Goal: Transaction & Acquisition: Purchase product/service

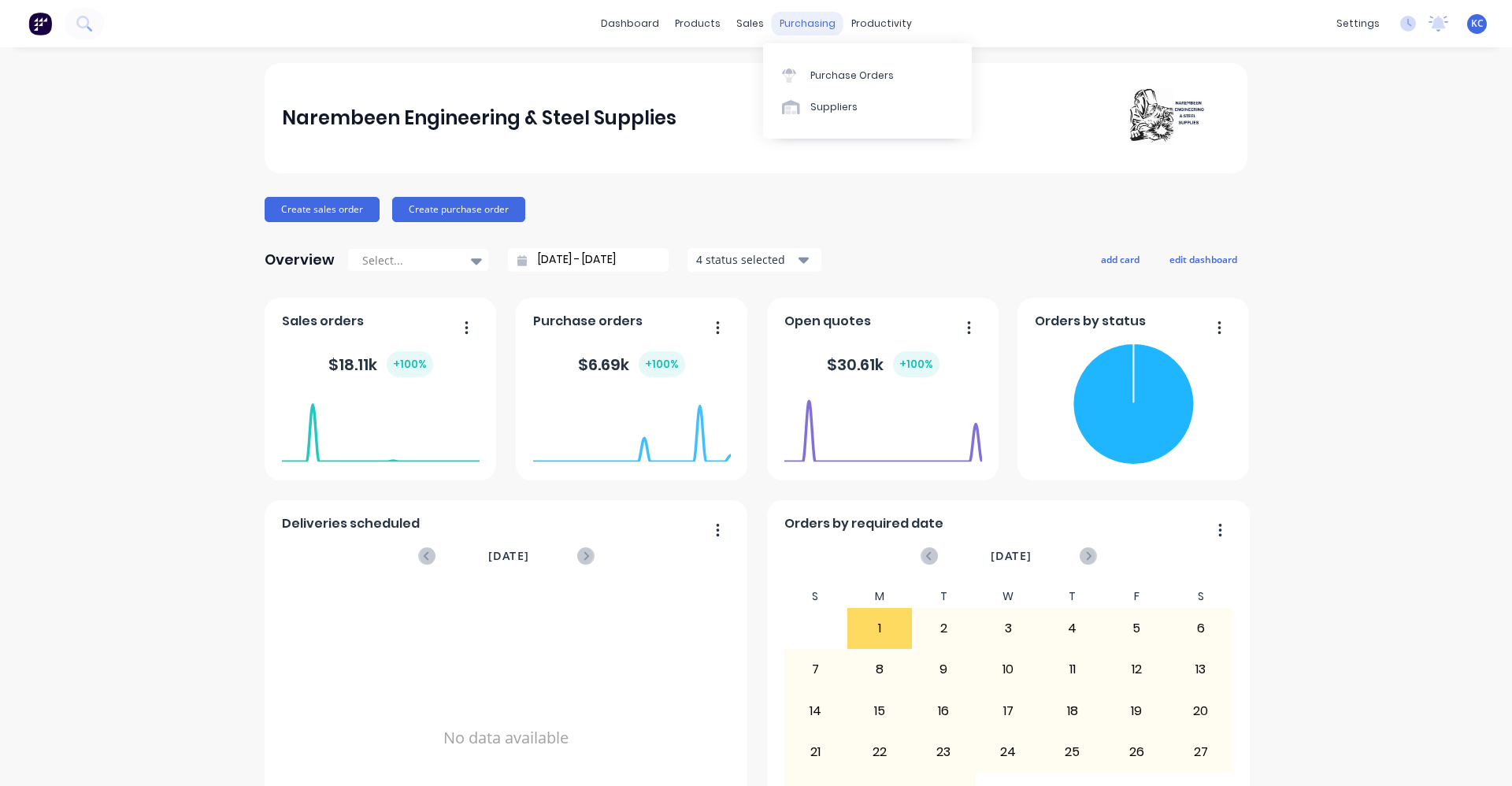
click at [822, 27] on div "purchasing" at bounding box center [807, 24] width 71 height 24
click at [814, 73] on div "Purchase Orders" at bounding box center [852, 75] width 83 height 14
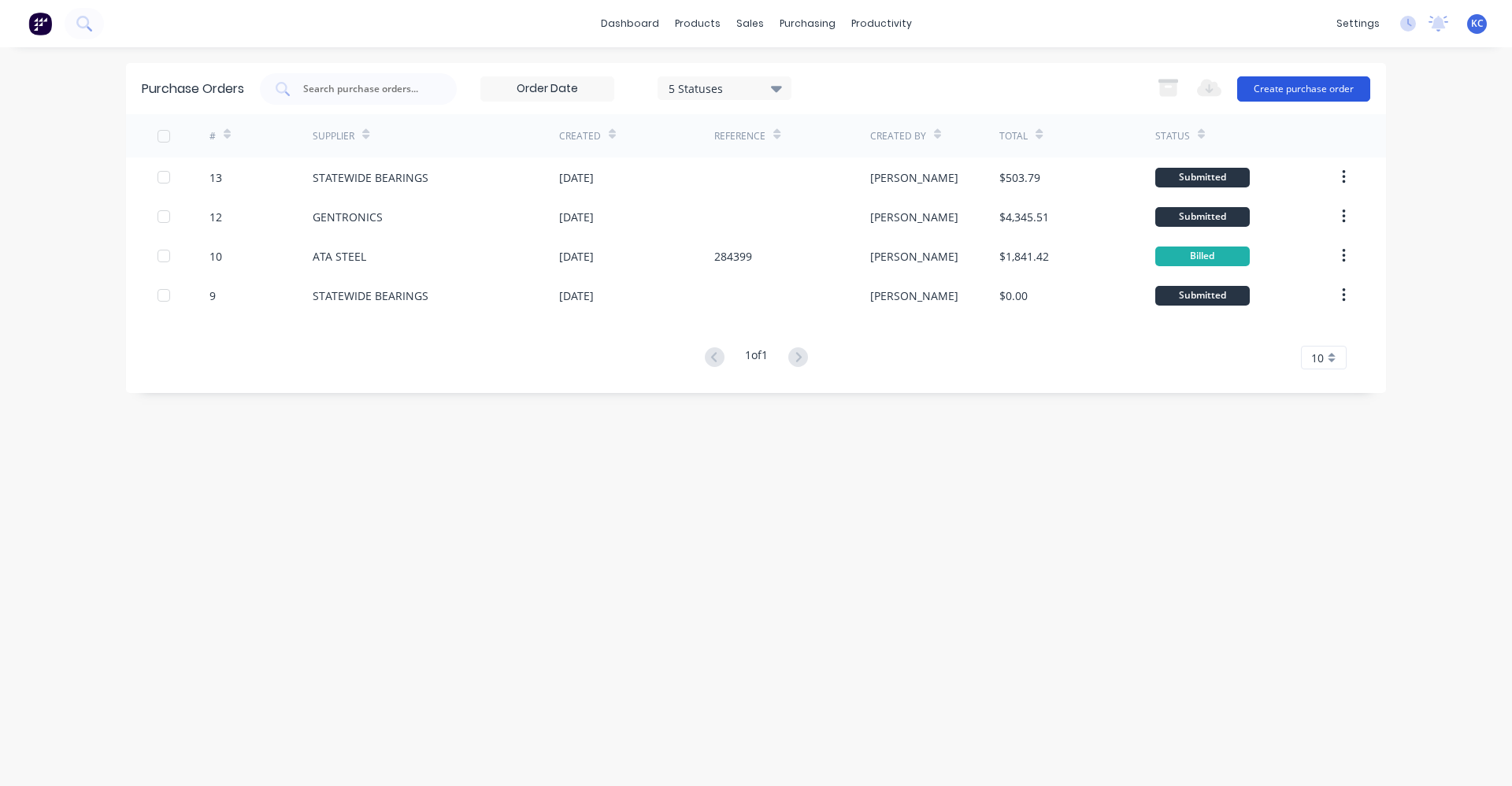
click at [1297, 90] on button "Create purchase order" at bounding box center [1303, 89] width 133 height 26
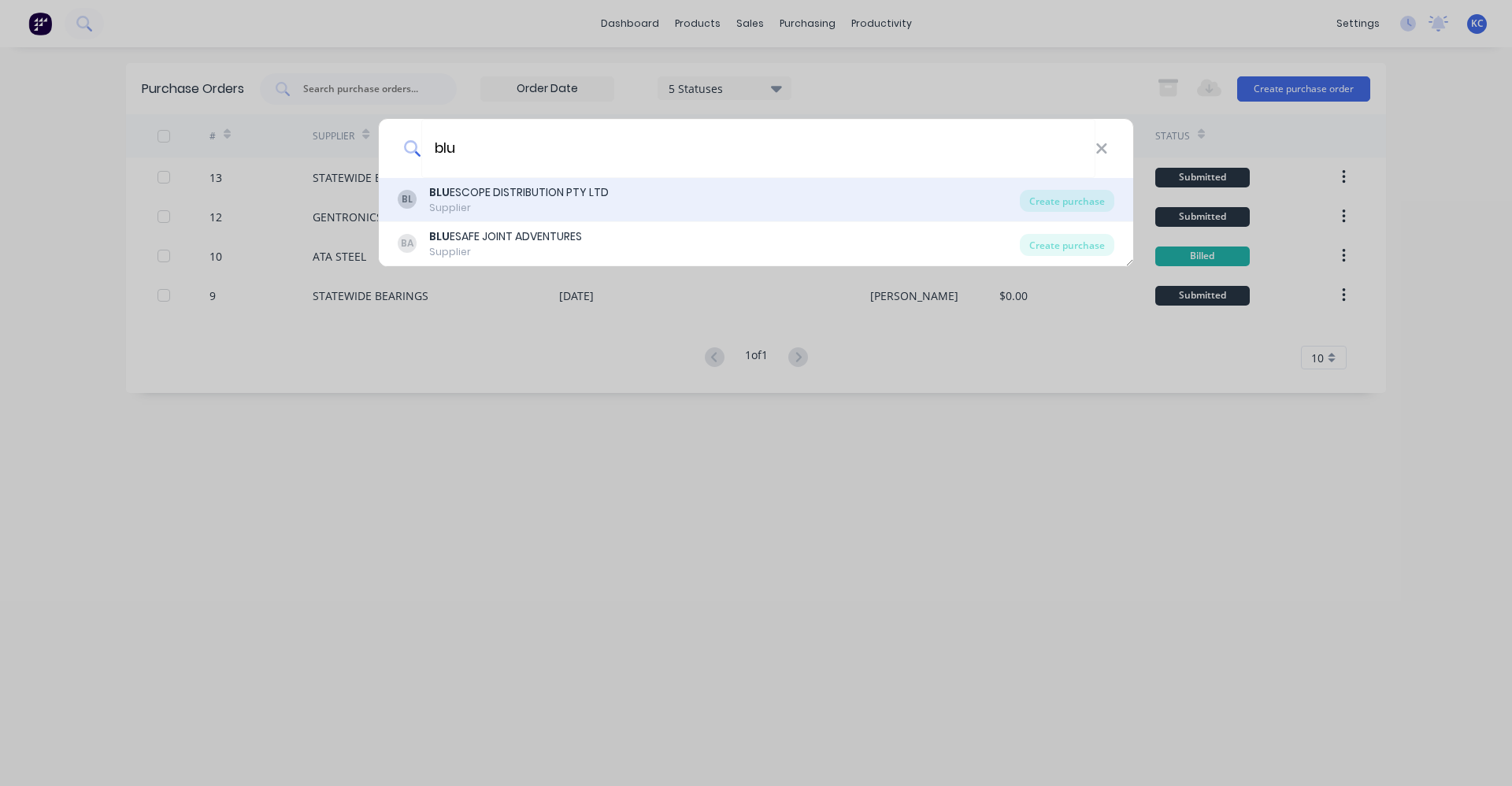
type input "blu"
click at [582, 201] on div "Supplier" at bounding box center [519, 207] width 180 height 14
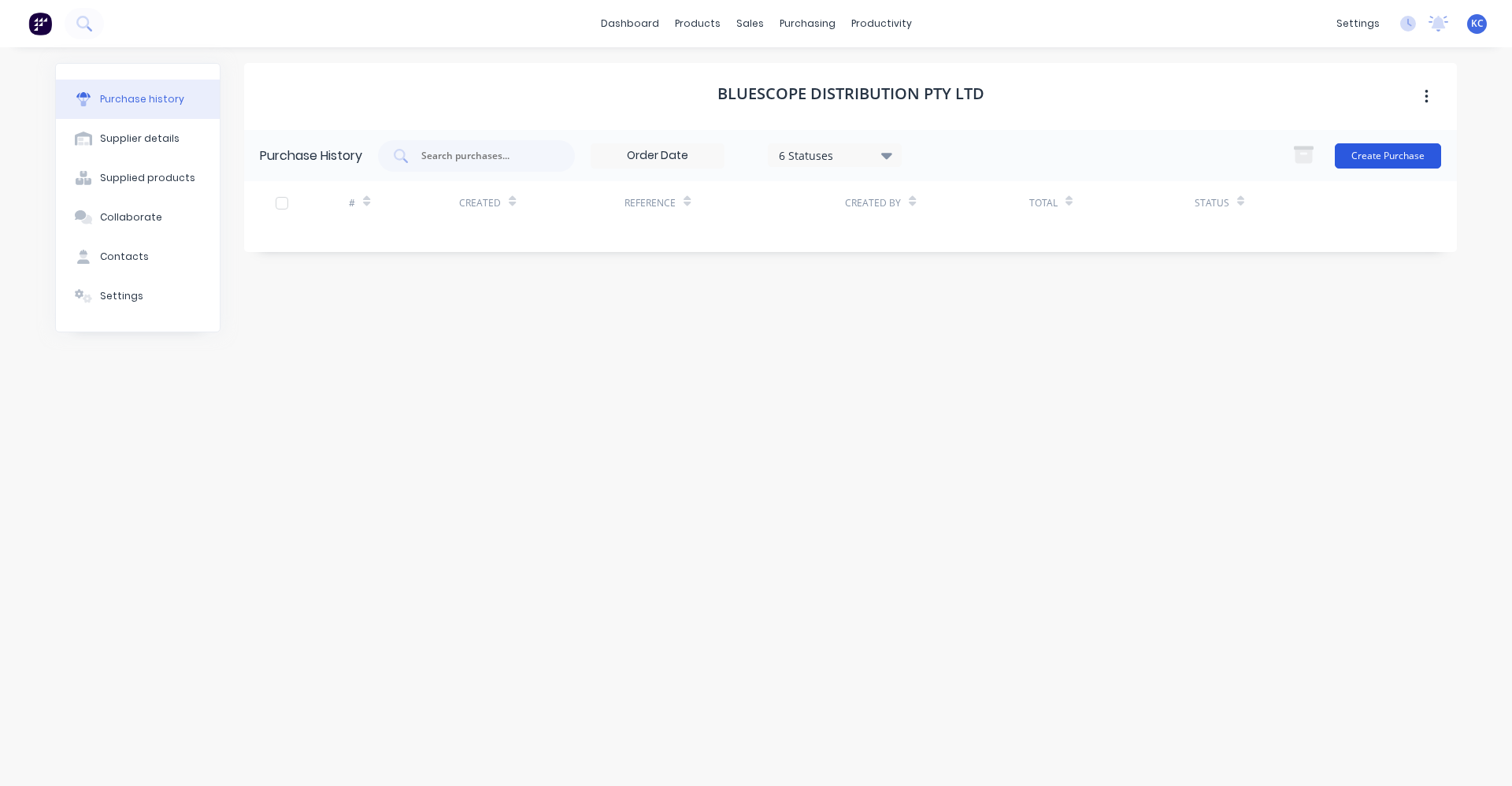
click at [1404, 152] on button "Create Purchase" at bounding box center [1388, 156] width 106 height 26
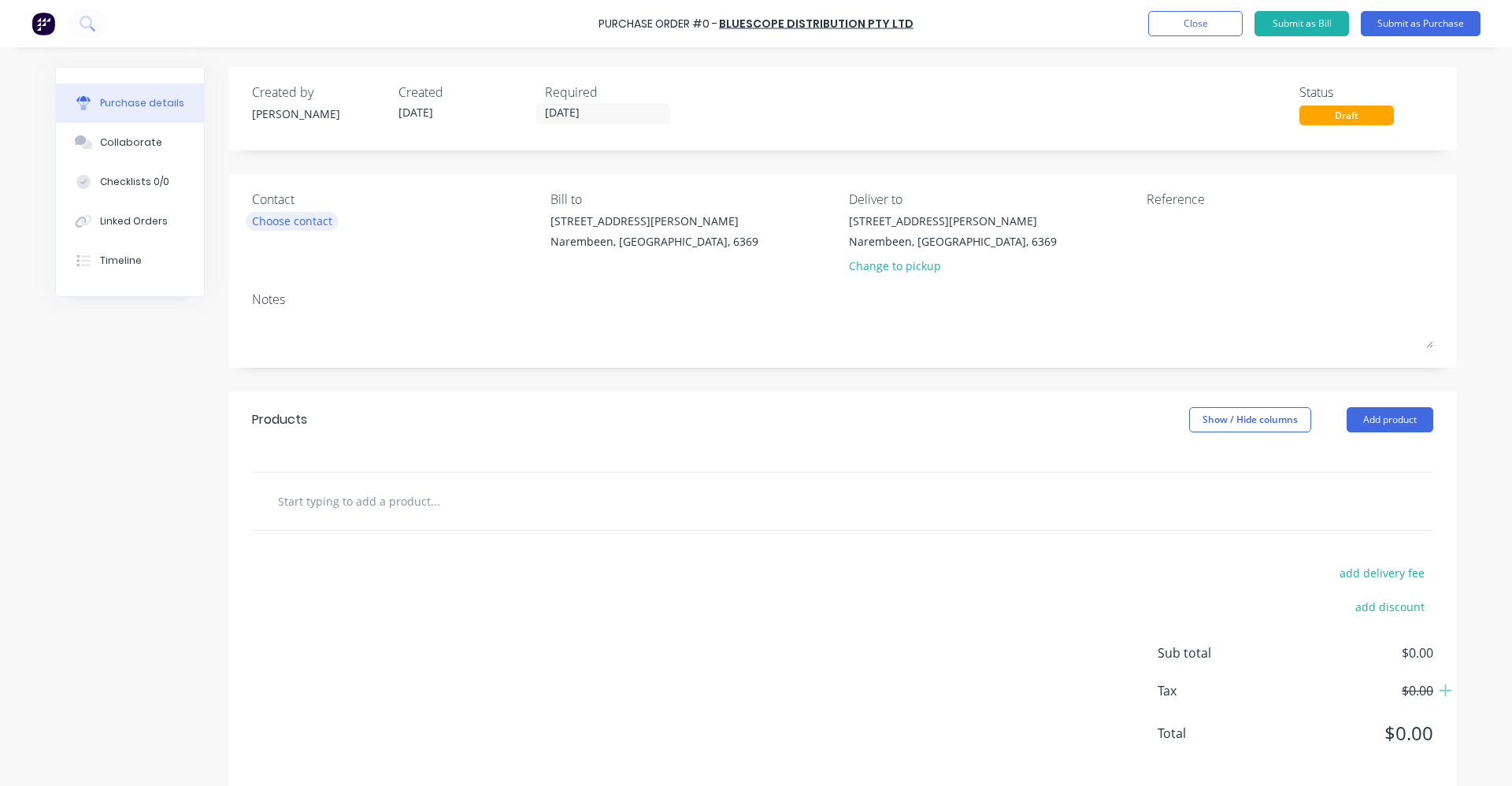
click at [279, 221] on div "Choose contact" at bounding box center [292, 221] width 81 height 16
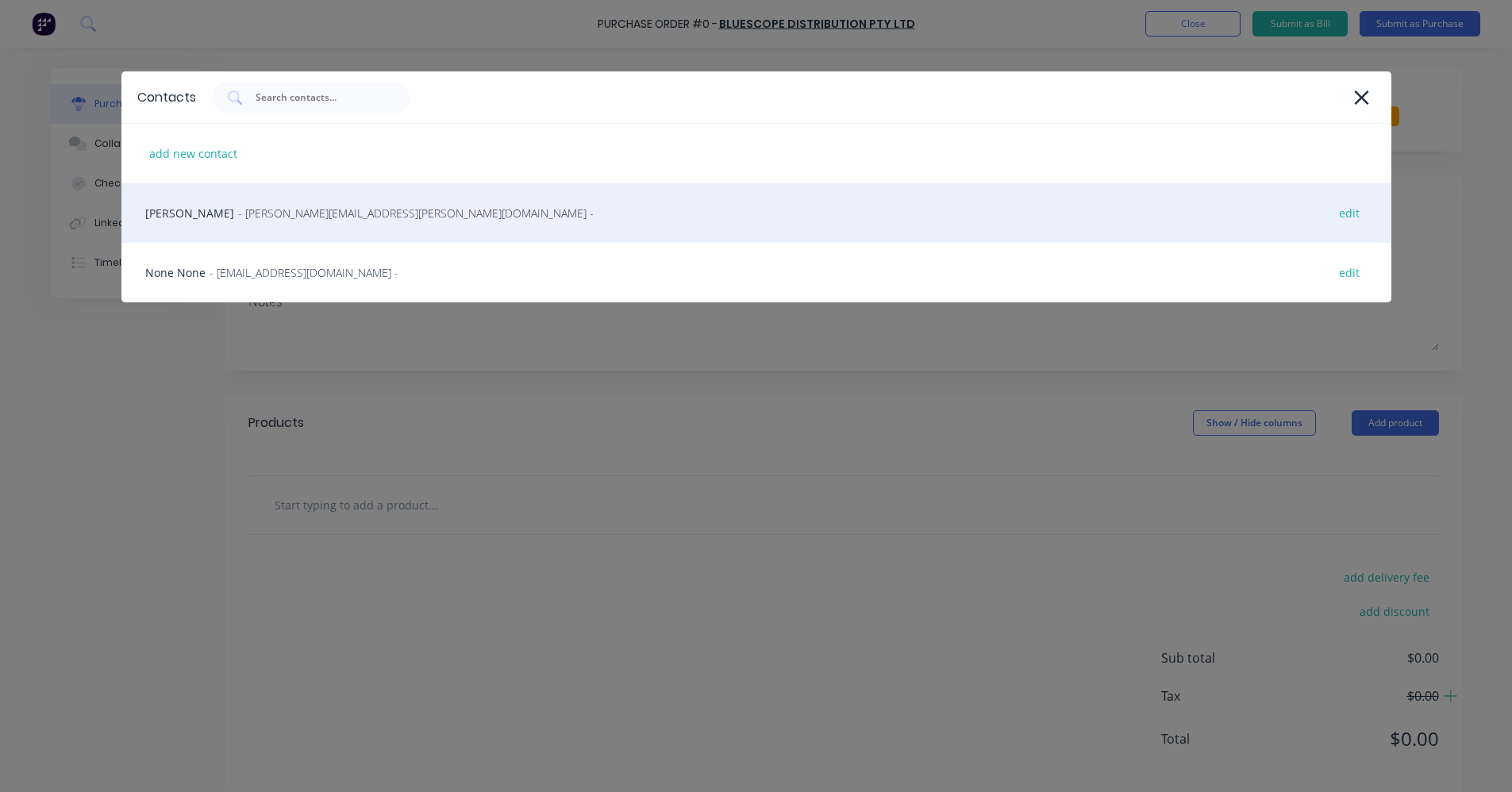
click at [289, 216] on span "- [PERSON_NAME][EMAIL_ADDRESS][PERSON_NAME][DOMAIN_NAME] -" at bounding box center [415, 213] width 355 height 17
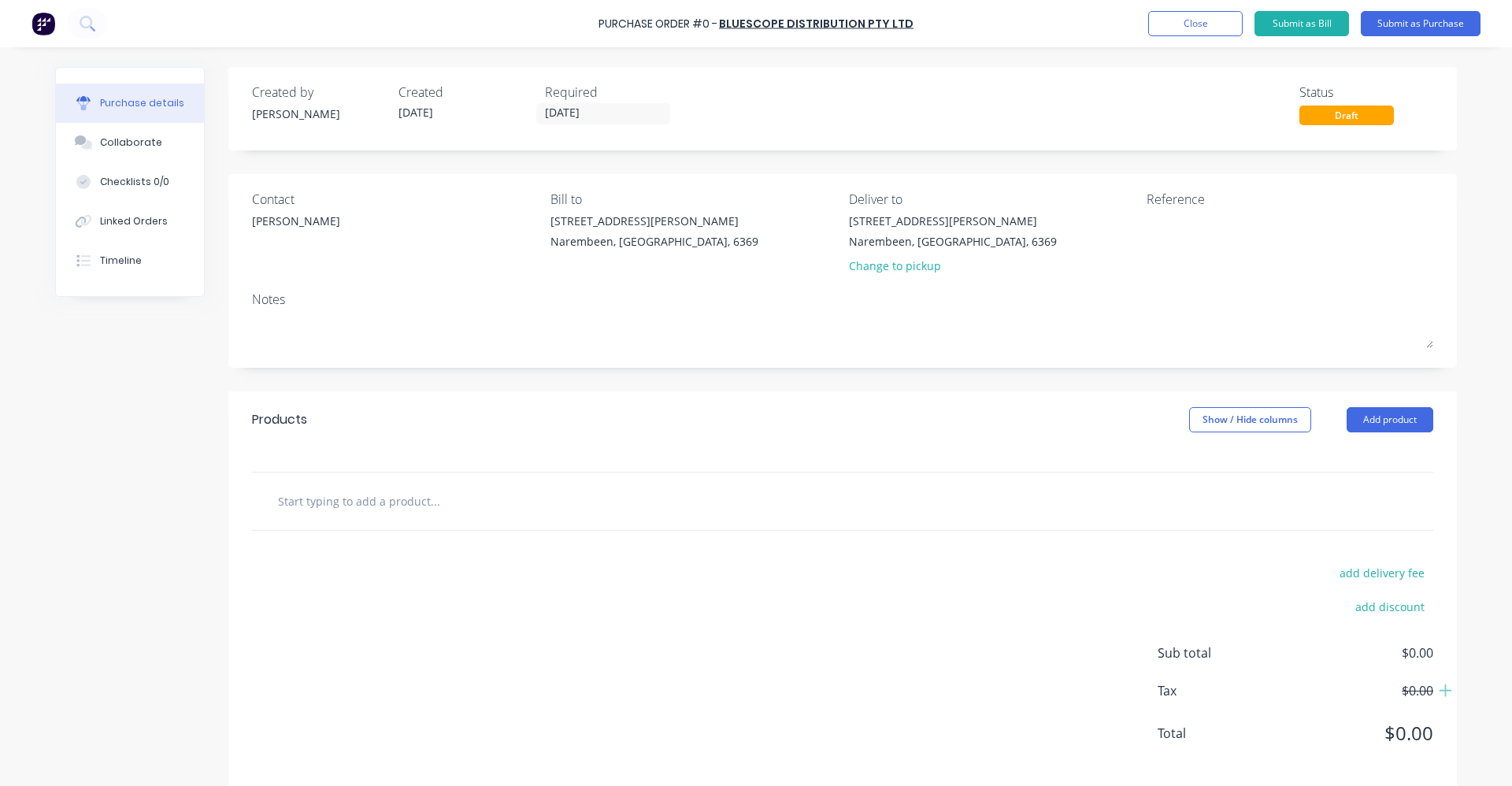
click at [403, 502] on input "text" at bounding box center [435, 501] width 315 height 31
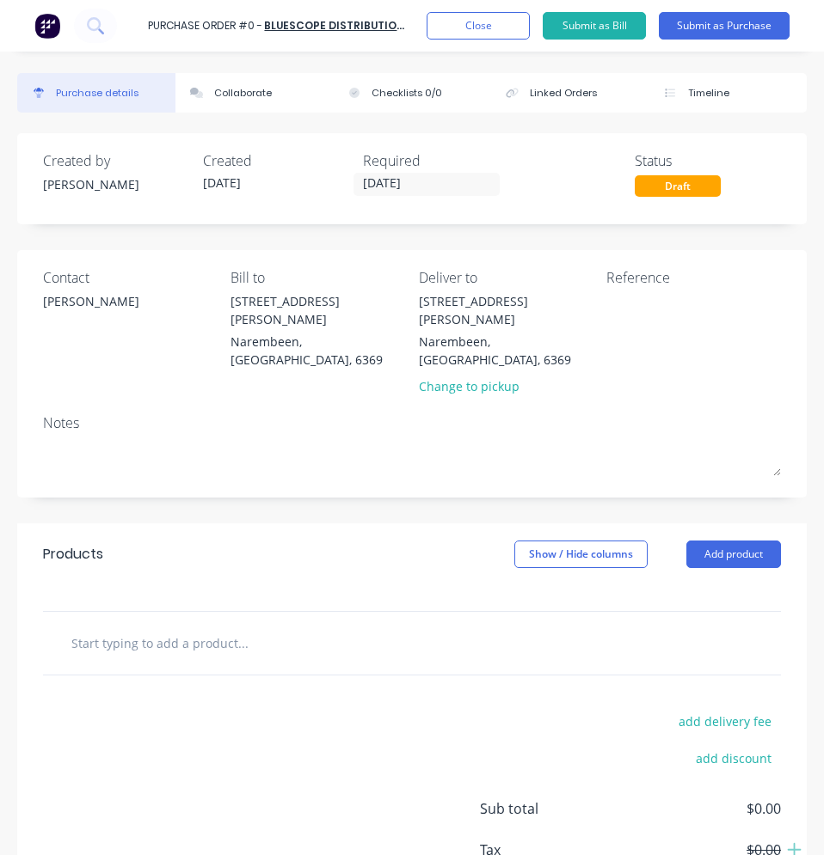
click at [190, 626] on input "text" at bounding box center [199, 643] width 258 height 34
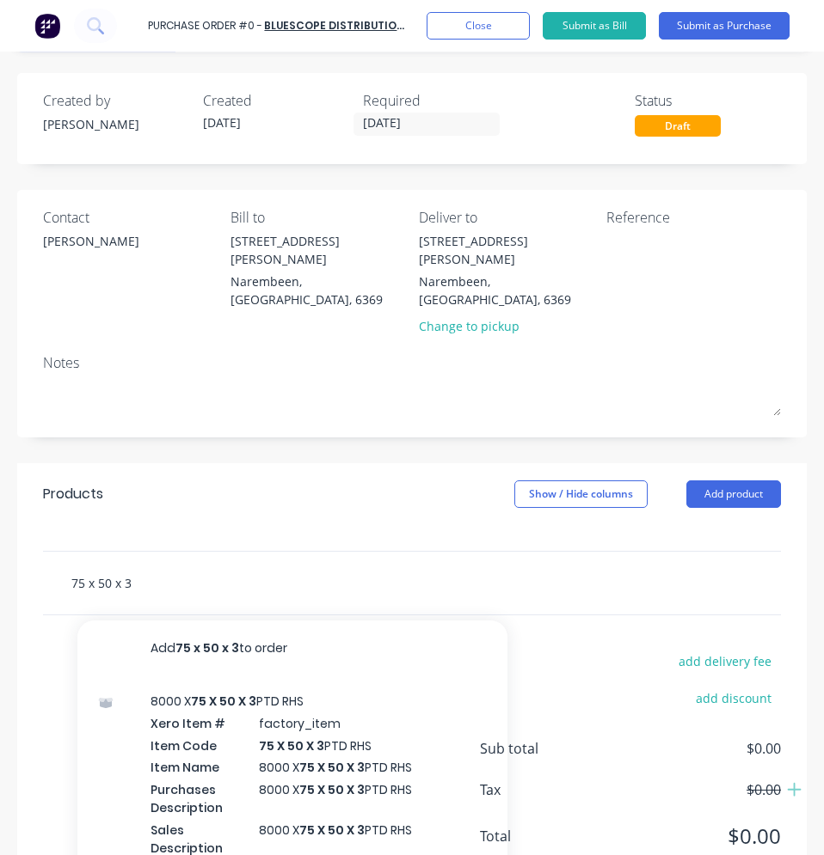
scroll to position [86, 0]
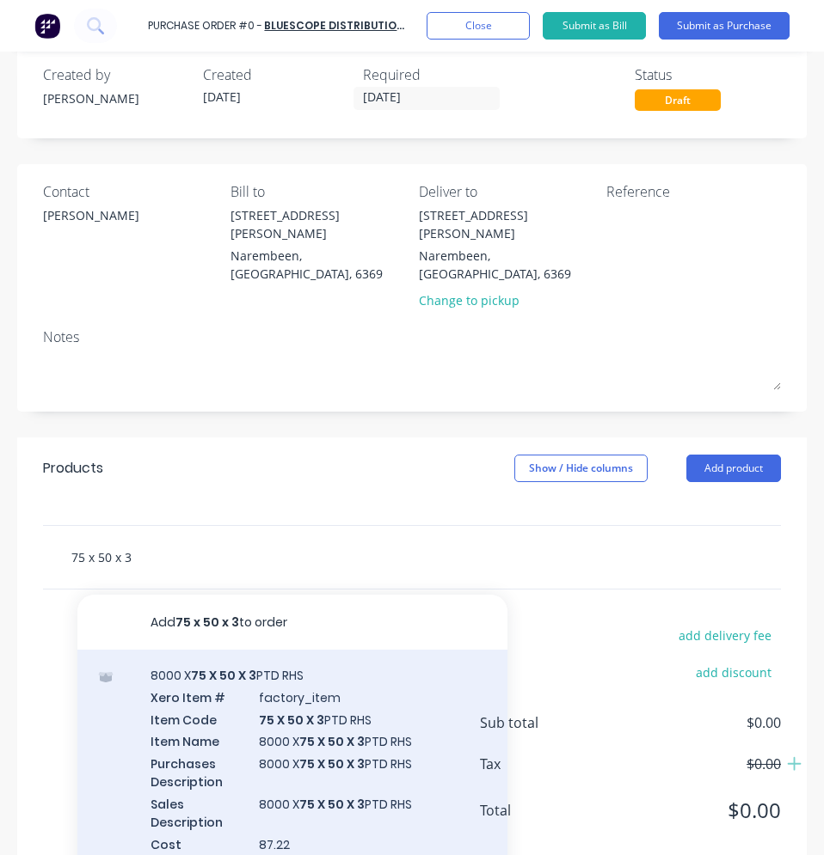
type input "75 x 50 x 3"
click at [316, 683] on div "8000 X 75 X 50 X 3 PTD RHS Xero Item # factory_item Item Code 75 X 50 X 3 PTD R…" at bounding box center [292, 781] width 430 height 263
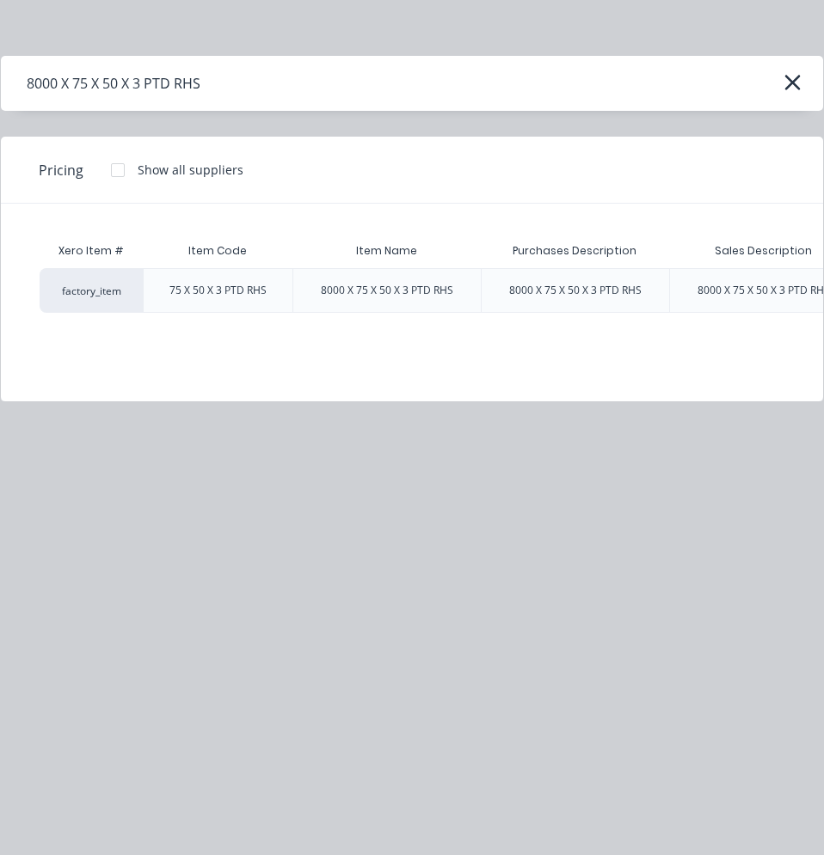
scroll to position [0, 163]
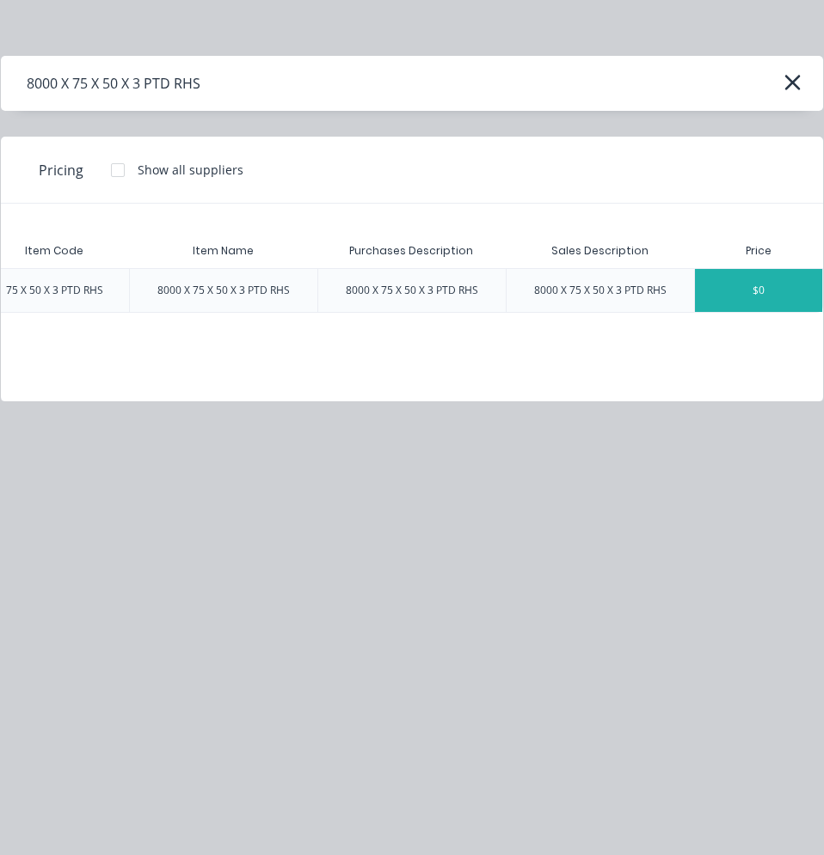
click at [760, 279] on div "$0" at bounding box center [758, 290] width 127 height 43
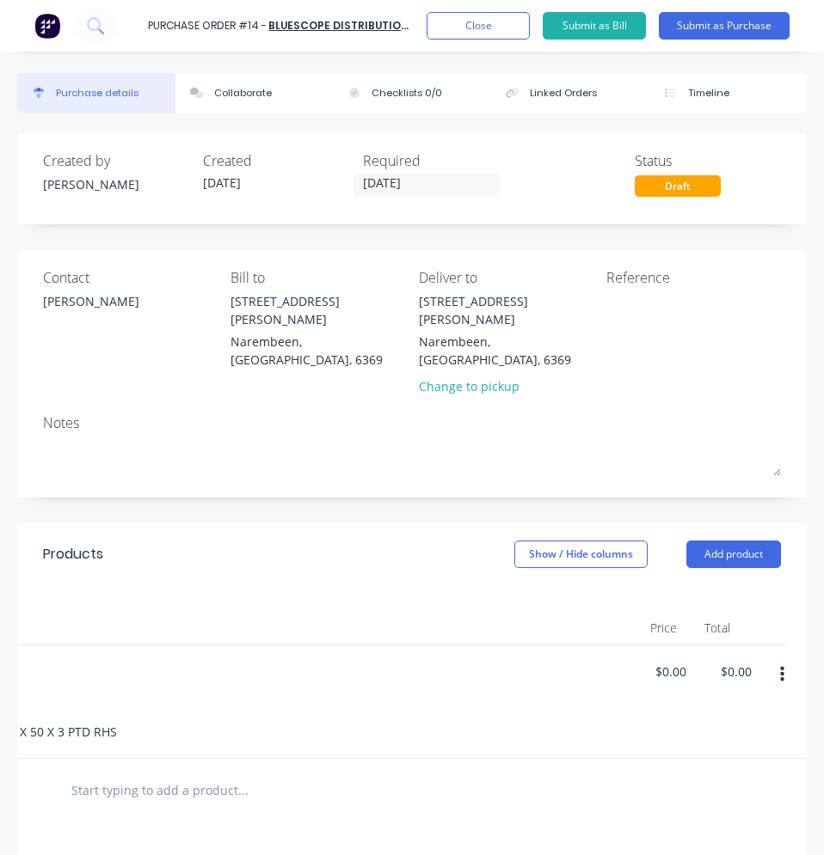
scroll to position [0, 419]
click at [668, 659] on input "0.0000" at bounding box center [663, 671] width 46 height 25
drag, startPoint x: 680, startPoint y: 652, endPoint x: 623, endPoint y: 656, distance: 56.9
click at [627, 656] on div "0.0000 0.0000" at bounding box center [663, 702] width 72 height 113
type input "$0.00"
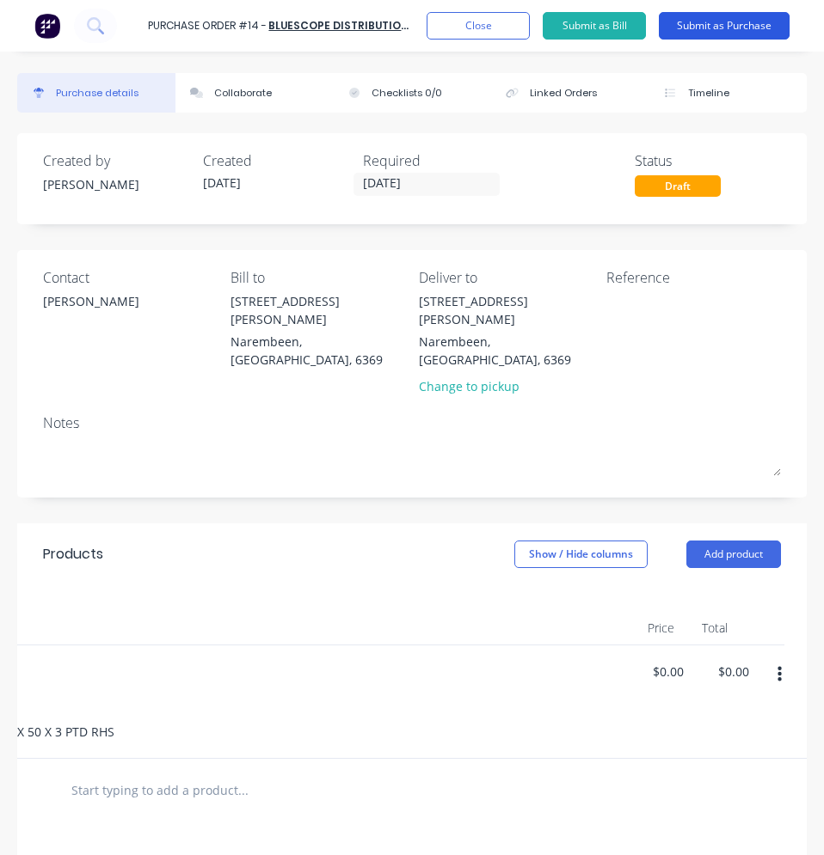
click at [727, 22] on button "Submit as Purchase" at bounding box center [723, 26] width 131 height 28
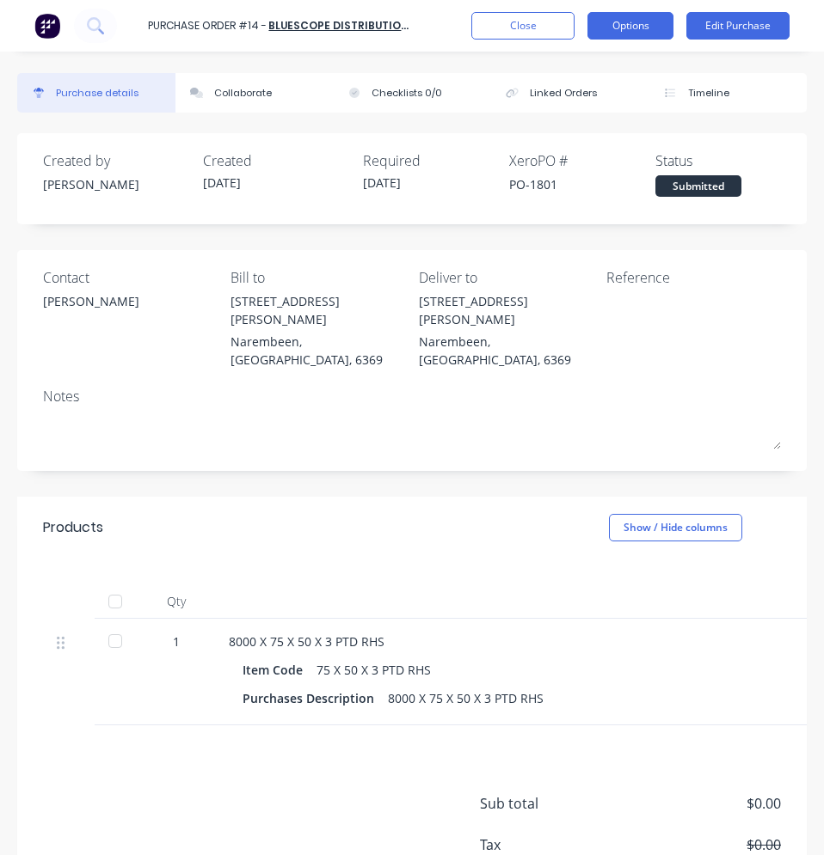
click at [639, 19] on button "Options" at bounding box center [630, 26] width 86 height 28
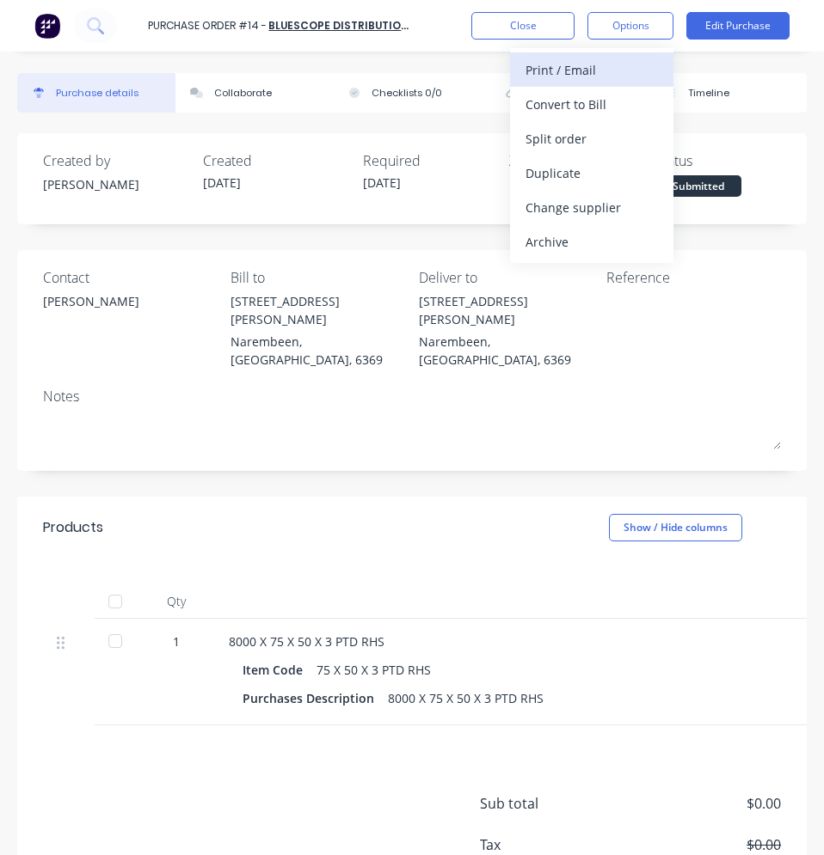
click at [603, 76] on div "Print / Email" at bounding box center [591, 70] width 132 height 25
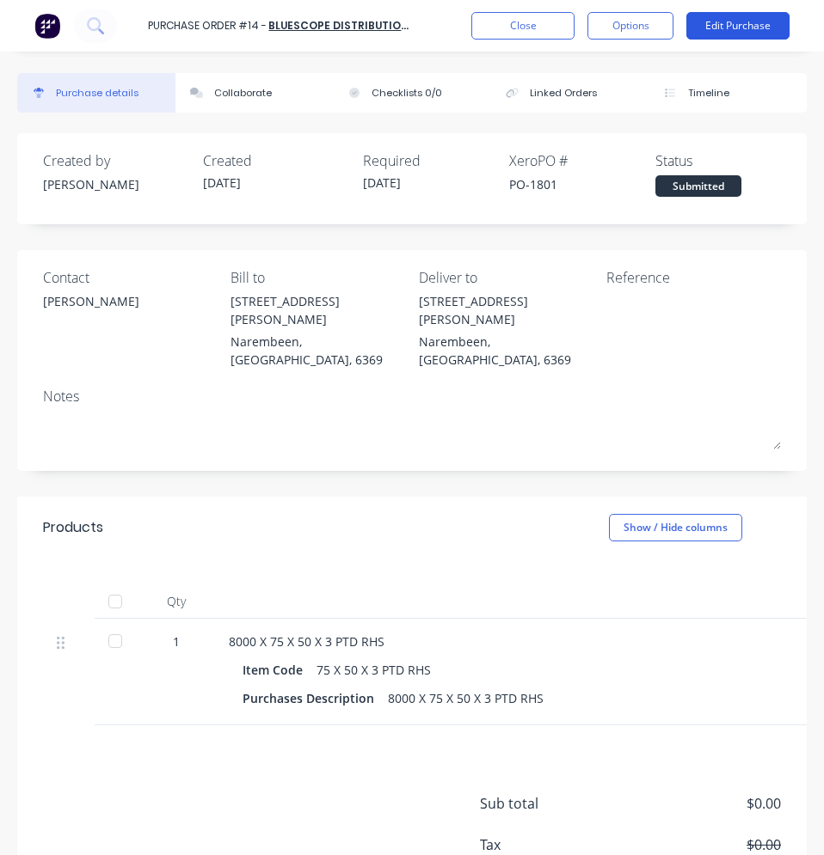
click at [742, 22] on button "Edit Purchase" at bounding box center [737, 26] width 103 height 28
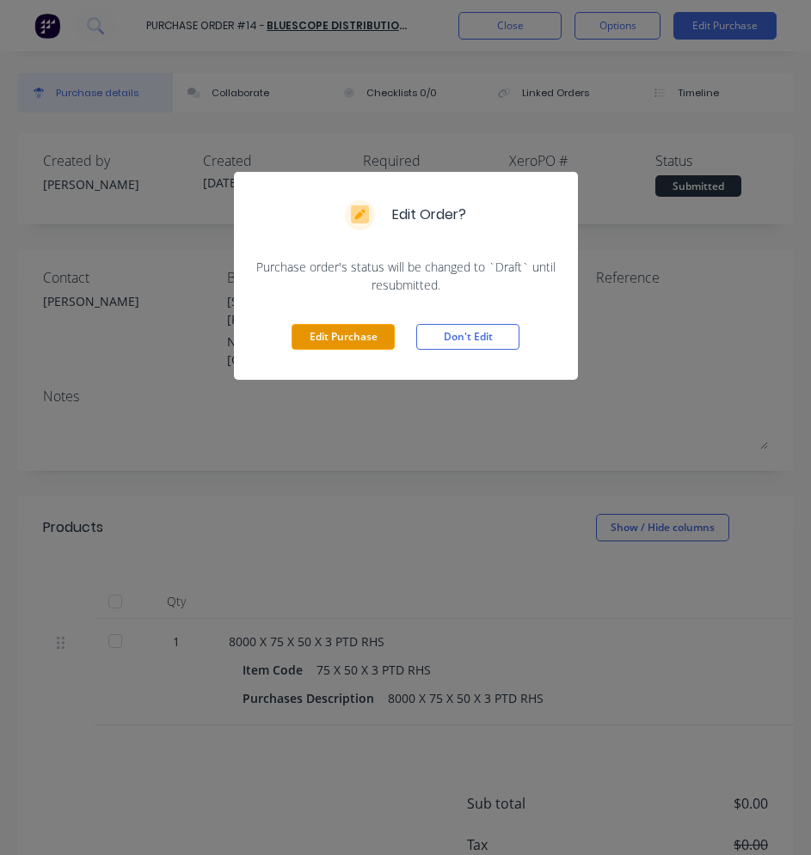
click at [364, 332] on button "Edit Purchase" at bounding box center [342, 337] width 103 height 26
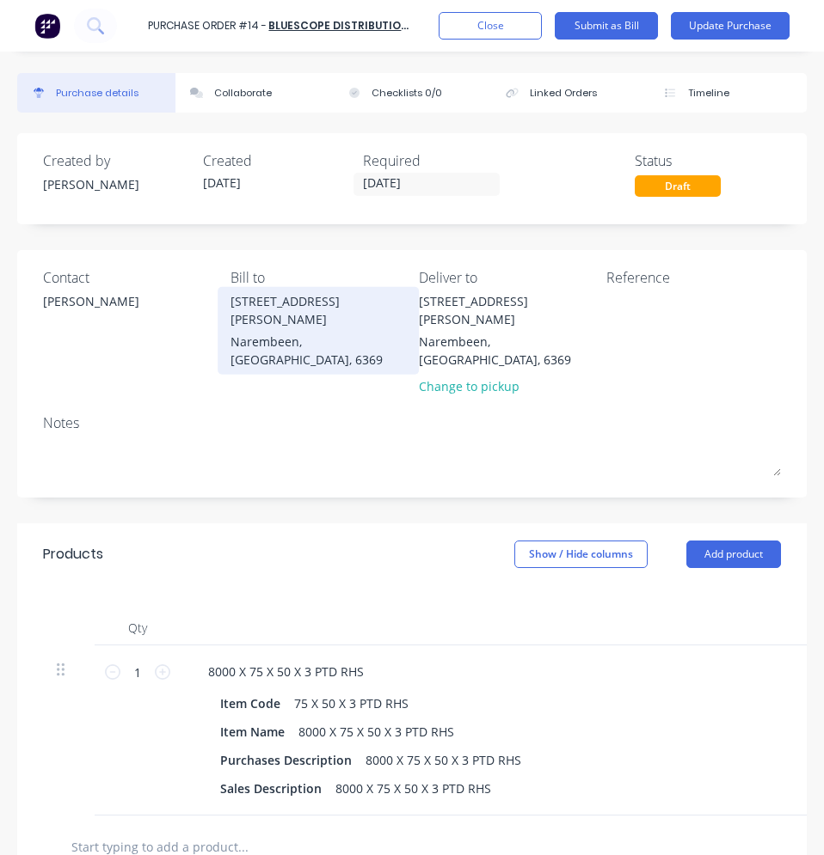
click at [363, 333] on div "Narembeen, [GEOGRAPHIC_DATA], 6369" at bounding box center [317, 351] width 175 height 36
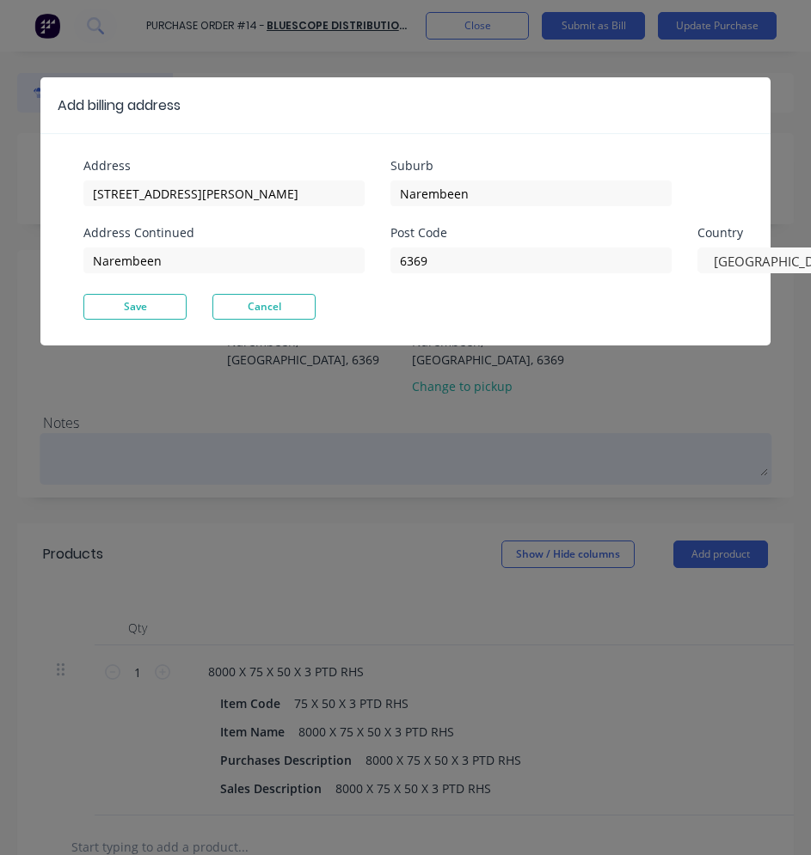
click at [358, 419] on div "Add billing address Address [STREET_ADDRESS][PERSON_NAME] Address Continued [GE…" at bounding box center [405, 427] width 811 height 855
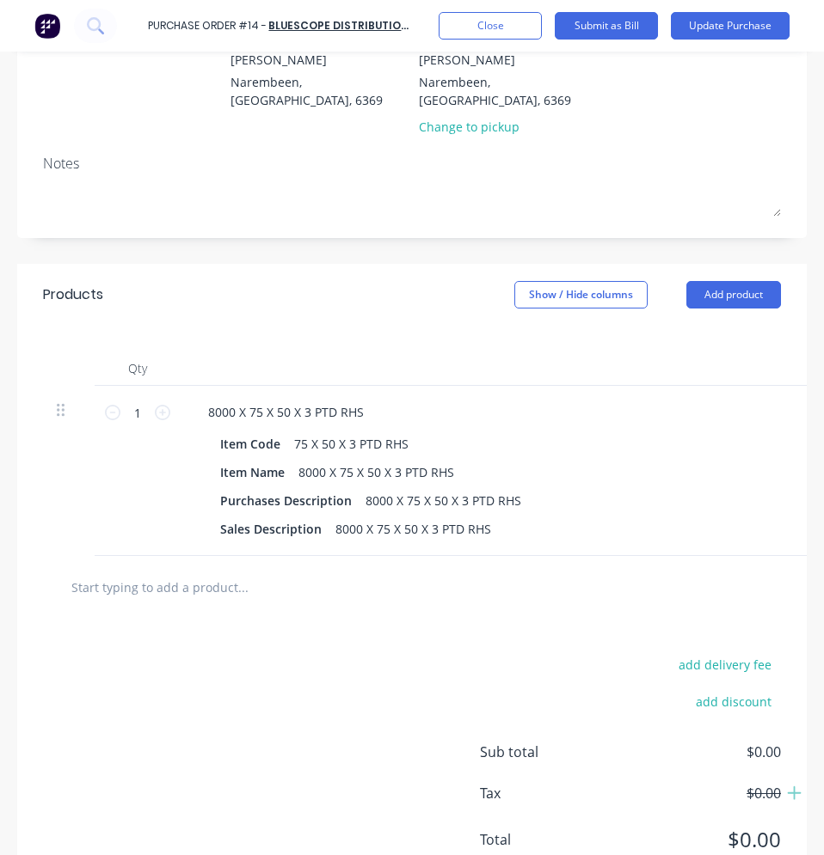
scroll to position [318, 0]
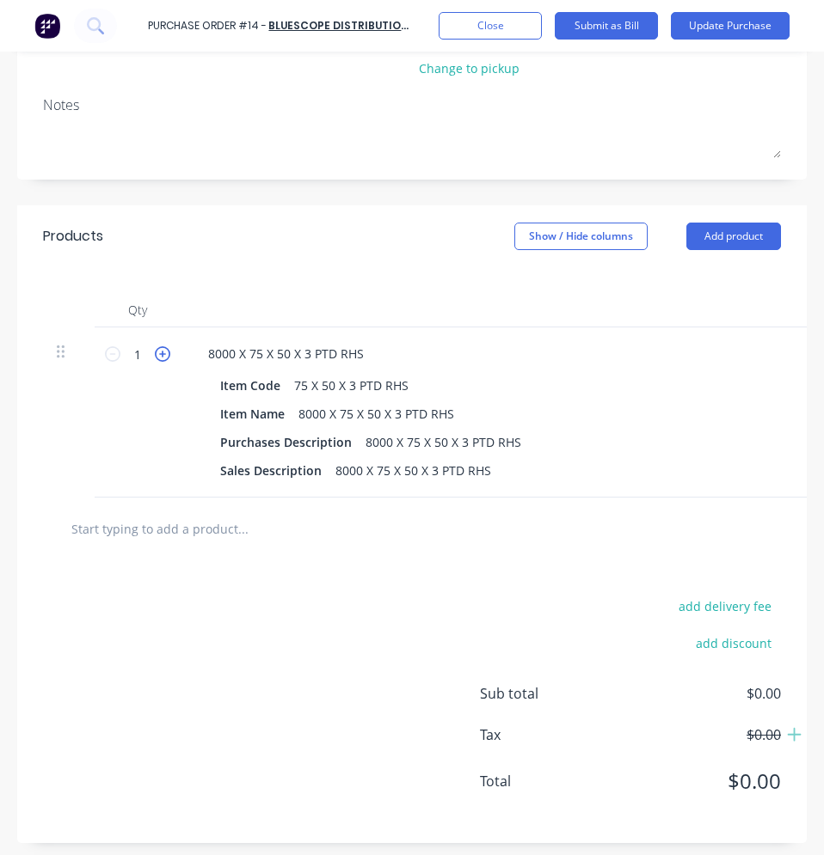
click at [168, 346] on icon at bounding box center [162, 353] width 15 height 15
type input "2"
click at [195, 525] on input "text" at bounding box center [199, 528] width 258 height 34
click at [717, 223] on button "Add product" at bounding box center [733, 237] width 95 height 28
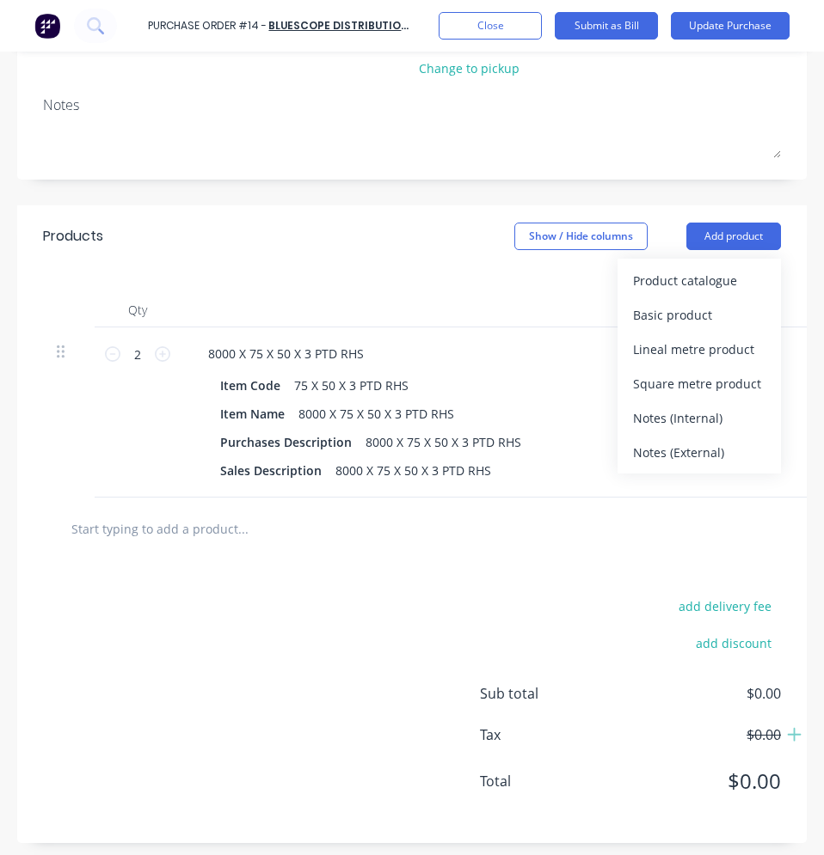
click at [328, 247] on div "Products Show / Hide columns Add product Product catalogue Basic product Lineal…" at bounding box center [411, 236] width 789 height 62
click at [369, 212] on div "Products Show / Hide columns Add product Product catalogue Basic product Lineal…" at bounding box center [411, 236] width 789 height 62
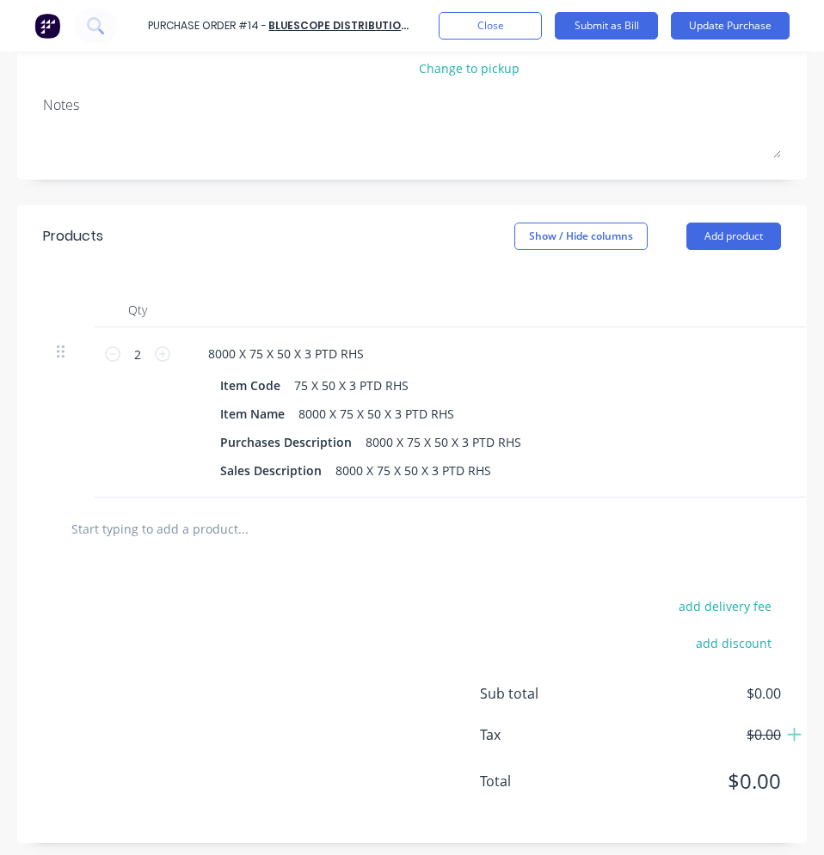
click at [136, 524] on input "text" at bounding box center [199, 528] width 258 height 34
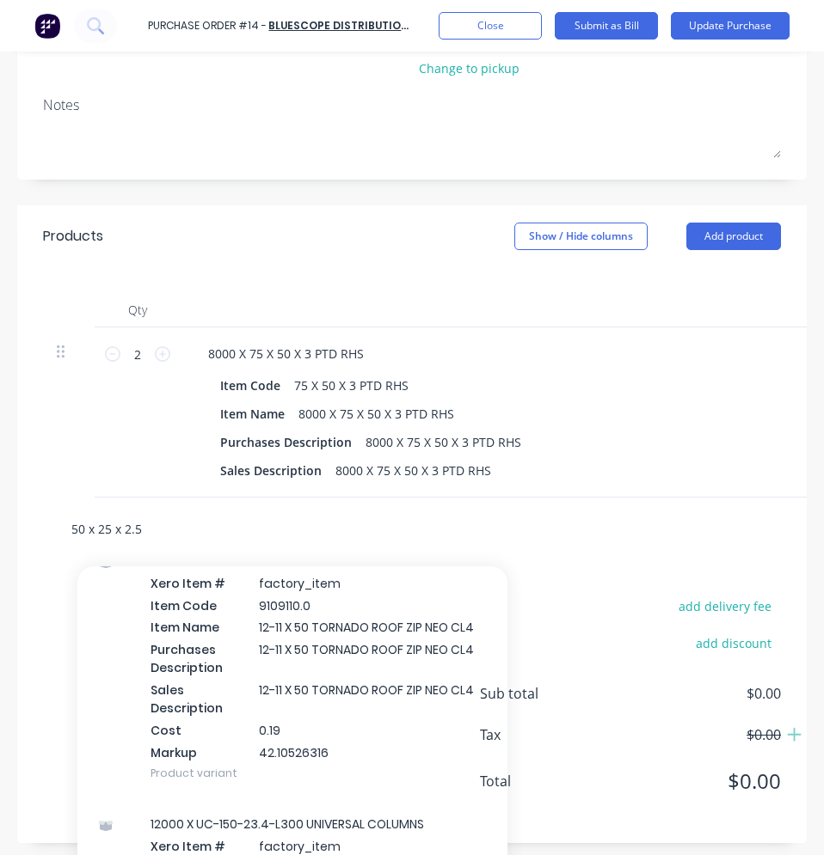
scroll to position [11919, 0]
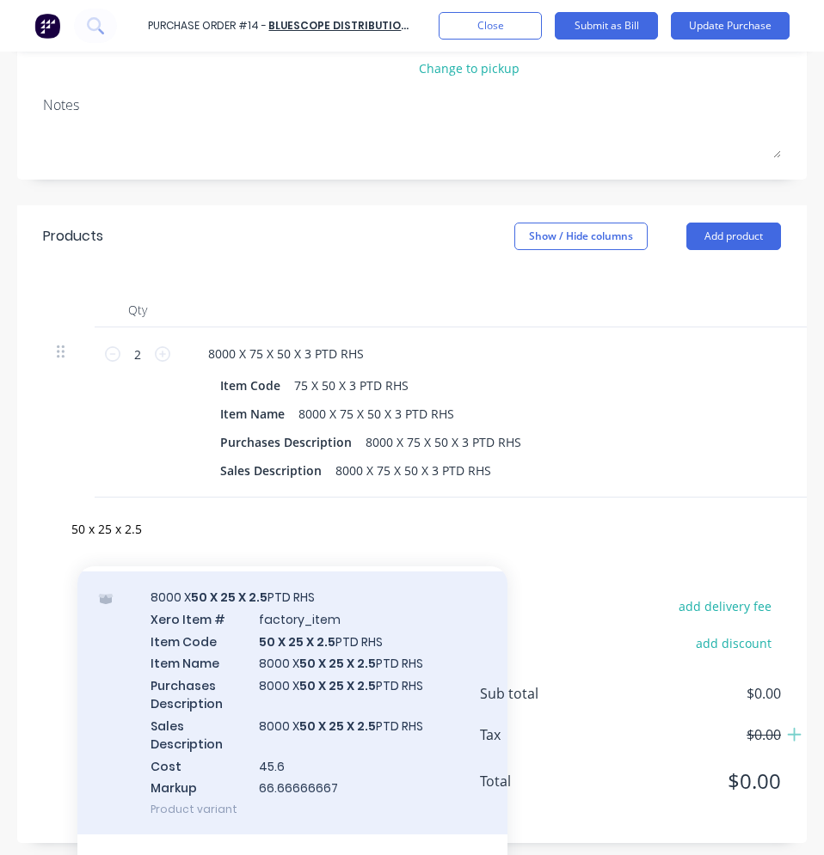
click at [337, 664] on div "8000 X 50 X 25 X 2.5 PTD RHS Xero Item # factory_item Item Code 50 X 25 X 2.5 P…" at bounding box center [292, 703] width 430 height 263
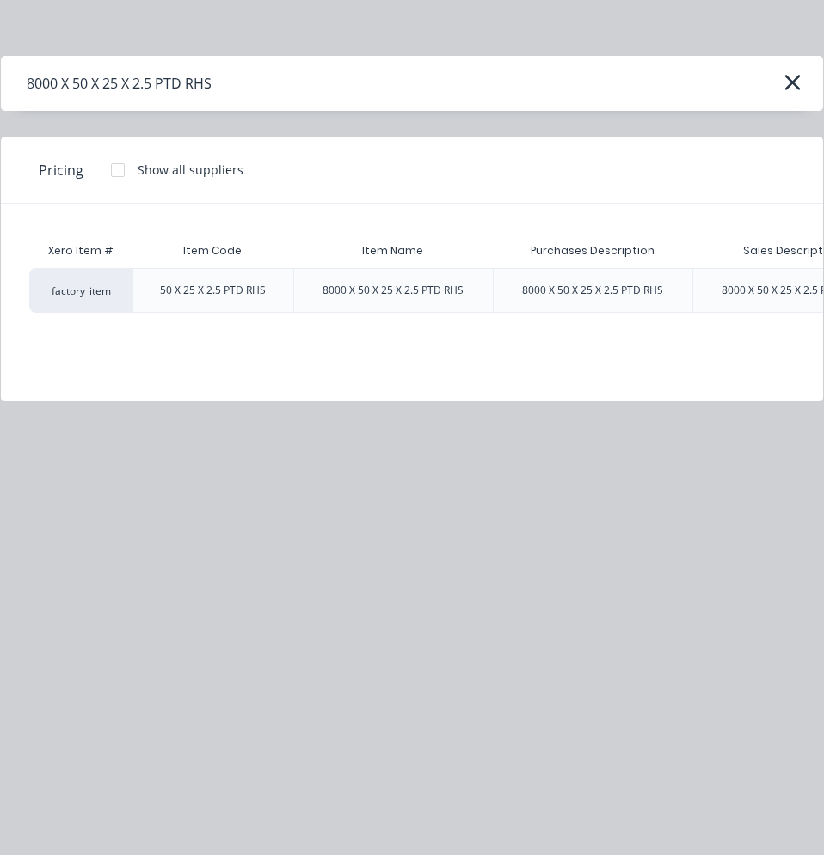
scroll to position [0, 0]
click at [458, 549] on div "8000 X 50 X 25 X 2.5 PTD RHS Pricing Show all suppliers Xero Item # Item Code I…" at bounding box center [412, 427] width 824 height 855
click at [474, 598] on div "8000 X 50 X 25 X 2.5 PTD RHS Pricing Show all suppliers Xero Item # Item Code I…" at bounding box center [412, 427] width 824 height 855
click at [105, 291] on div "factory_item" at bounding box center [91, 290] width 103 height 45
click at [641, 147] on div "Pricing Show all suppliers" at bounding box center [412, 170] width 822 height 67
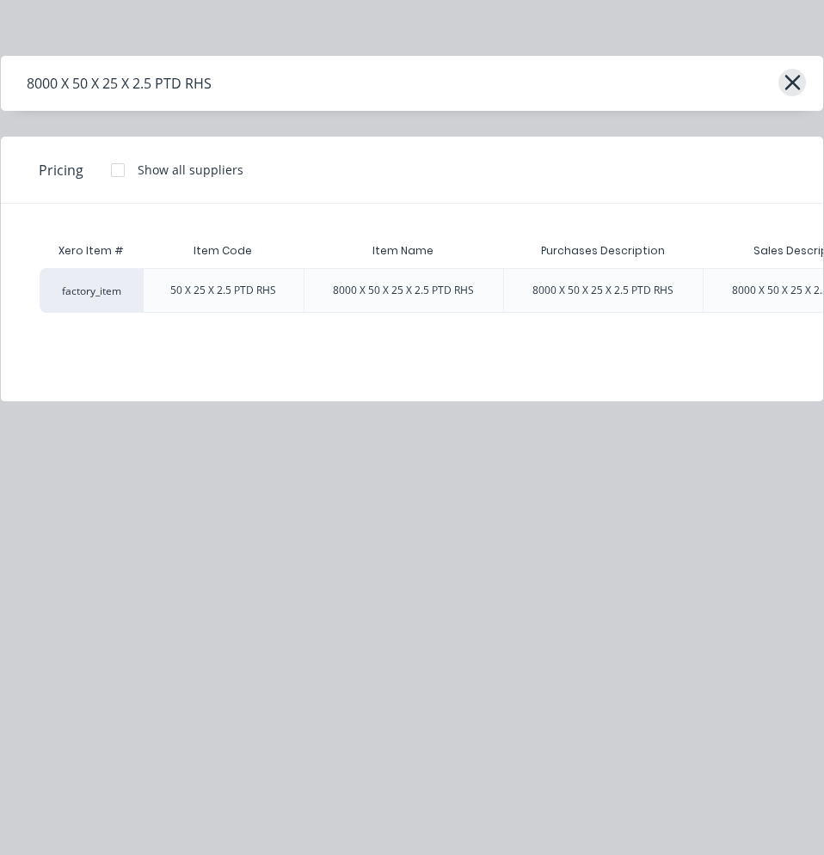
click at [792, 88] on icon "button" at bounding box center [792, 82] width 18 height 24
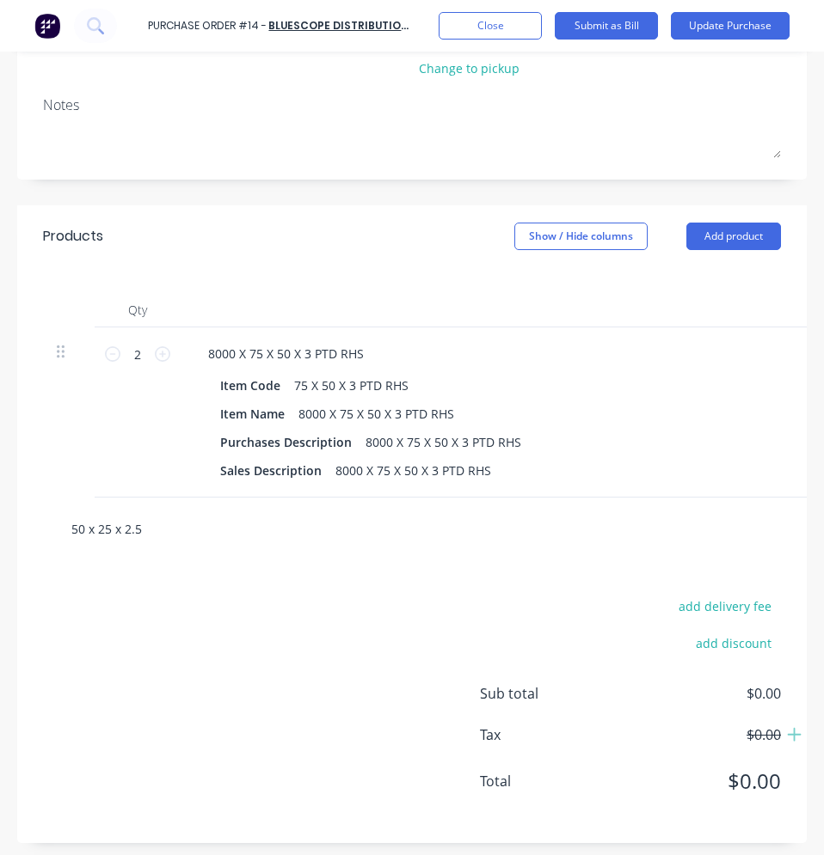
click at [234, 538] on input "50 x 25 x 2.5" at bounding box center [199, 528] width 258 height 34
click at [176, 530] on input "50 x 25 x 2.5" at bounding box center [199, 528] width 258 height 34
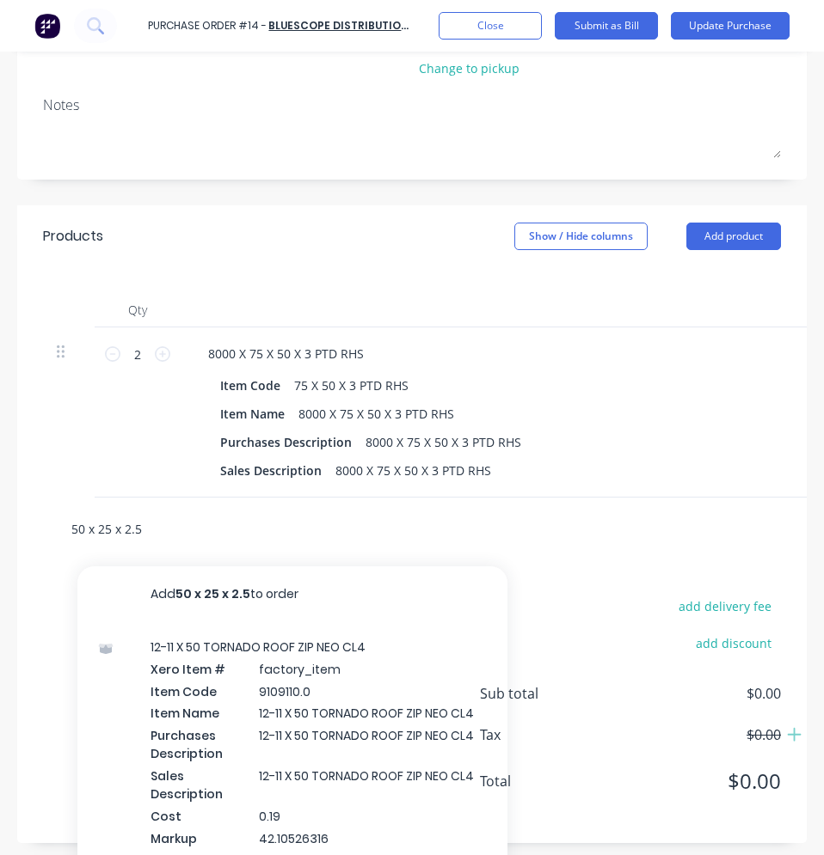
click at [180, 527] on input "50 x 25 x 2.5" at bounding box center [199, 528] width 258 height 34
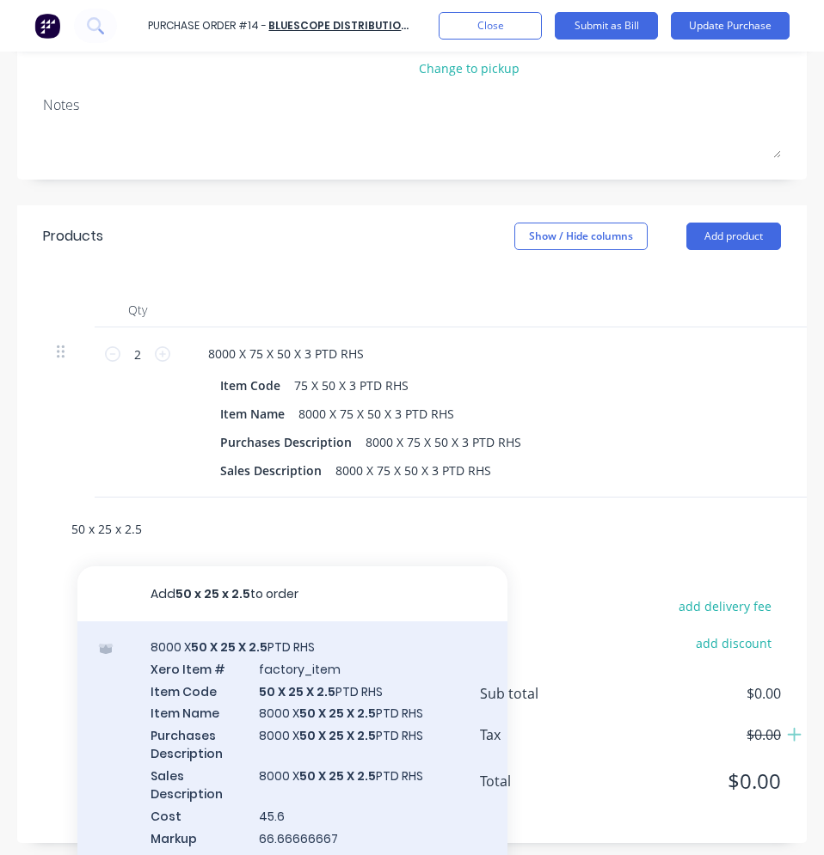
type input "50 x 25 x 2.5"
click at [297, 716] on div "8000 X 50 X 25 X 2.5 PTD RHS Xero Item # factory_item Item Code 50 X 25 X 2.5 P…" at bounding box center [292, 753] width 430 height 263
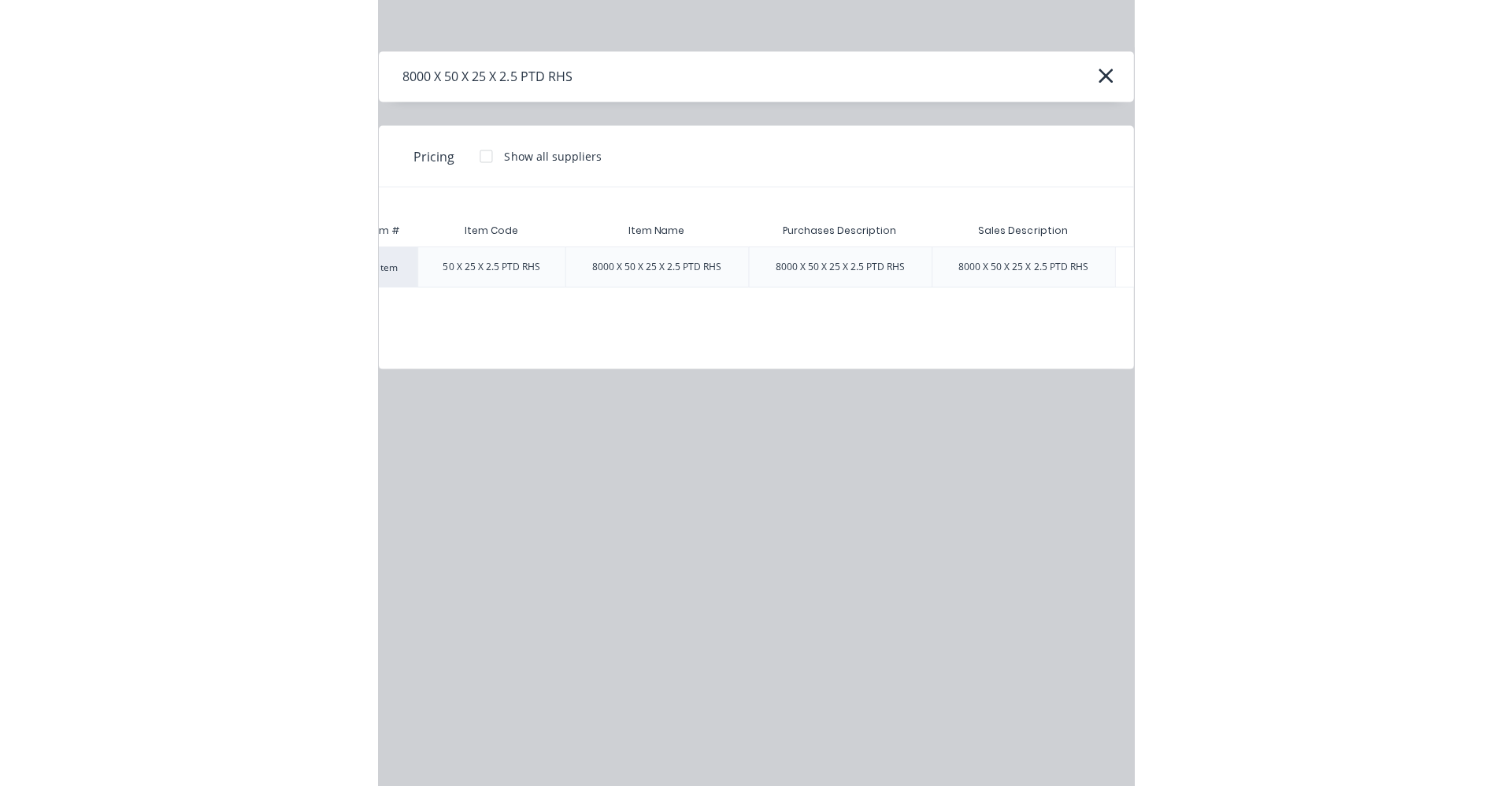
scroll to position [0, 191]
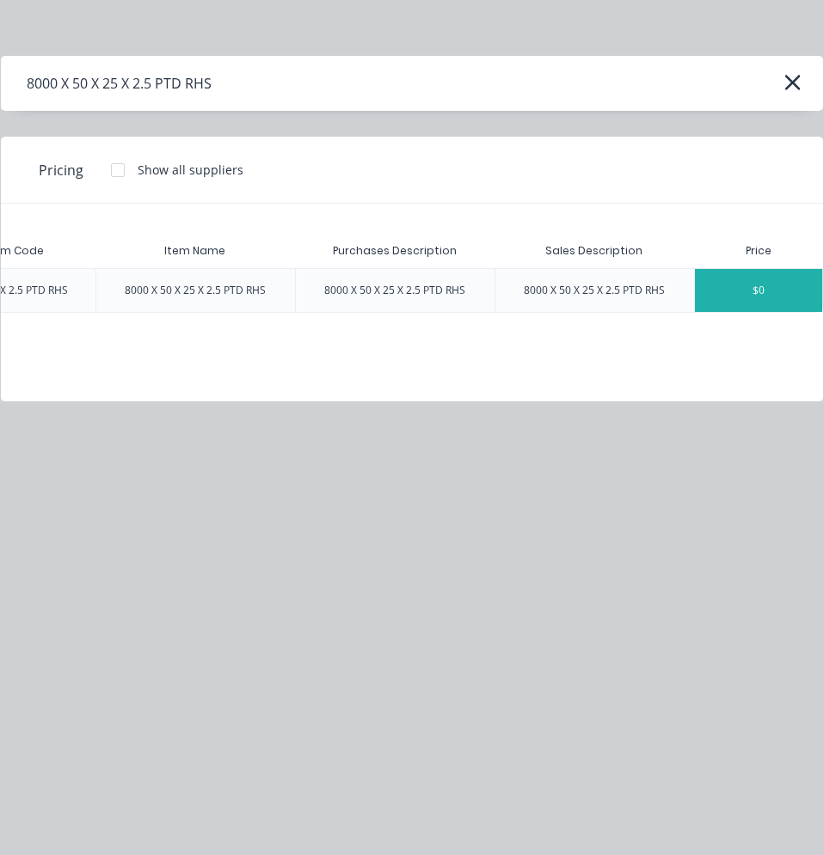
click at [765, 285] on div "$0" at bounding box center [758, 290] width 127 height 43
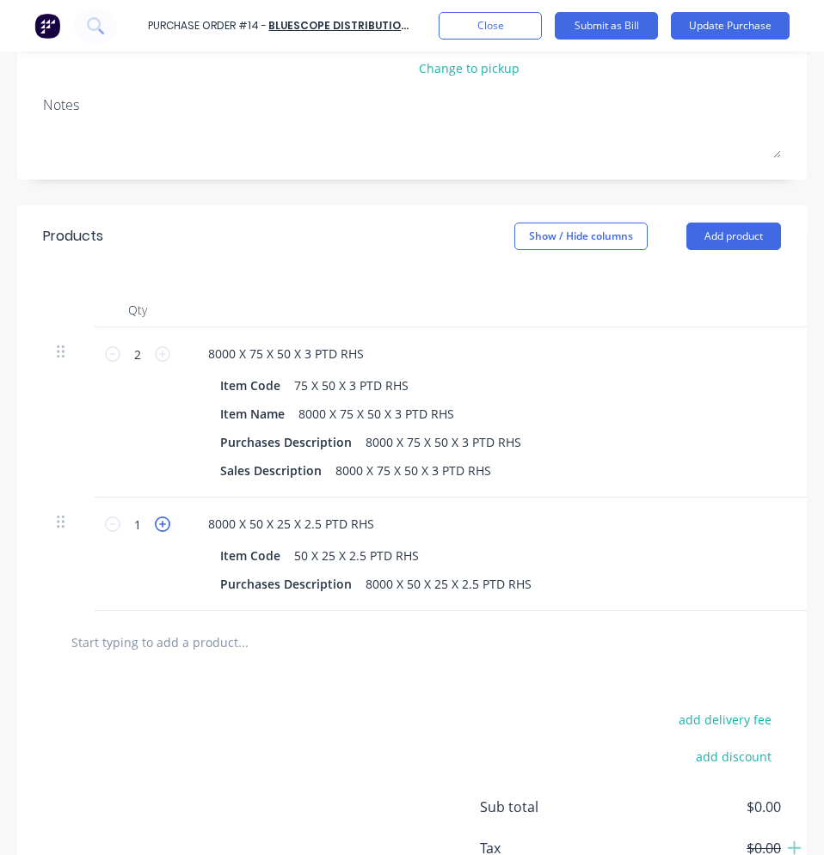
click at [164, 517] on icon at bounding box center [162, 524] width 15 height 15
type input "2"
click at [205, 642] on input "text" at bounding box center [199, 642] width 258 height 34
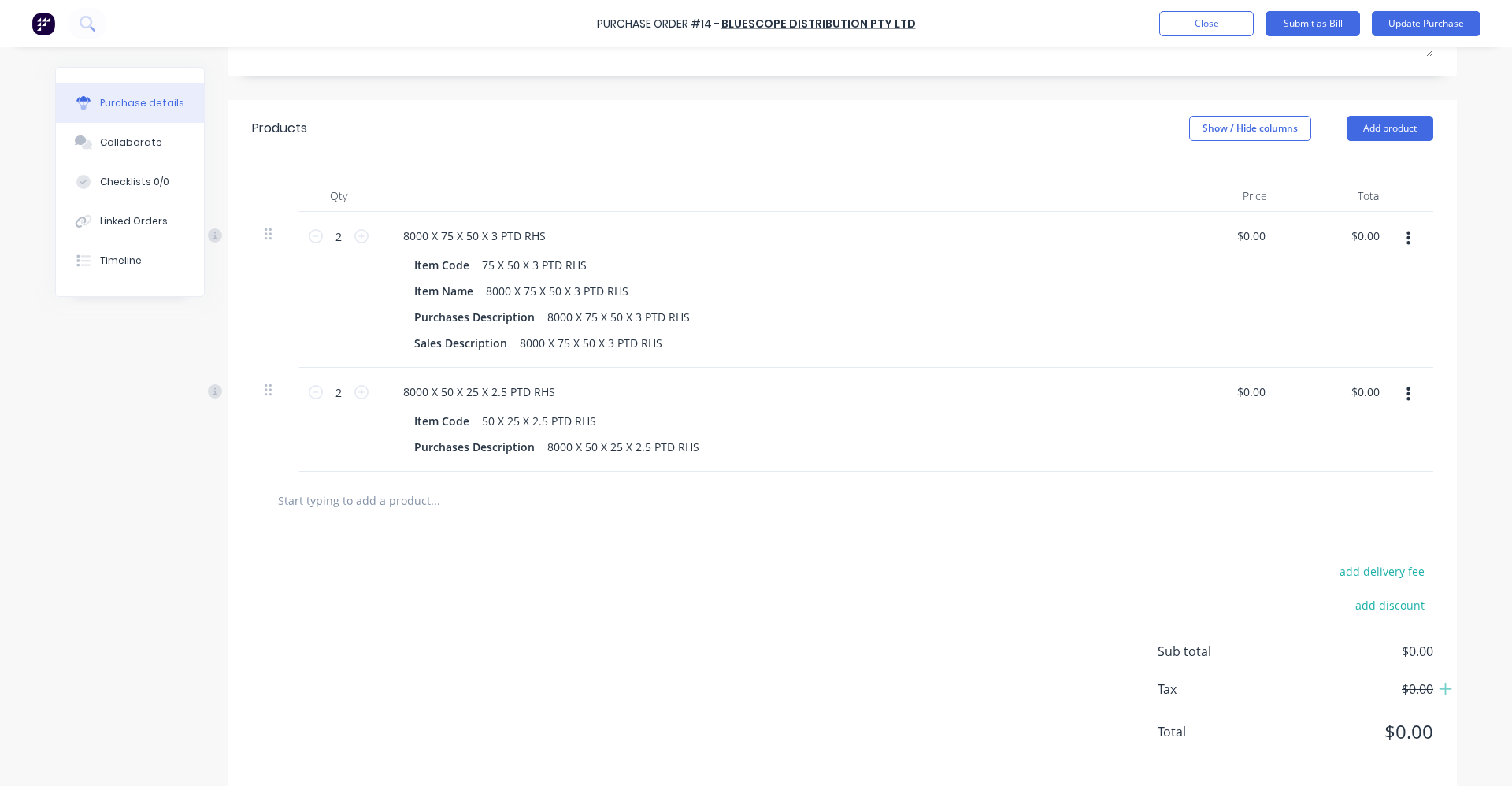
click at [400, 497] on input "text" at bounding box center [435, 500] width 315 height 31
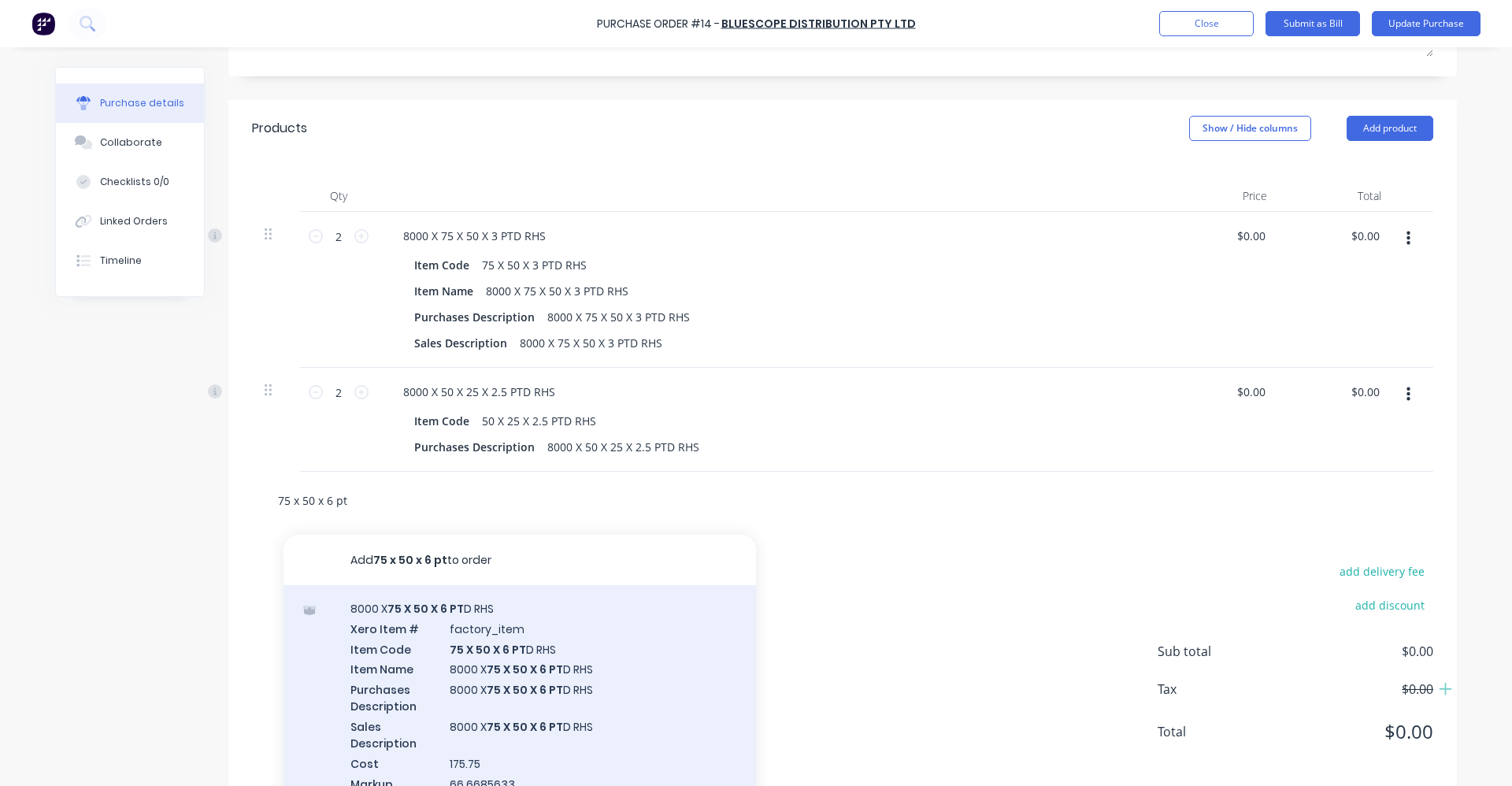
type input "75 x 50 x 6 pt"
click at [446, 664] on div "8000 X 75 X 50 X 6 PT D RHS Xero Item # factory_item Item Code 75 X 50 X 6 PT D…" at bounding box center [520, 705] width 473 height 241
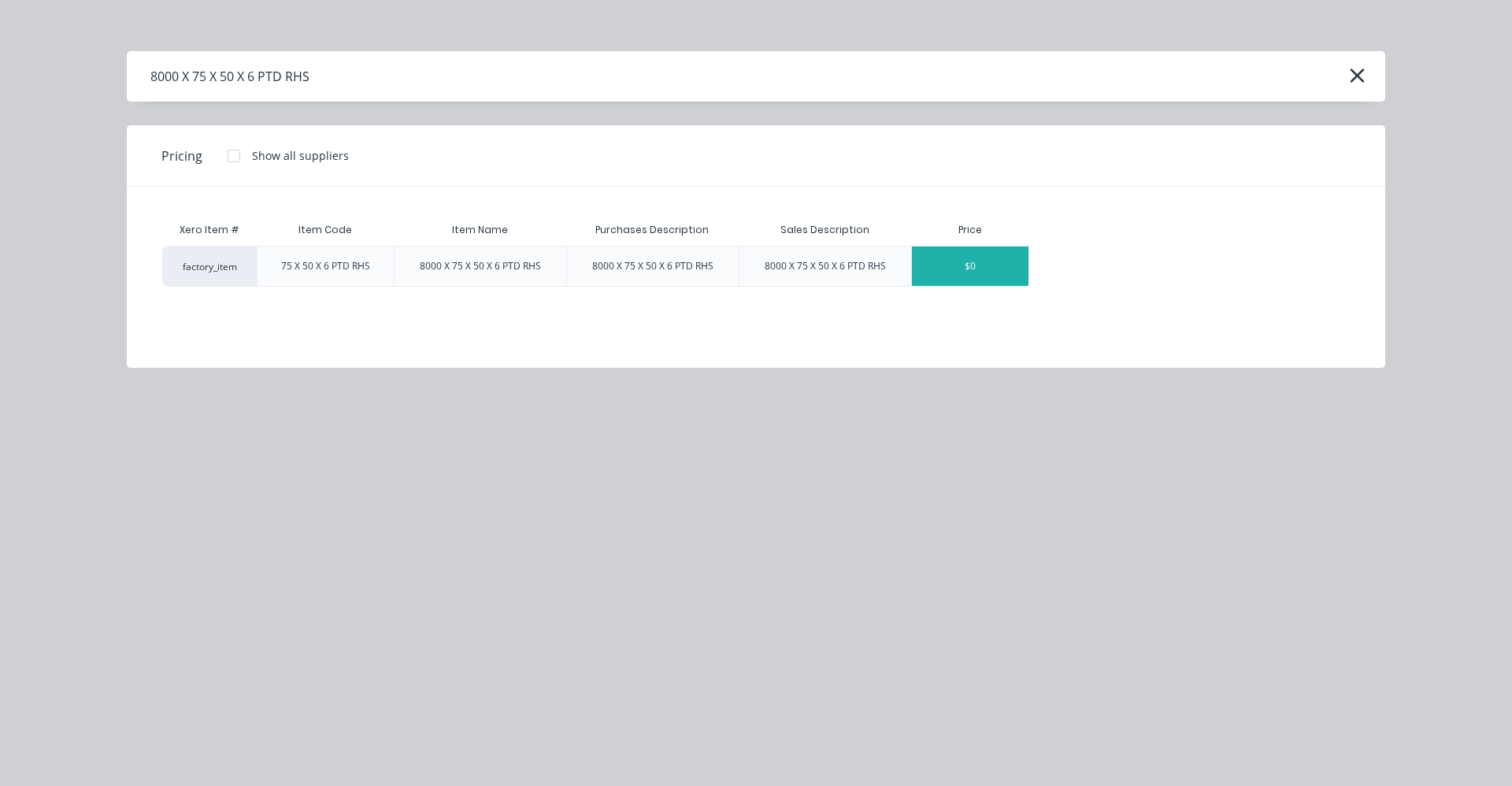
click at [1005, 278] on div "$0" at bounding box center [970, 266] width 116 height 39
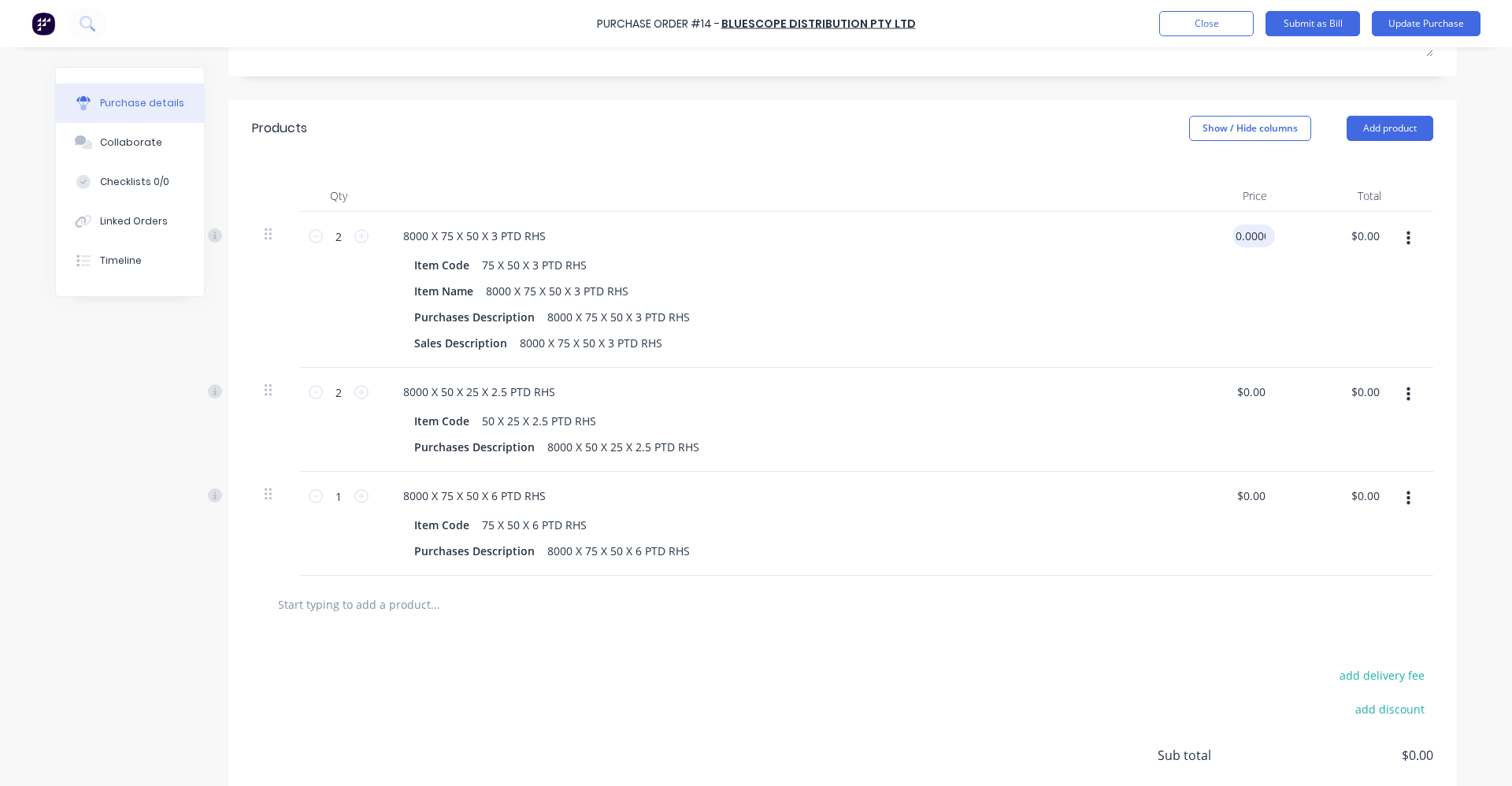
click at [1259, 238] on input "0.0000" at bounding box center [1251, 235] width 37 height 23
type input "$0.00"
drag, startPoint x: 1264, startPoint y: 233, endPoint x: 1226, endPoint y: 238, distance: 38.3
click at [1233, 238] on div "$0.00 $0.00" at bounding box center [1254, 235] width 42 height 23
click at [358, 495] on icon at bounding box center [361, 496] width 14 height 14
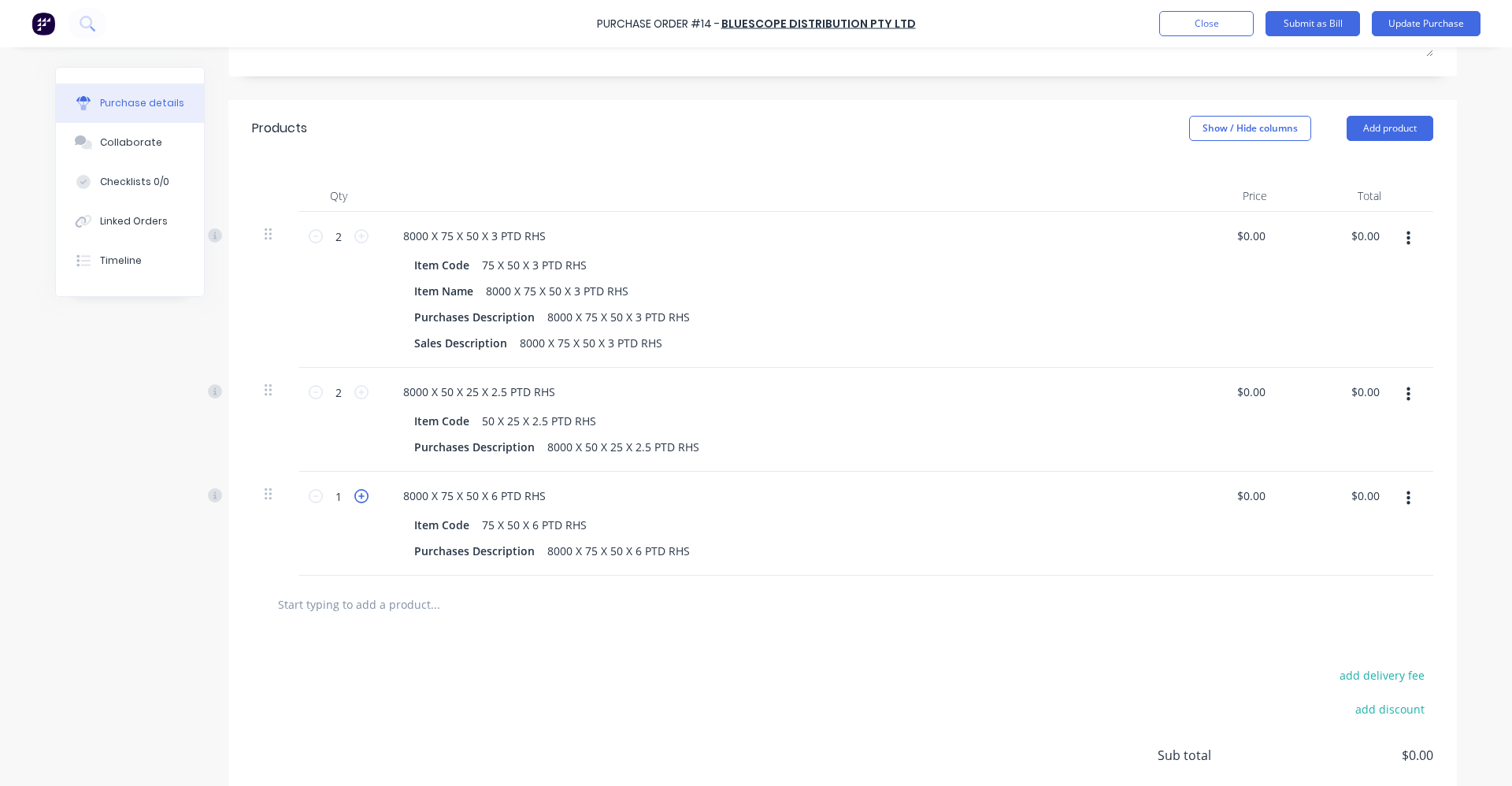
type input "2"
click at [325, 595] on input "text" at bounding box center [435, 604] width 315 height 31
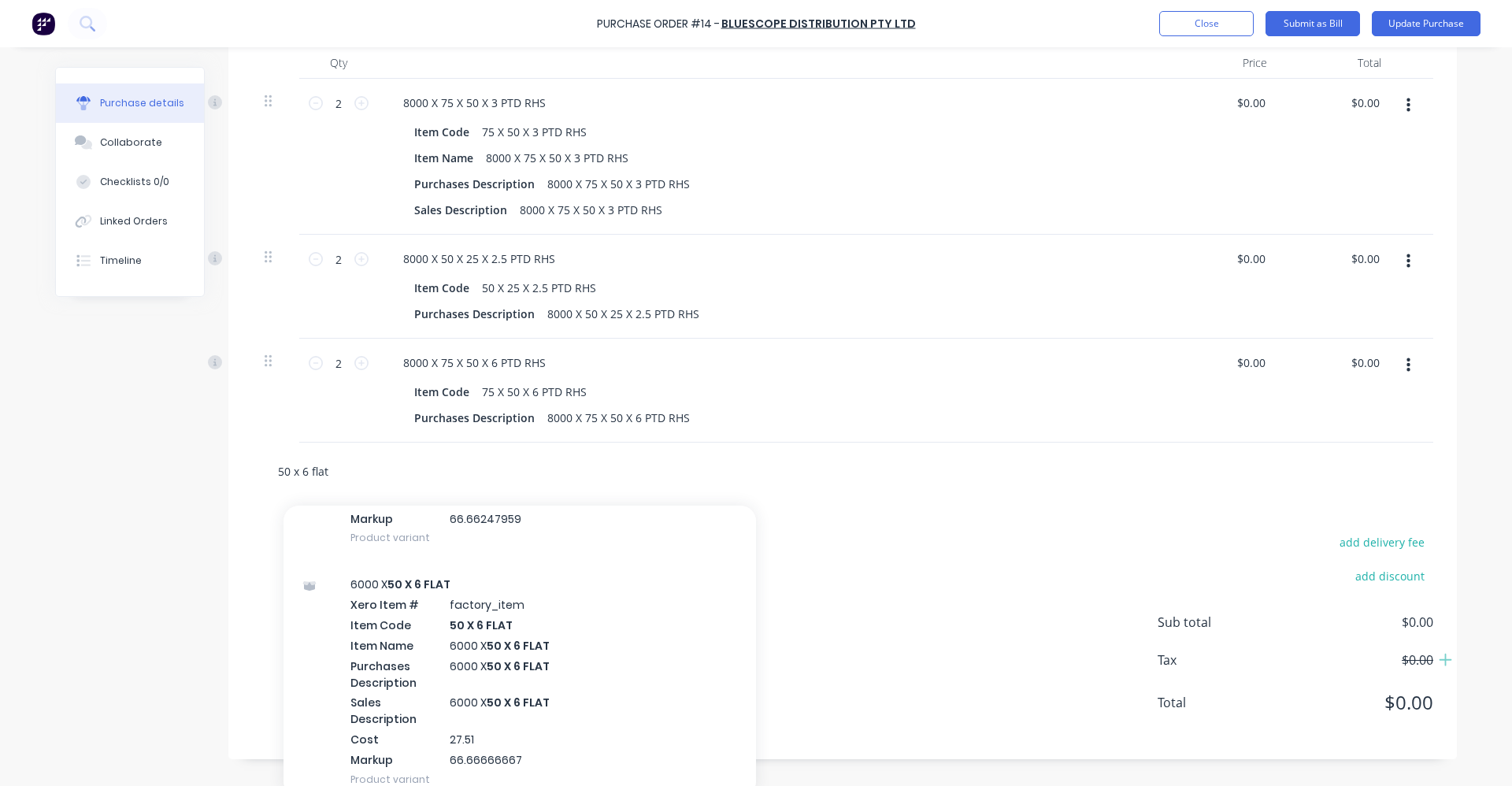
scroll to position [435, 0]
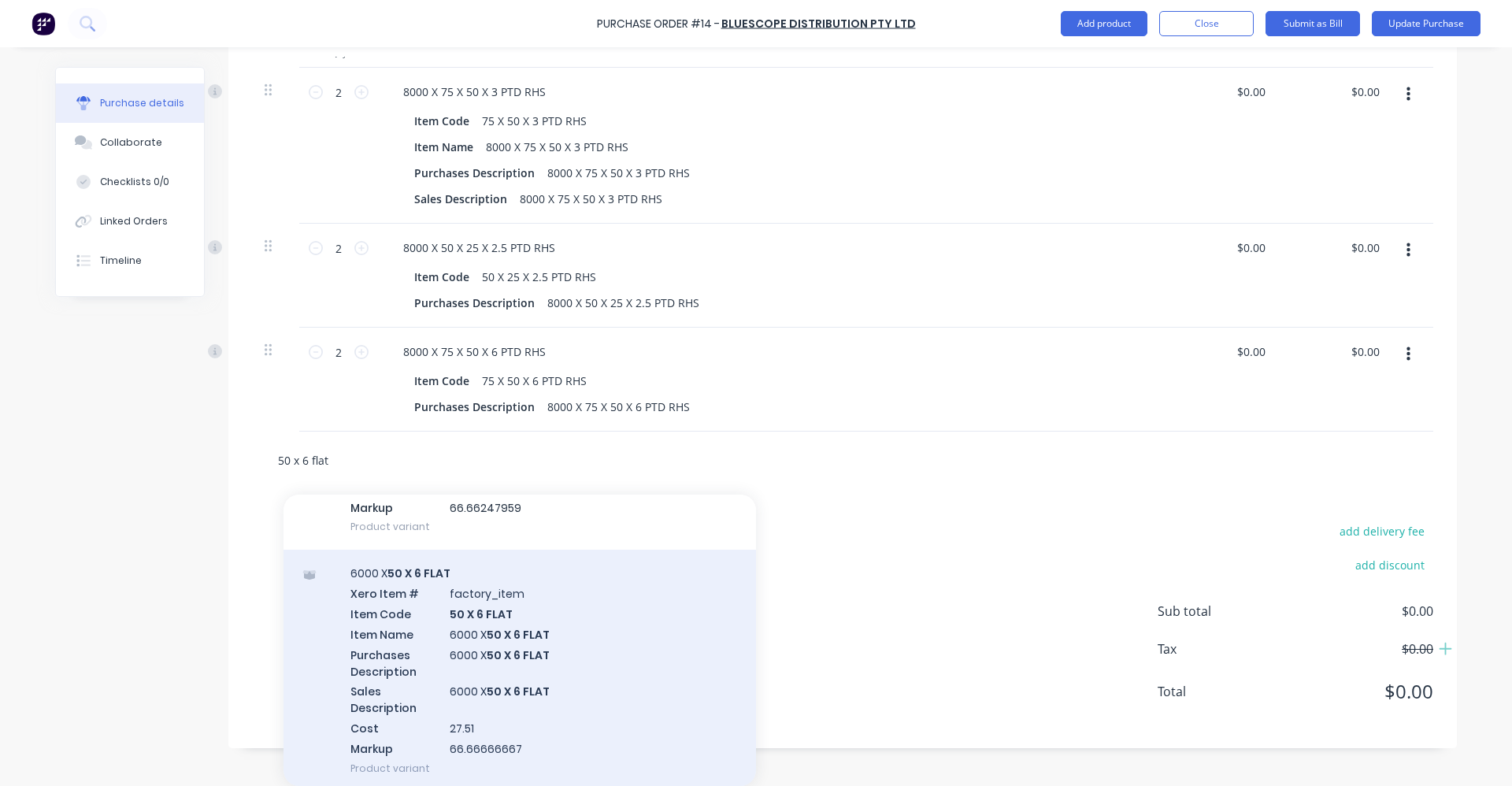
type input "50 x 6 flat"
click at [483, 672] on div "6000 X 50 X 6 FLAT Xero Item # factory_item Item Code 50 X 6 FLAT Item Name 600…" at bounding box center [520, 670] width 473 height 241
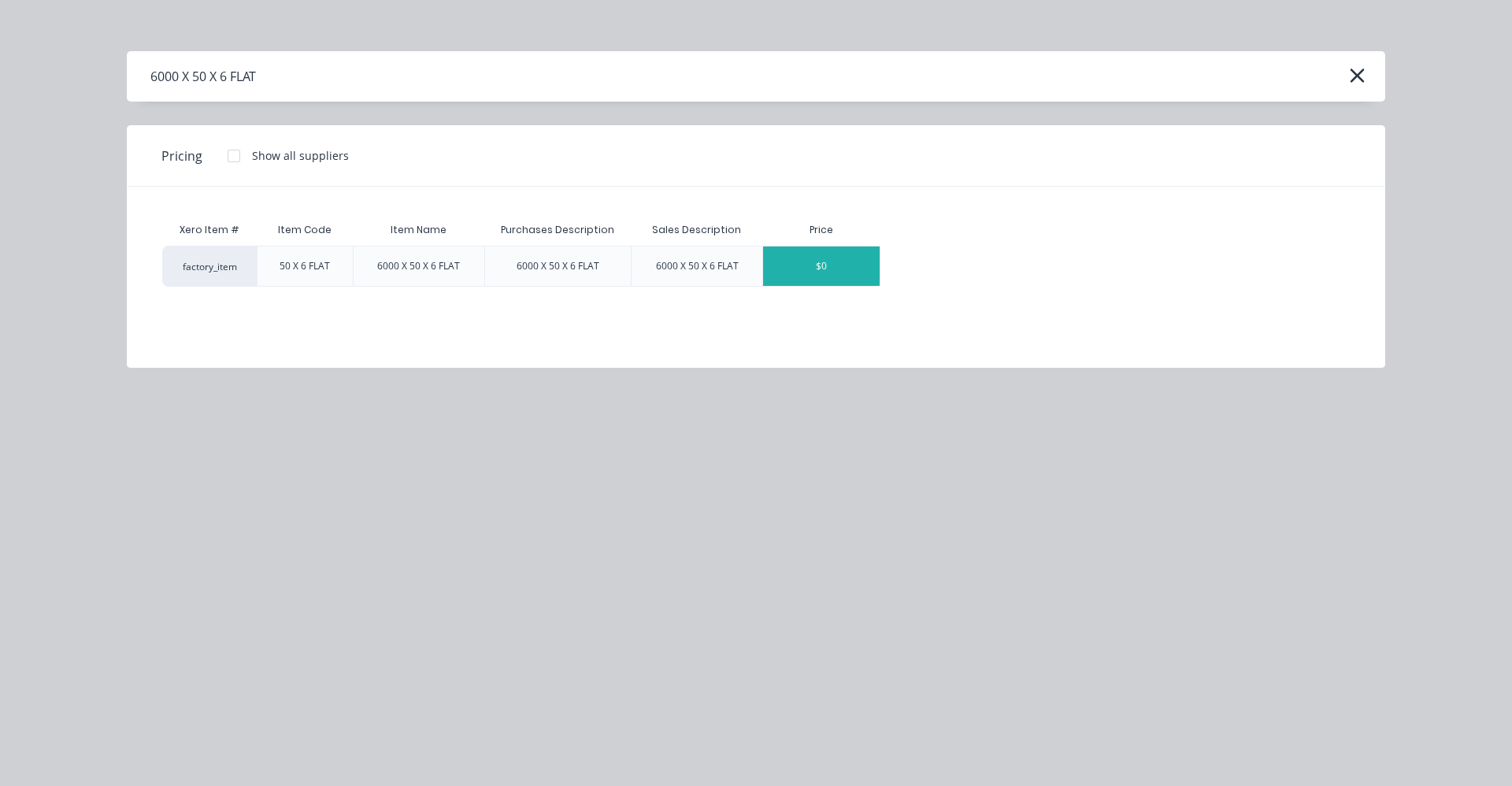
click at [816, 276] on div "$0" at bounding box center [821, 266] width 116 height 39
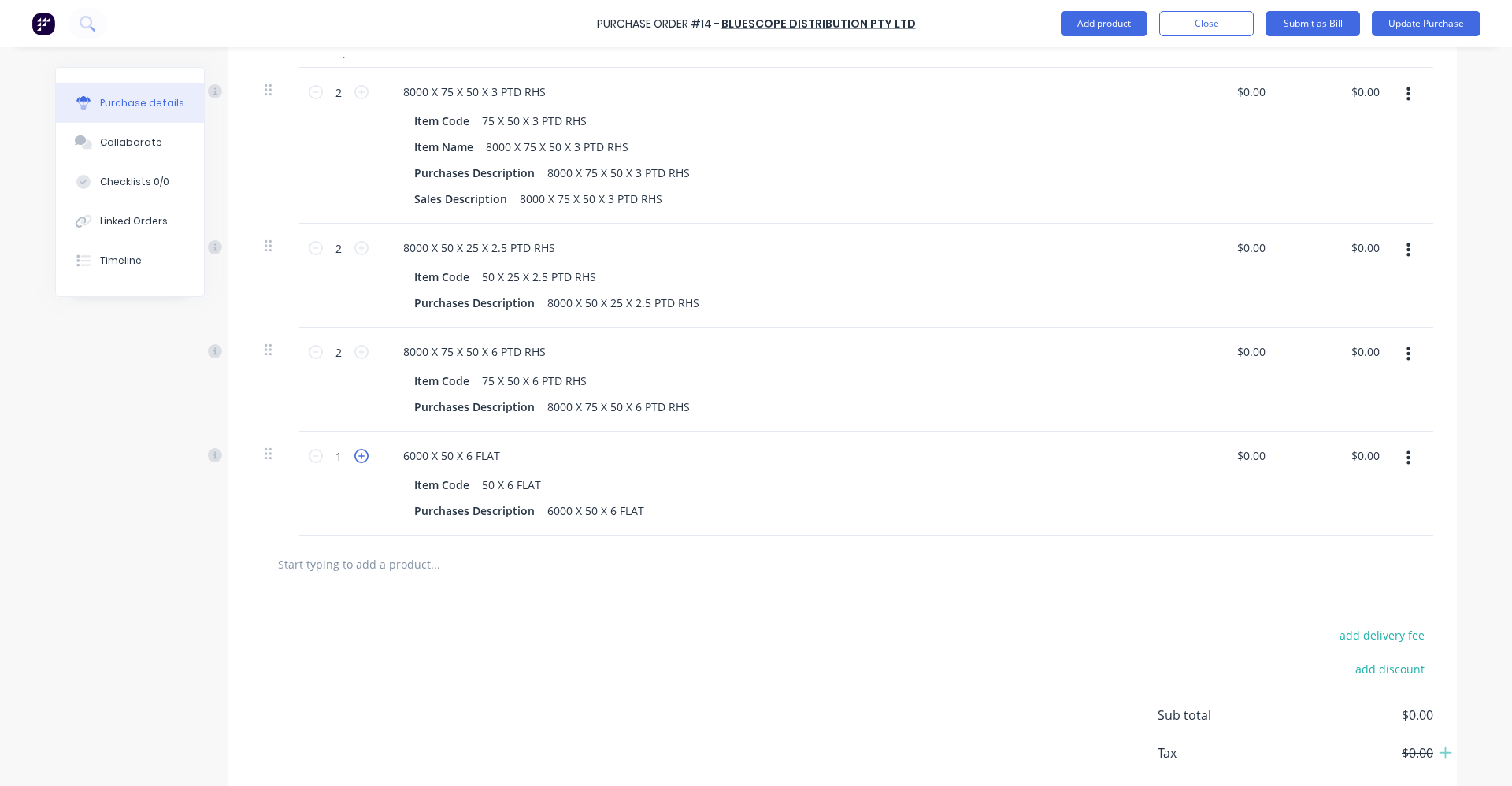
click at [356, 459] on icon at bounding box center [361, 455] width 14 height 14
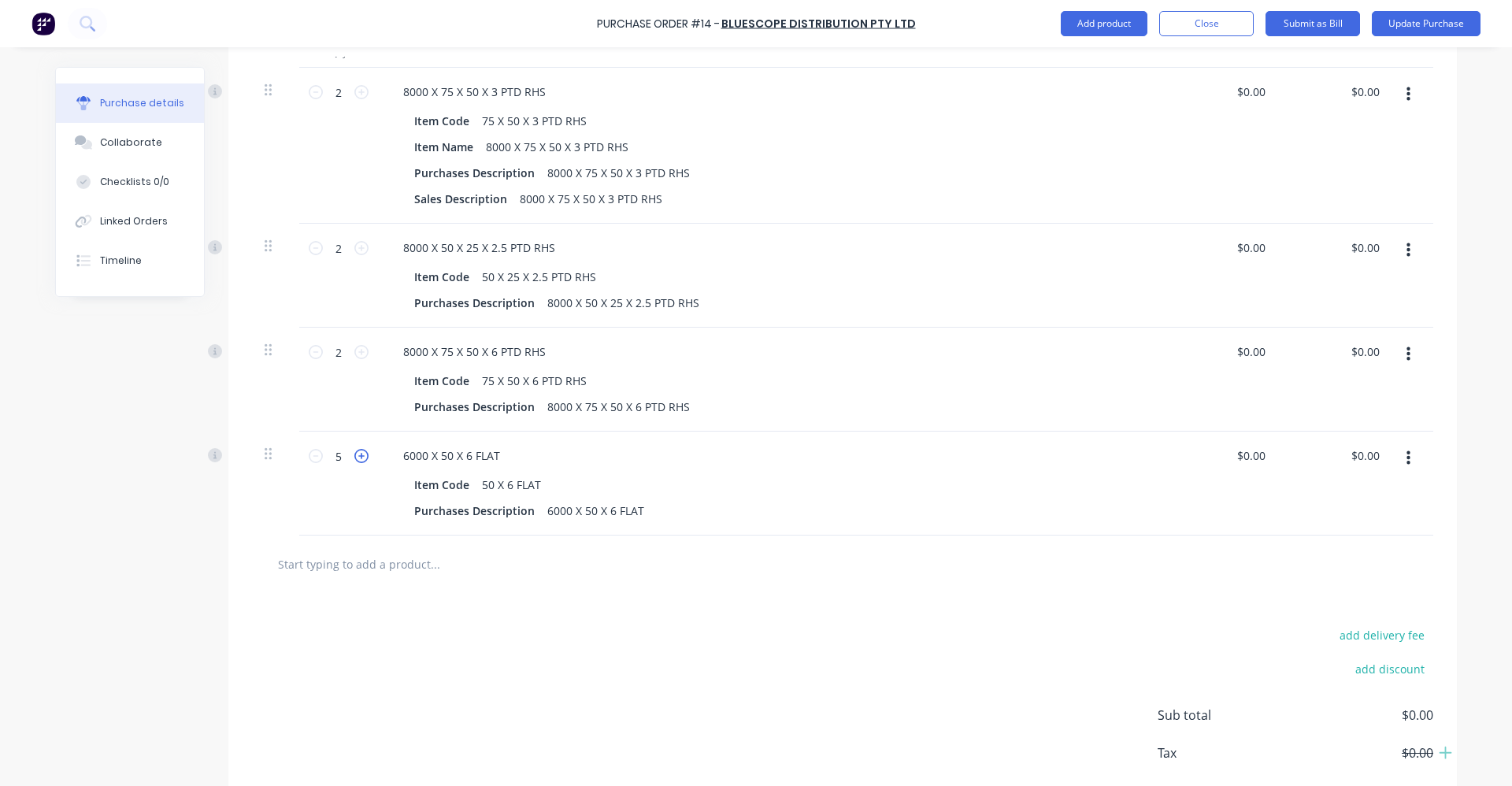
type input "6"
click at [412, 562] on input "text" at bounding box center [435, 563] width 315 height 31
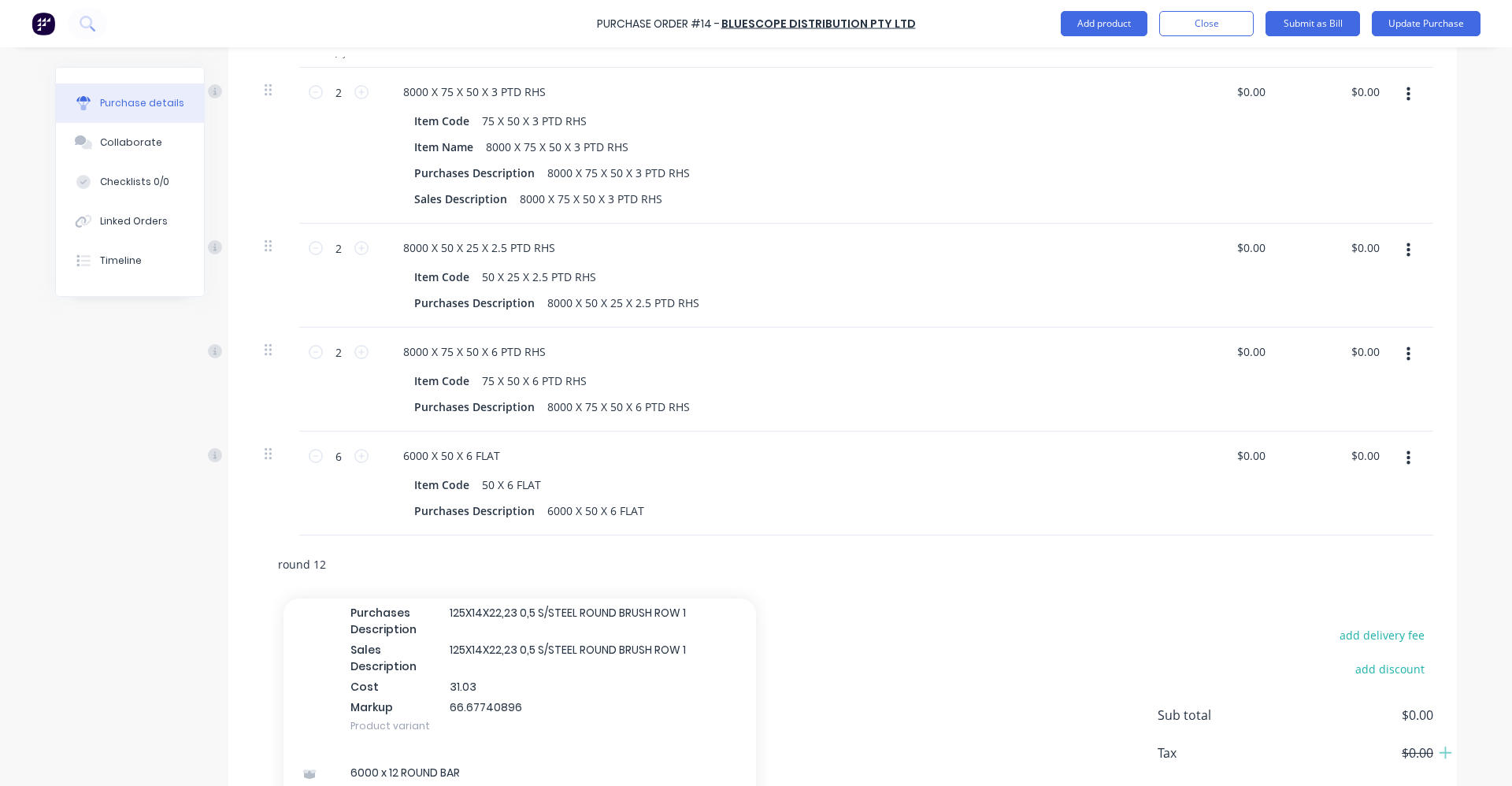
scroll to position [540, 0]
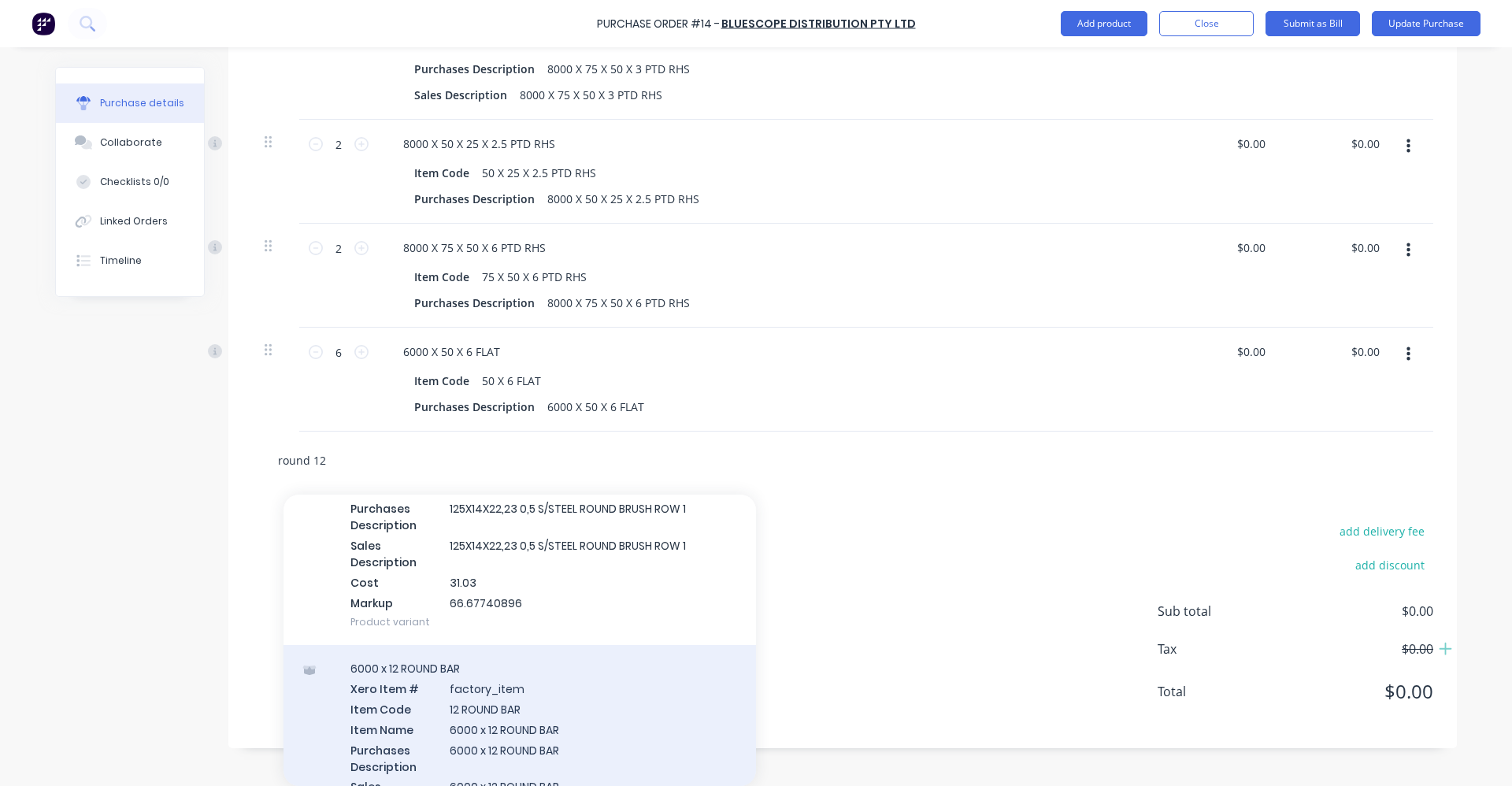
type input "round 12"
click at [566, 715] on div "6000 x 12 ROUND BAR Xero Item # factory_item Item Code 12 ROUND BAR Item Name 6…" at bounding box center [520, 765] width 473 height 241
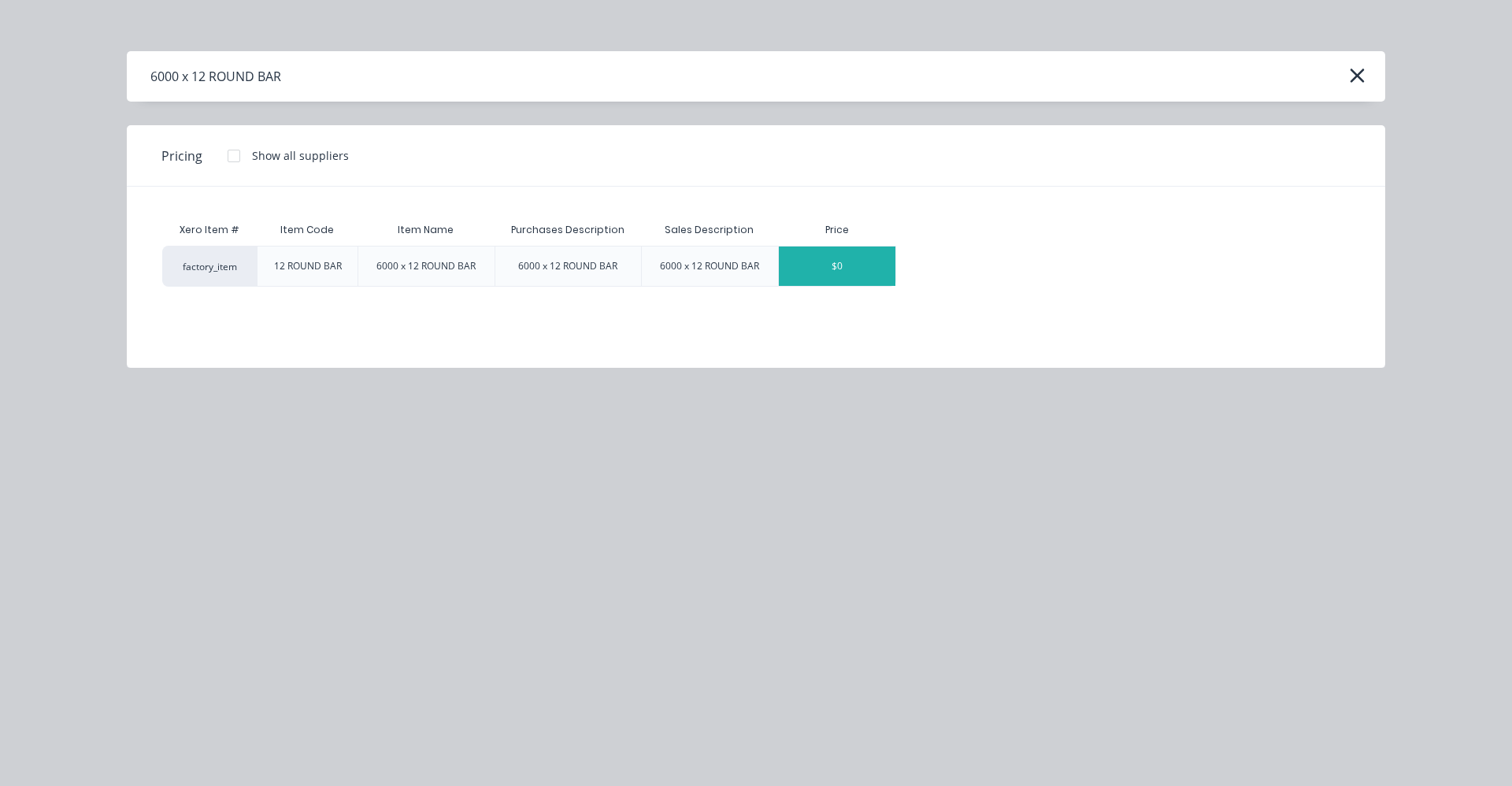
click at [856, 275] on div "$0" at bounding box center [837, 266] width 116 height 39
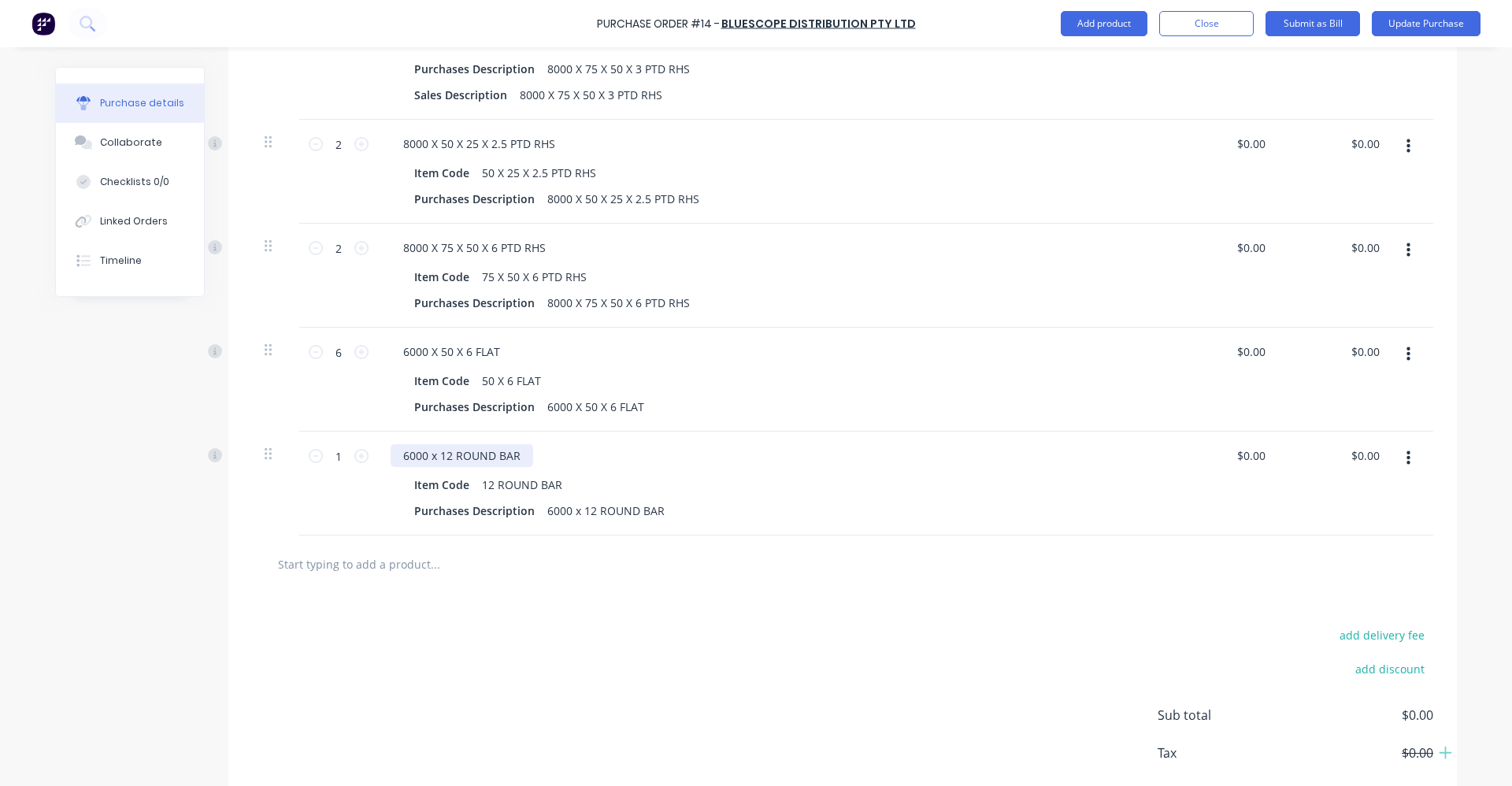
click at [415, 458] on div "6000 x 12 ROUND BAR" at bounding box center [462, 455] width 143 height 23
click at [378, 486] on div "6000 x 12 ROUND BAR Item Code 12 ROUND BAR Purchases Description 6000 x 12 ROUN…" at bounding box center [772, 483] width 788 height 104
click at [517, 552] on input "text" at bounding box center [435, 563] width 315 height 31
click at [360, 456] on icon at bounding box center [361, 455] width 14 height 14
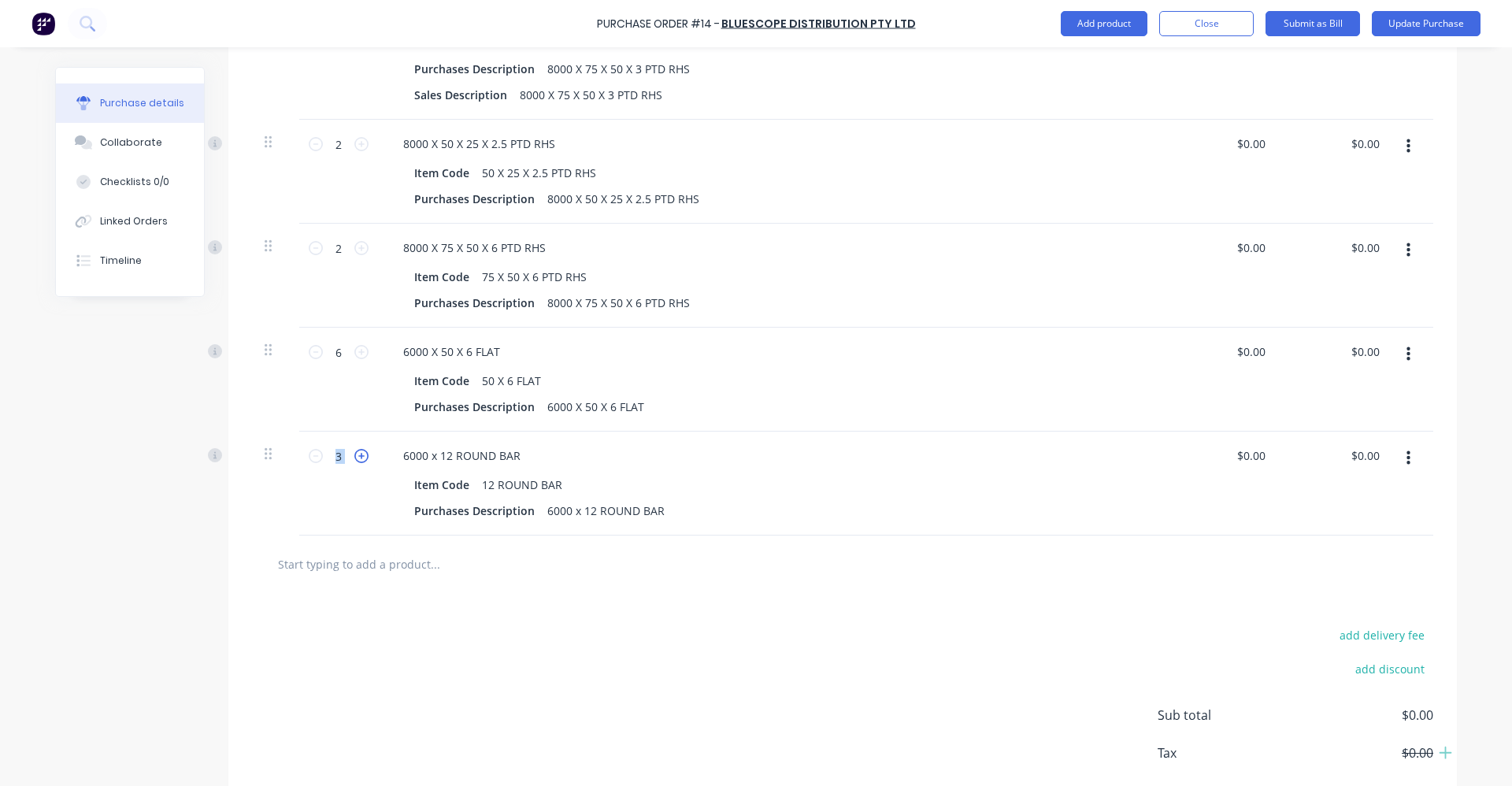
click at [361, 456] on icon at bounding box center [361, 455] width 14 height 14
type input "6"
click at [345, 561] on input "text" at bounding box center [435, 563] width 315 height 31
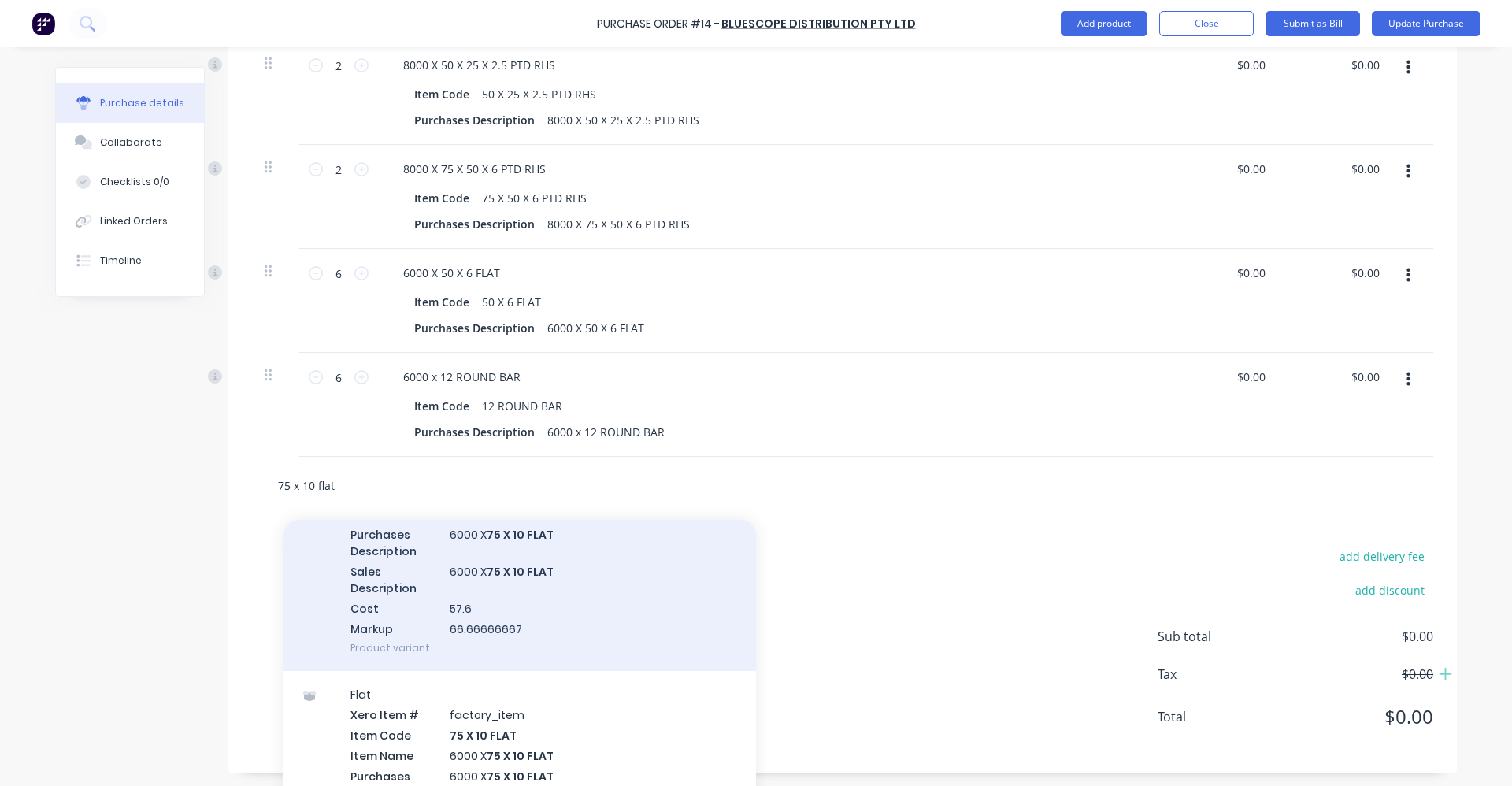
scroll to position [158, 0]
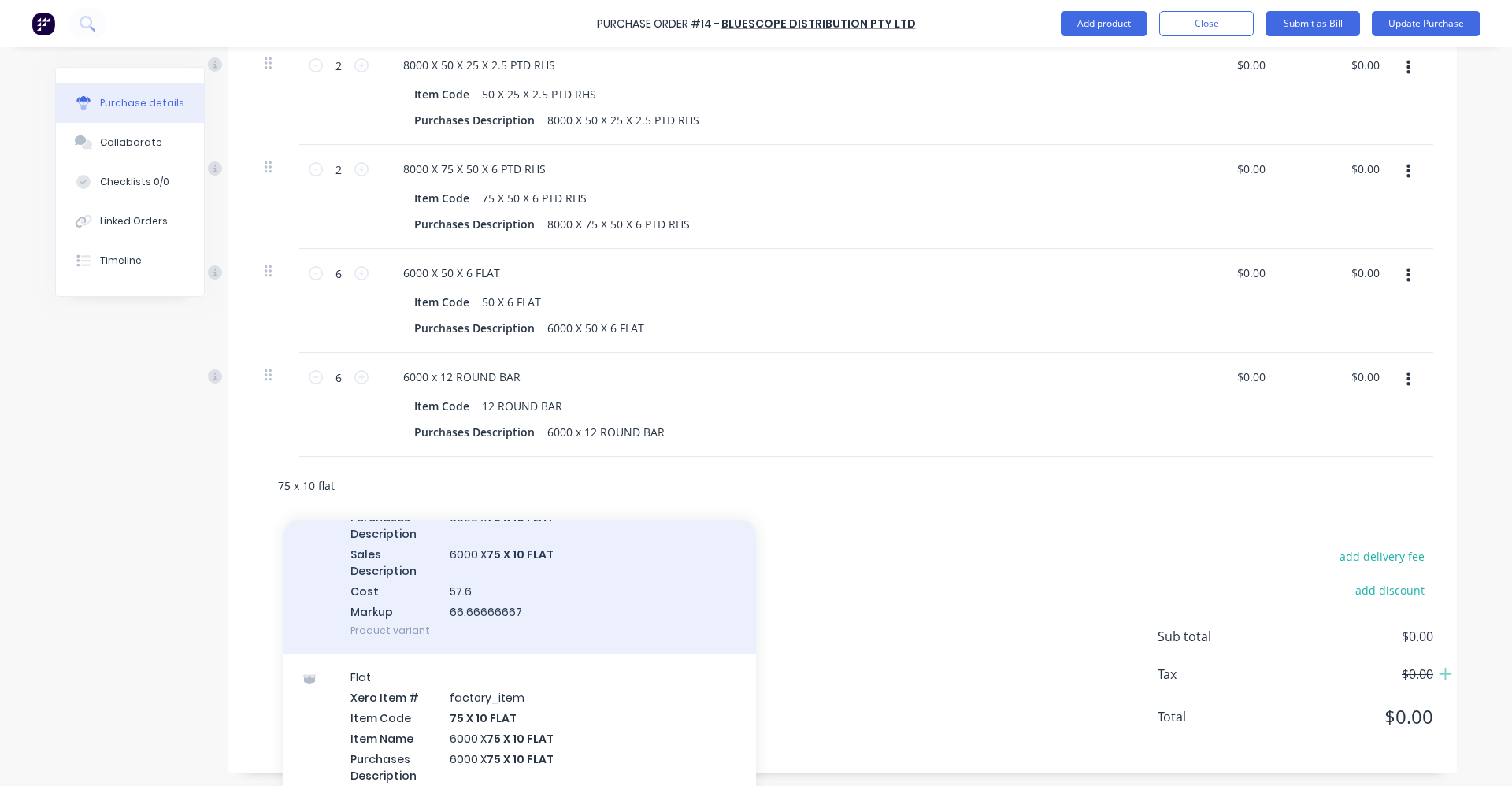
type input "75 x 10 flat"
click at [582, 587] on div "6000 X 75 X 10 FLAT Xero Item # factory_item Item Code 75 X 10 FLAT Item Name 6…" at bounding box center [520, 532] width 473 height 241
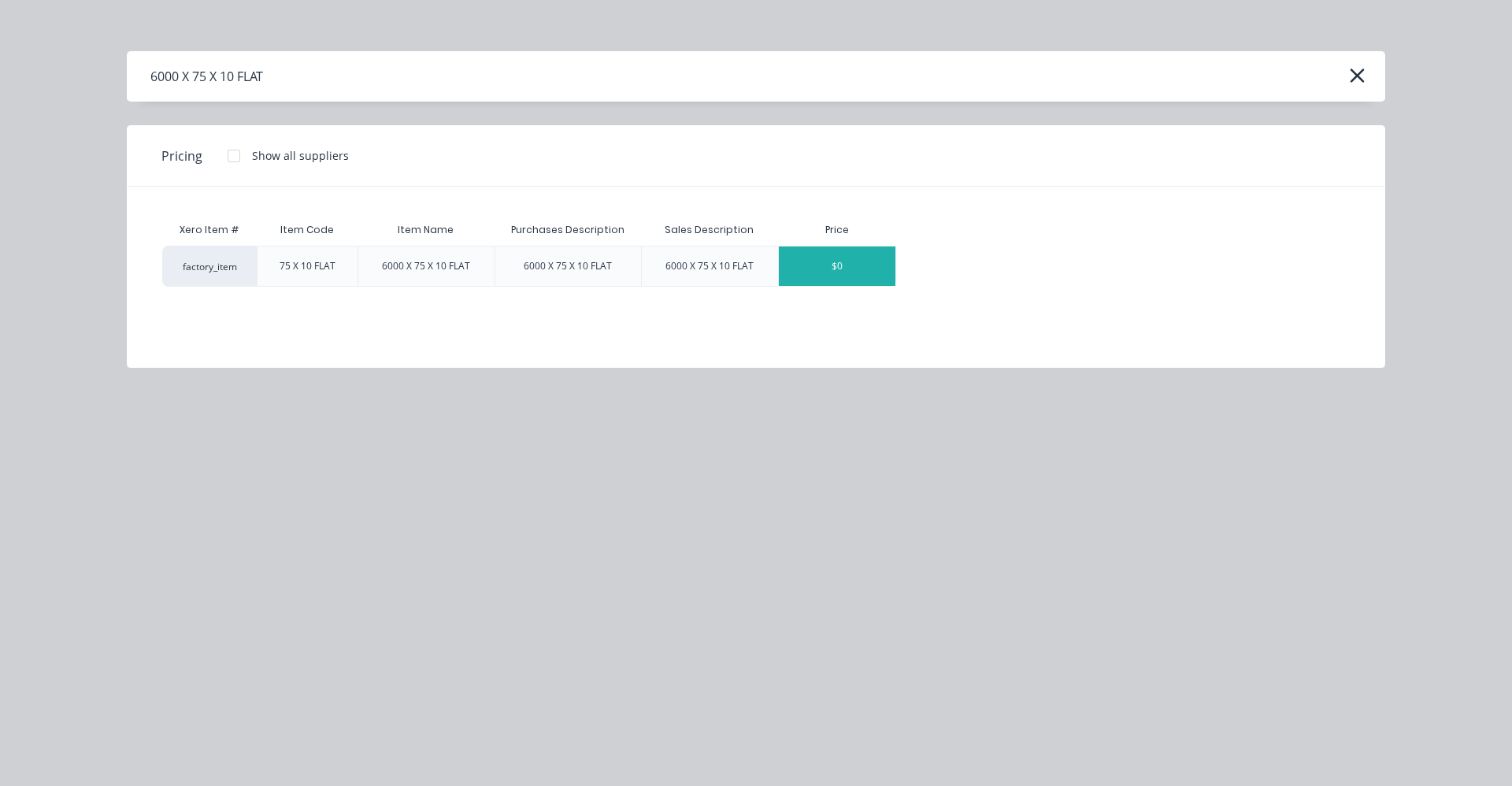
click at [826, 258] on div "$0" at bounding box center [837, 266] width 116 height 39
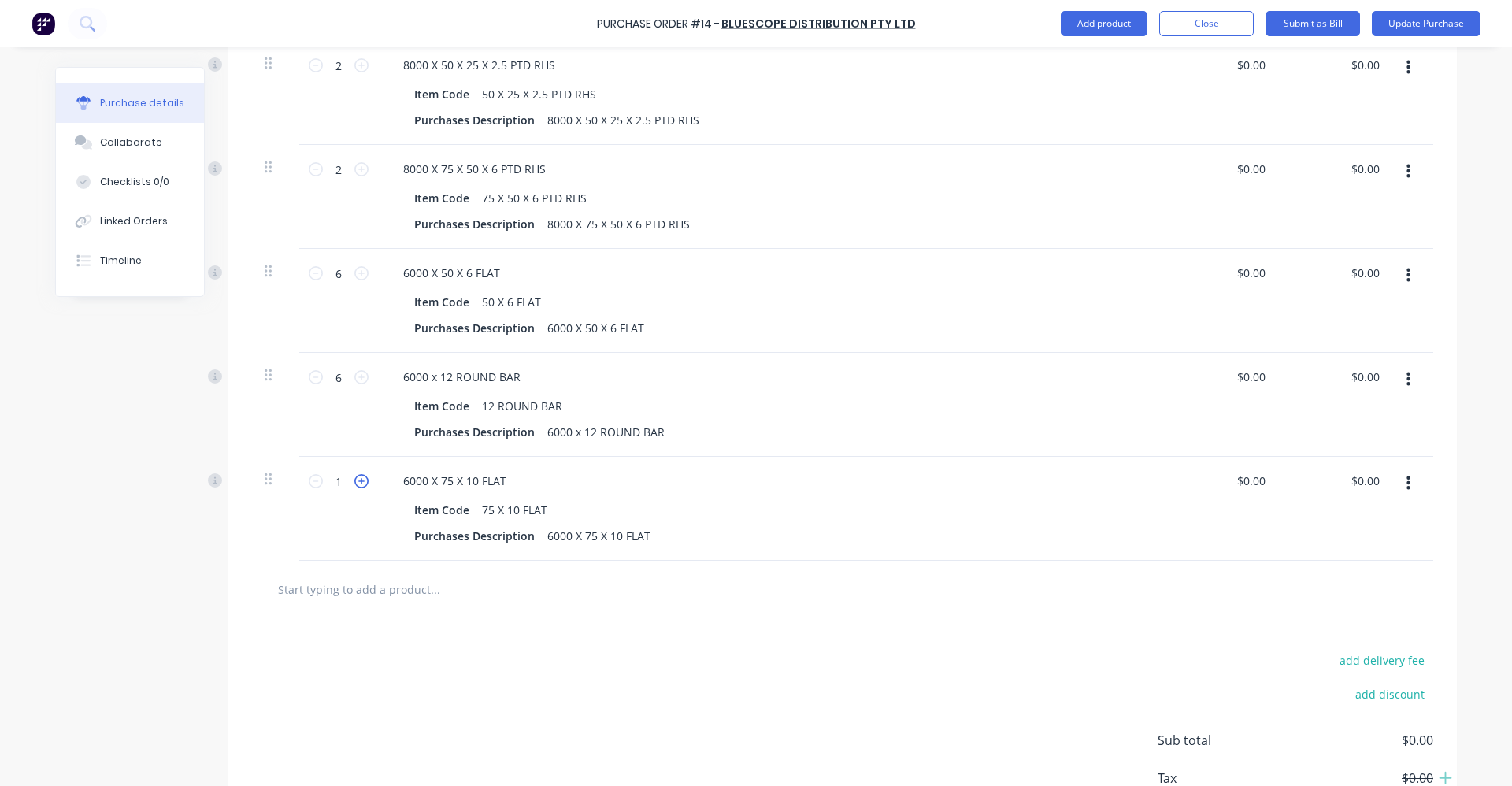
click at [359, 484] on icon at bounding box center [361, 480] width 14 height 14
type input "2"
click at [356, 597] on input "text" at bounding box center [435, 589] width 315 height 31
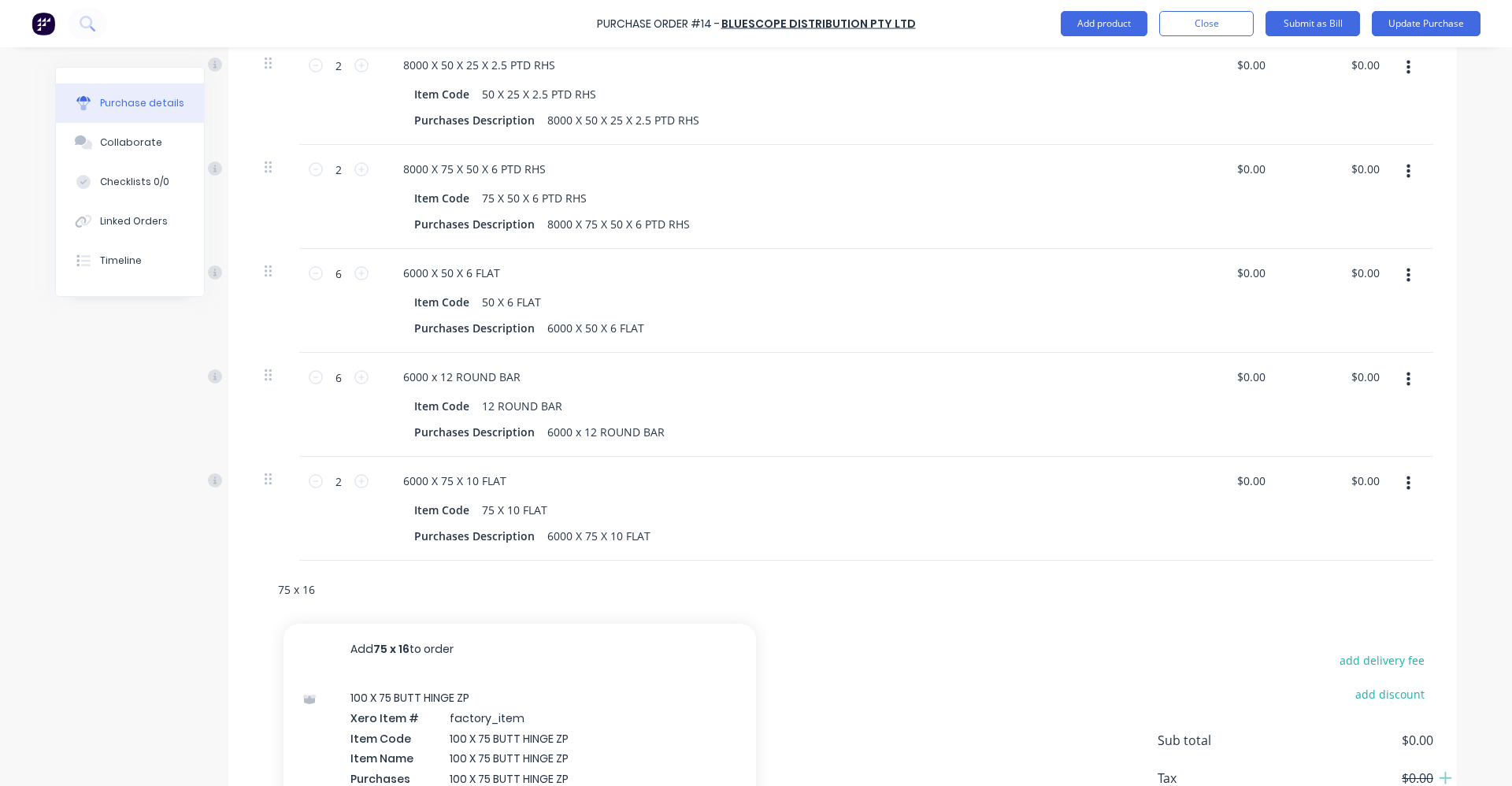
click at [557, 591] on input "75 x 16" at bounding box center [435, 589] width 315 height 31
type input "75 x 16"
drag, startPoint x: 611, startPoint y: 578, endPoint x: 620, endPoint y: 576, distance: 9.2
click at [619, 577] on div "75 x 16 Add 75 x 16 to order 100 X 75 BUTT HINGE ZP Xero Item # factory_item It…" at bounding box center [501, 589] width 473 height 31
click at [788, 590] on div "75 x 16 Add 75 x 16 to order 100 X 75 BUTT HINGE ZP Xero Item # factory_item It…" at bounding box center [843, 589] width 1156 height 31
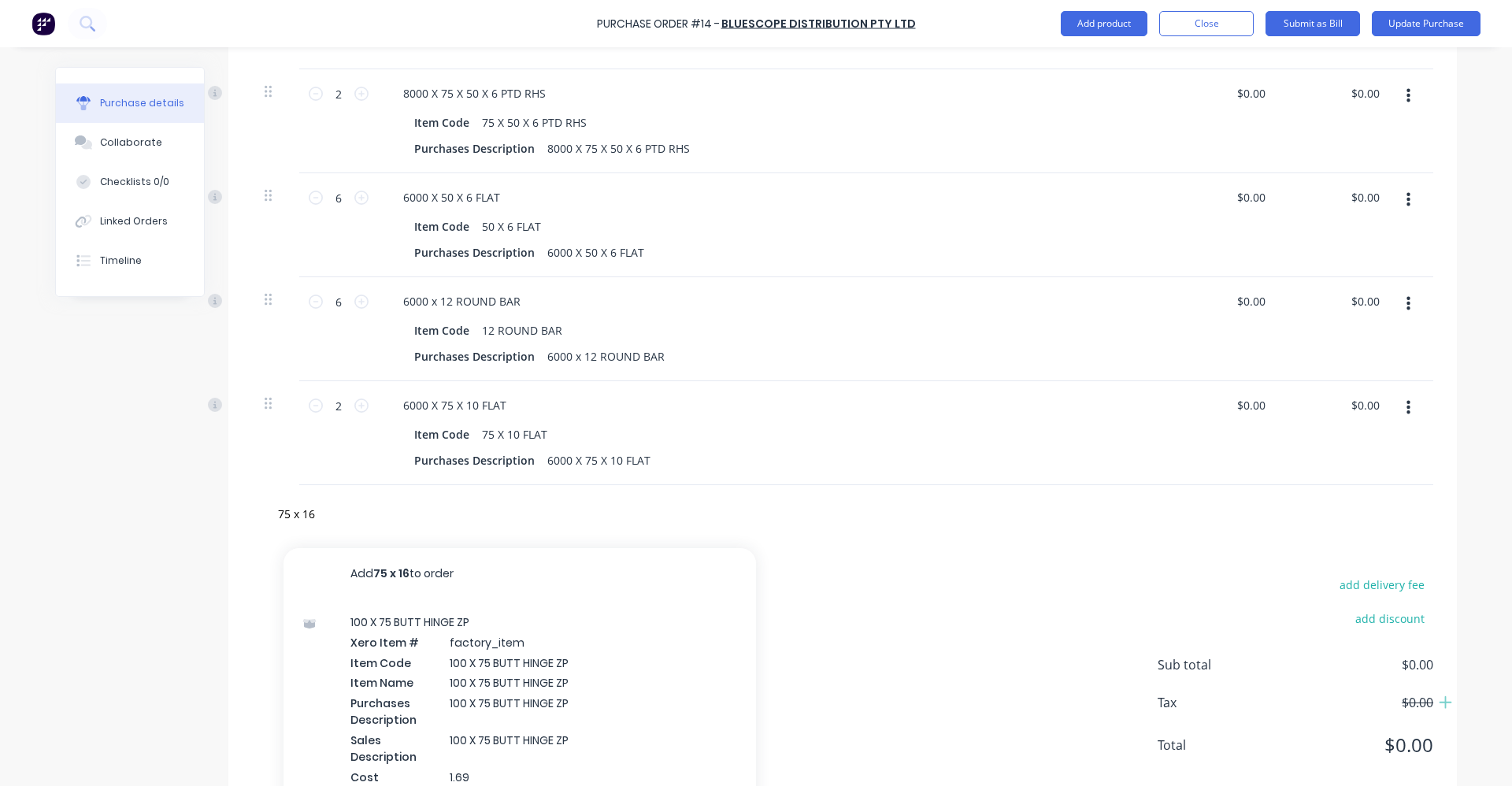
scroll to position [669, 0]
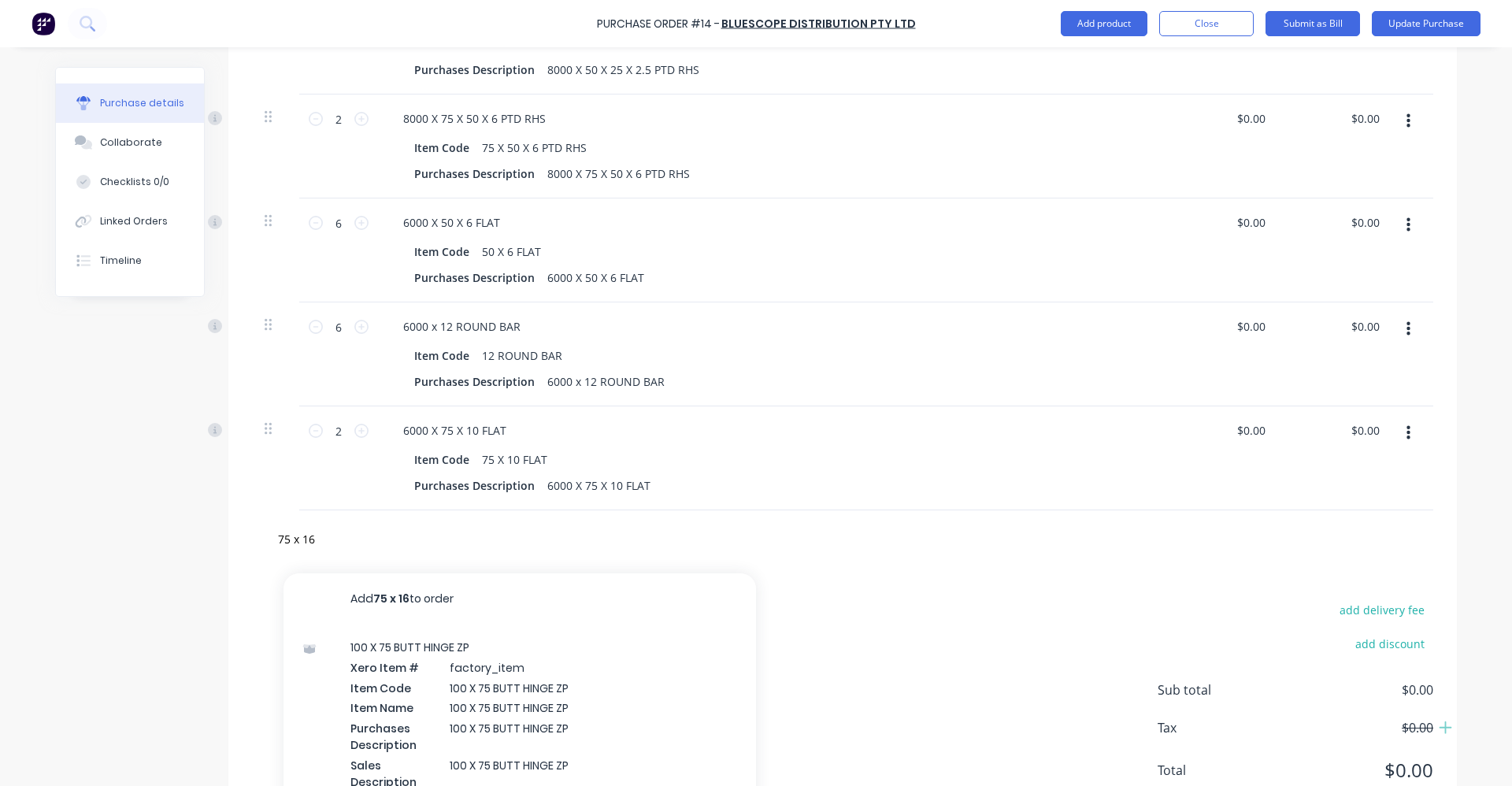
drag, startPoint x: 811, startPoint y: 595, endPoint x: 825, endPoint y: 581, distance: 19.8
click at [824, 583] on div "add delivery fee add discount Sub total $0.00 Tax $0.00 Total $0.00" at bounding box center [842, 697] width 1229 height 259
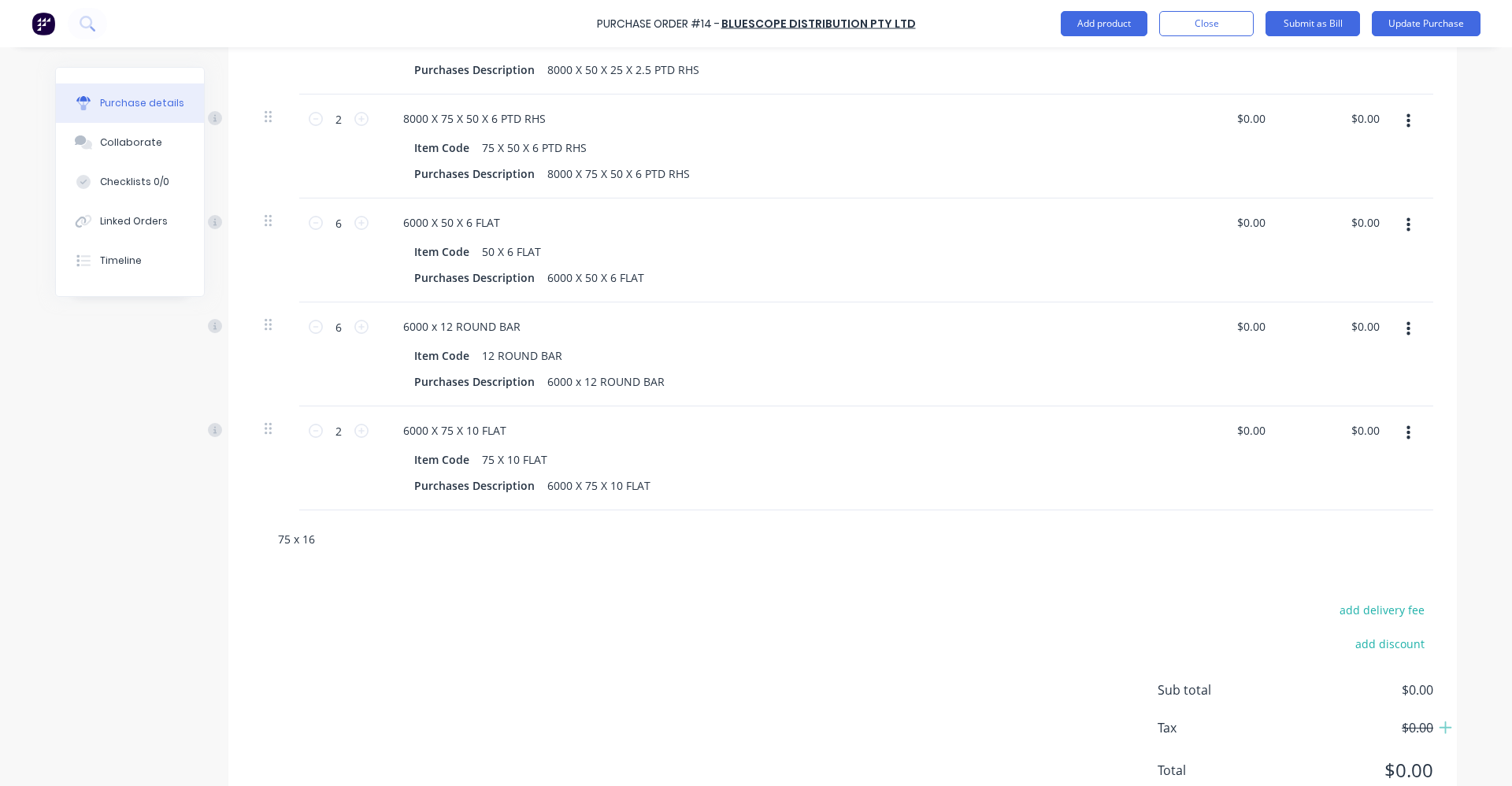
drag, startPoint x: 315, startPoint y: 540, endPoint x: 278, endPoint y: 535, distance: 37.3
click at [265, 544] on div "75 x 16" at bounding box center [501, 539] width 473 height 31
click at [1109, 24] on button "Add product" at bounding box center [1104, 24] width 87 height 26
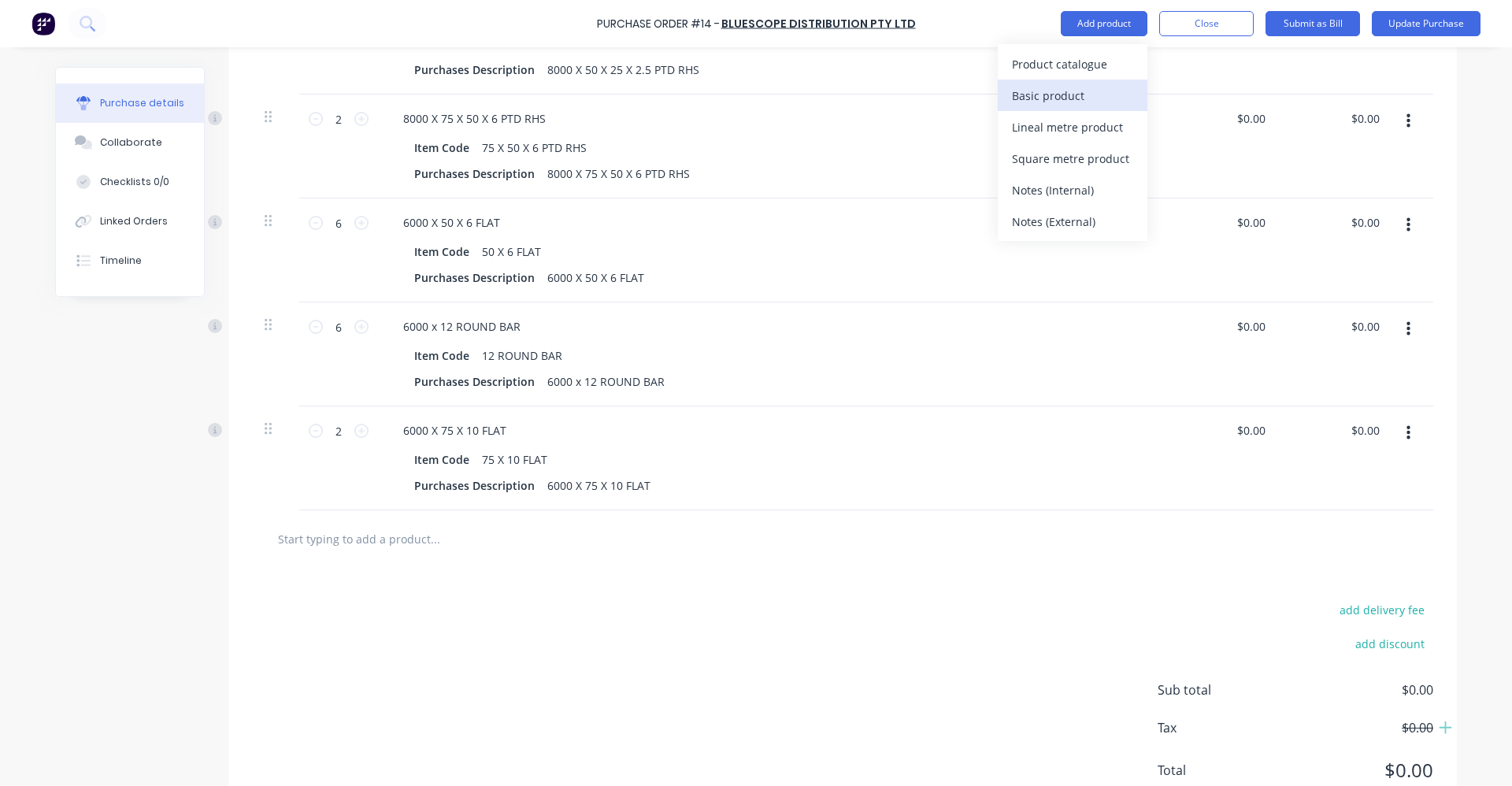
click at [1044, 98] on div "Basic product" at bounding box center [1073, 95] width 121 height 23
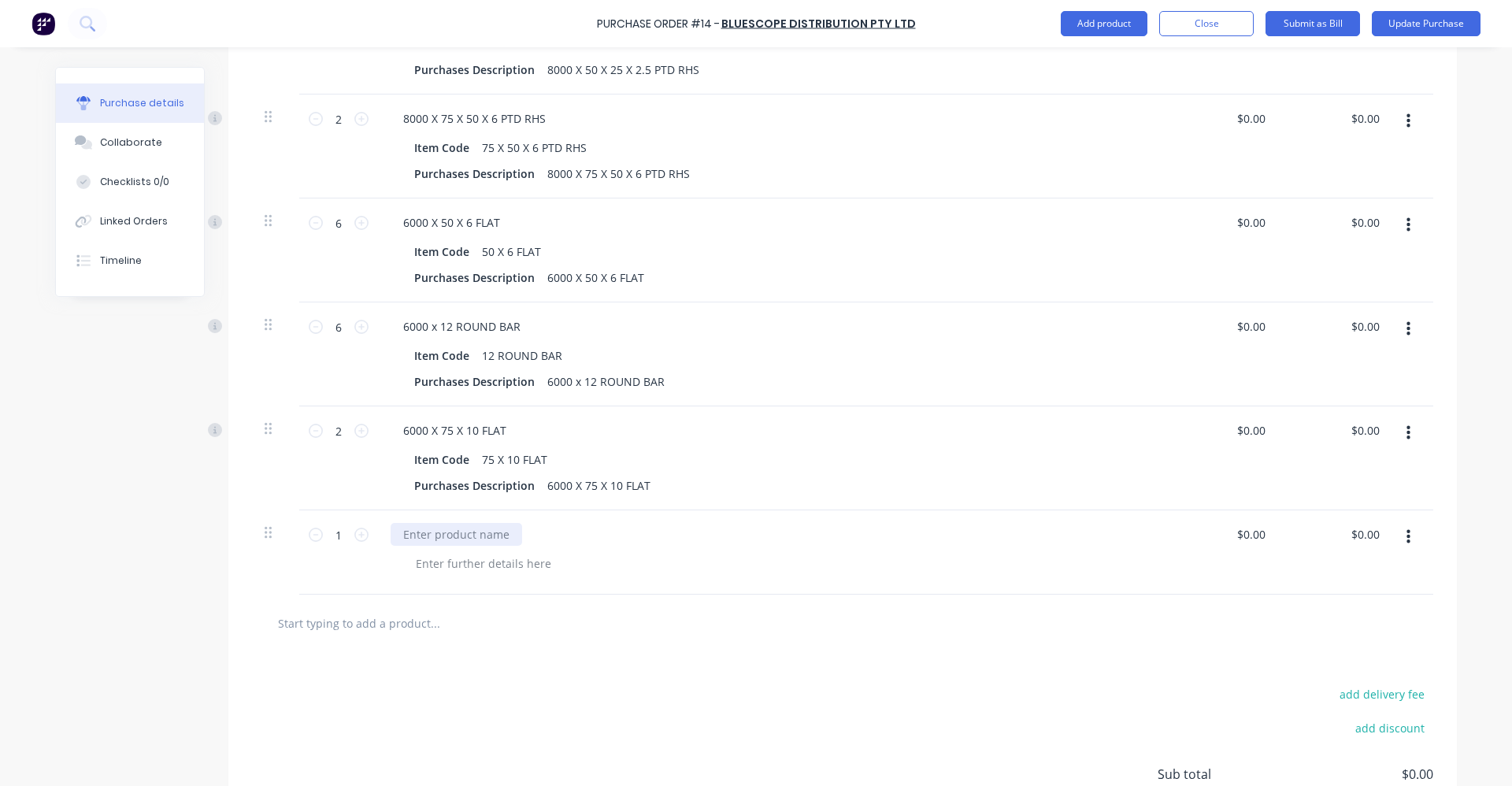
click at [439, 536] on div at bounding box center [456, 534] width 132 height 23
click at [462, 525] on div at bounding box center [456, 534] width 132 height 23
click at [463, 562] on div at bounding box center [483, 563] width 160 height 23
click at [596, 565] on div at bounding box center [778, 563] width 750 height 23
click at [355, 537] on icon at bounding box center [361, 534] width 14 height 14
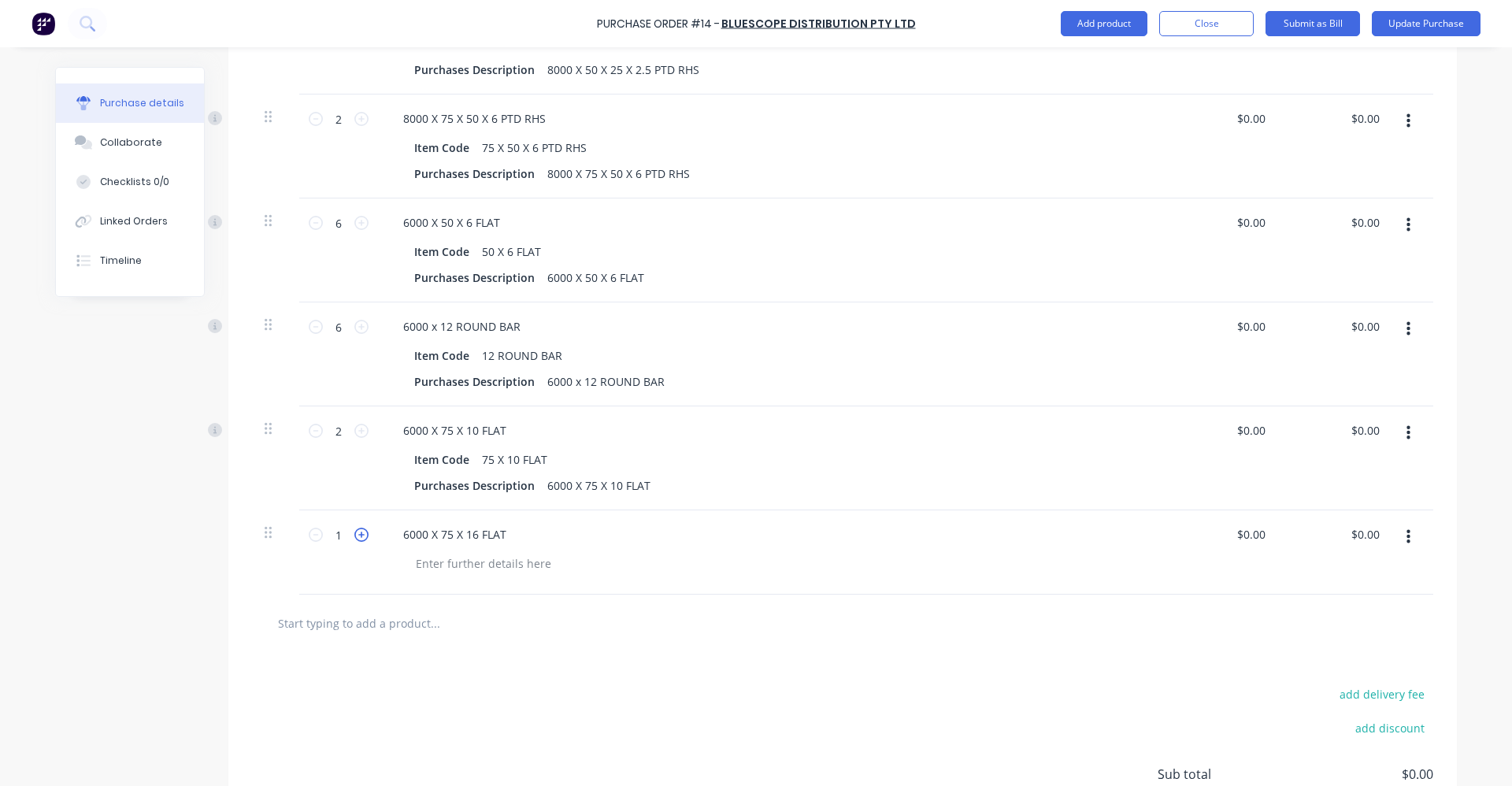
type input "2"
click at [350, 627] on input "text" at bounding box center [435, 623] width 315 height 31
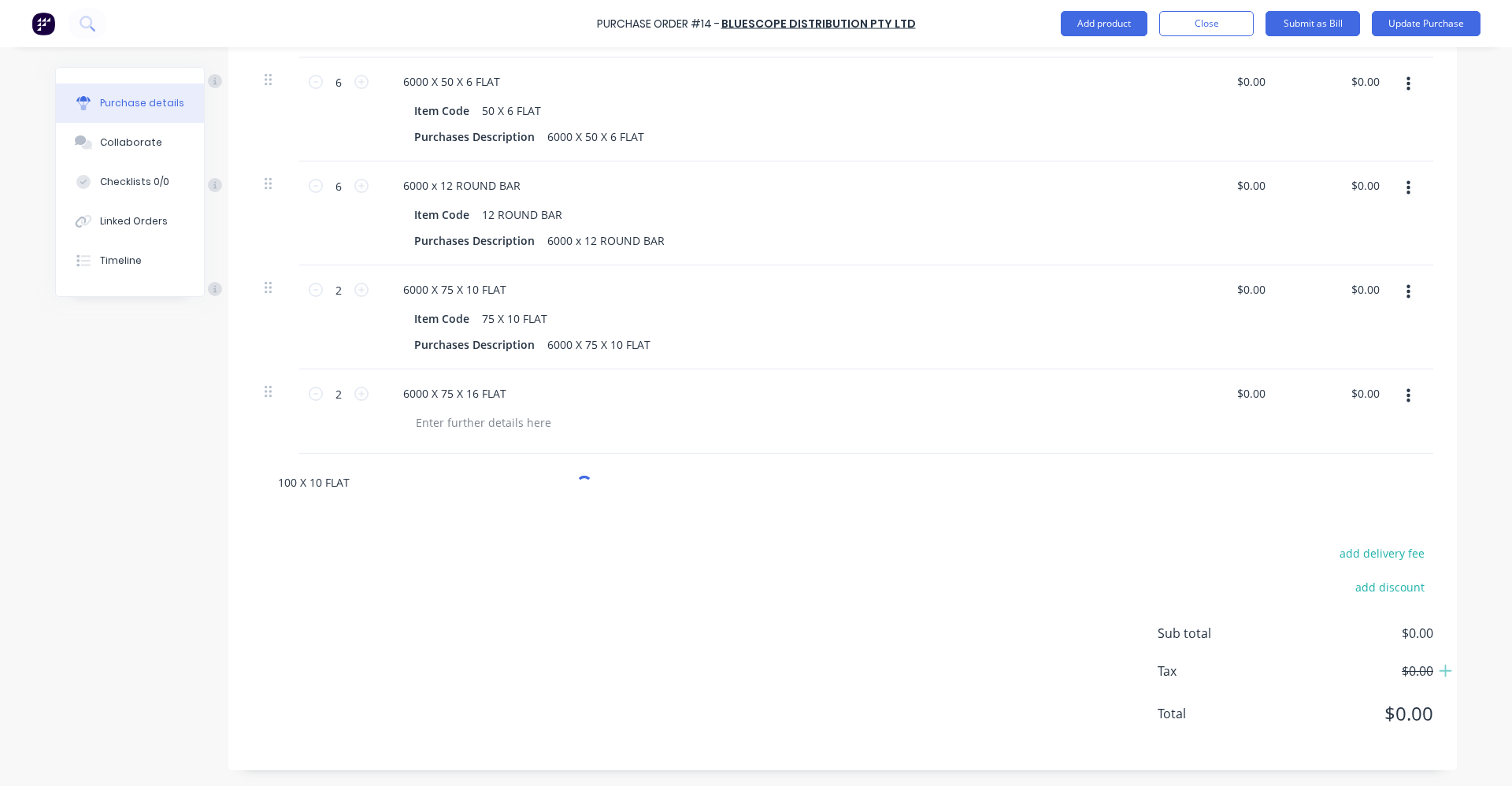
scroll to position [832, 0]
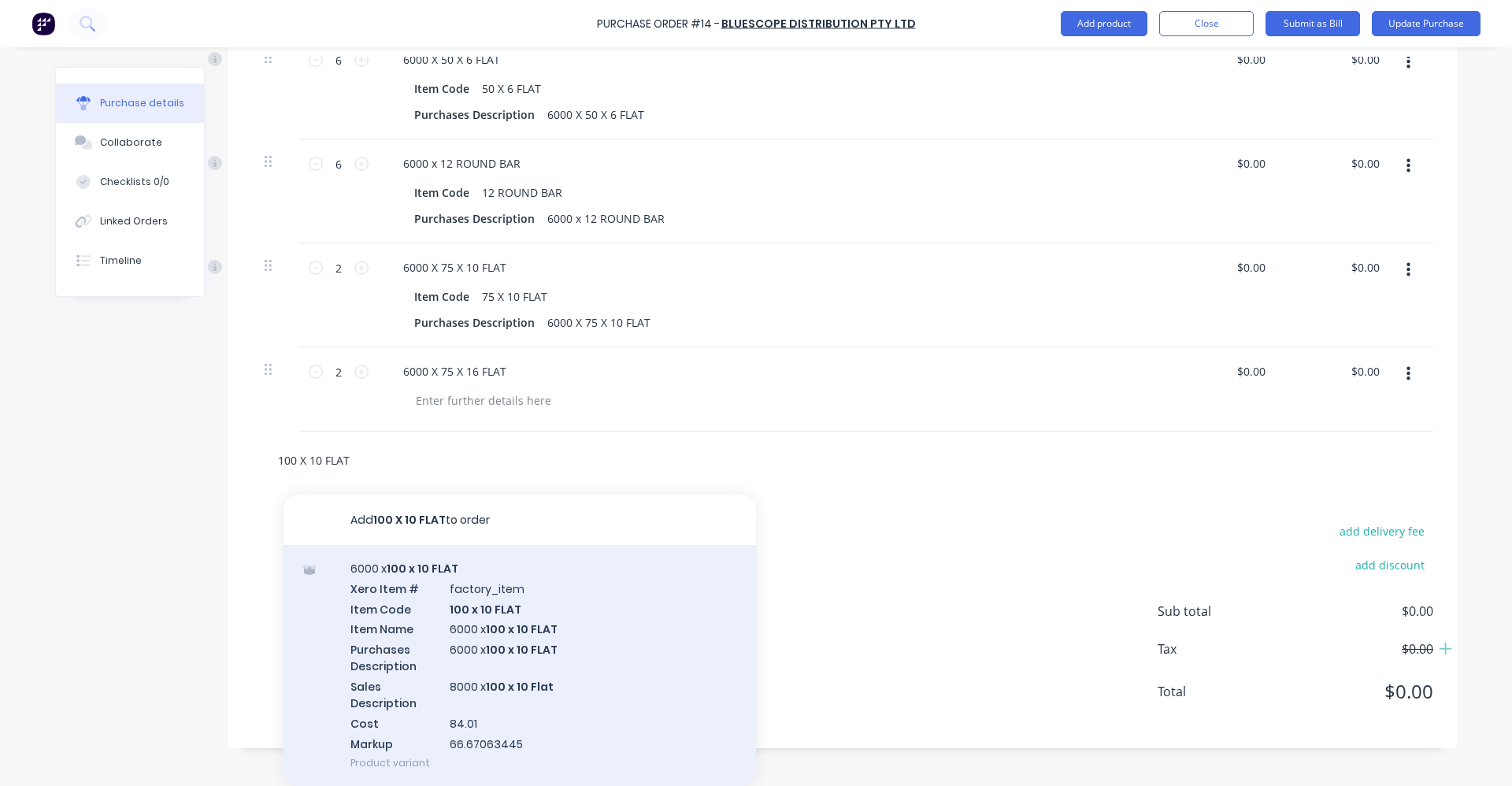
type input "100 X 10 FLAT"
click at [456, 586] on div "6000 x 100 x 10 FLAT Xero Item # factory_item Item Code 100 x 10 FLAT Item Name…" at bounding box center [520, 665] width 473 height 241
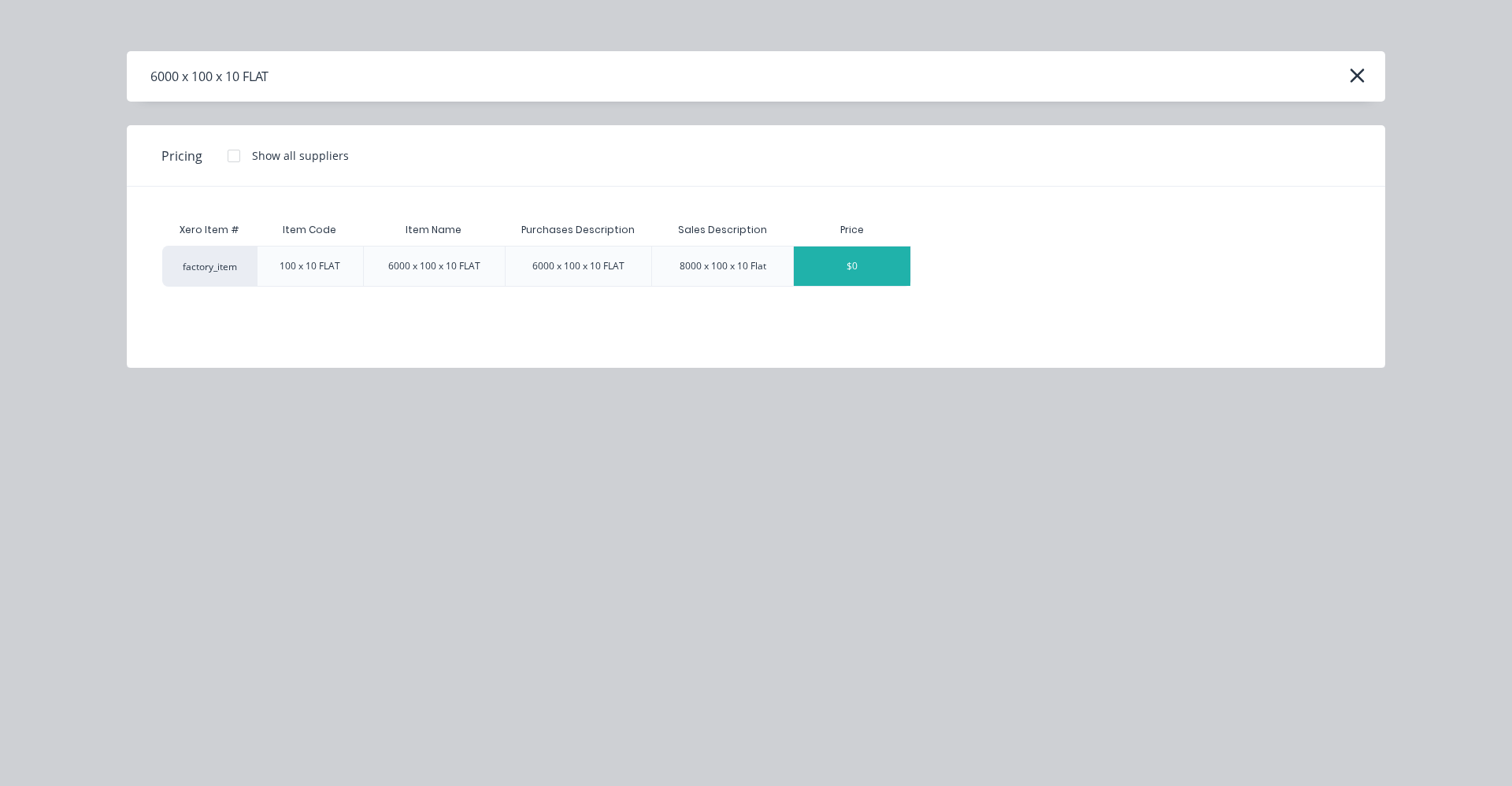
click at [852, 256] on div "$0" at bounding box center [851, 266] width 116 height 39
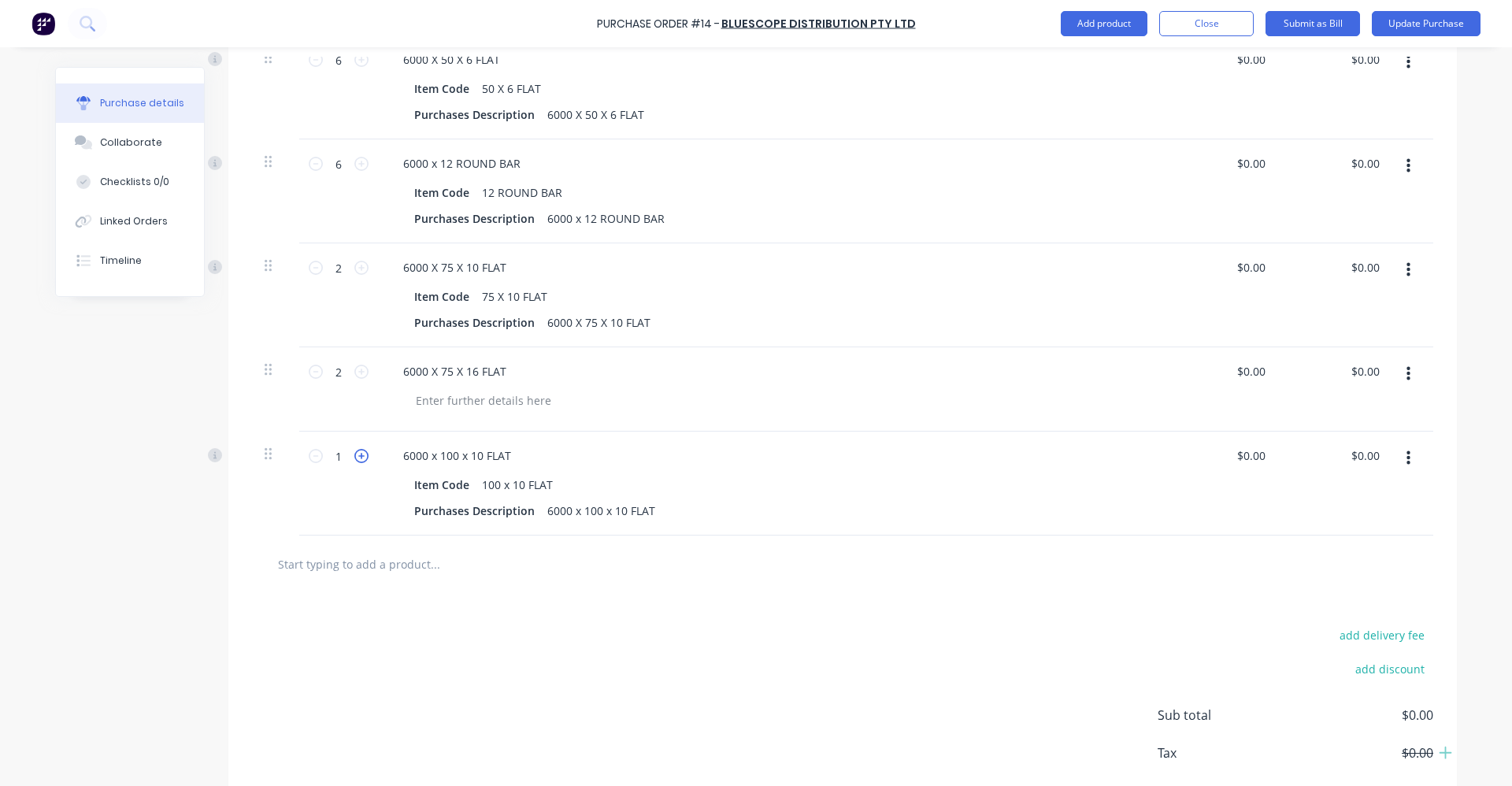
click at [357, 456] on icon at bounding box center [361, 455] width 14 height 14
type input "2"
click at [349, 565] on input "text" at bounding box center [435, 563] width 315 height 31
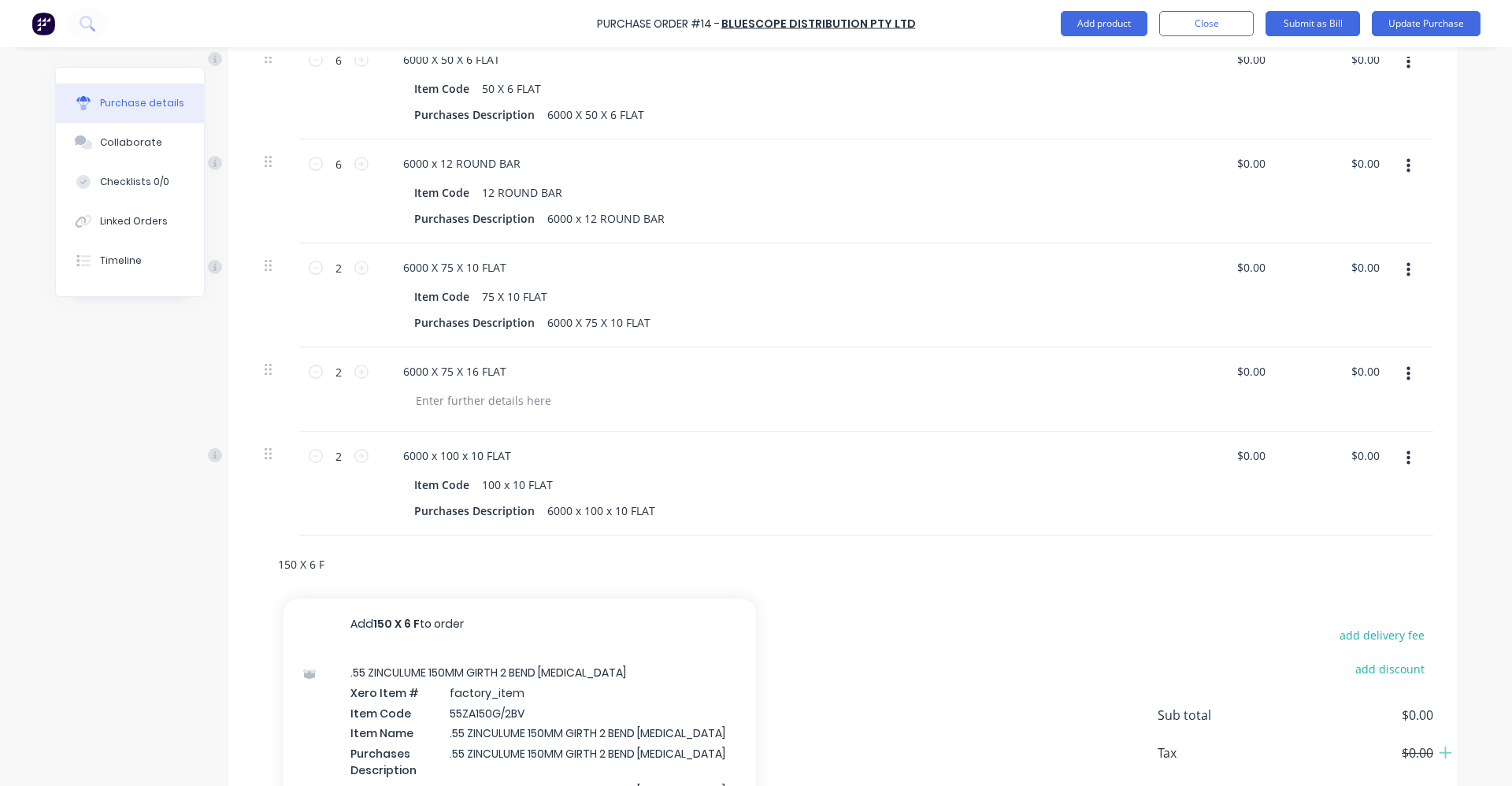
type input "150 X 6 F"
click at [469, 690] on div ".55 ZINCULUME 150MM GIRTH 2 BEND [MEDICAL_DATA] Xero Item # factory_item Item C…" at bounding box center [520, 769] width 473 height 241
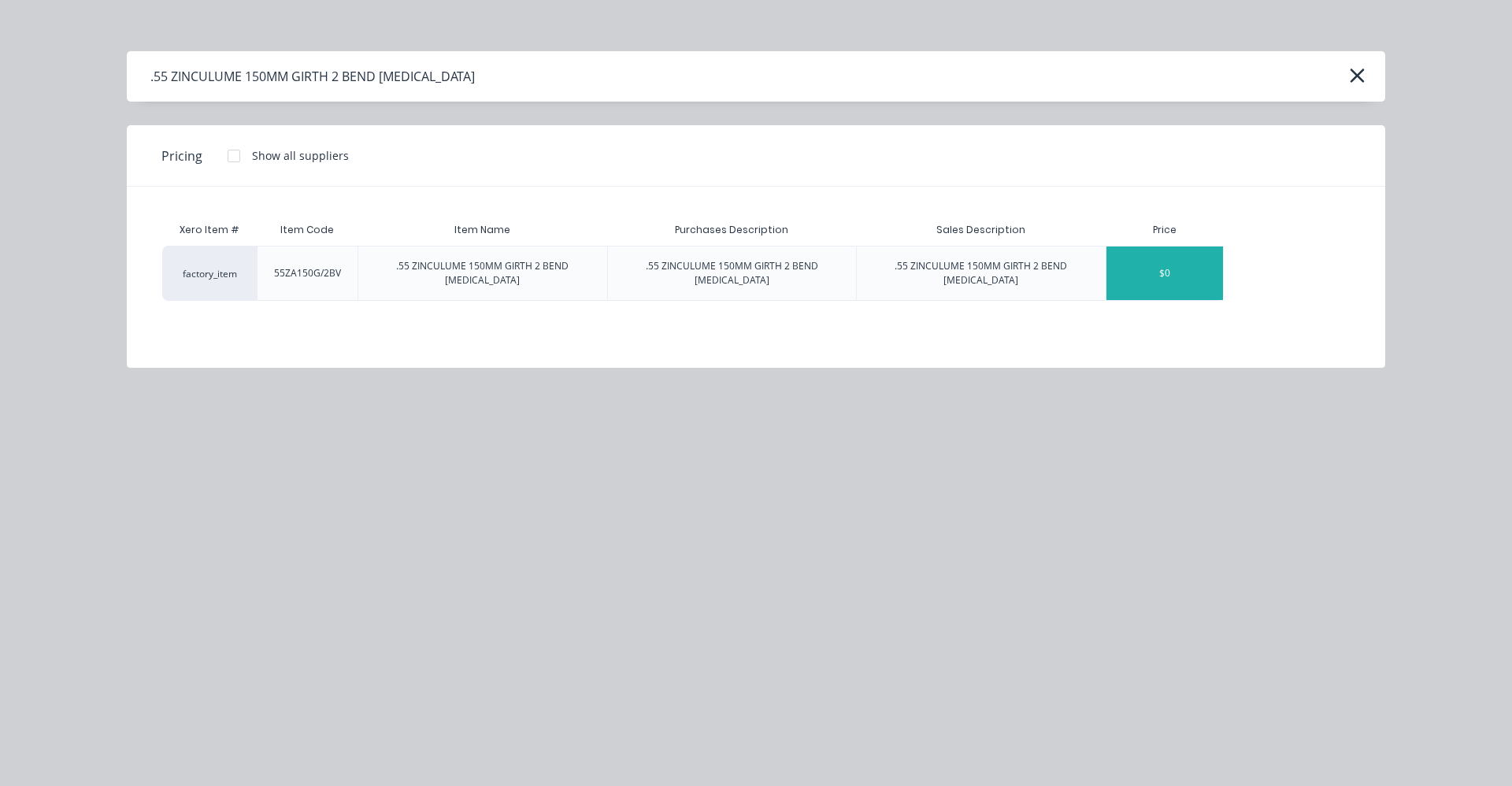
click at [1208, 267] on div "$0" at bounding box center [1165, 273] width 116 height 53
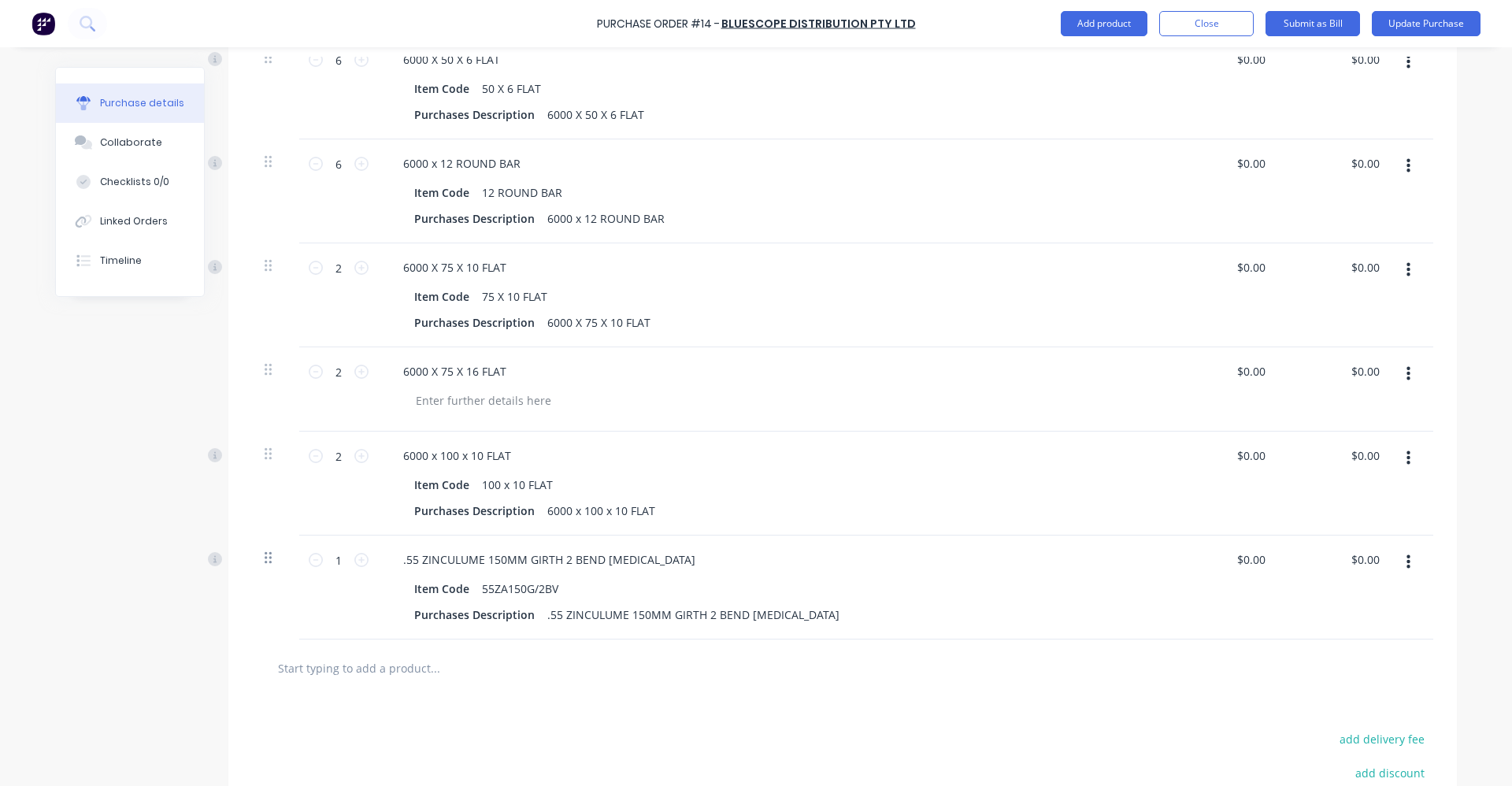
click at [265, 562] on icon at bounding box center [268, 558] width 7 height 12
click at [265, 561] on icon at bounding box center [268, 557] width 7 height 14
click at [422, 559] on div ".55 ZINCULUME 150MM GIRTH 2 BEND [MEDICAL_DATA]" at bounding box center [549, 559] width 317 height 23
click at [1406, 566] on button "button" at bounding box center [1408, 562] width 37 height 28
click at [1366, 698] on button "Delete" at bounding box center [1360, 698] width 134 height 31
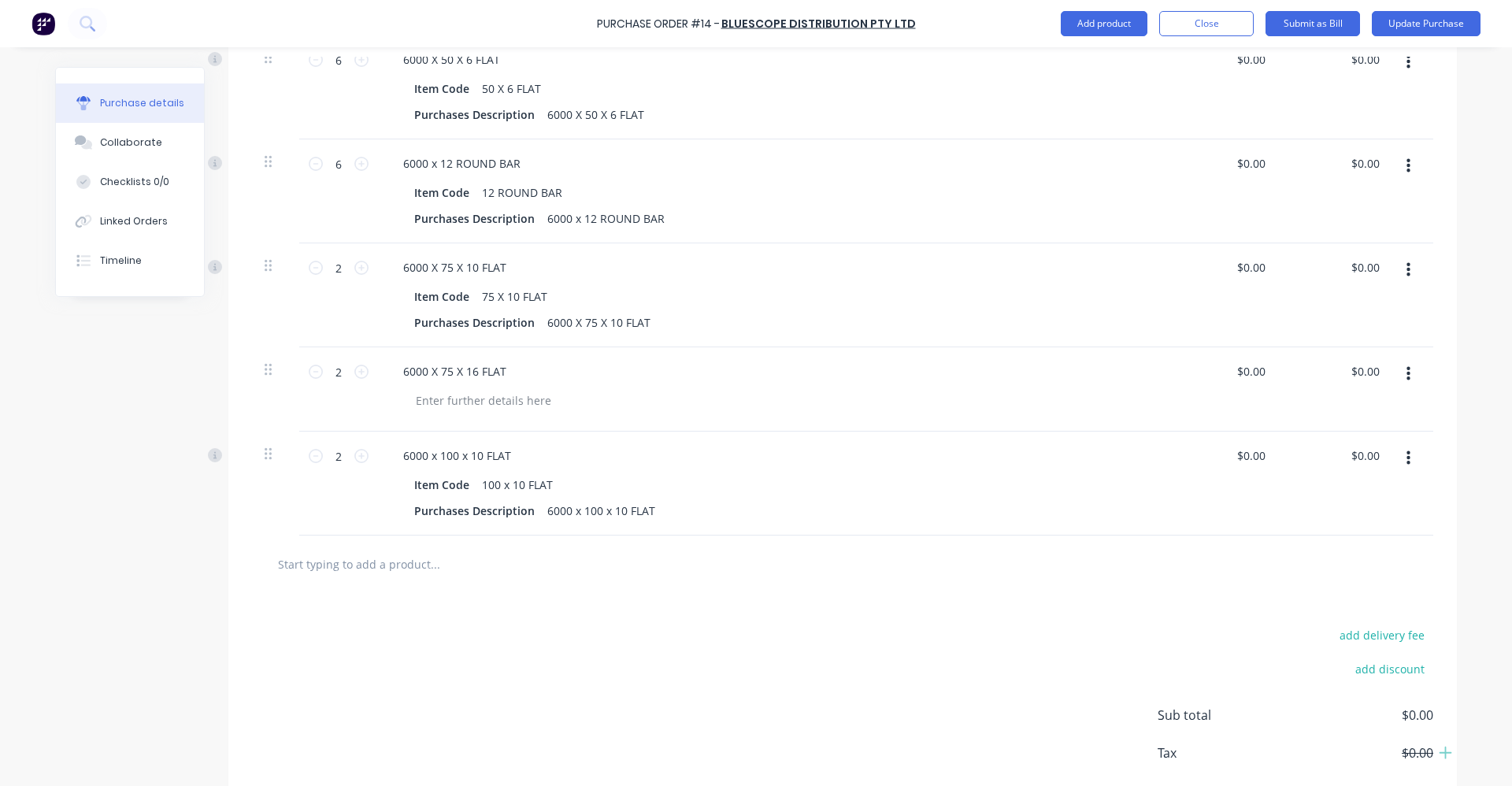
click at [367, 558] on input "text" at bounding box center [435, 563] width 315 height 31
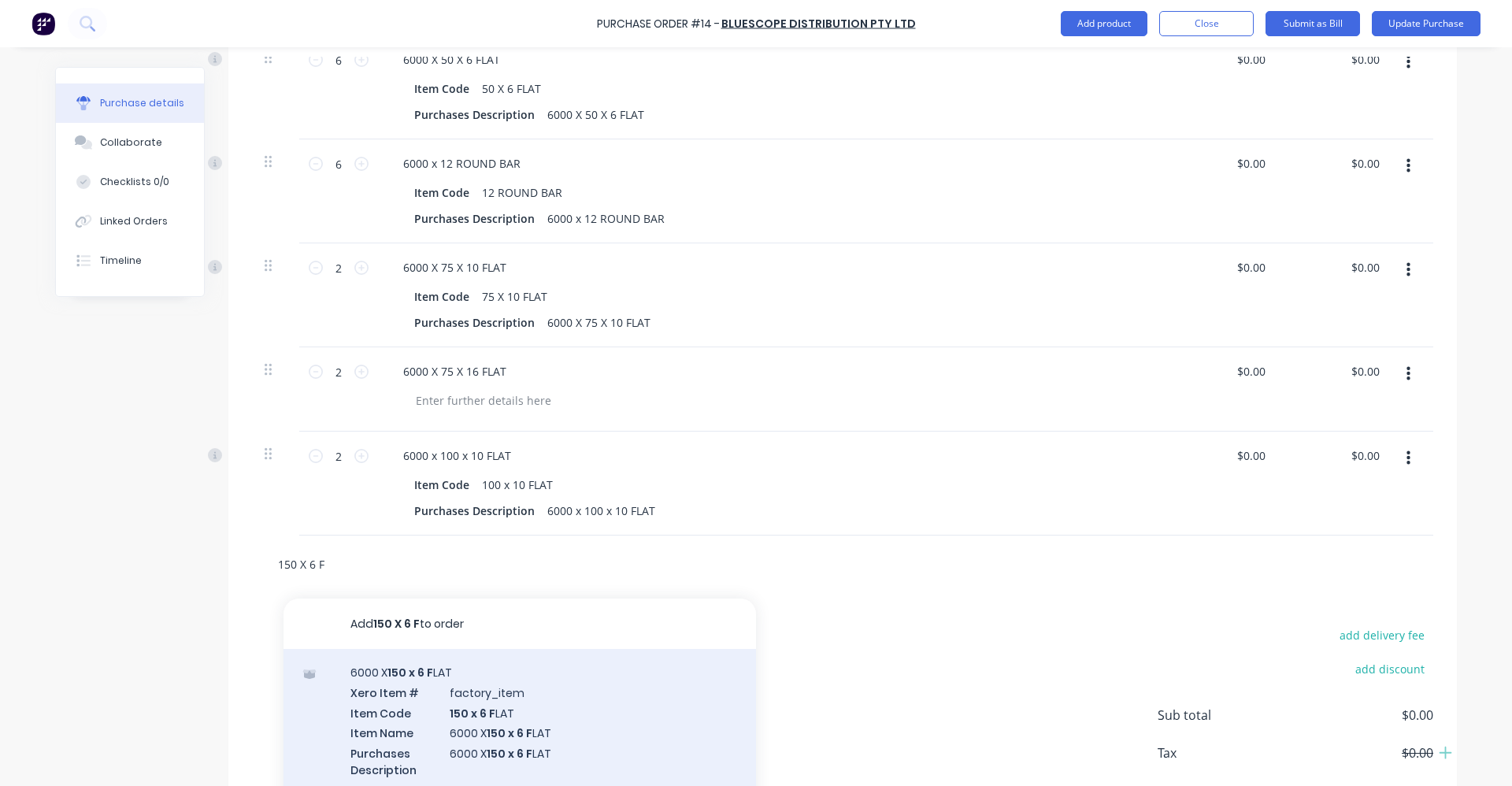
type input "150 X 6 F"
click at [474, 724] on div "6000 X 150 x 6 F LAT Xero Item # factory_item Item Code 150 x 6 F LAT Item Name…" at bounding box center [520, 769] width 473 height 241
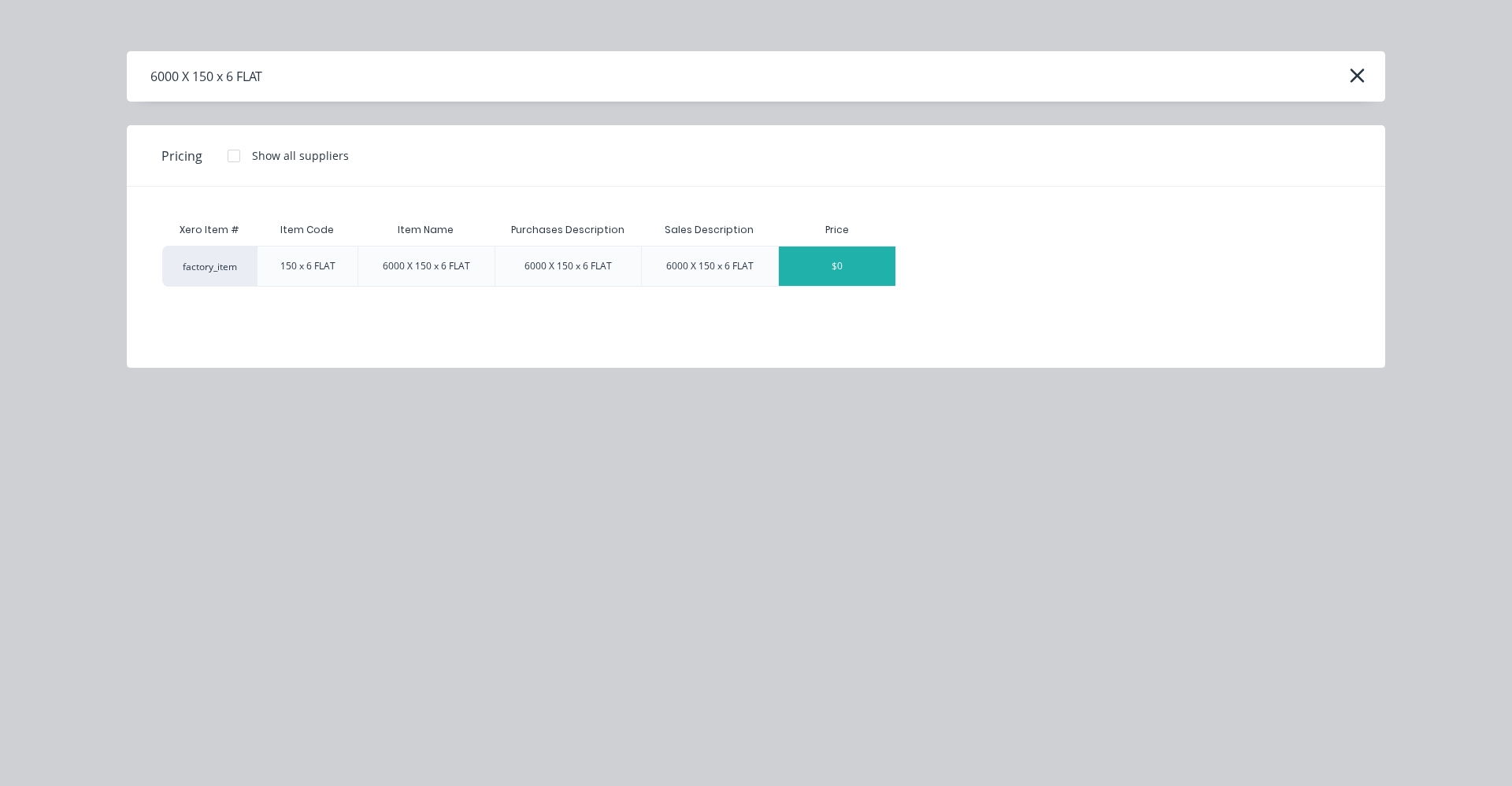
click at [835, 261] on div "$0" at bounding box center [837, 266] width 116 height 39
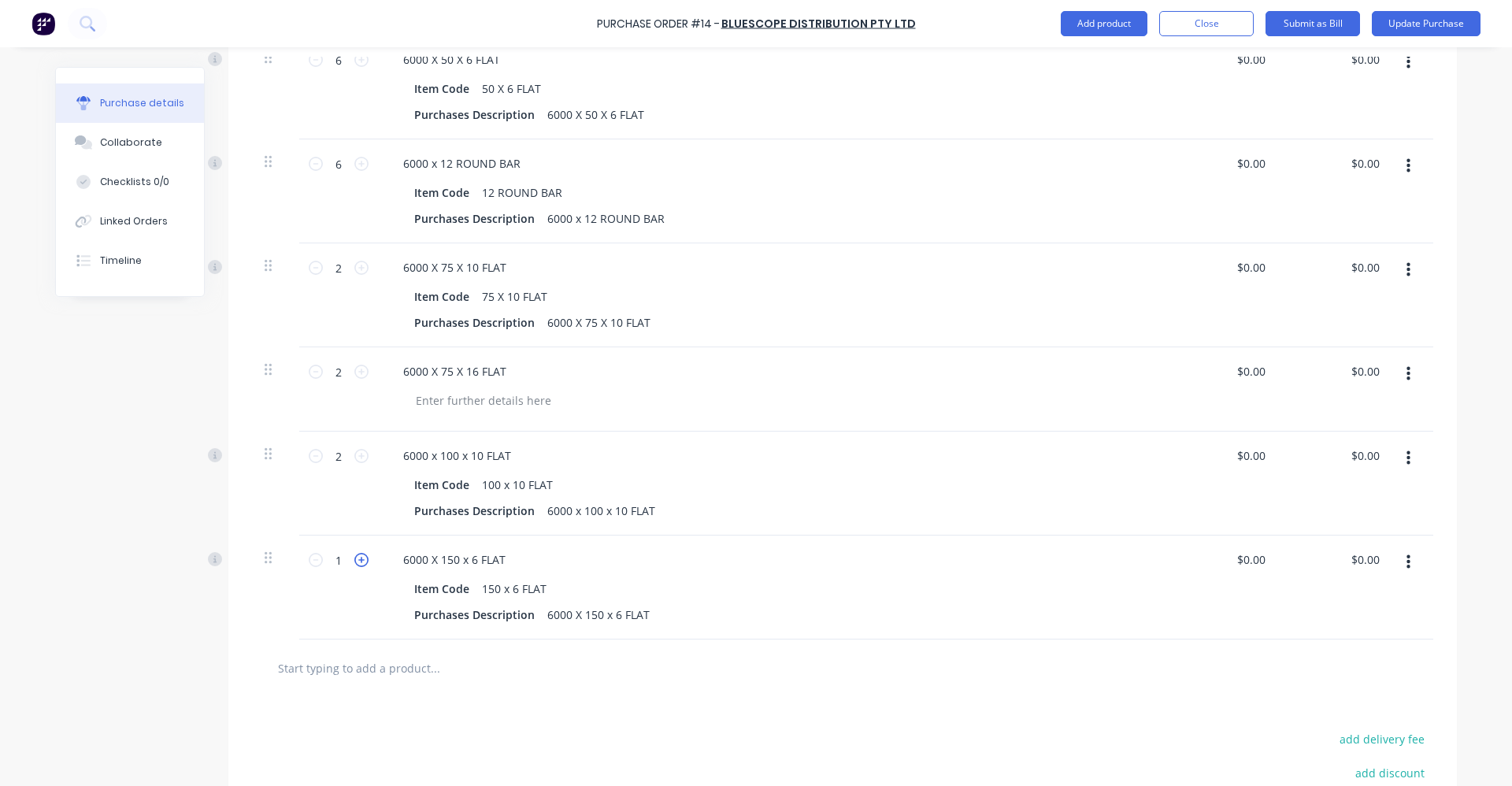
click at [358, 563] on icon at bounding box center [361, 559] width 14 height 14
type input "2"
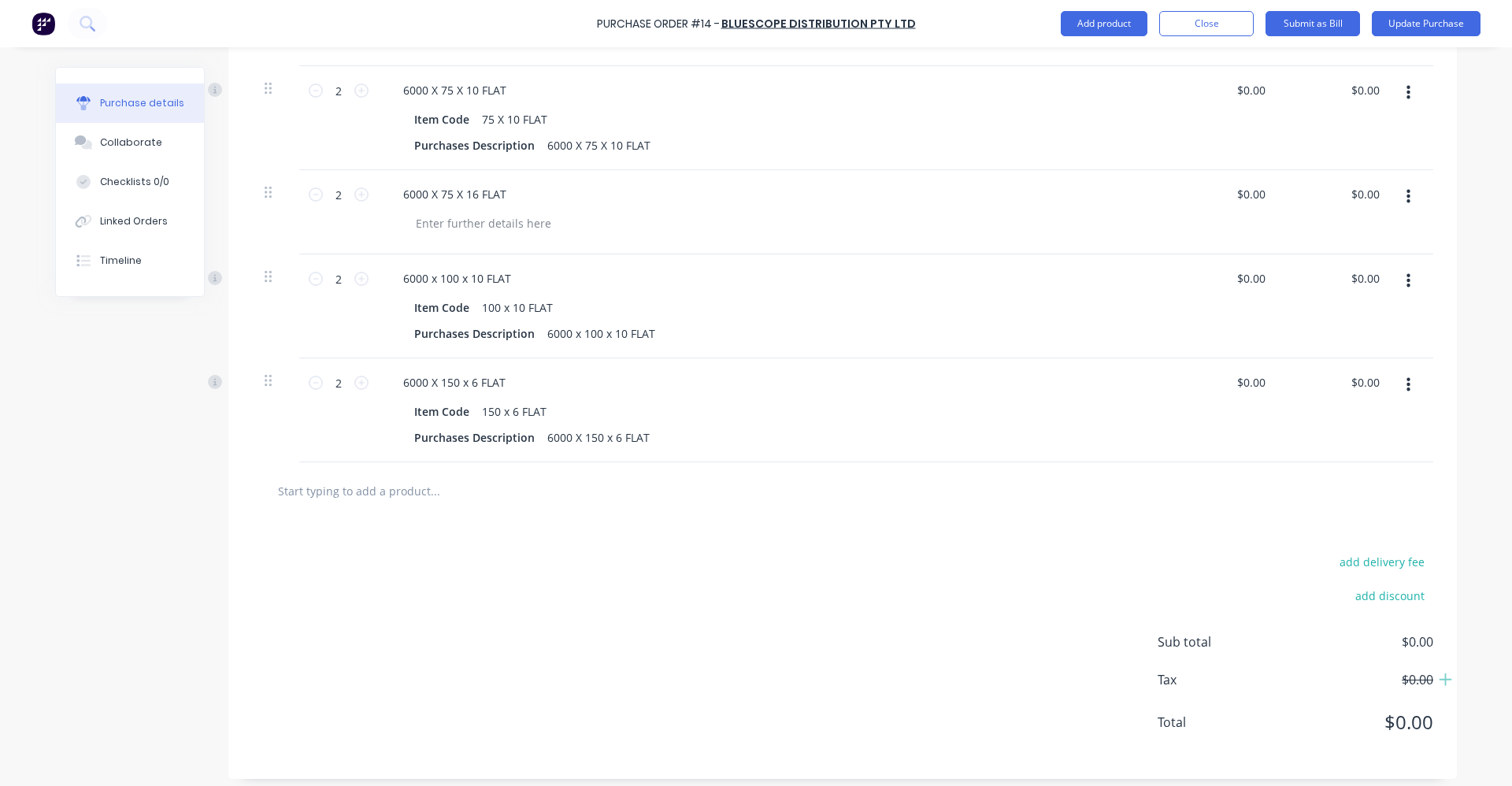
scroll to position [1018, 0]
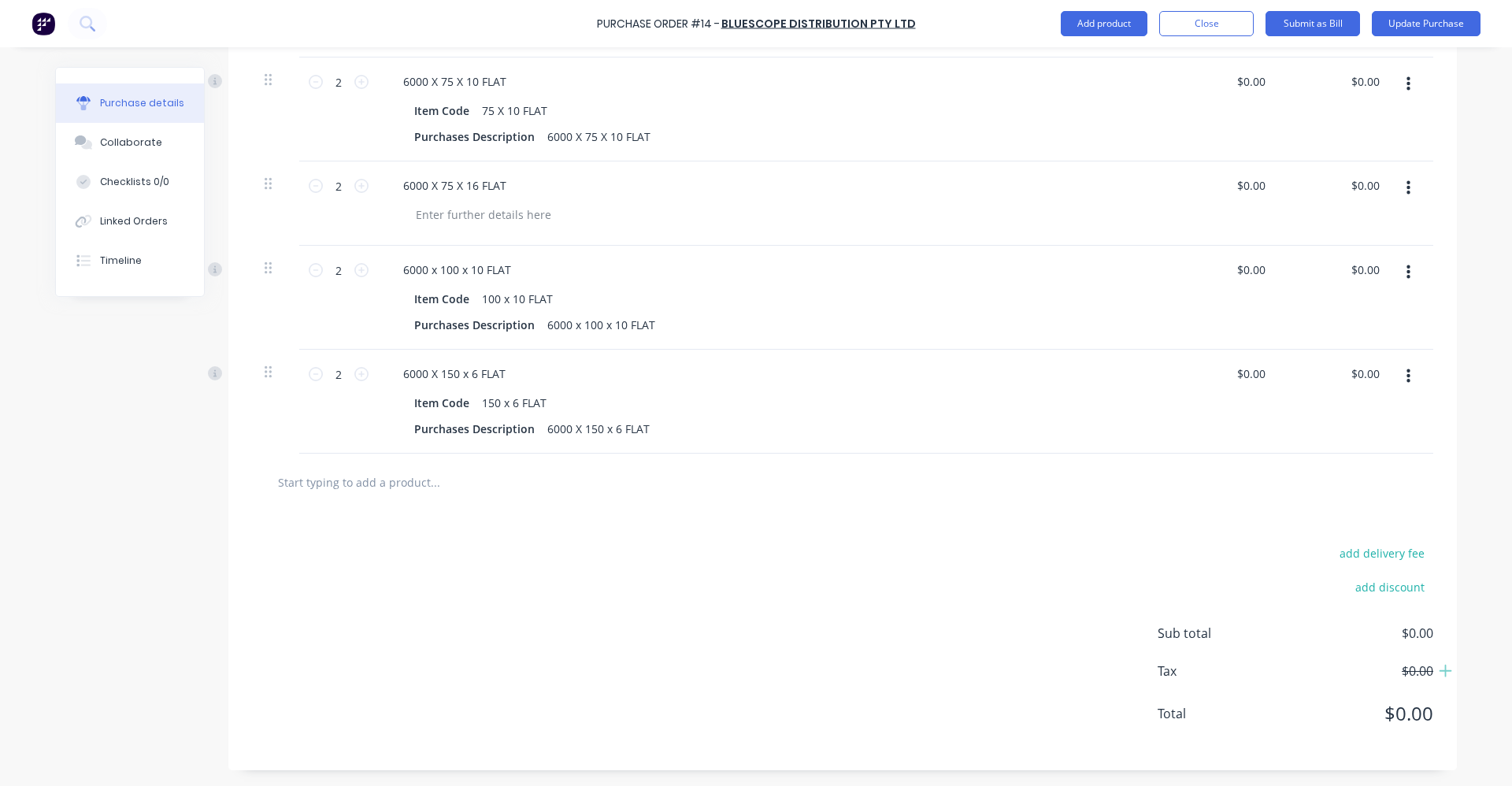
click at [419, 489] on input "text" at bounding box center [435, 482] width 315 height 31
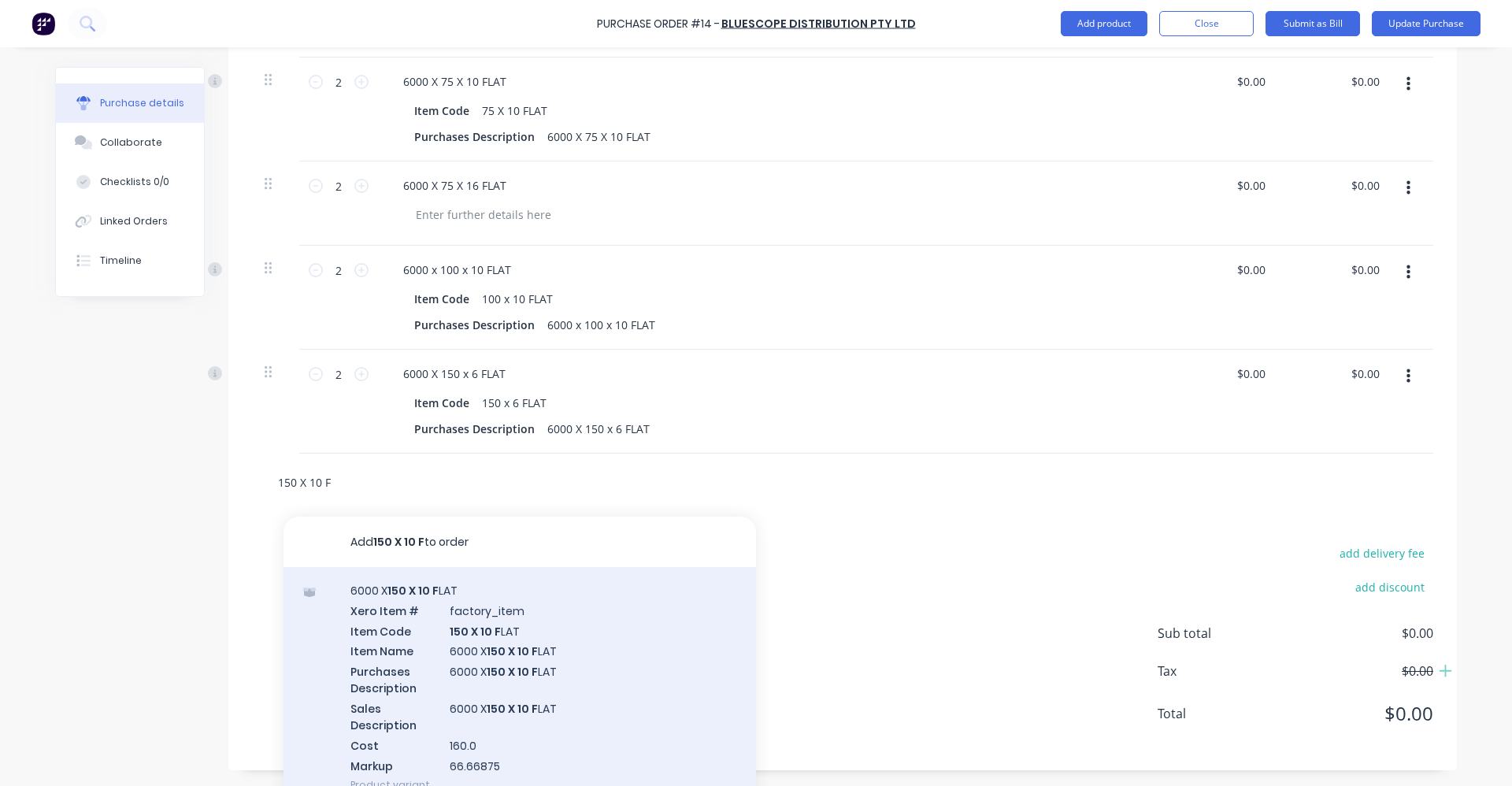
type input "150 X 10 F"
click at [480, 682] on div "6000 X 150 X 10 F LAT Xero Item # factory_item Item Code 150 X 10 F LAT Item Na…" at bounding box center [520, 687] width 473 height 241
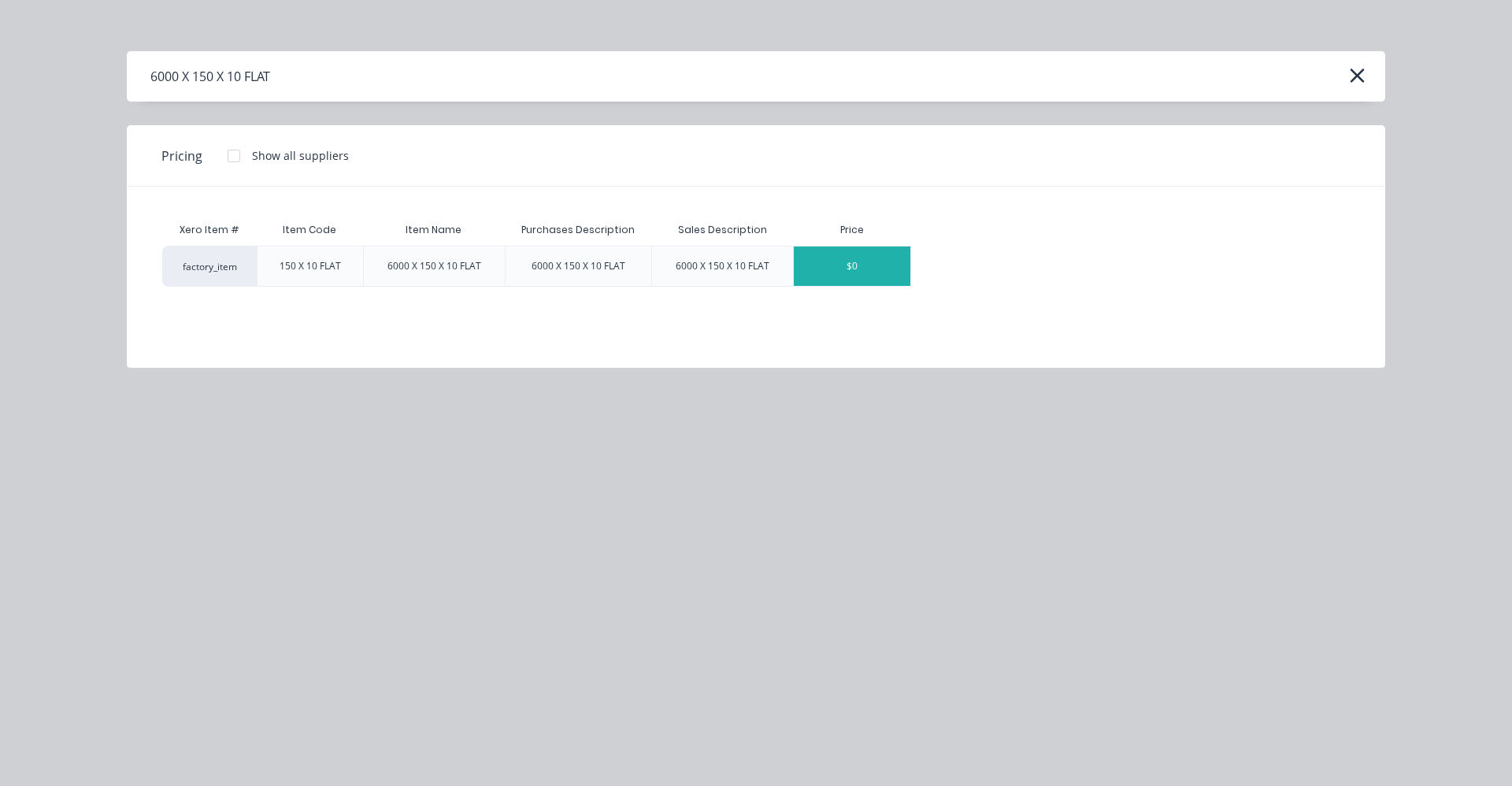
click at [860, 262] on div "$0" at bounding box center [851, 266] width 116 height 39
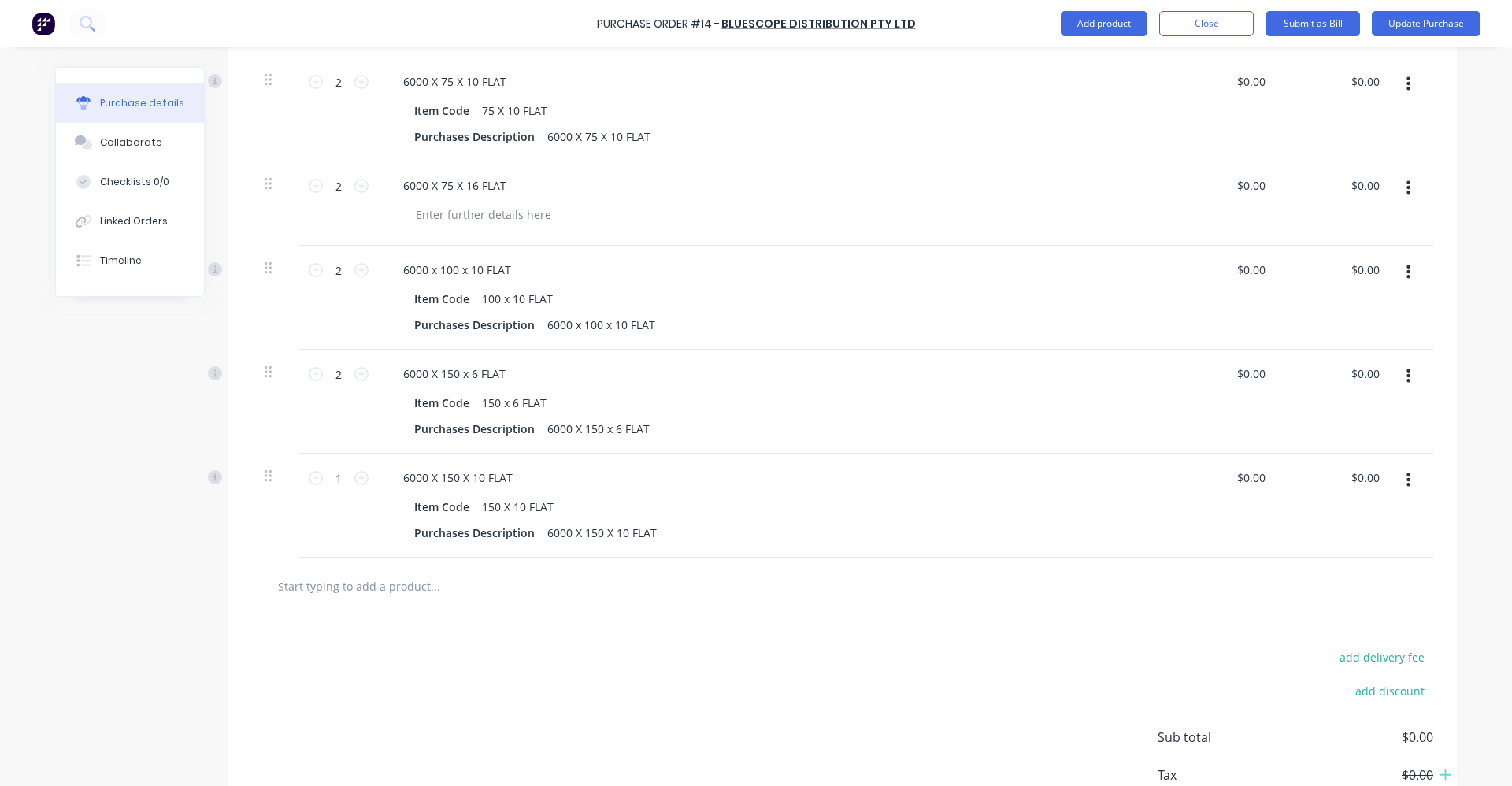
click at [360, 587] on input "text" at bounding box center [435, 585] width 315 height 31
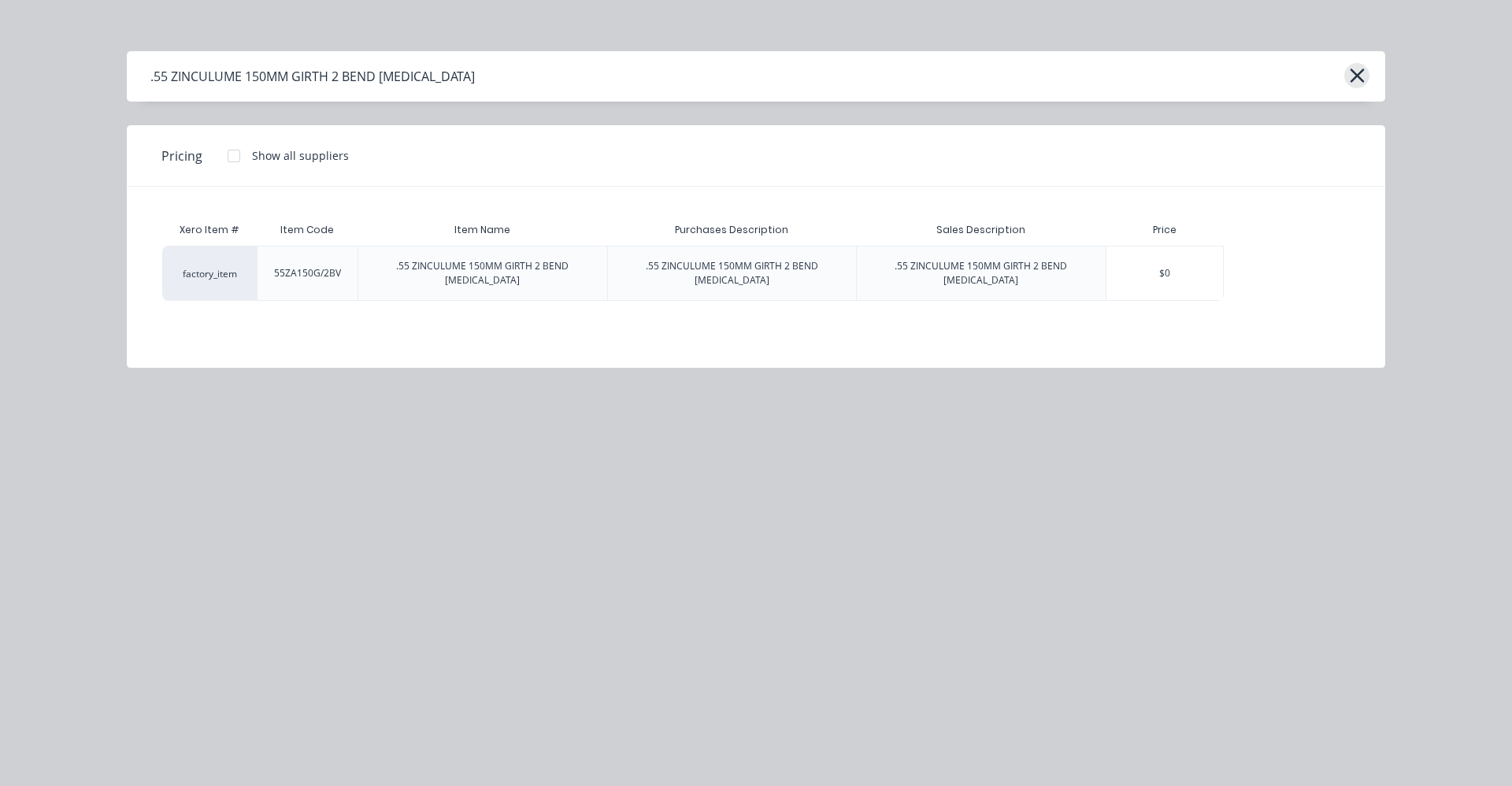
click at [1357, 76] on icon "button" at bounding box center [1356, 75] width 14 height 14
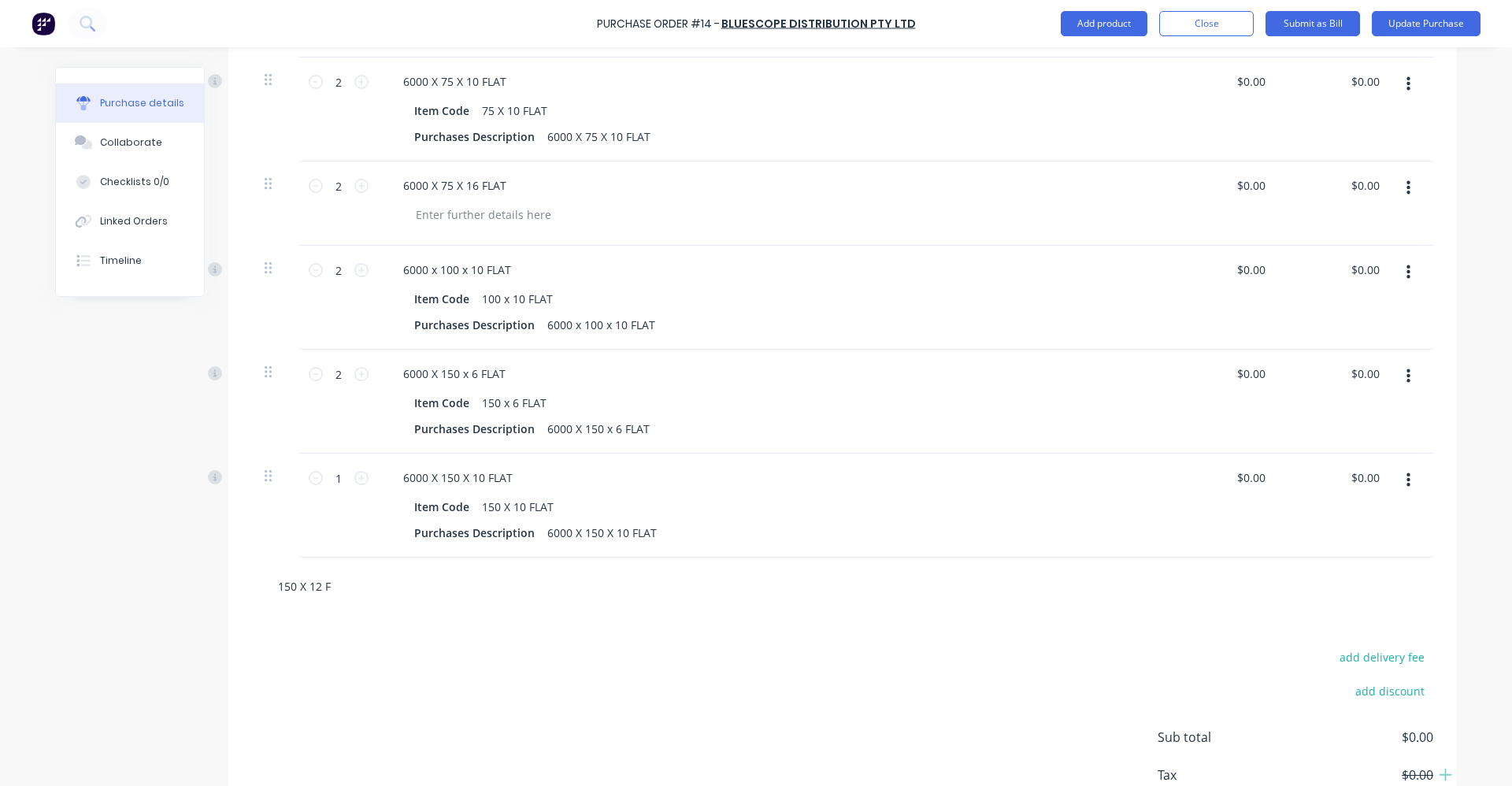
click at [345, 586] on input "150 X 12 F" at bounding box center [435, 585] width 315 height 31
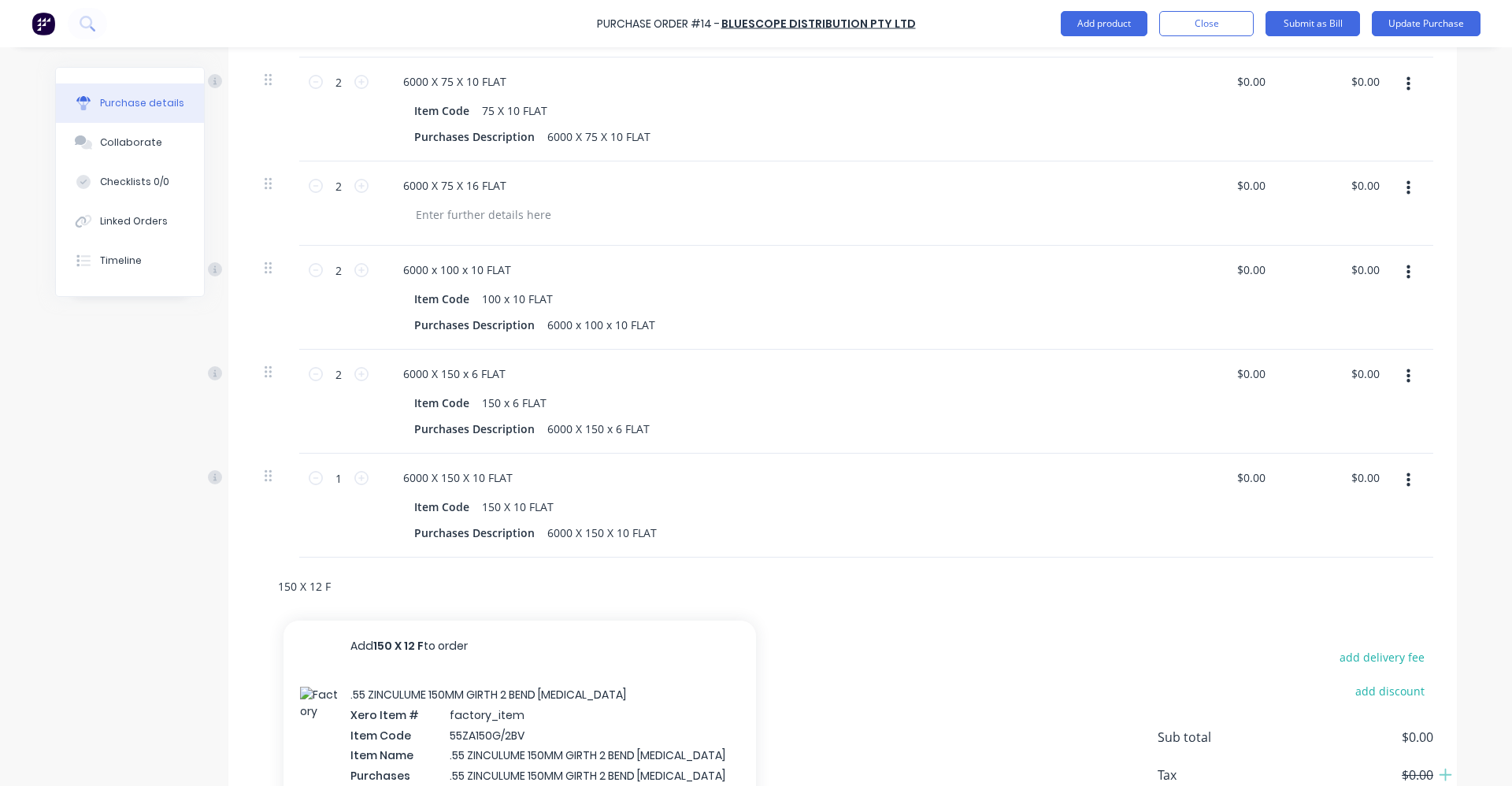
click at [333, 590] on input "150 X 12 F" at bounding box center [435, 585] width 315 height 31
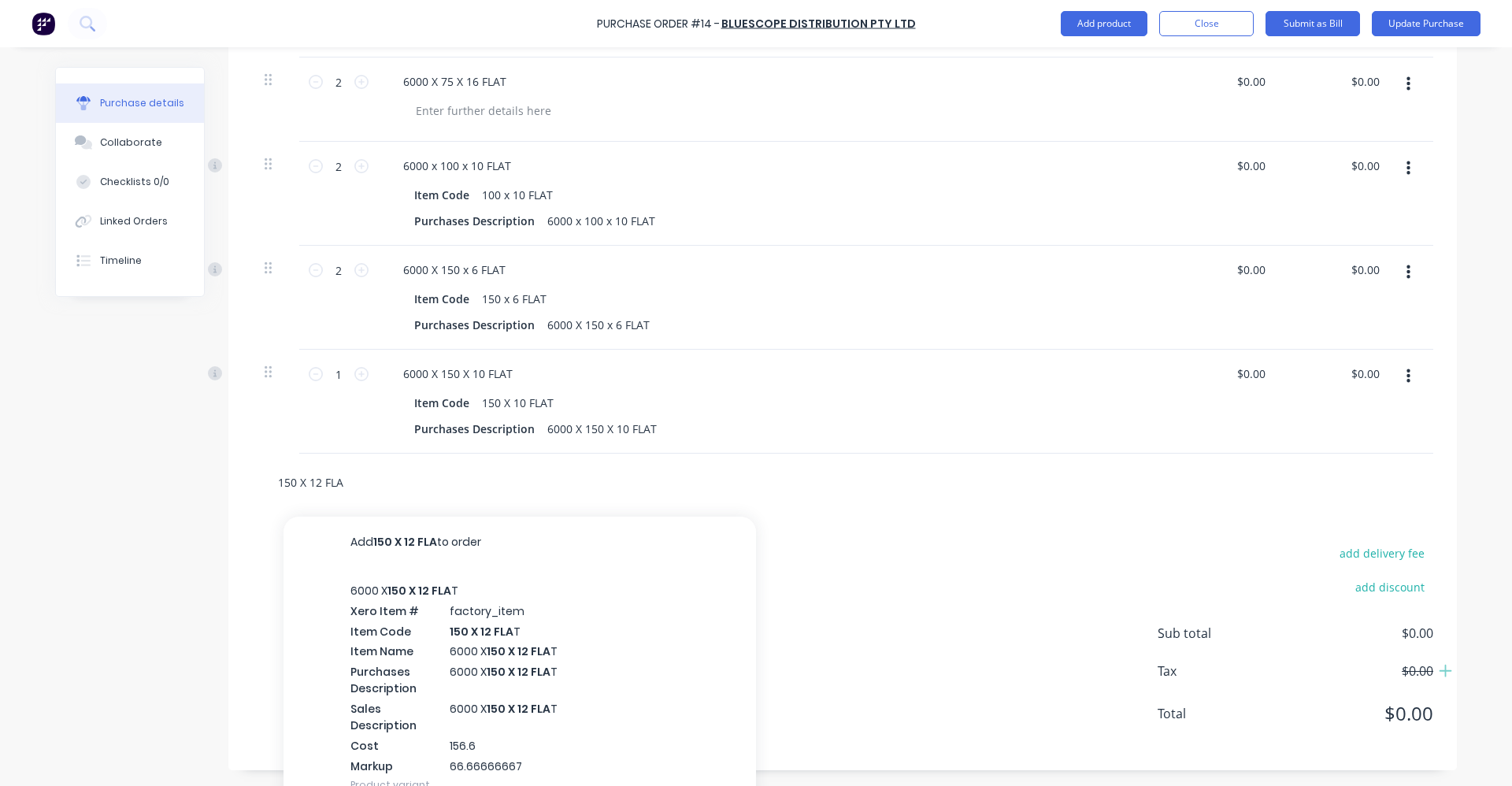
scroll to position [1143, 0]
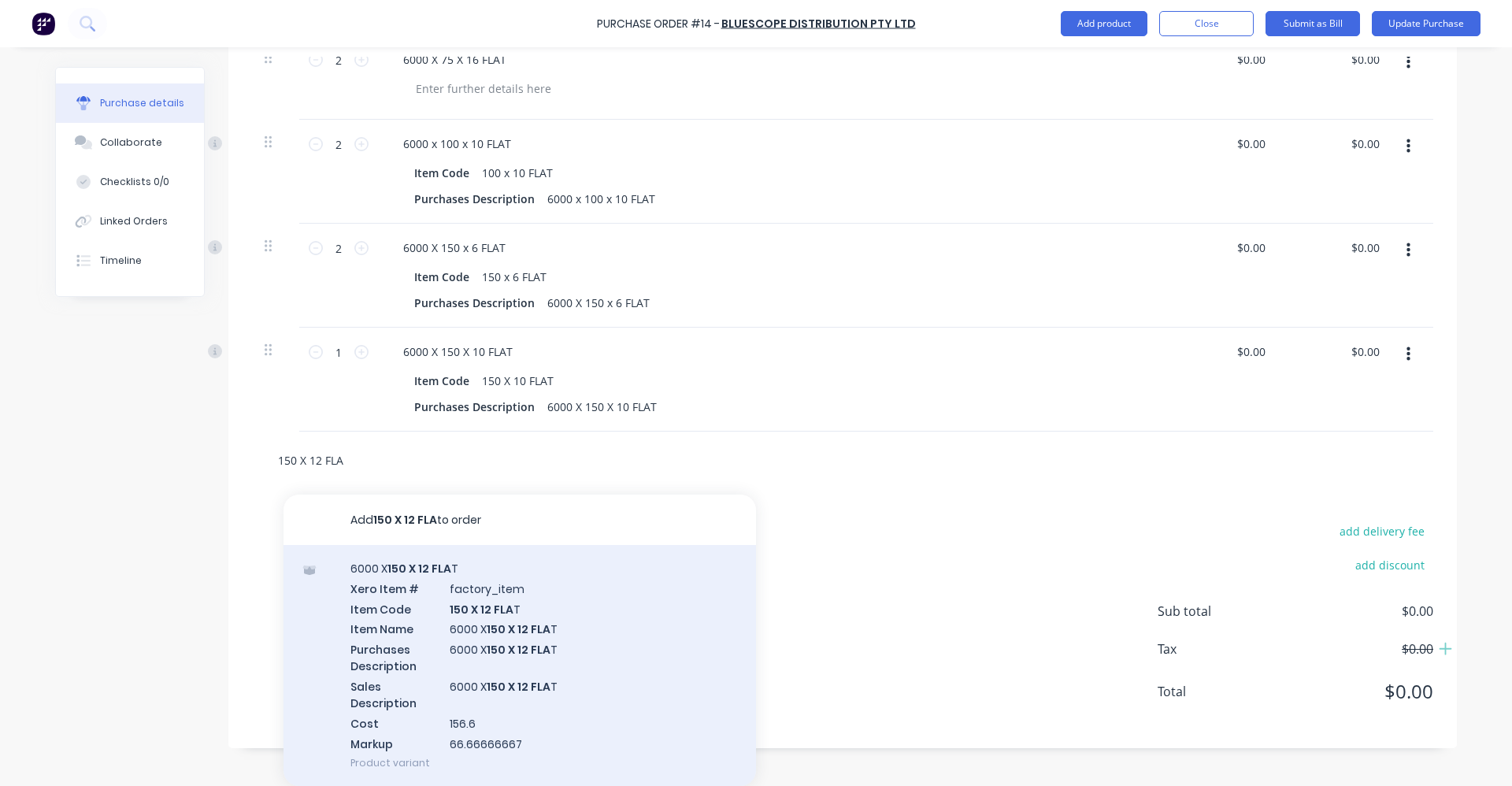
type input "150 X 12 FLA"
click at [483, 648] on div "6000 X 150 X 12 FLA T Xero Item # factory_item Item Code 150 X 12 FLA T Item Na…" at bounding box center [520, 665] width 473 height 241
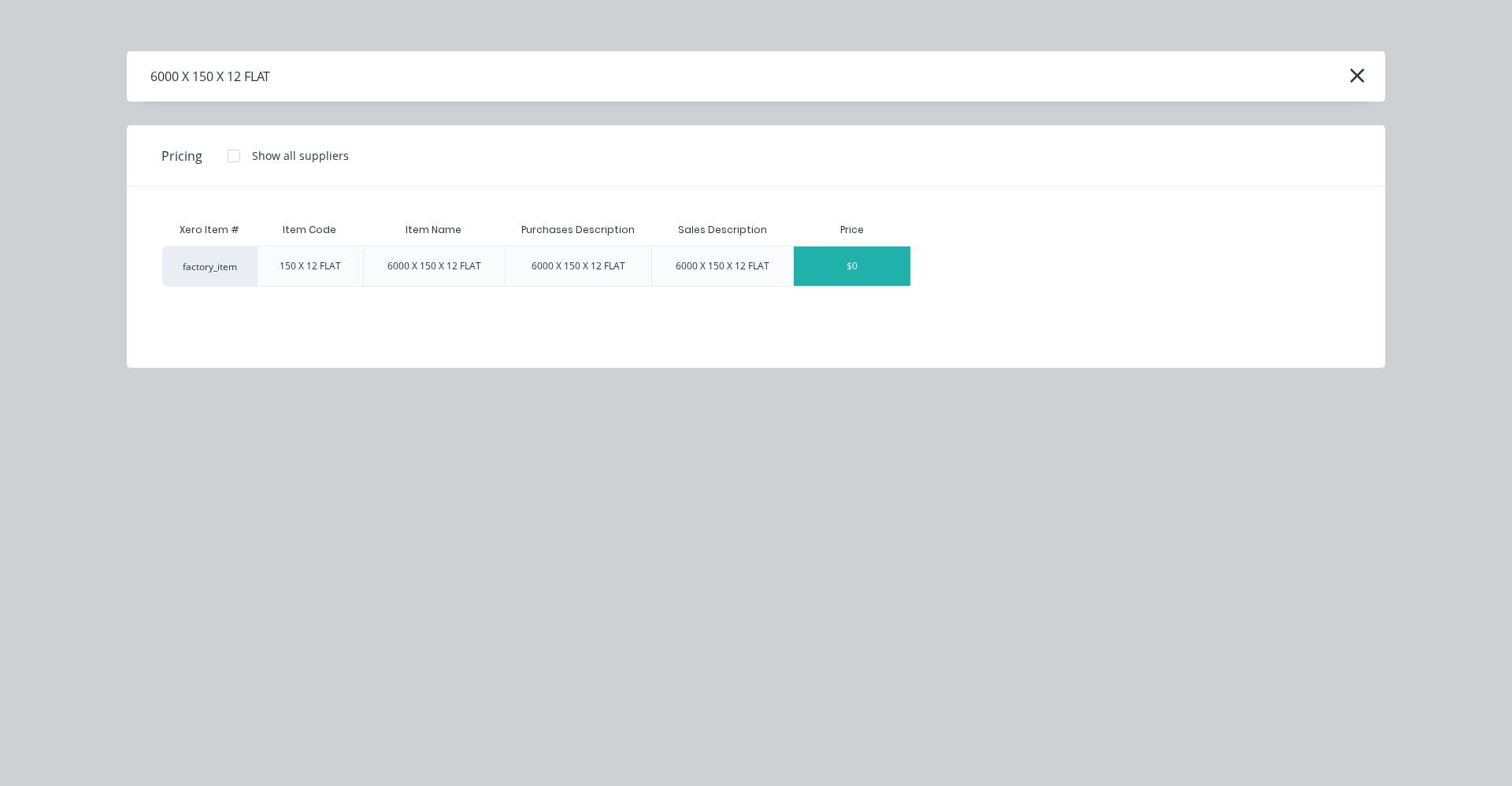
click at [872, 261] on div "$0" at bounding box center [851, 266] width 116 height 39
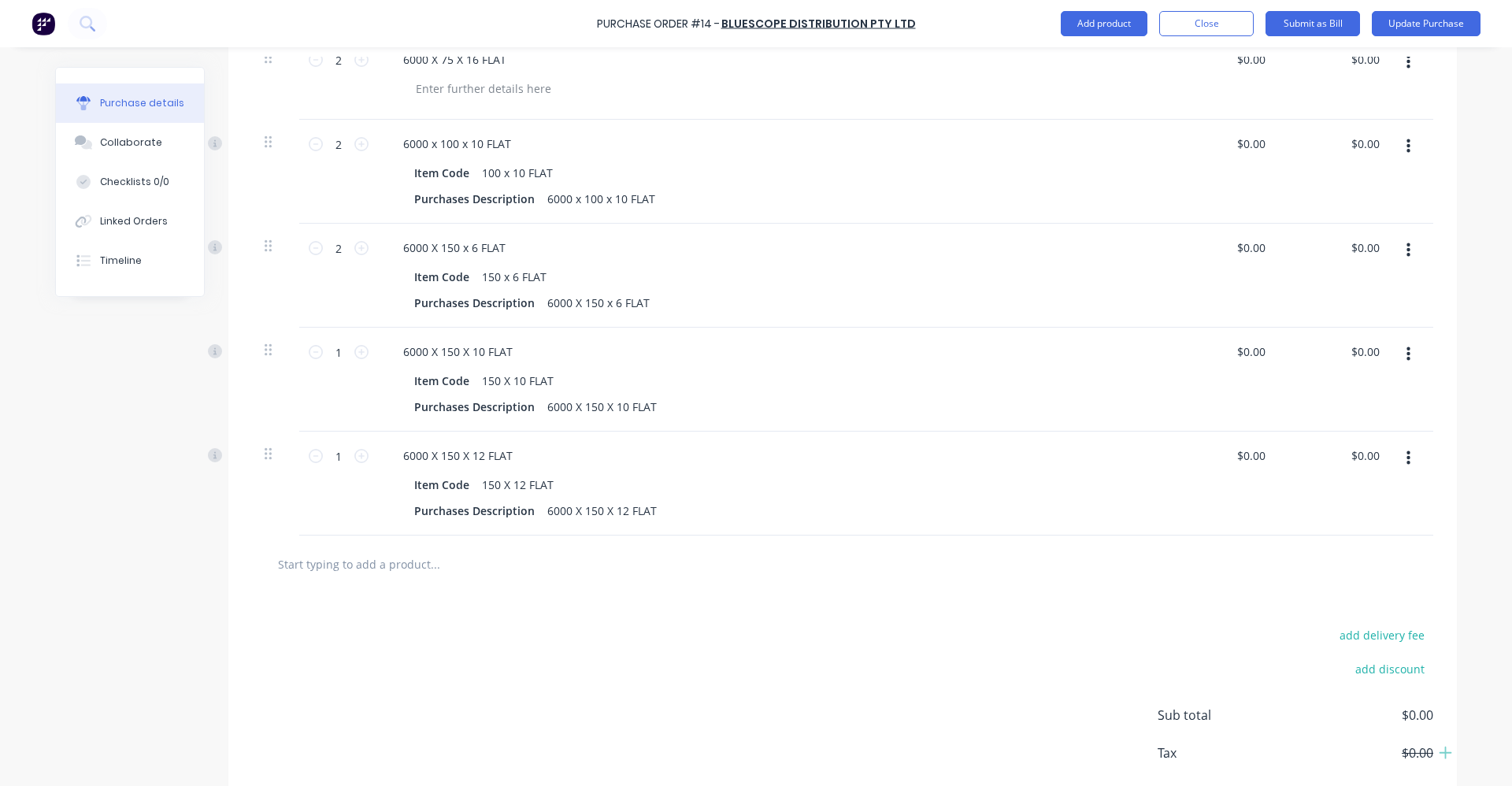
click at [362, 558] on input "text" at bounding box center [435, 563] width 315 height 31
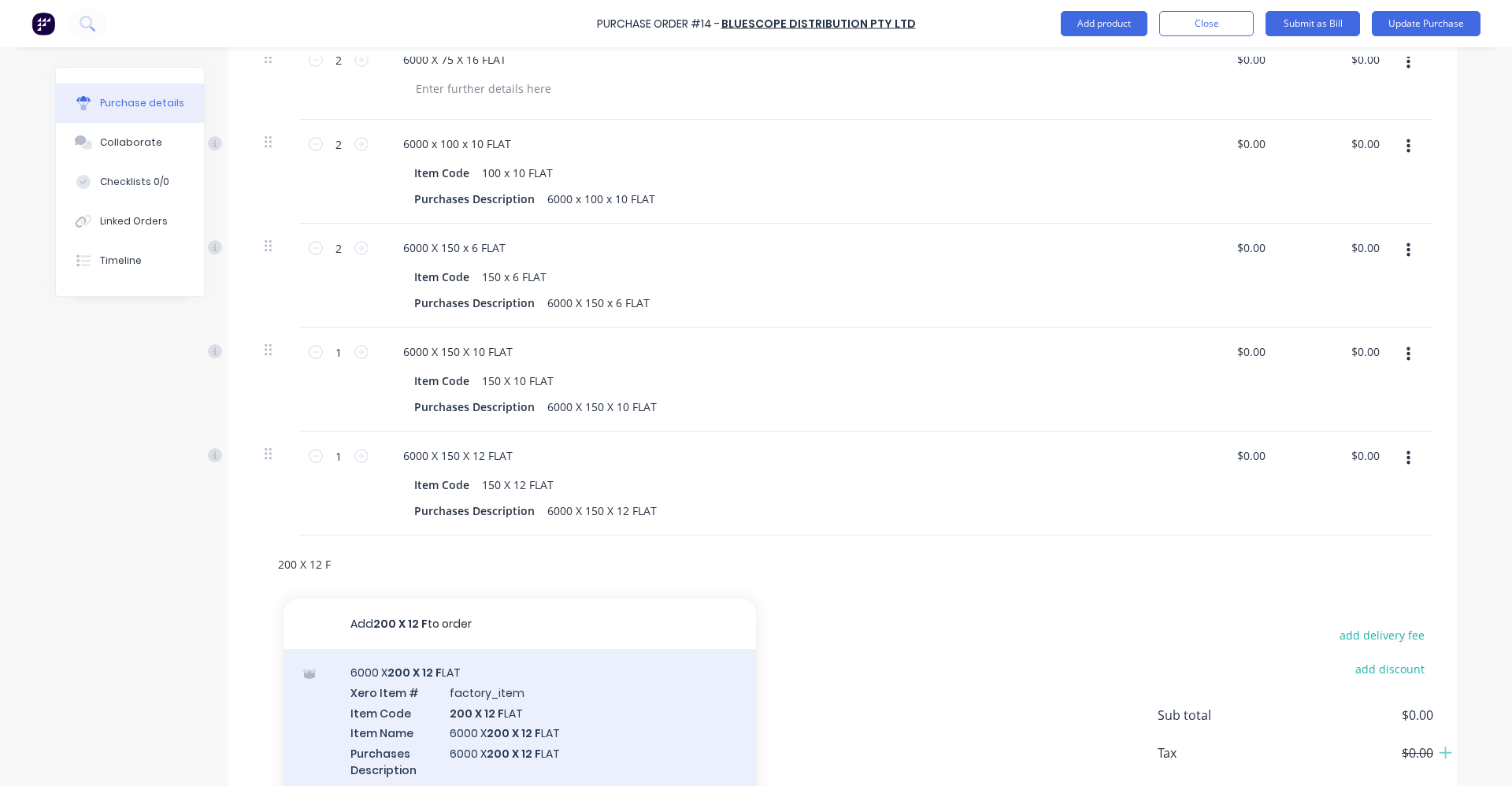
type input "200 X 12 F"
click at [500, 706] on div "6000 X 200 X 12 F LAT Xero Item # factory_item Item Code 200 X 12 F LAT Item Na…" at bounding box center [520, 769] width 473 height 241
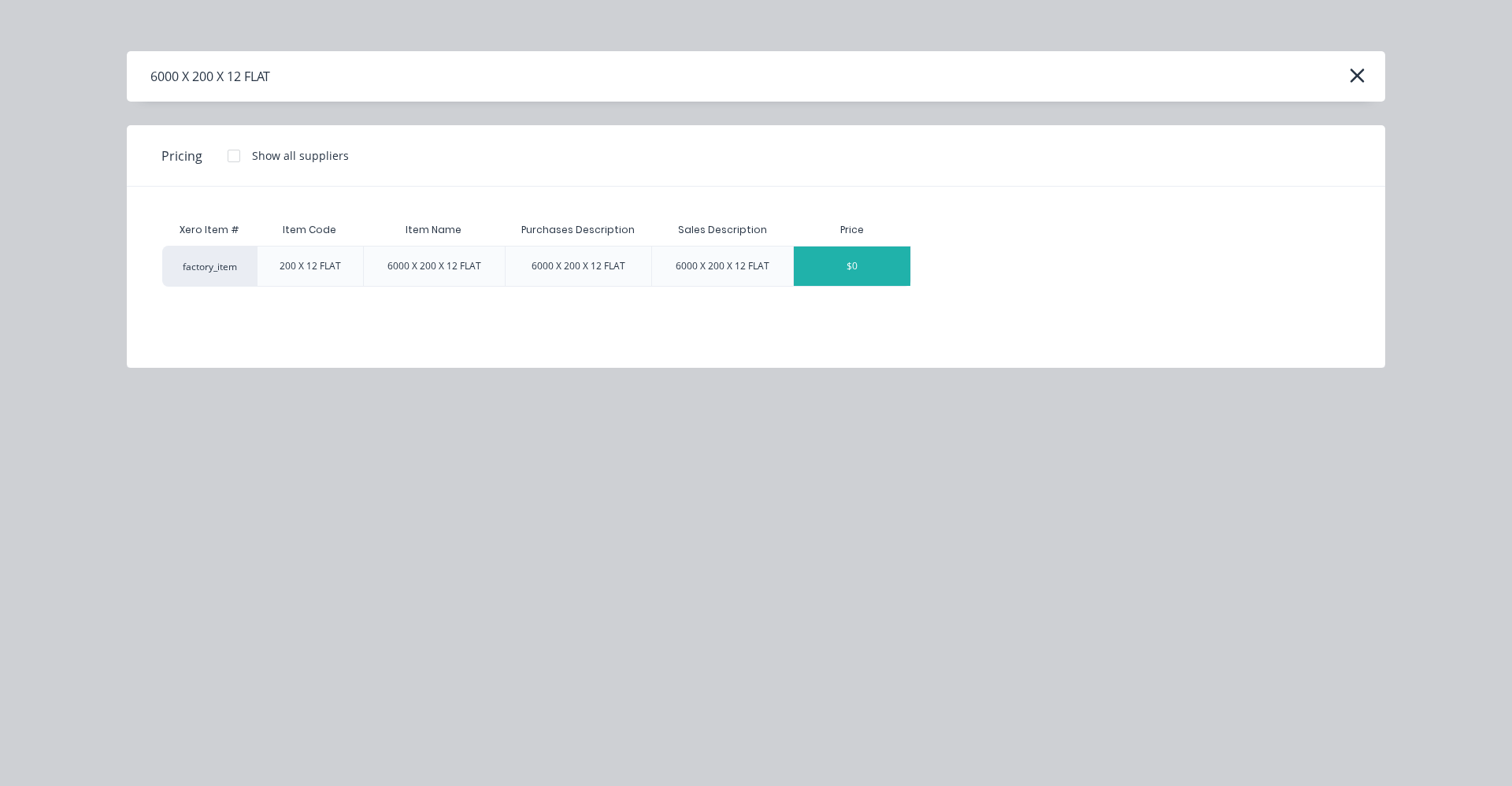
click at [870, 267] on div "$0" at bounding box center [851, 266] width 116 height 39
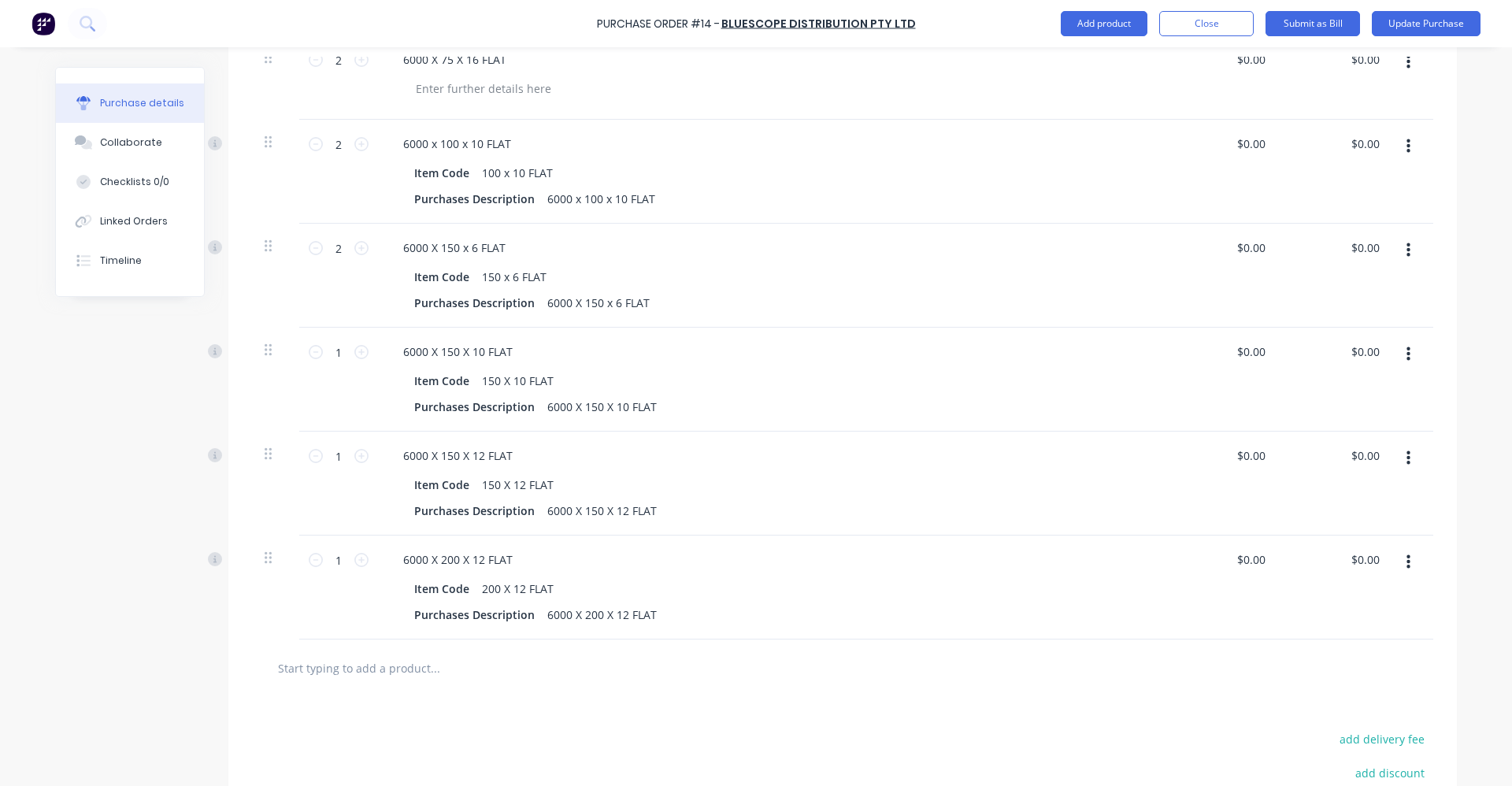
click at [409, 666] on input "text" at bounding box center [435, 668] width 315 height 31
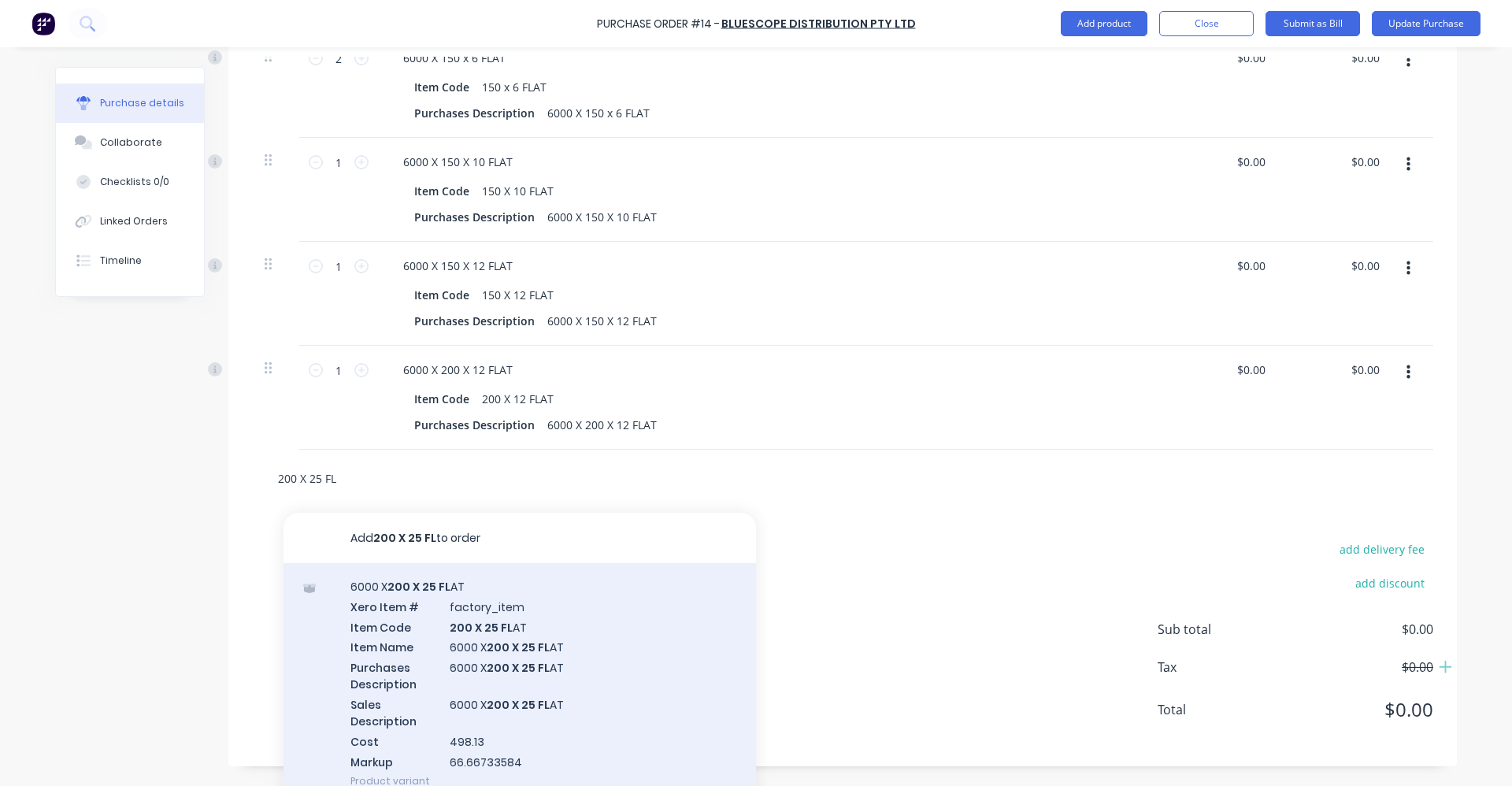
scroll to position [1351, 0]
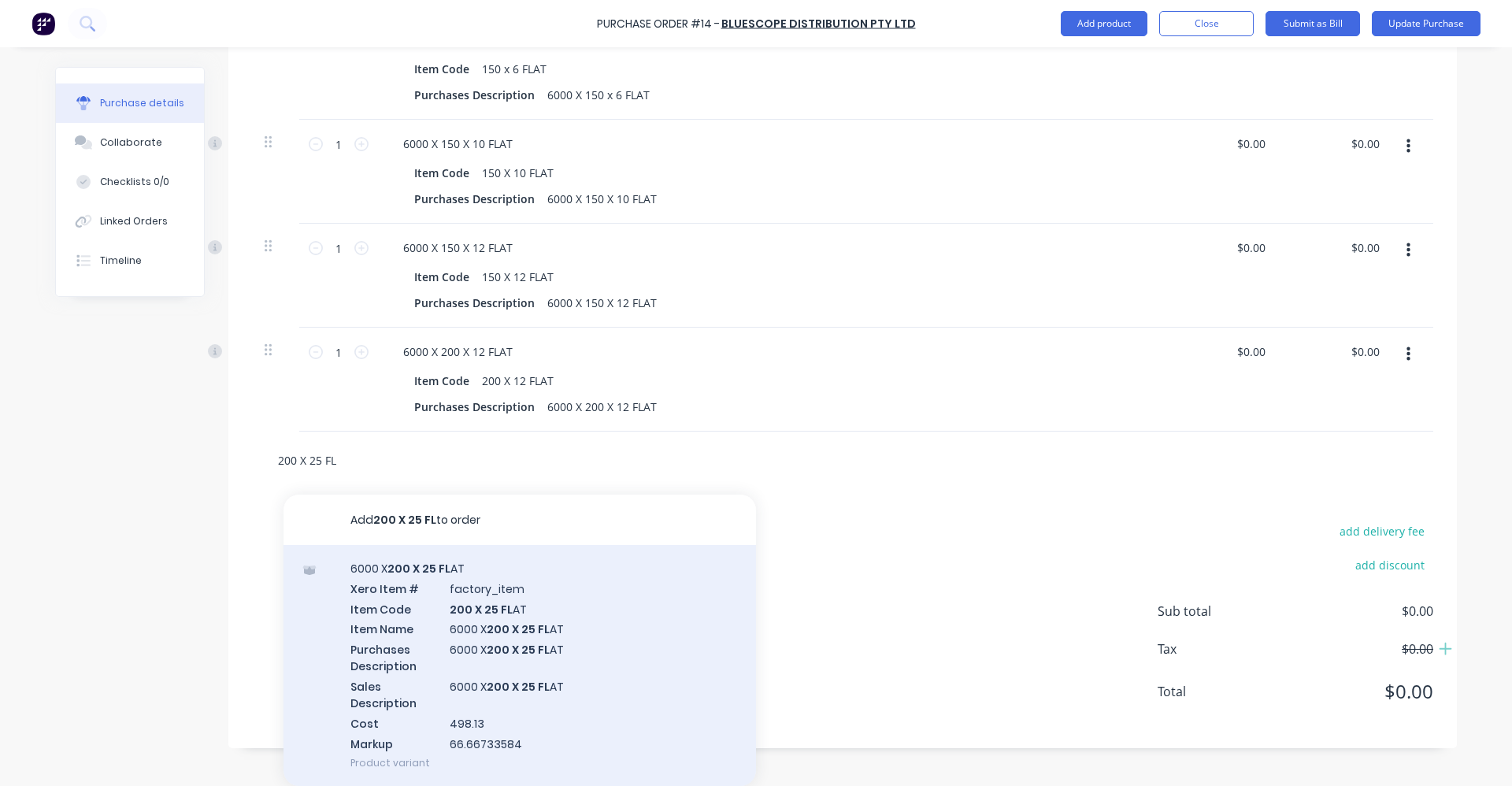
type input "200 X 25 FL"
click at [480, 648] on div "6000 X 200 X 25 FL AT Xero Item # factory_item Item Code 200 X 25 FL AT Item Na…" at bounding box center [520, 665] width 473 height 241
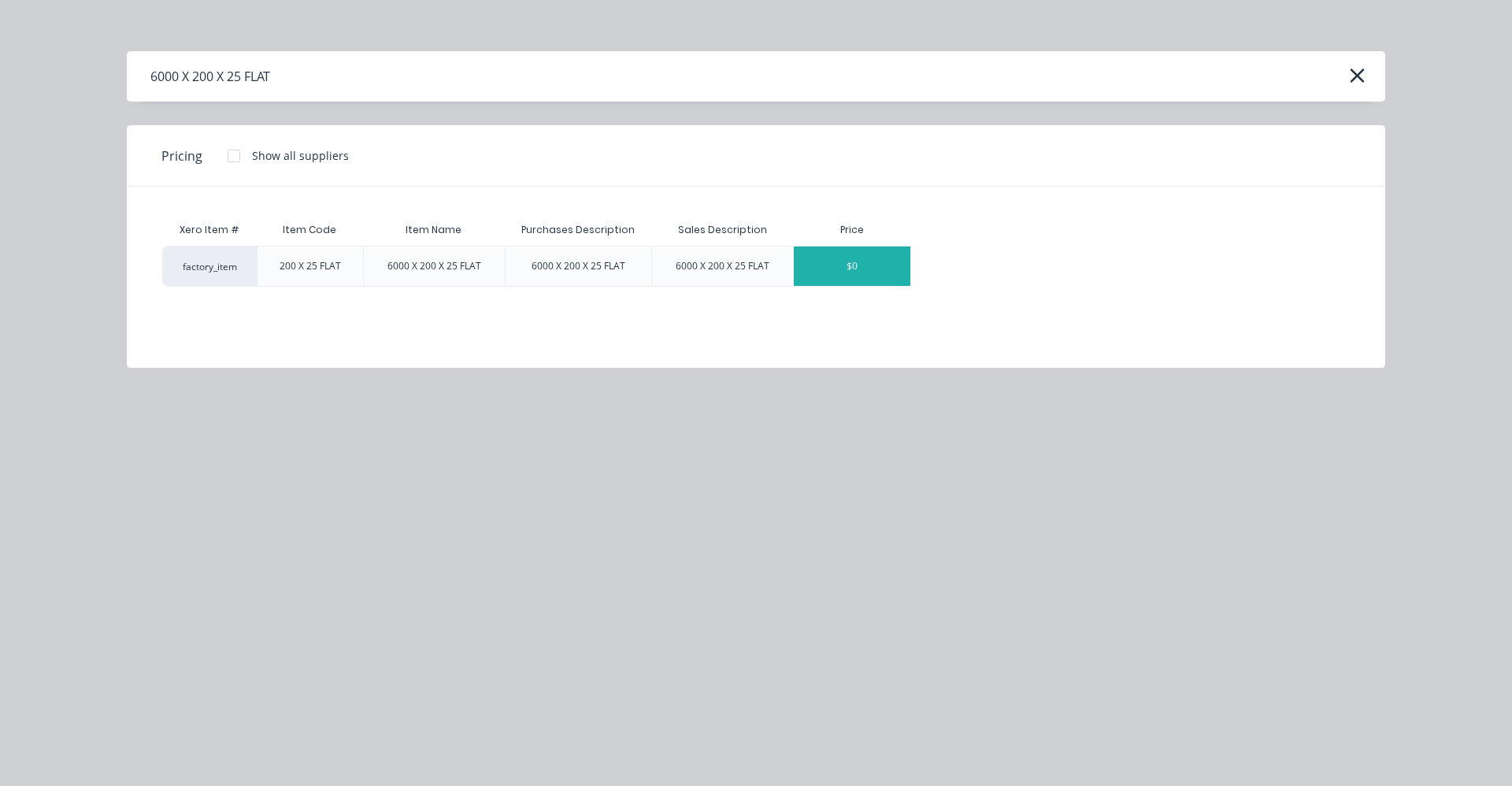
click at [884, 256] on div "$0" at bounding box center [851, 266] width 116 height 39
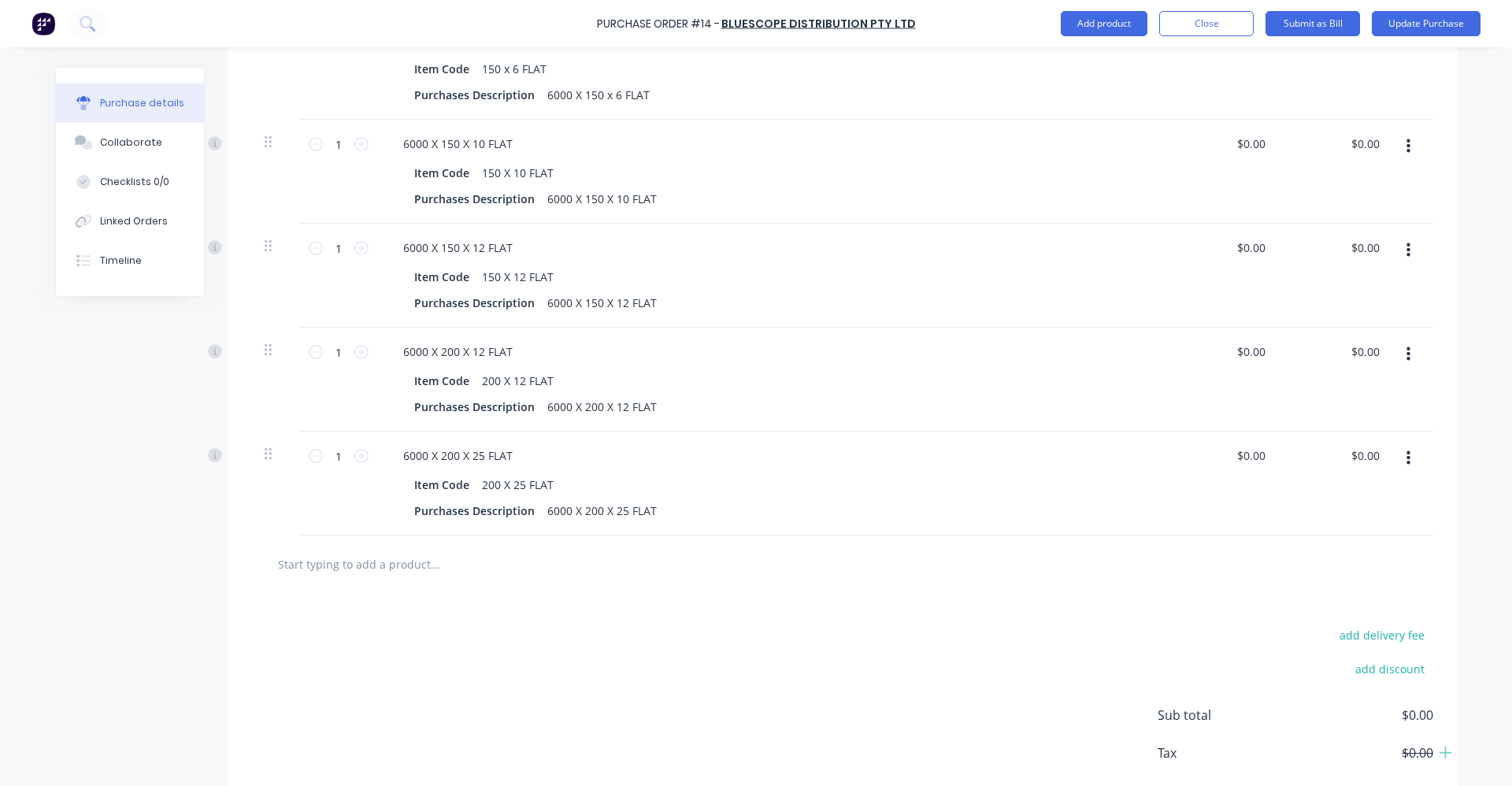
click at [405, 580] on div at bounding box center [842, 564] width 1181 height 58
click at [410, 567] on input "text" at bounding box center [435, 563] width 315 height 31
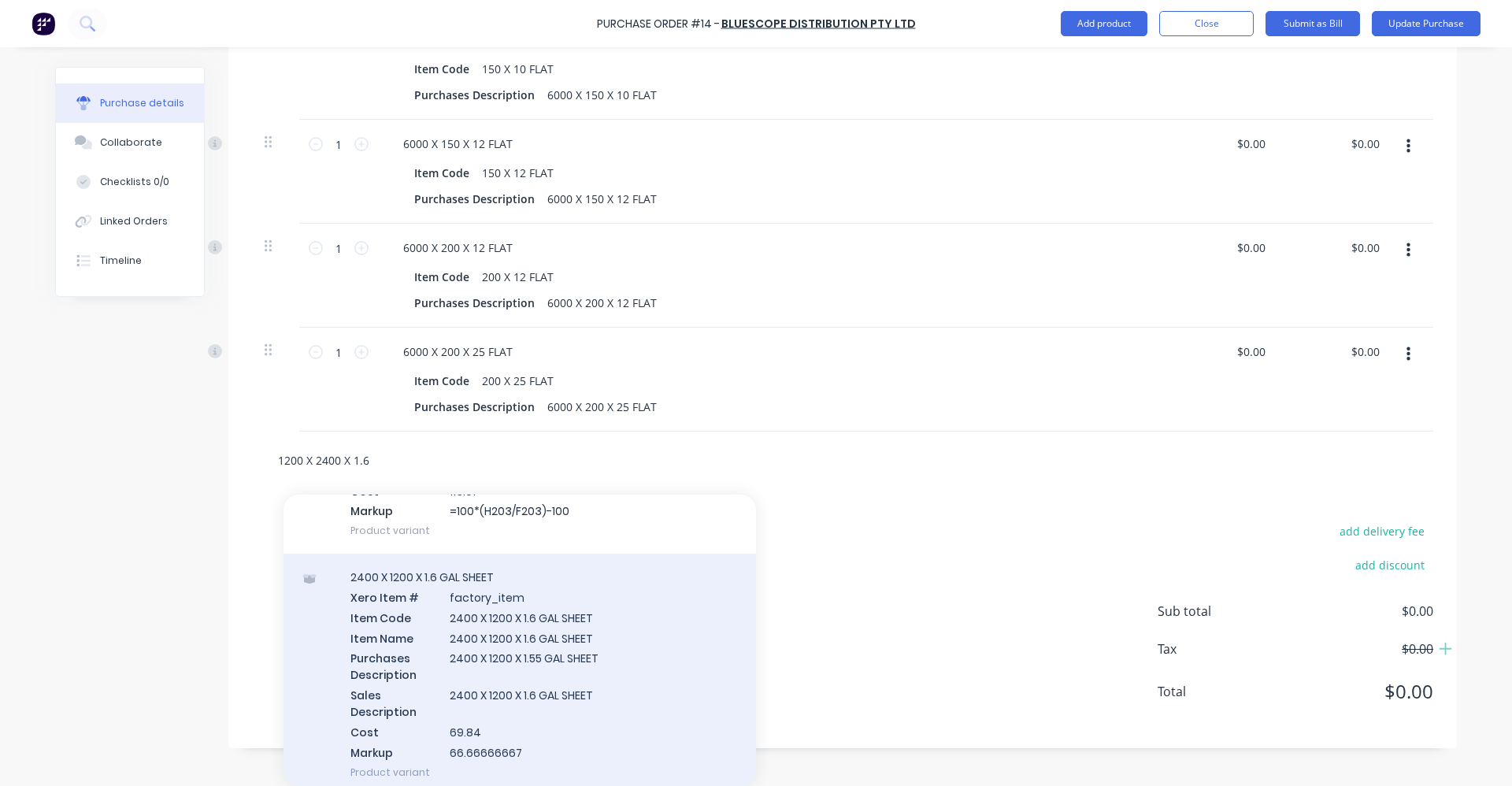
scroll to position [709, 0]
type input "1200 X 2400 X 1.6"
click at [609, 655] on div "2400 X 1200 X 1.6 GAL SHEET Xero Item # factory_item Item Code 2400 X 1200 X 1.…" at bounding box center [520, 680] width 473 height 241
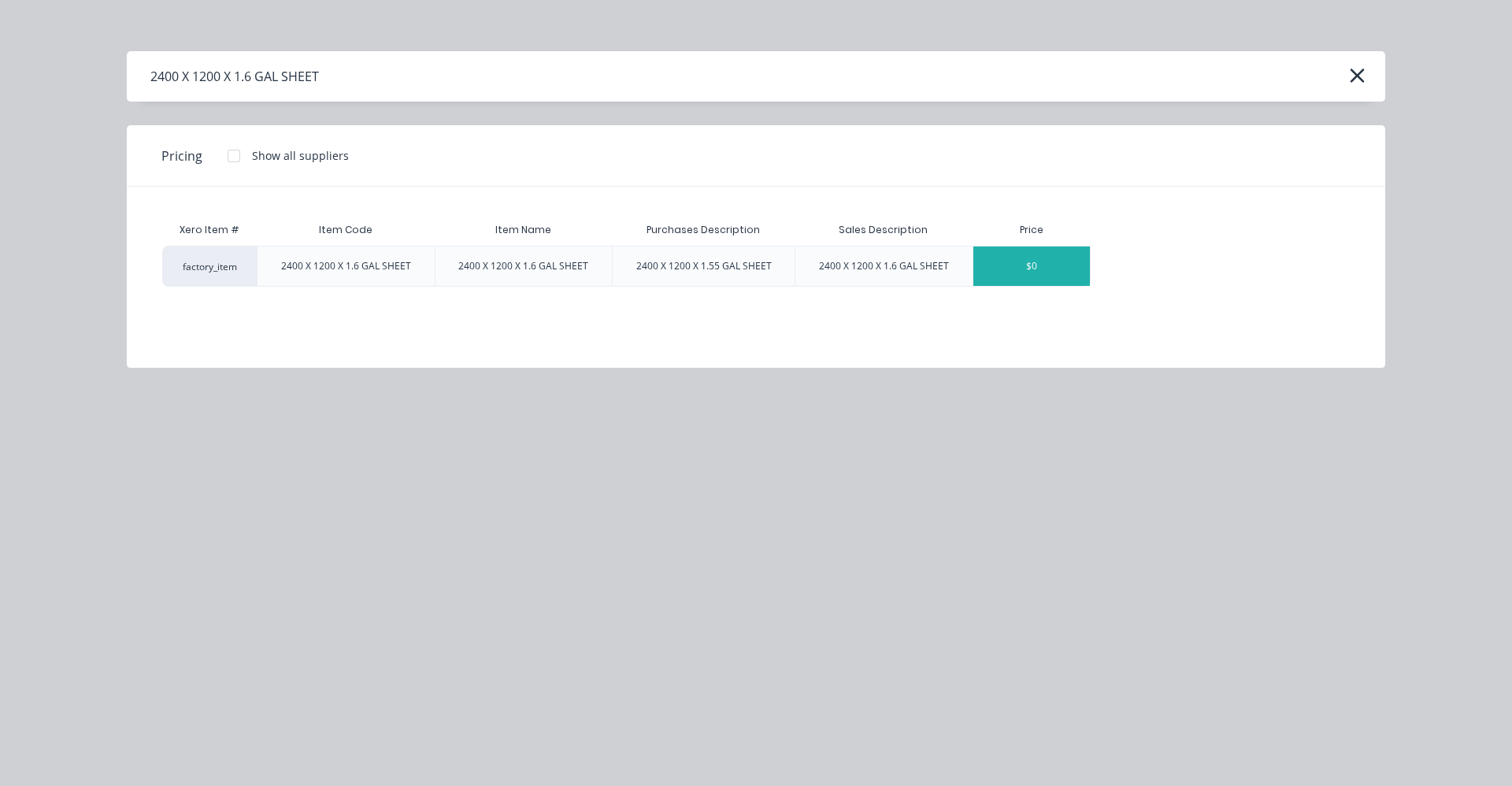
click at [1051, 264] on div "$0" at bounding box center [1031, 266] width 116 height 39
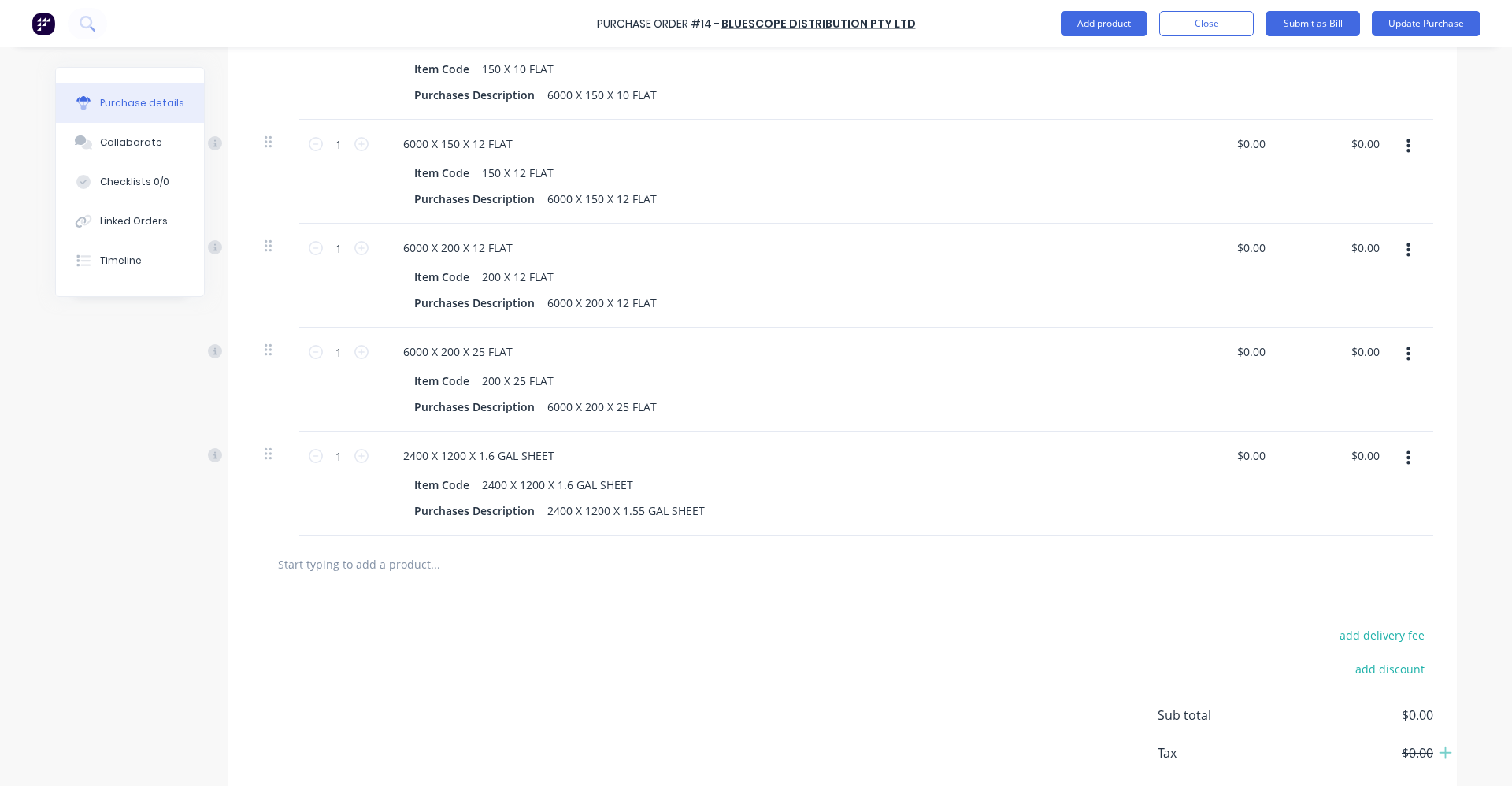
click at [354, 448] on div "1 1" at bounding box center [338, 456] width 53 height 24
click at [360, 450] on icon at bounding box center [361, 455] width 14 height 14
drag, startPoint x: 360, startPoint y: 450, endPoint x: 358, endPoint y: 458, distance: 8.2
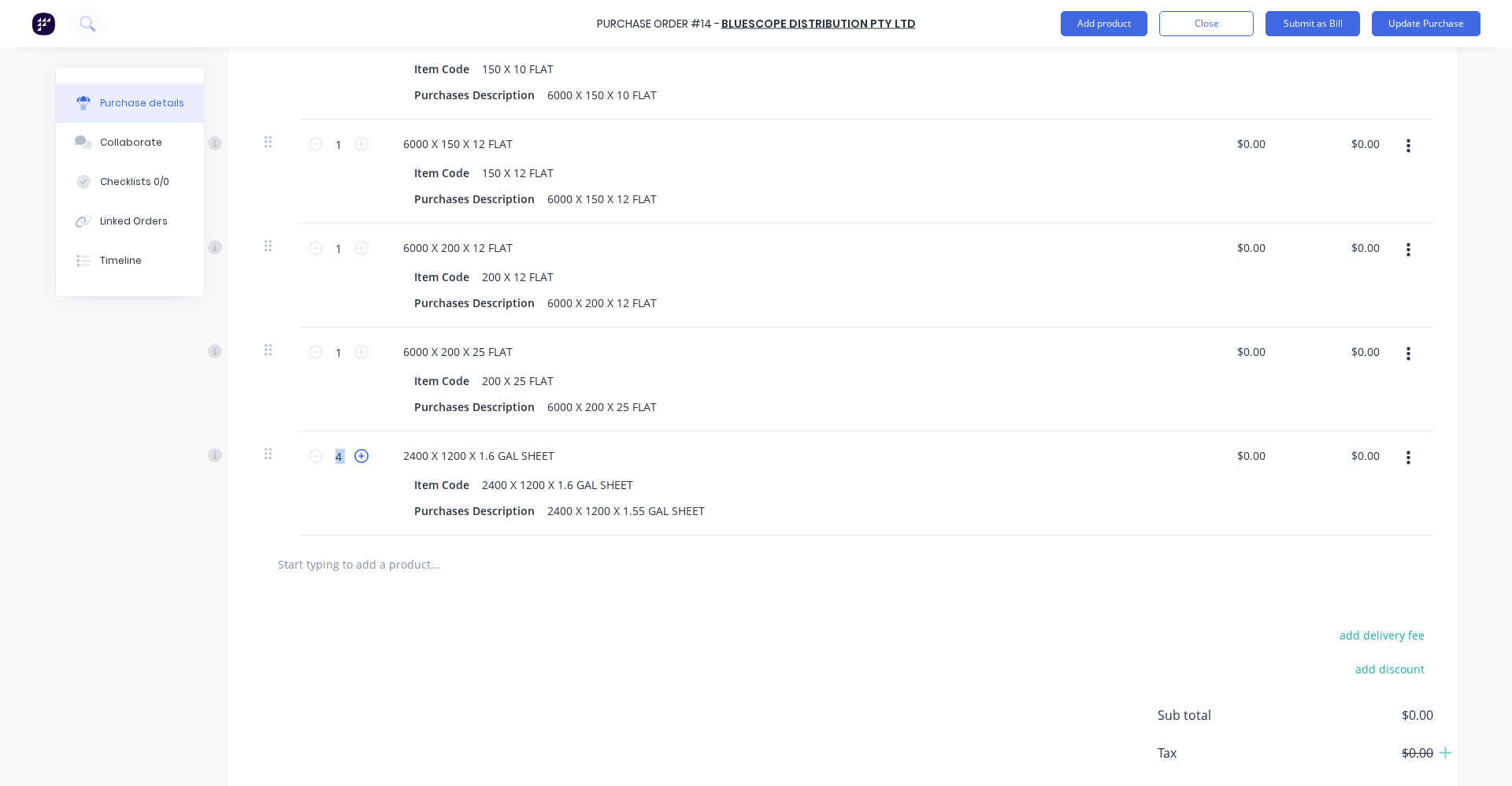
click at [358, 458] on icon at bounding box center [361, 455] width 14 height 14
type input "5"
click at [349, 564] on input "text" at bounding box center [435, 563] width 315 height 31
type input "1"
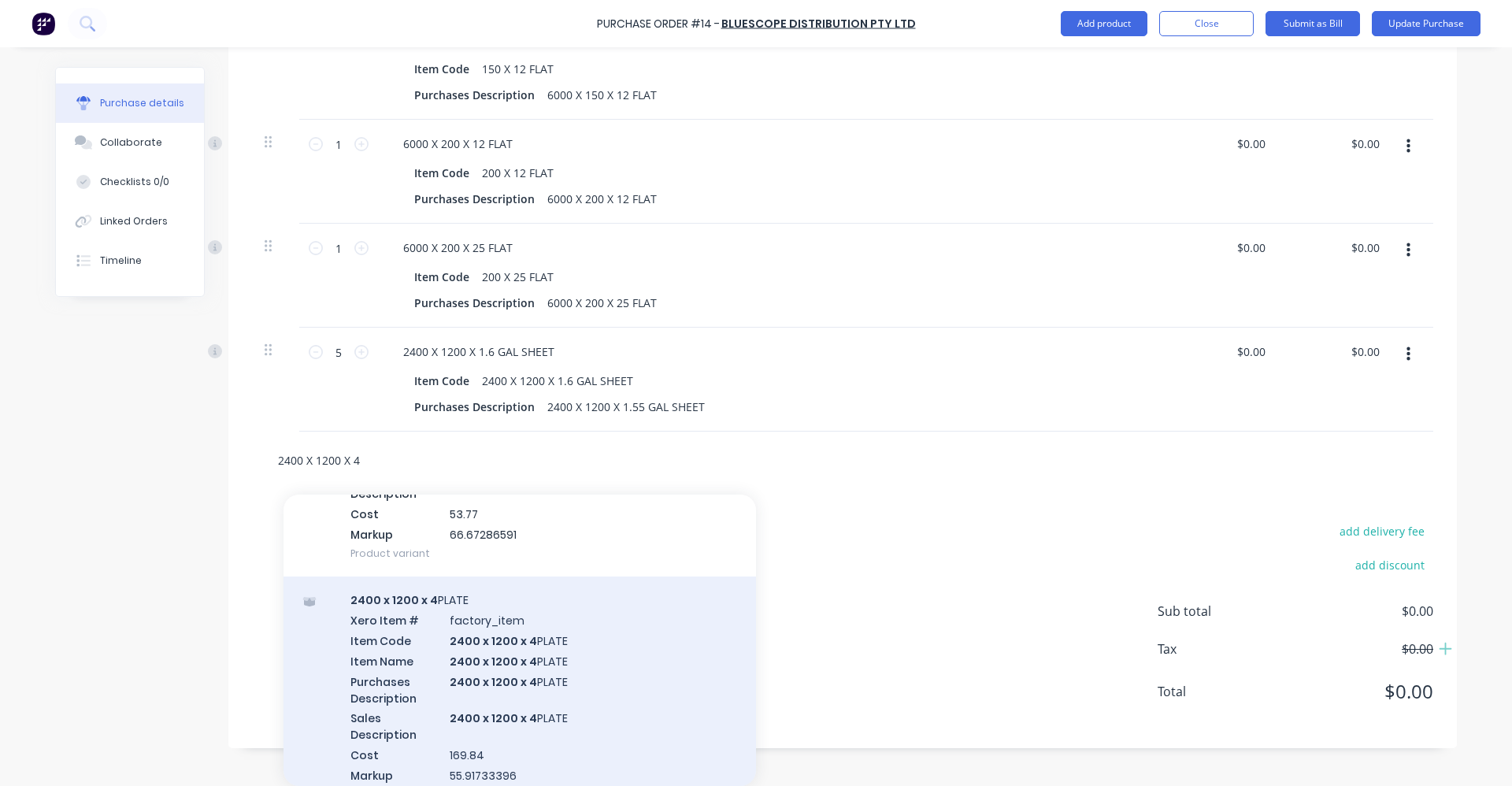
scroll to position [236, 0]
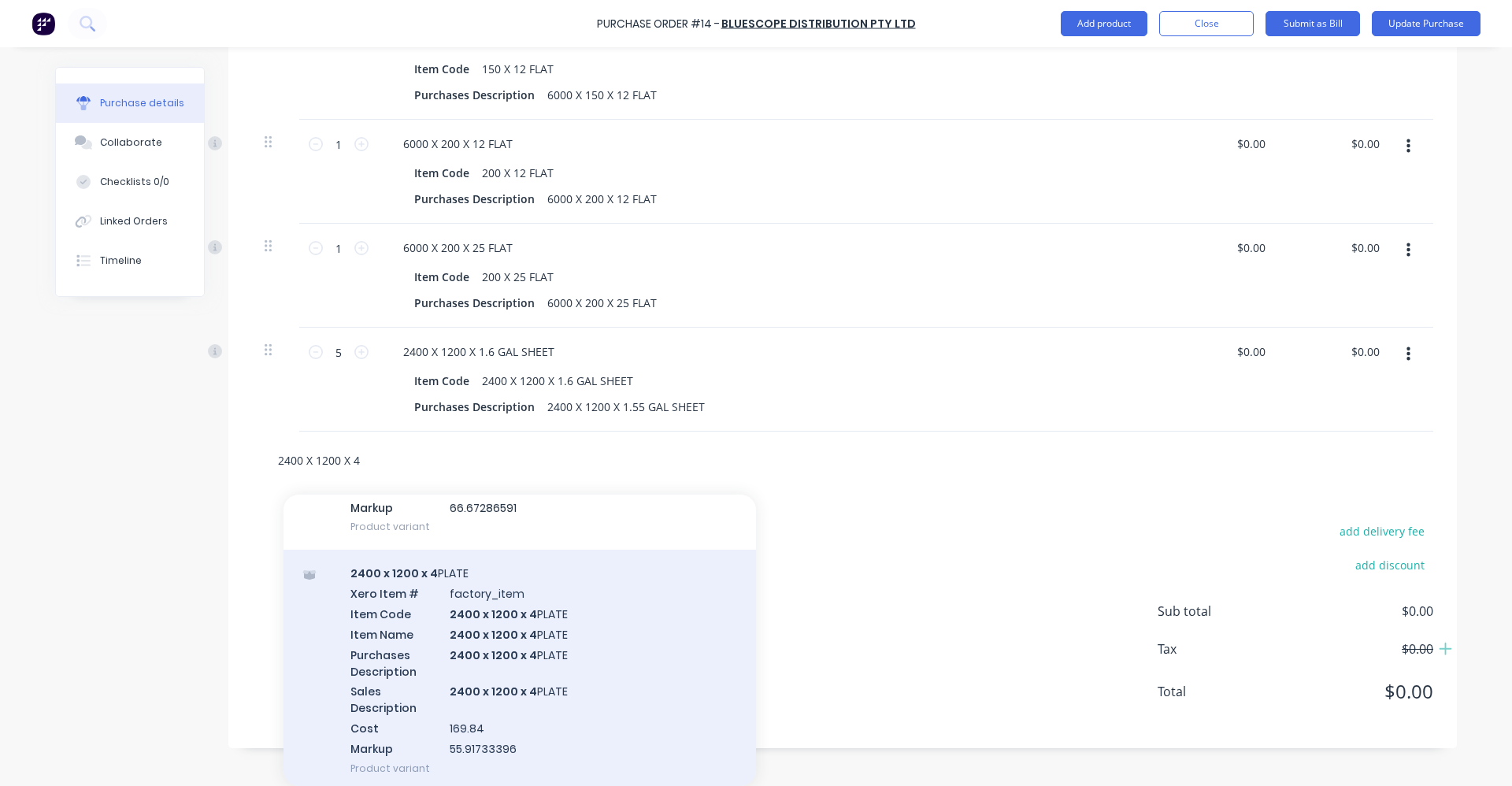
type input "2400 X 1200 X 4"
click at [584, 686] on div "2400 x 1200 x 4 PLATE Xero Item # factory_item Item Code 2400 x 1200 x 4 PLATE …" at bounding box center [520, 670] width 473 height 241
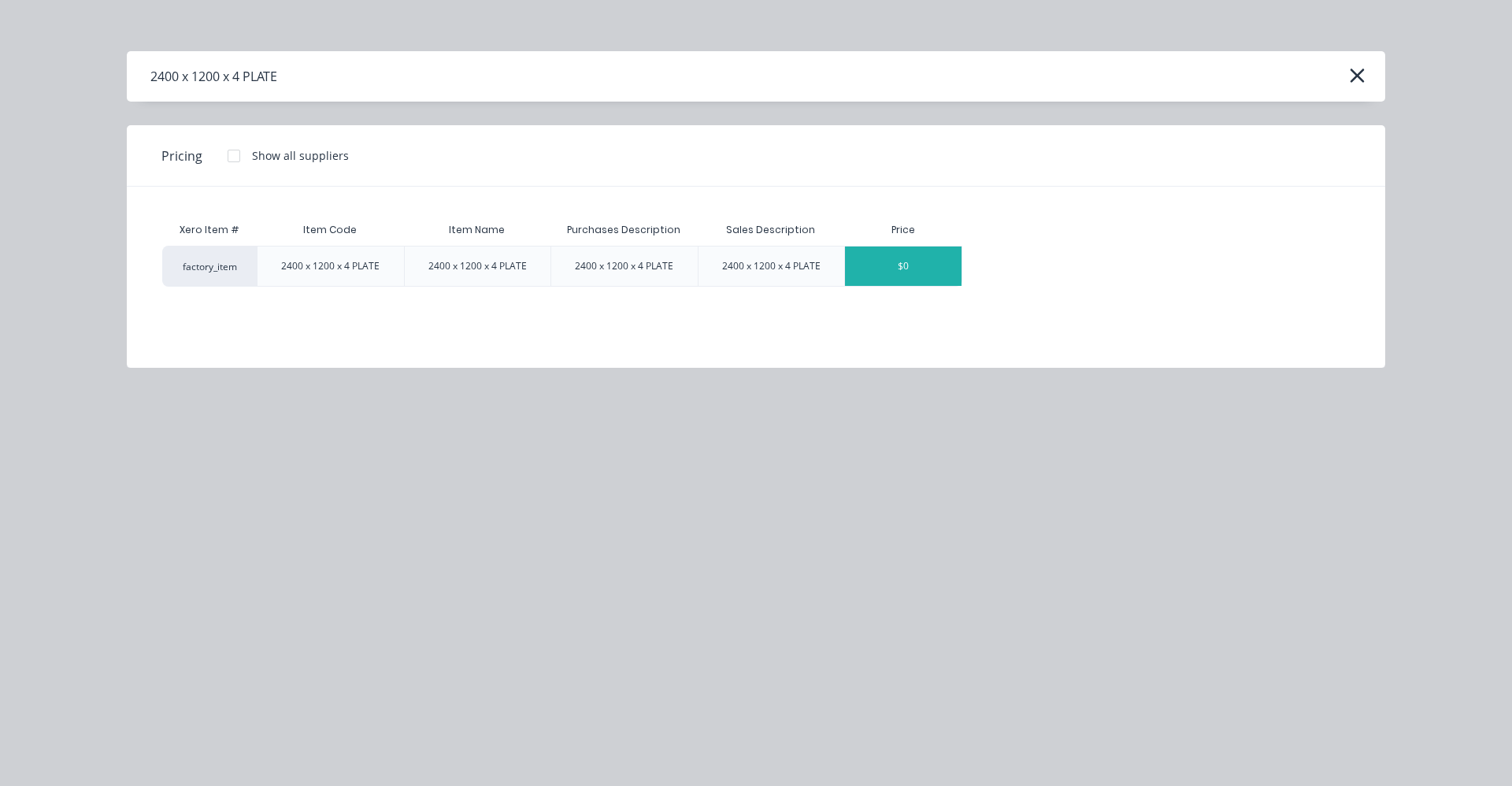
click at [893, 261] on div "$0" at bounding box center [903, 266] width 116 height 39
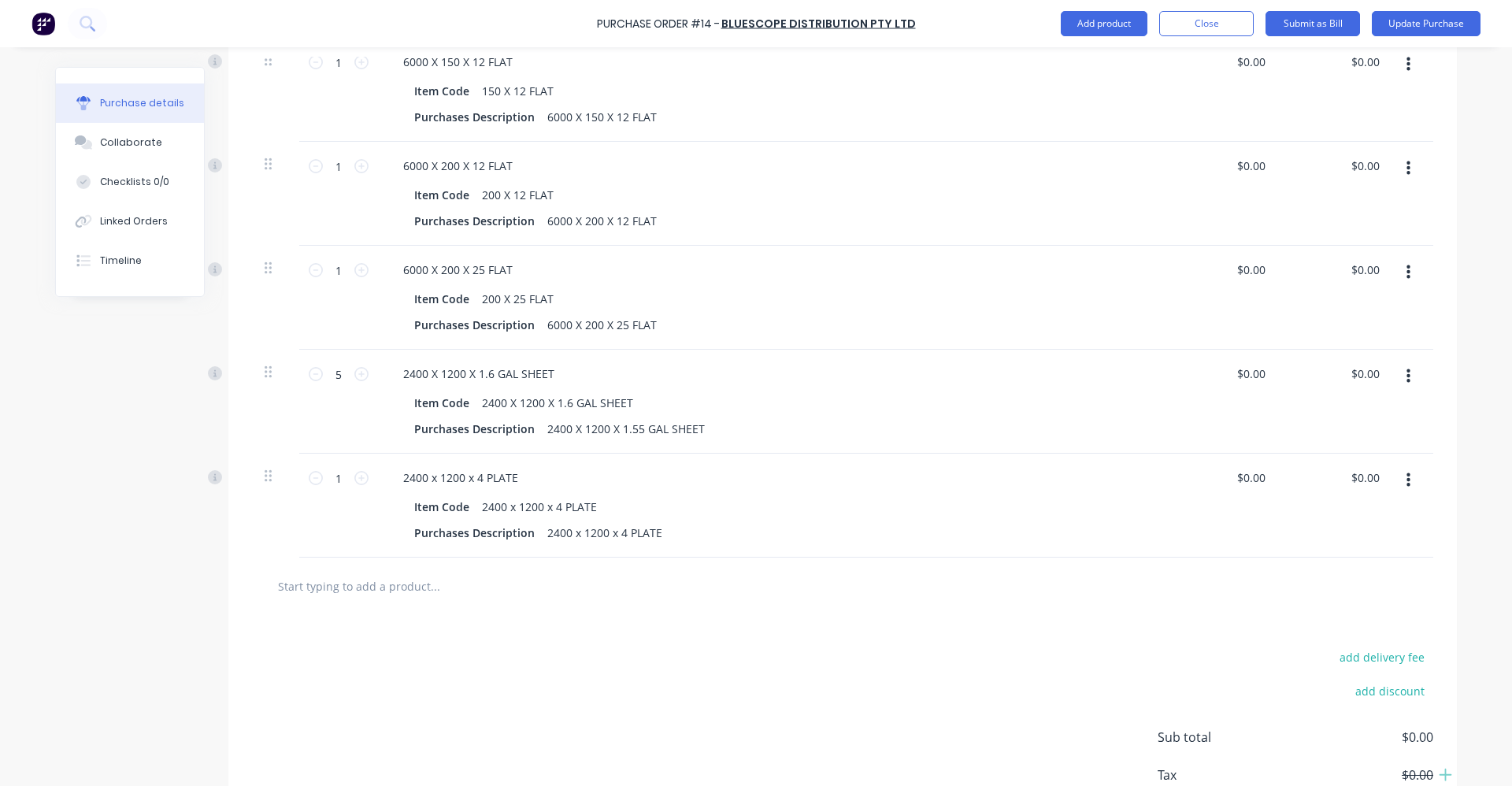
scroll to position [1559, 0]
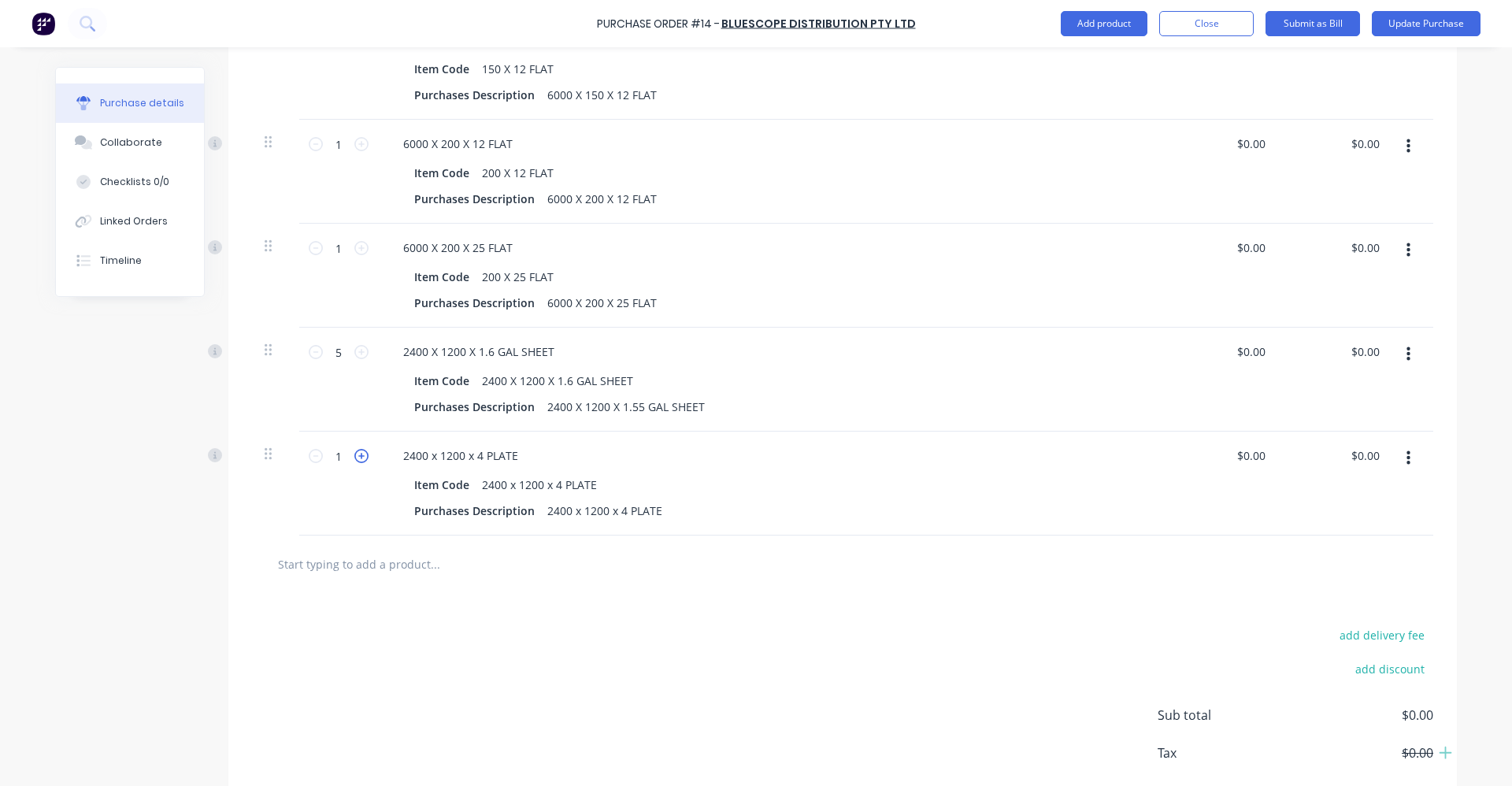
click at [362, 457] on icon at bounding box center [361, 455] width 14 height 14
type input "2"
click at [345, 565] on input "text" at bounding box center [435, 563] width 315 height 31
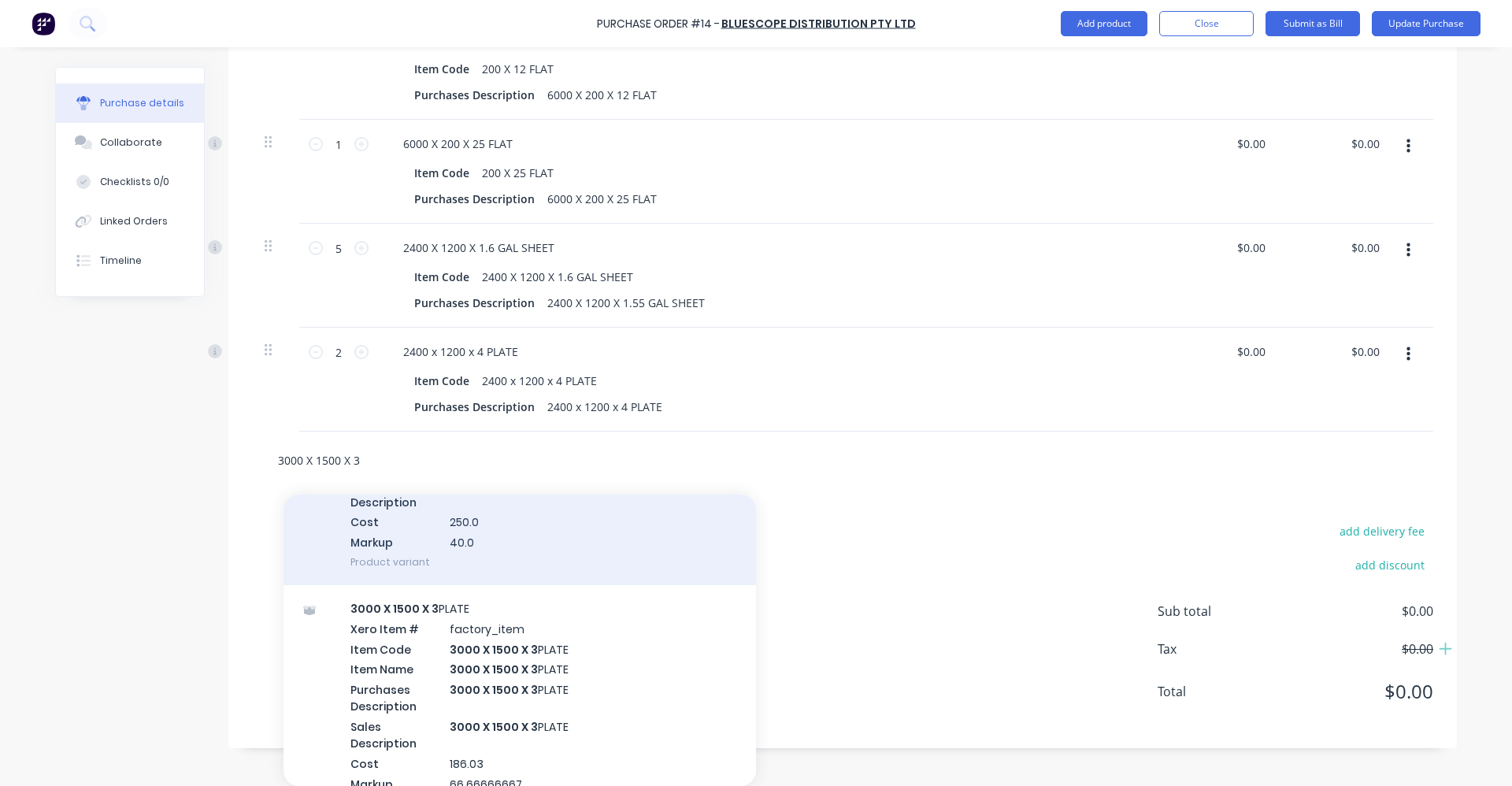
scroll to position [1969, 0]
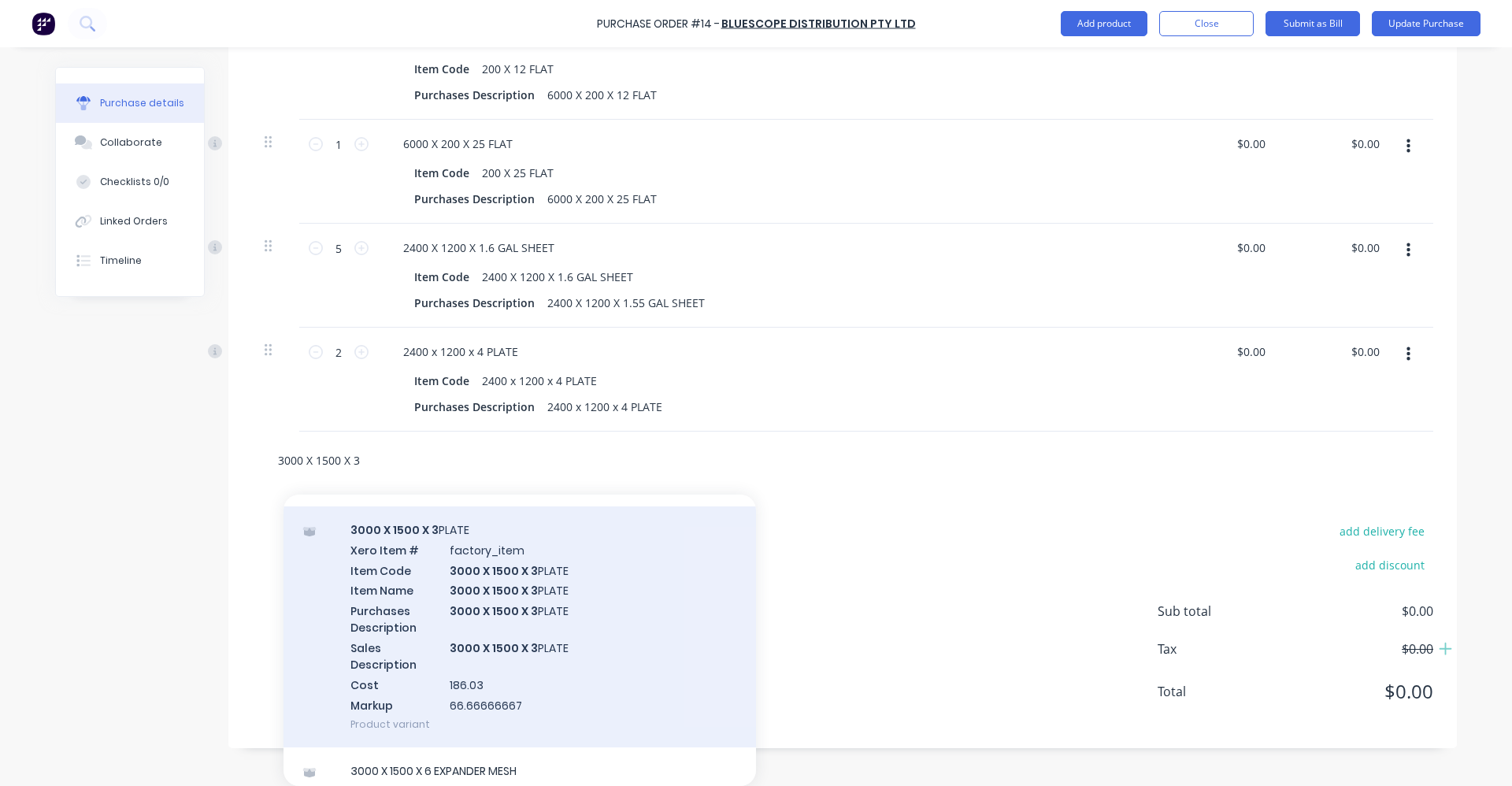
type input "3000 X 1500 X 3"
click at [542, 660] on div "3000 X 1500 X 3 PLATE Xero Item # factory_item Item Code 3000 X 1500 X 3 PLATE …" at bounding box center [520, 627] width 473 height 241
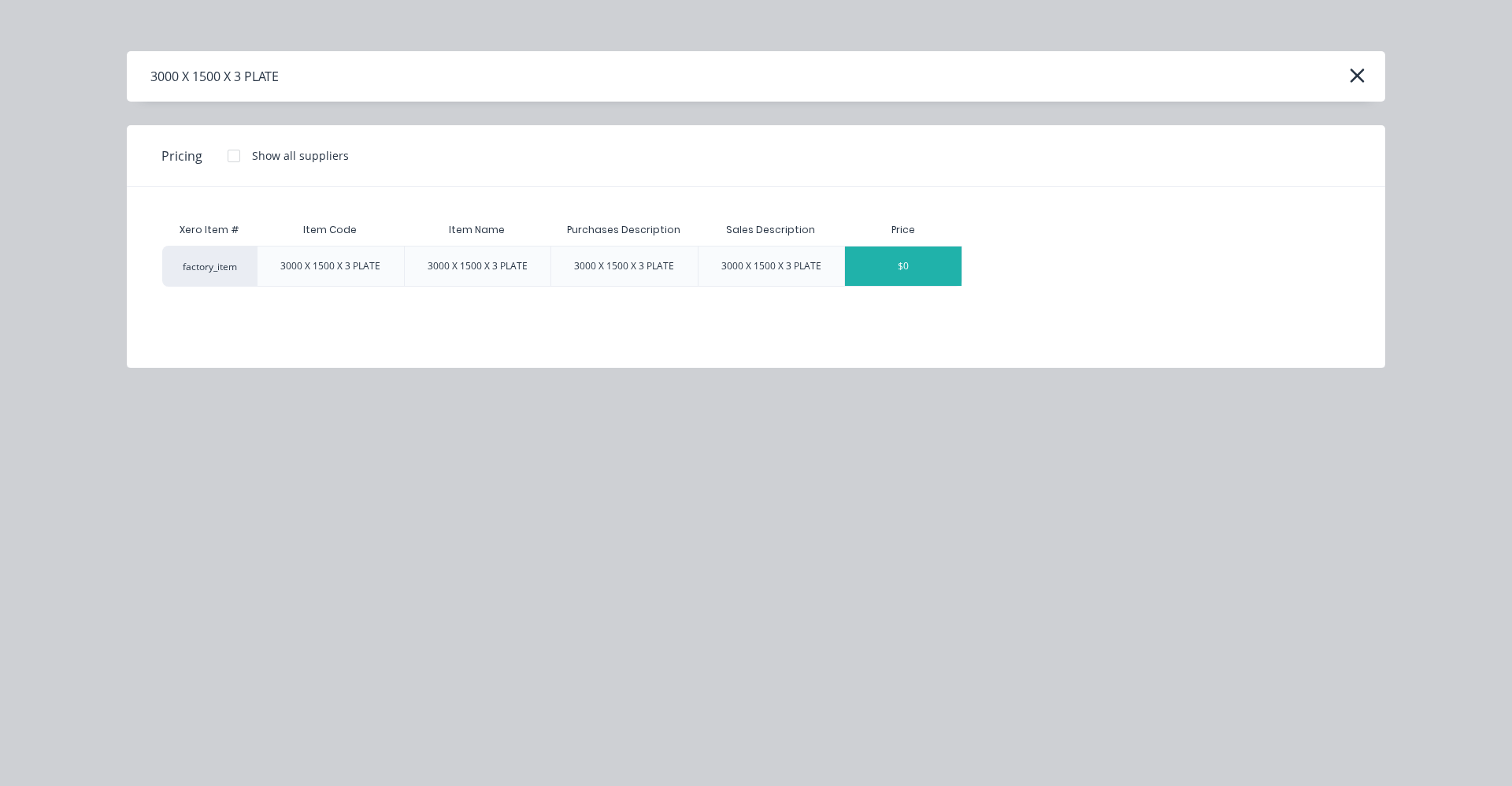
click at [897, 261] on div "$0" at bounding box center [903, 266] width 116 height 39
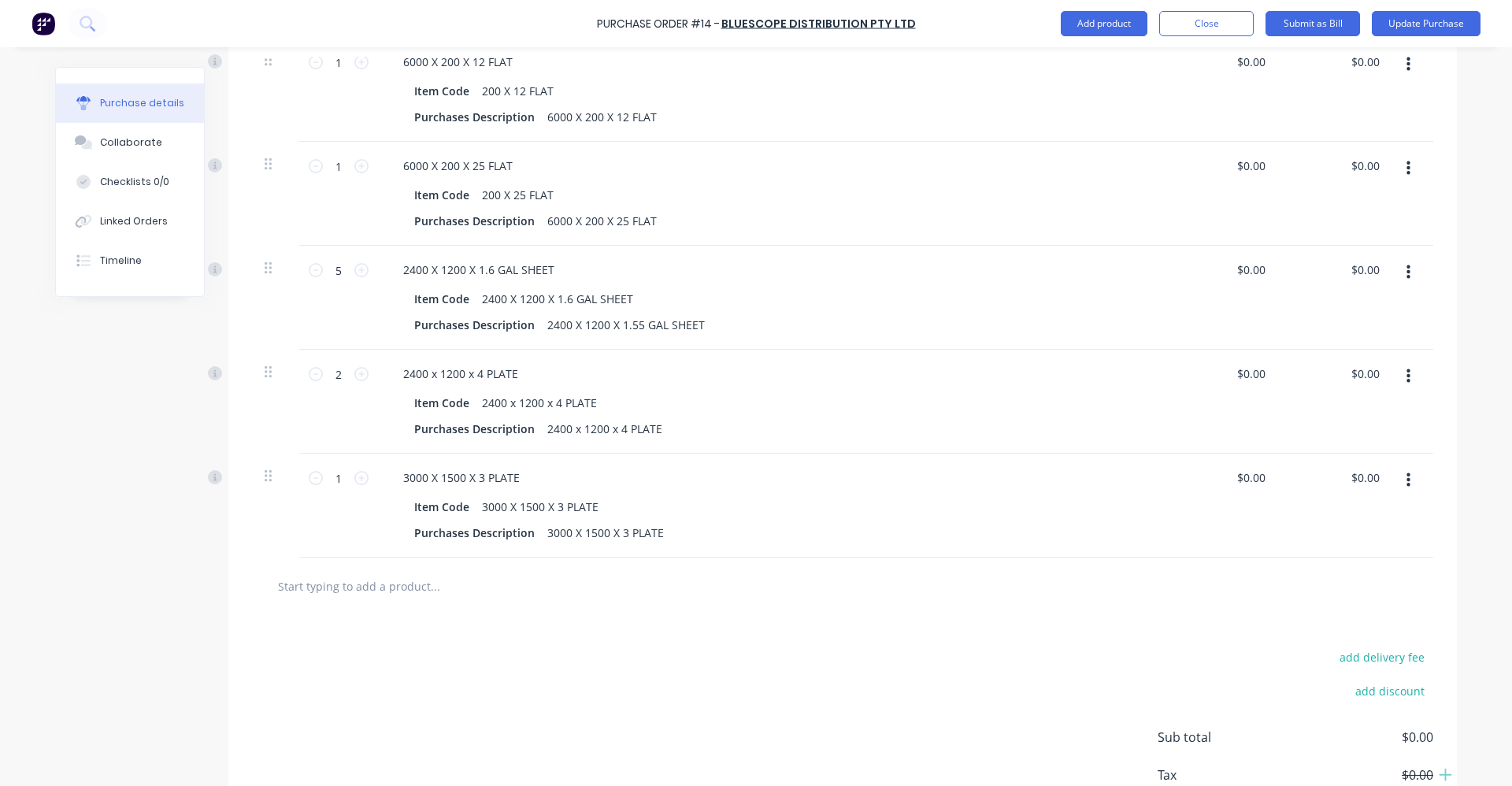
scroll to position [1664, 0]
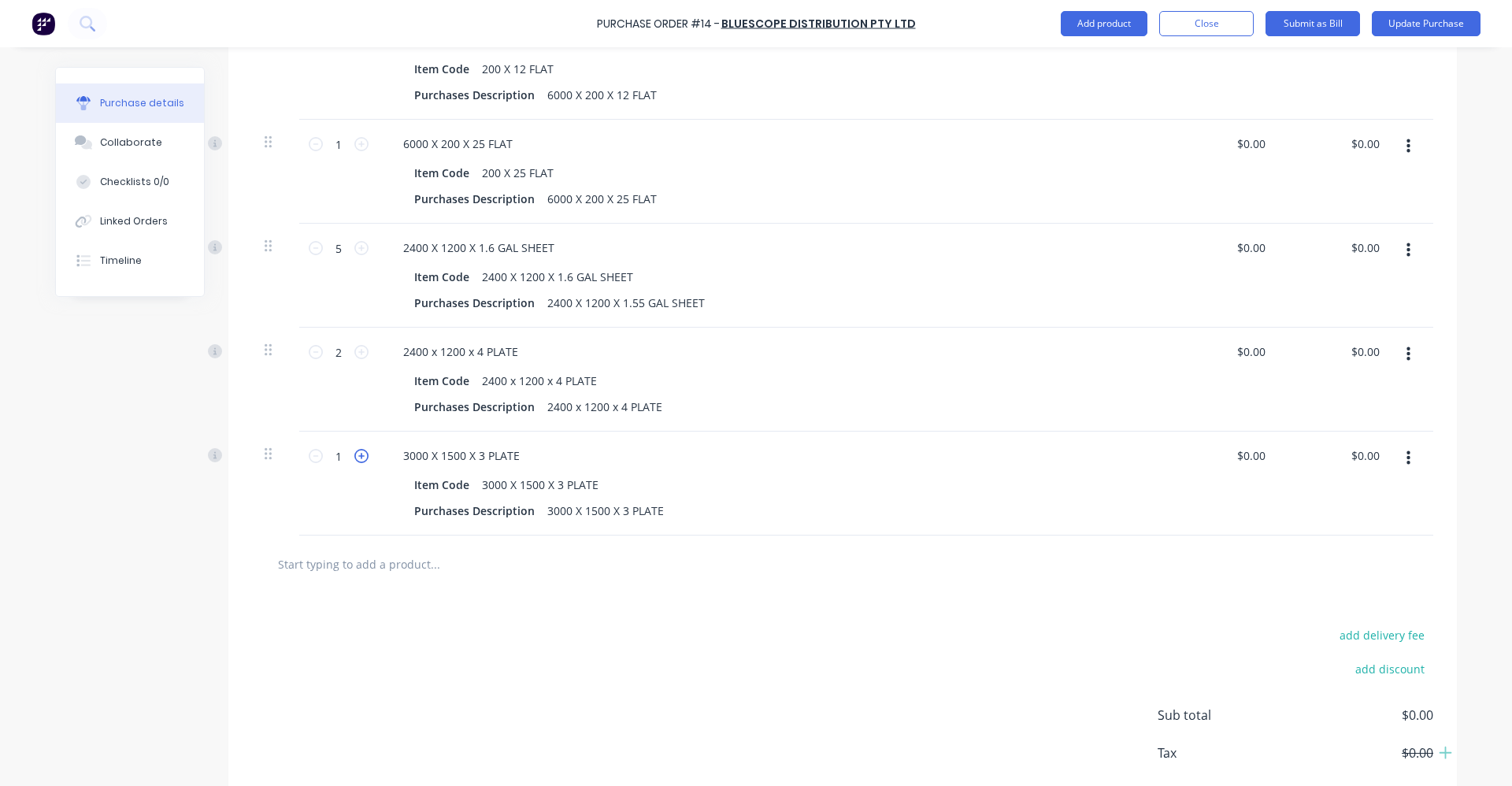
click at [359, 460] on icon at bounding box center [361, 455] width 14 height 14
type input "2"
click at [777, 635] on div "add delivery fee add discount Sub total $0.00 Tax $0.00 Total $0.00" at bounding box center [842, 722] width 1229 height 259
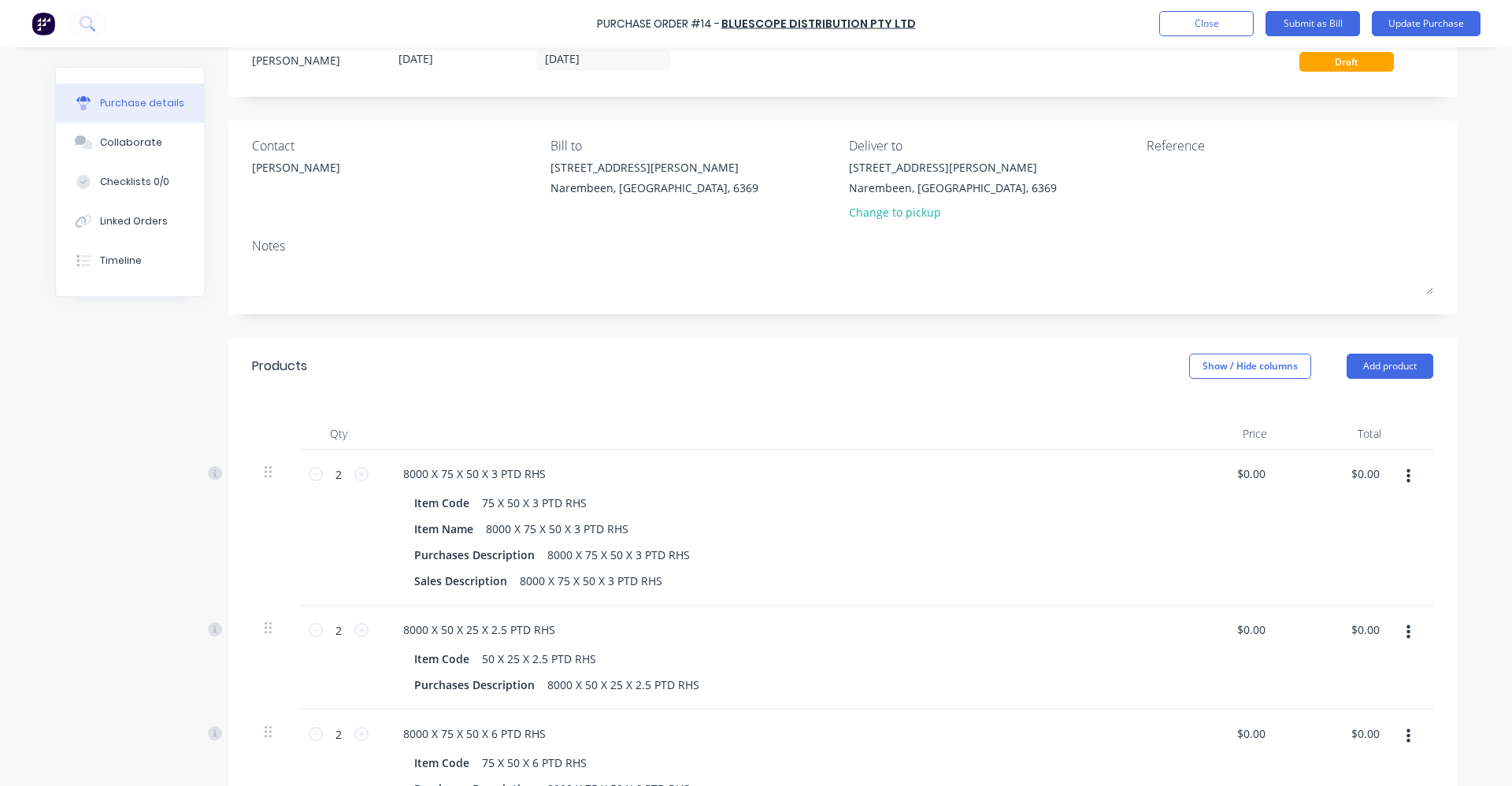
scroll to position [79, 0]
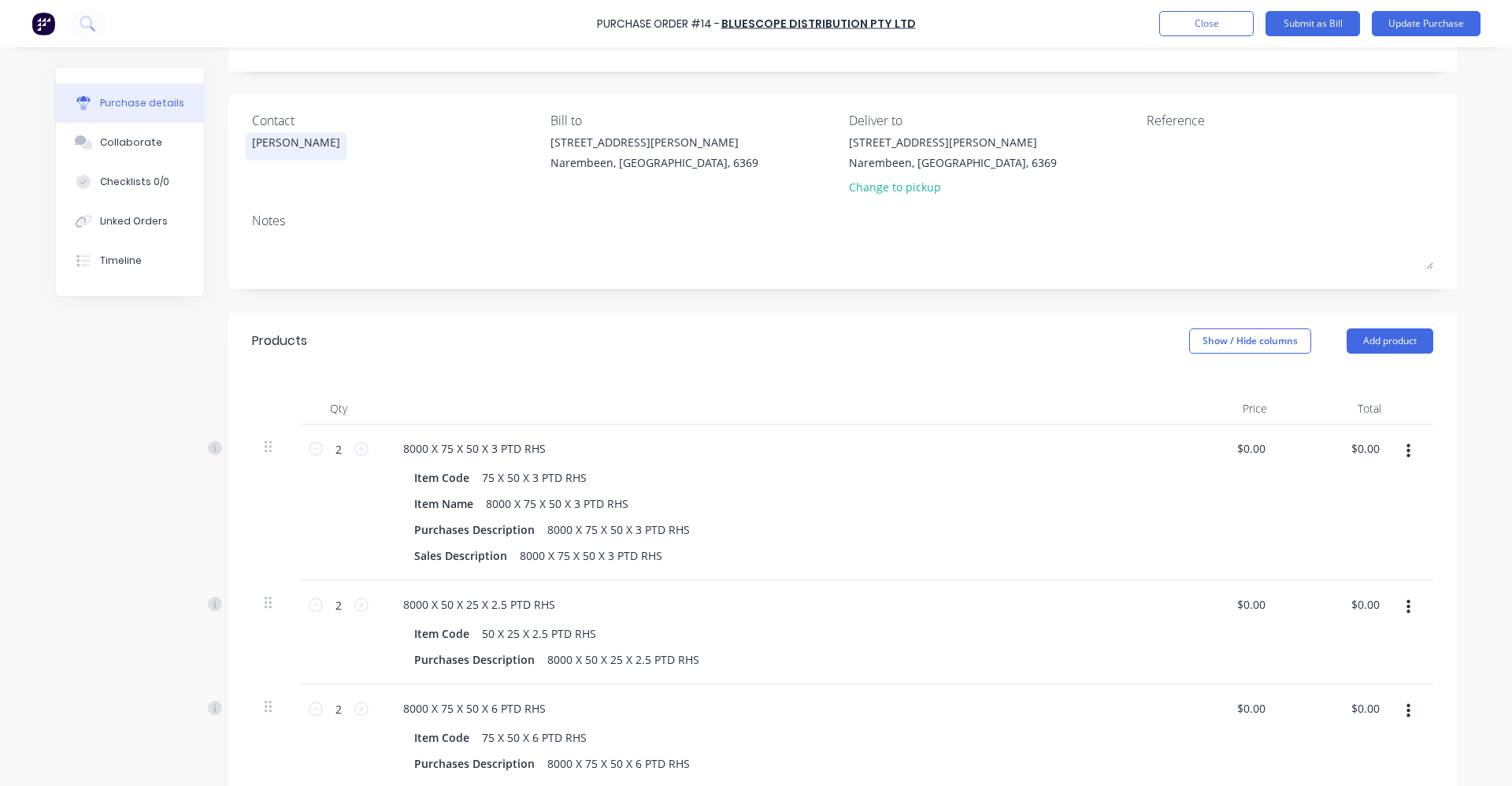
click at [299, 143] on div "[PERSON_NAME]" at bounding box center [296, 142] width 88 height 16
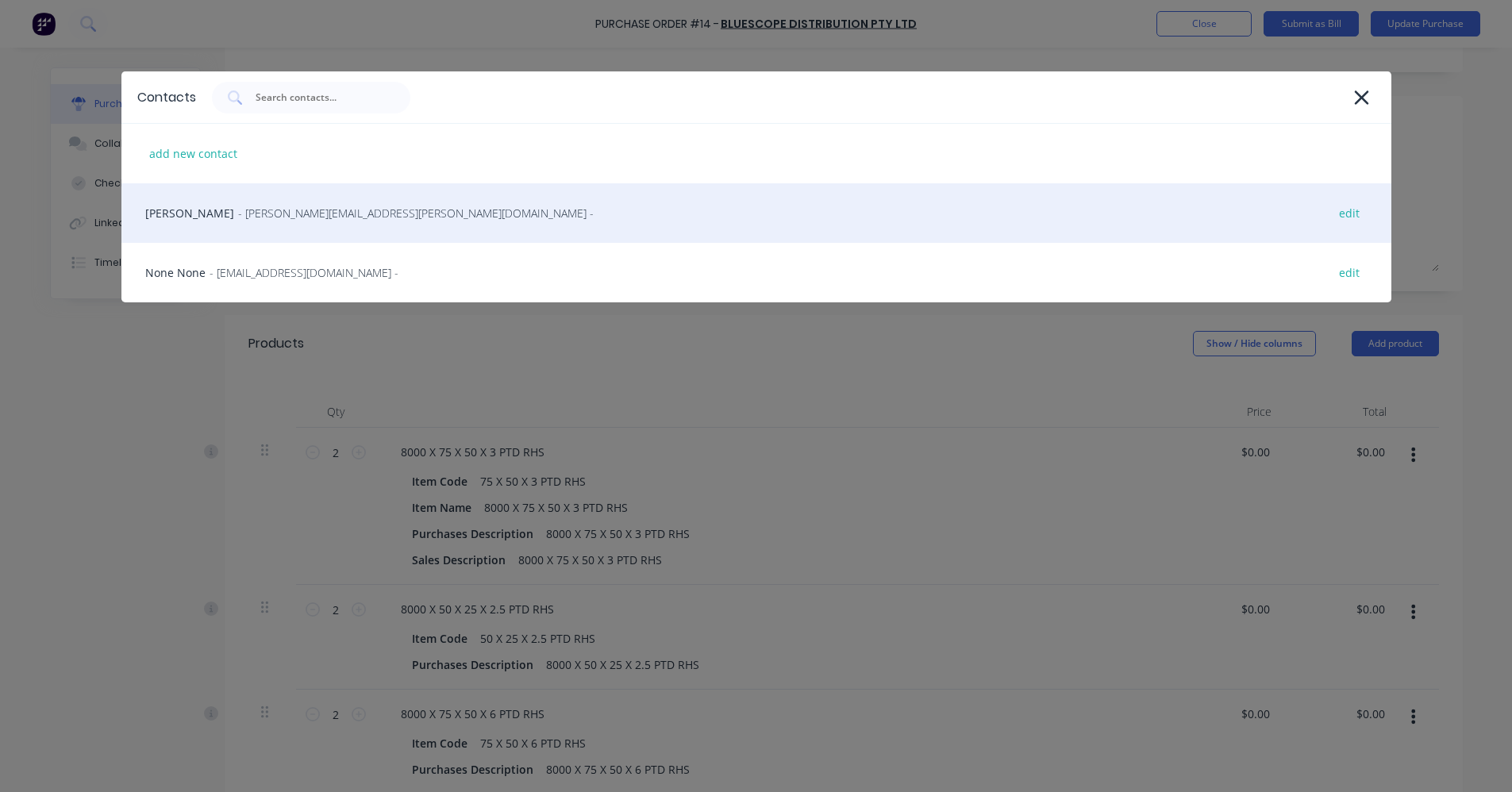
click at [300, 207] on span "- [PERSON_NAME][EMAIL_ADDRESS][PERSON_NAME][DOMAIN_NAME] -" at bounding box center [415, 213] width 355 height 17
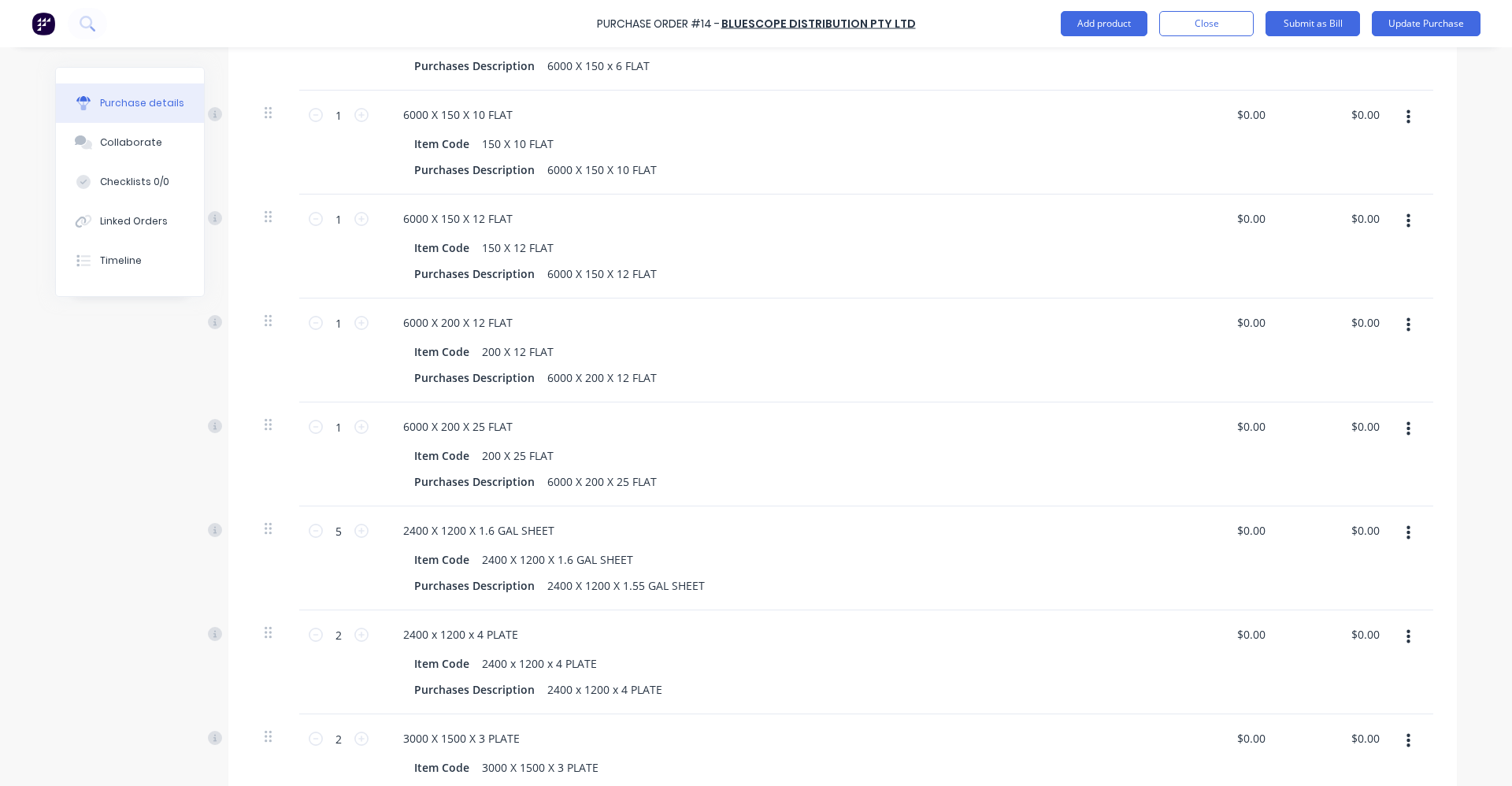
scroll to position [1417, 0]
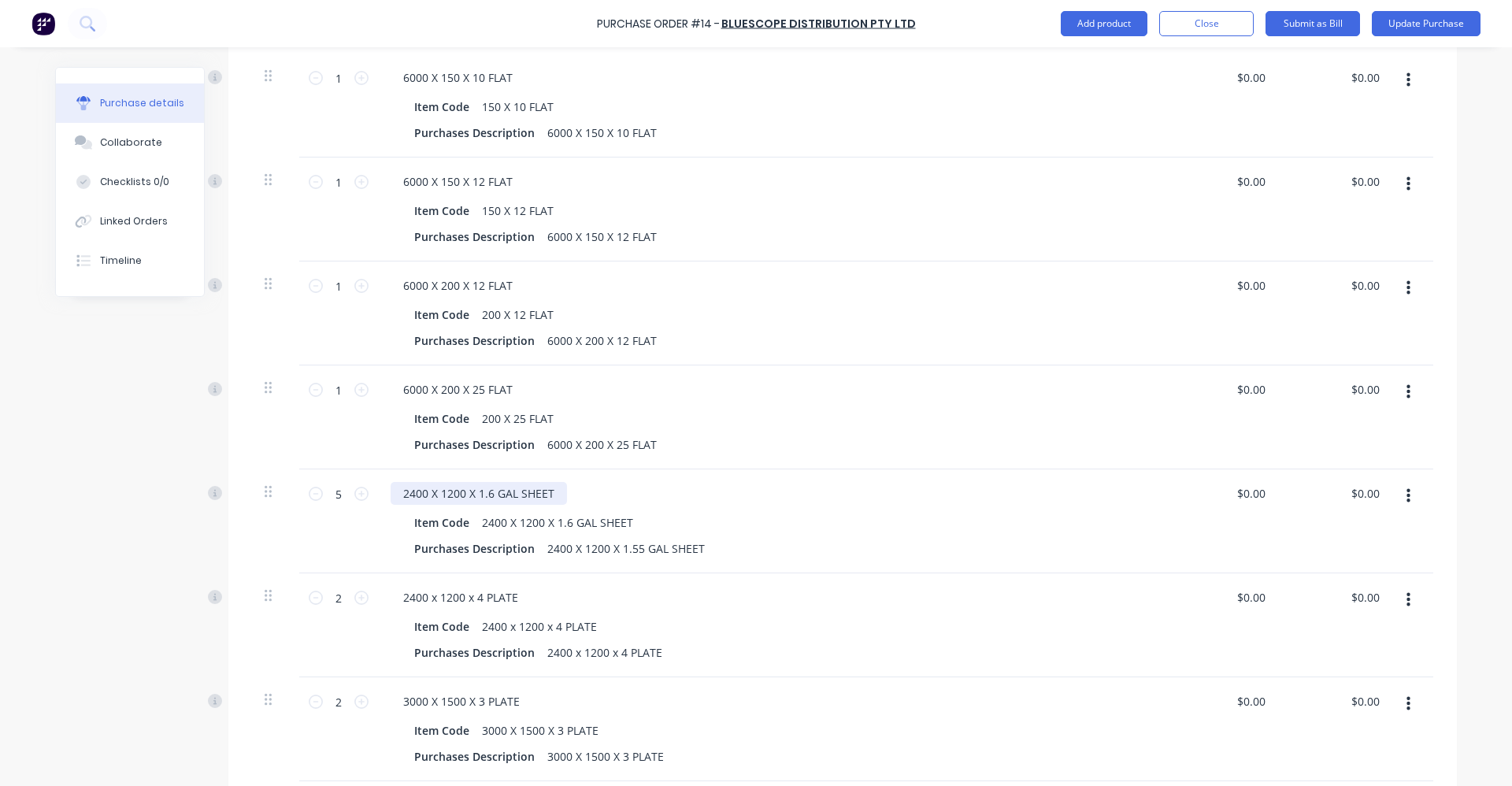
click at [554, 493] on div "2400 X 1200 X 1.6 GAL SHEET" at bounding box center [478, 493] width 177 height 23
click at [1407, 494] on icon "button" at bounding box center [1408, 496] width 4 height 17
click at [1366, 531] on button "Edit" at bounding box center [1360, 538] width 134 height 31
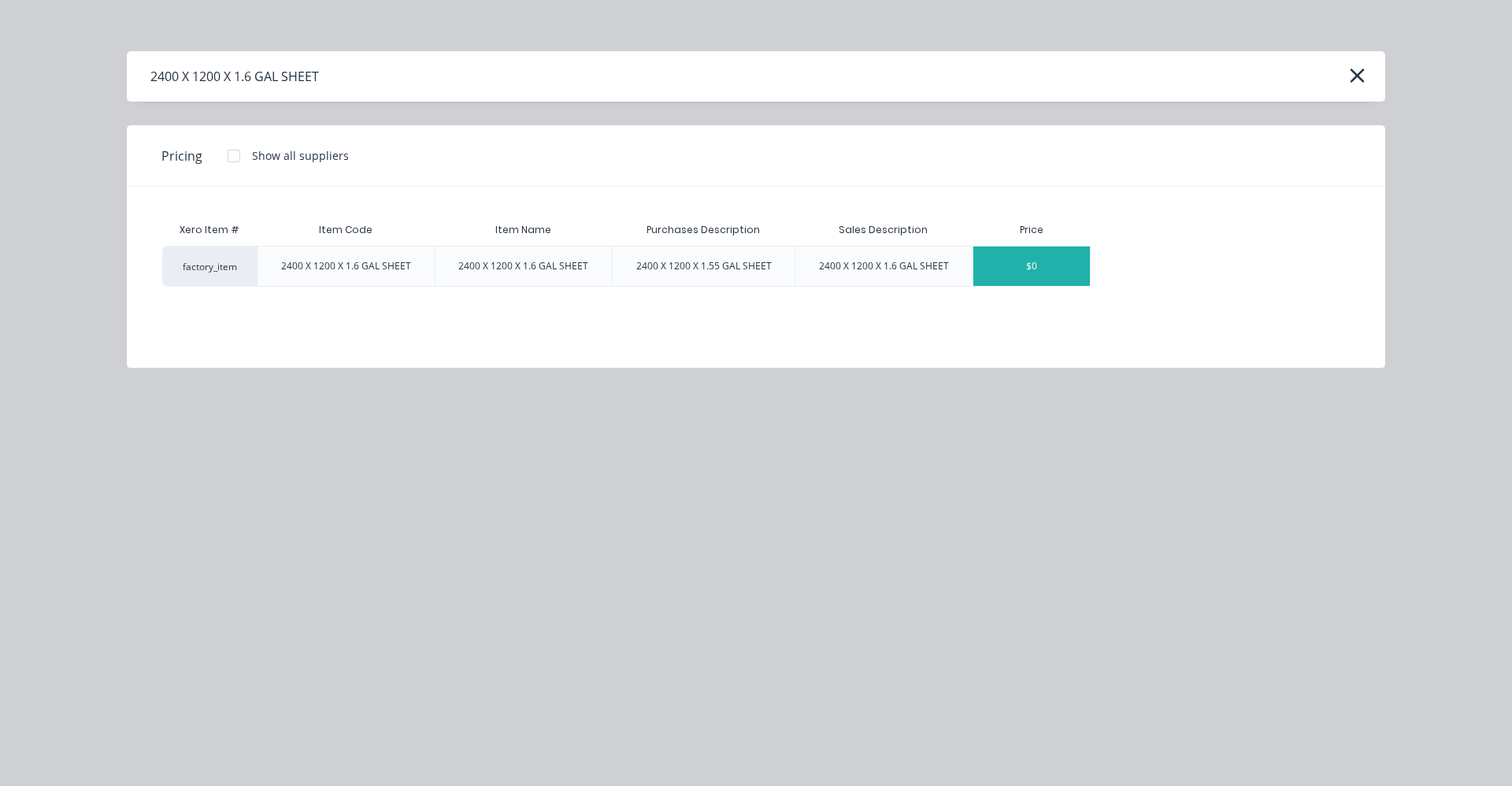
click at [362, 67] on div "2400 X 1200 X 1.6 GAL SHEET" at bounding box center [756, 76] width 1259 height 50
click at [354, 76] on div "2400 X 1200 X 1.6 GAL SHEET" at bounding box center [756, 76] width 1259 height 50
click at [325, 78] on div "2400 X 1200 X 1.6 GAL SHEET" at bounding box center [756, 76] width 1259 height 50
click at [321, 76] on div "2400 X 1200 X 1.6 GAL SHEET" at bounding box center [756, 76] width 1259 height 50
click at [312, 76] on div "2400 X 1200 X 1.6 GAL SHEET" at bounding box center [235, 76] width 169 height 19
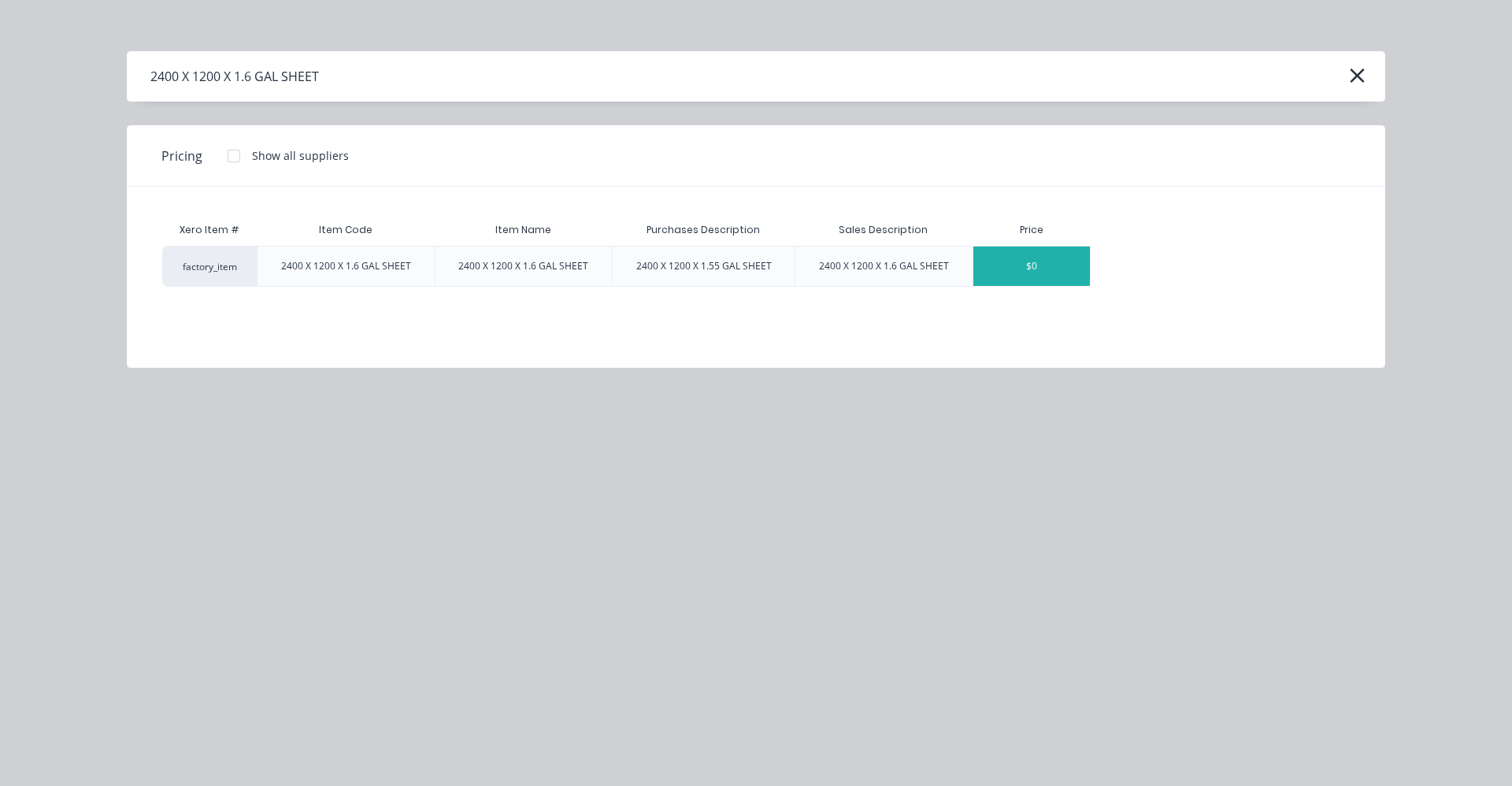
click at [332, 67] on div "2400 X 1200 X 1.6 GAL SHEET" at bounding box center [756, 76] width 1259 height 50
click at [309, 74] on div "2400 X 1200 X 1.6 GAL SHEET" at bounding box center [235, 76] width 169 height 19
drag, startPoint x: 317, startPoint y: 74, endPoint x: 269, endPoint y: 82, distance: 48.7
click at [269, 82] on div "2400 X 1200 X 1.6 GAL SHEET" at bounding box center [235, 76] width 169 height 19
drag, startPoint x: 269, startPoint y: 82, endPoint x: 462, endPoint y: 72, distance: 193.3
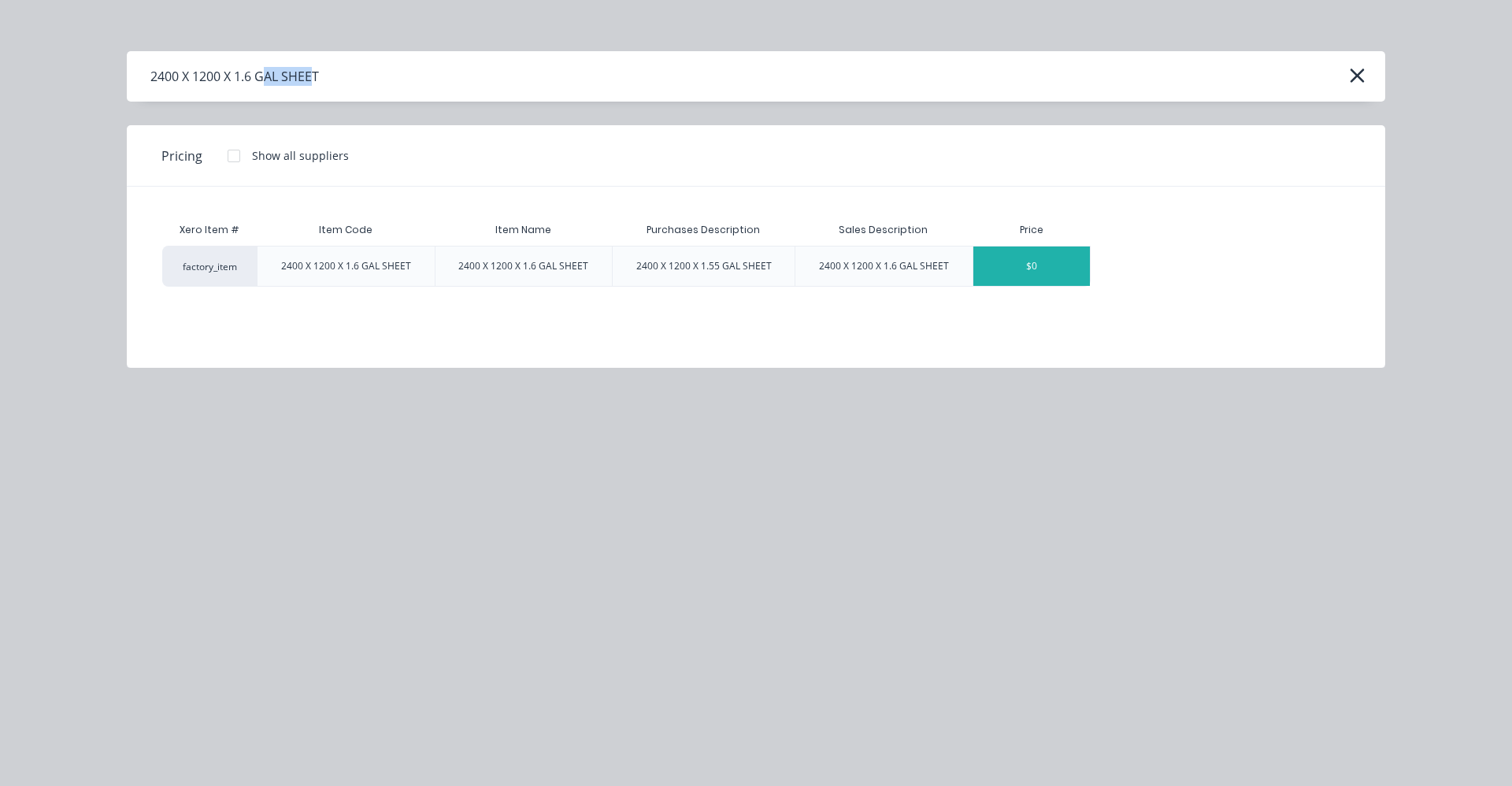
click at [461, 72] on div "2400 X 1200 X 1.6 GAL SHEET" at bounding box center [756, 76] width 1259 height 50
click at [1363, 74] on icon "button" at bounding box center [1358, 75] width 16 height 22
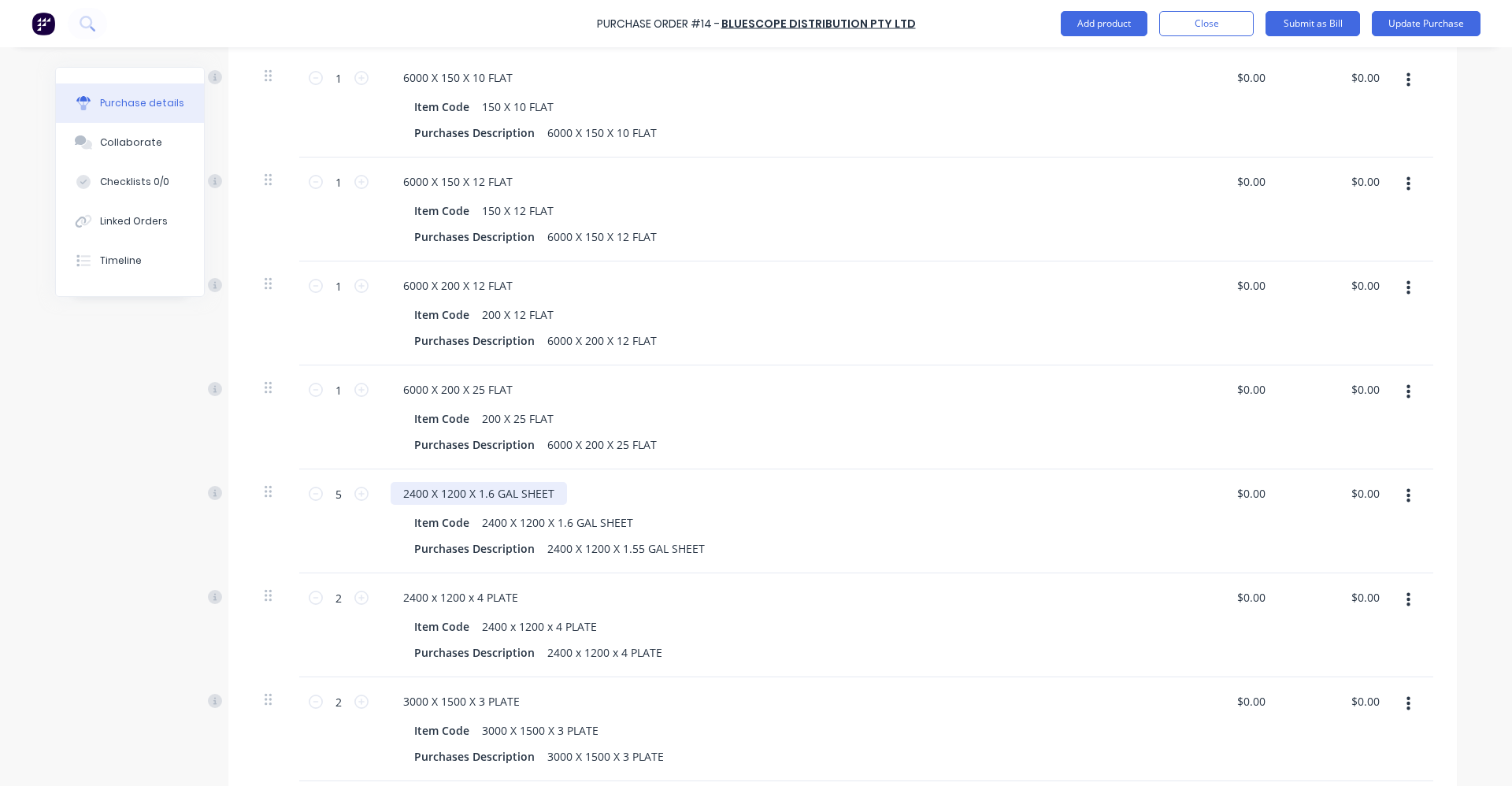
click at [550, 491] on div "2400 X 1200 X 1.6 GAL SHEET" at bounding box center [478, 493] width 177 height 23
drag, startPoint x: 550, startPoint y: 491, endPoint x: 491, endPoint y: 487, distance: 59.1
click at [491, 487] on div "2400 X 1200 X 1.6 GAL SHEET" at bounding box center [478, 493] width 177 height 23
click at [717, 541] on div "Purchases Description 2400 X 1200 X 1.55 GAL SHEET" at bounding box center [768, 548] width 721 height 23
click at [265, 497] on icon at bounding box center [268, 491] width 7 height 14
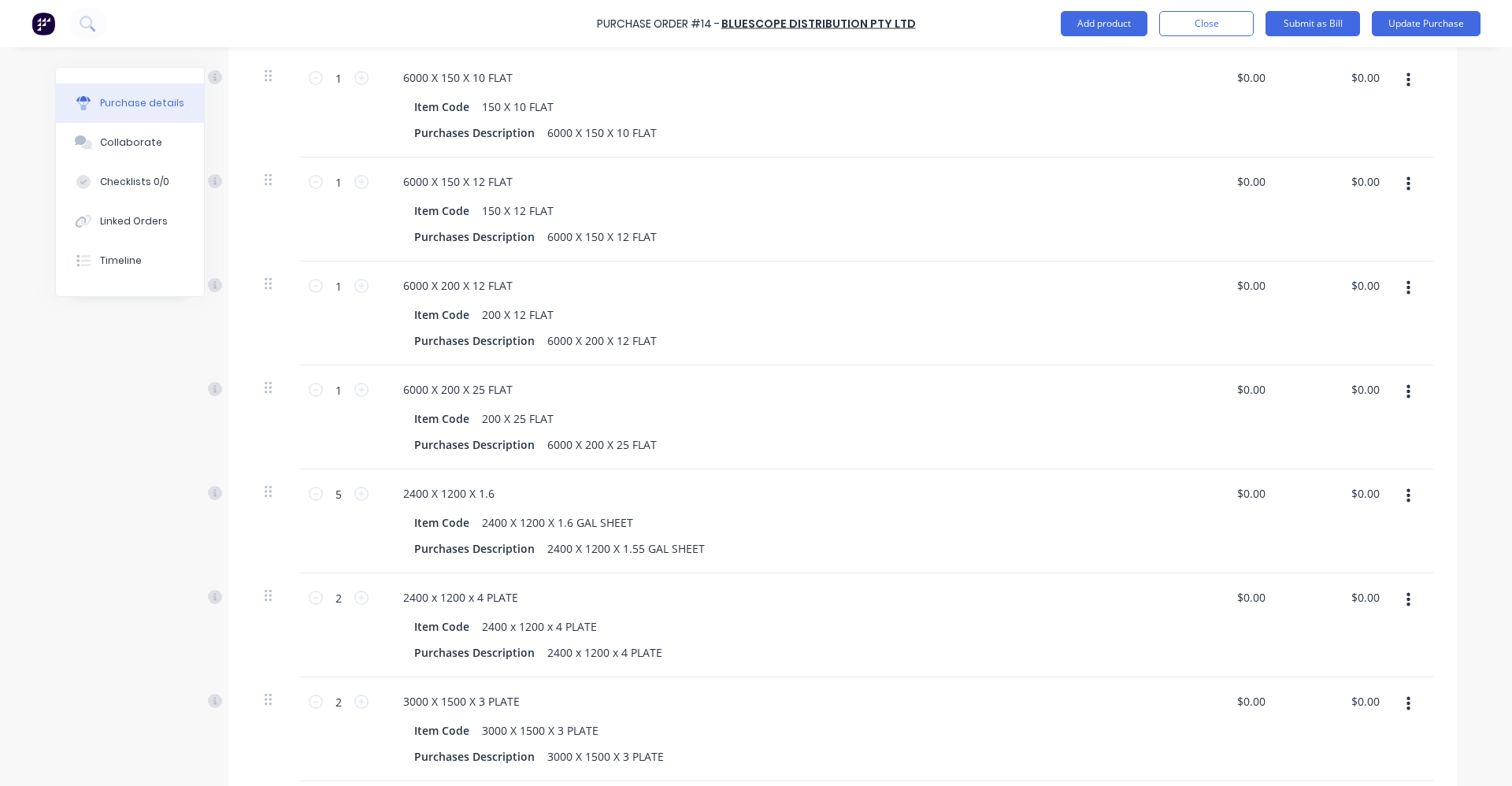
click at [1407, 499] on icon "button" at bounding box center [1408, 496] width 4 height 17
click at [564, 489] on div "2400 X 1200 X 1.6" at bounding box center [772, 493] width 762 height 23
click at [463, 523] on div "Item Code" at bounding box center [442, 522] width 68 height 23
click at [1400, 502] on button "button" at bounding box center [1408, 496] width 37 height 28
click at [1332, 530] on button "Edit" at bounding box center [1360, 538] width 134 height 31
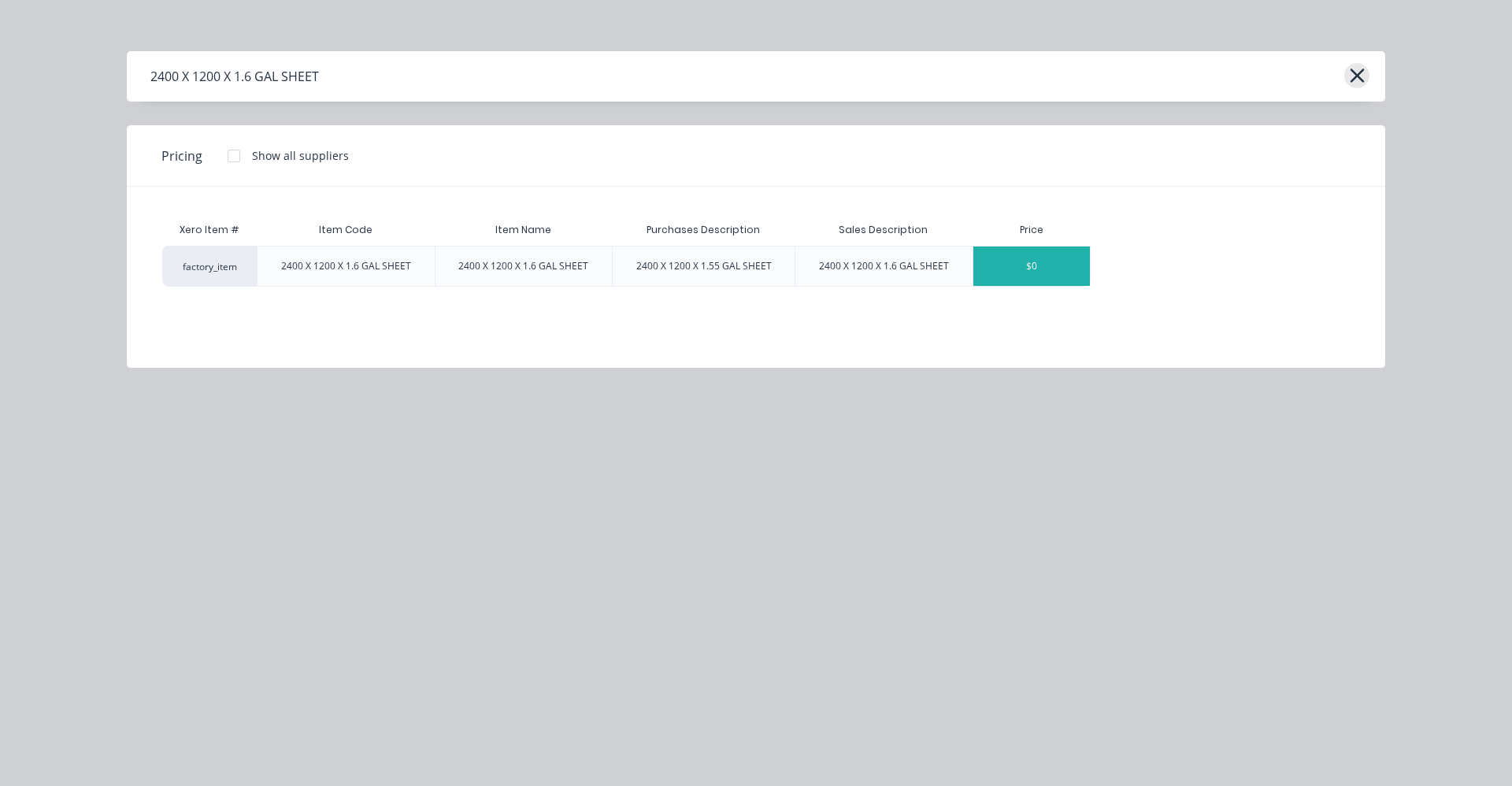
click at [1355, 80] on icon "button" at bounding box center [1358, 75] width 16 height 22
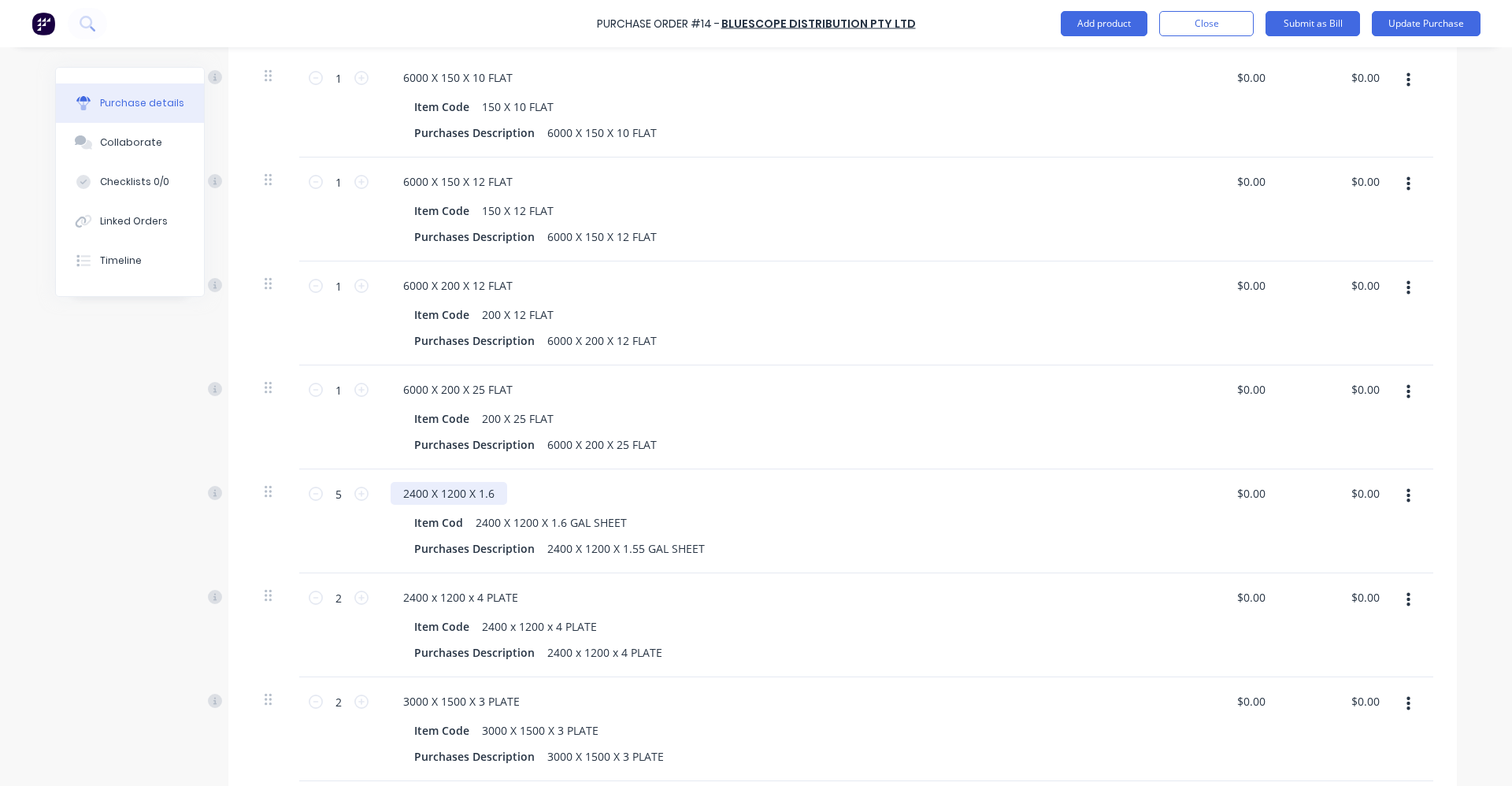
click at [497, 484] on div "2400 X 1200 X 1.6" at bounding box center [448, 493] width 116 height 23
click at [1391, 497] on button "button" at bounding box center [1408, 496] width 37 height 28
click at [1301, 642] on button "Delete" at bounding box center [1360, 632] width 134 height 31
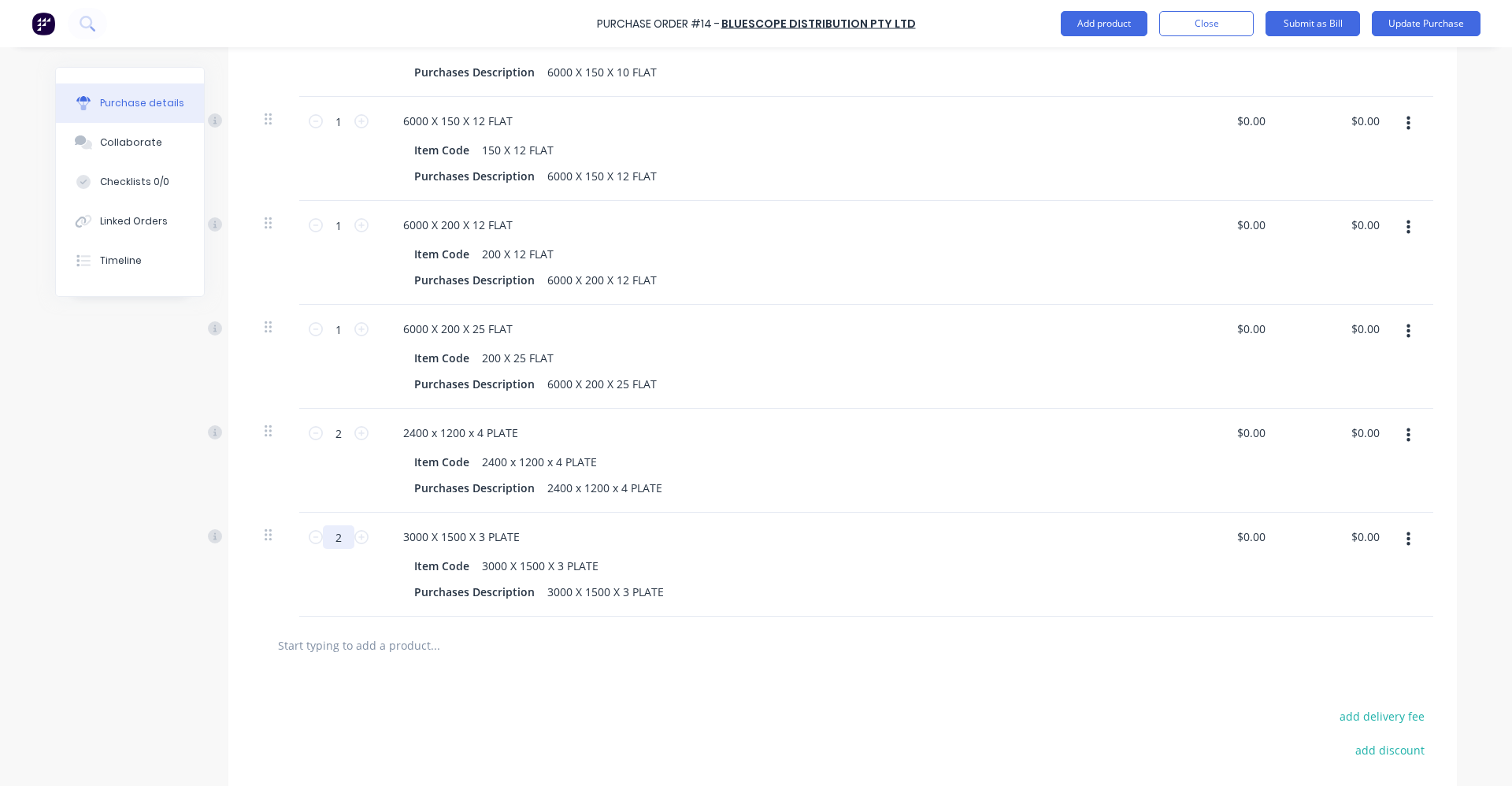
scroll to position [1575, 0]
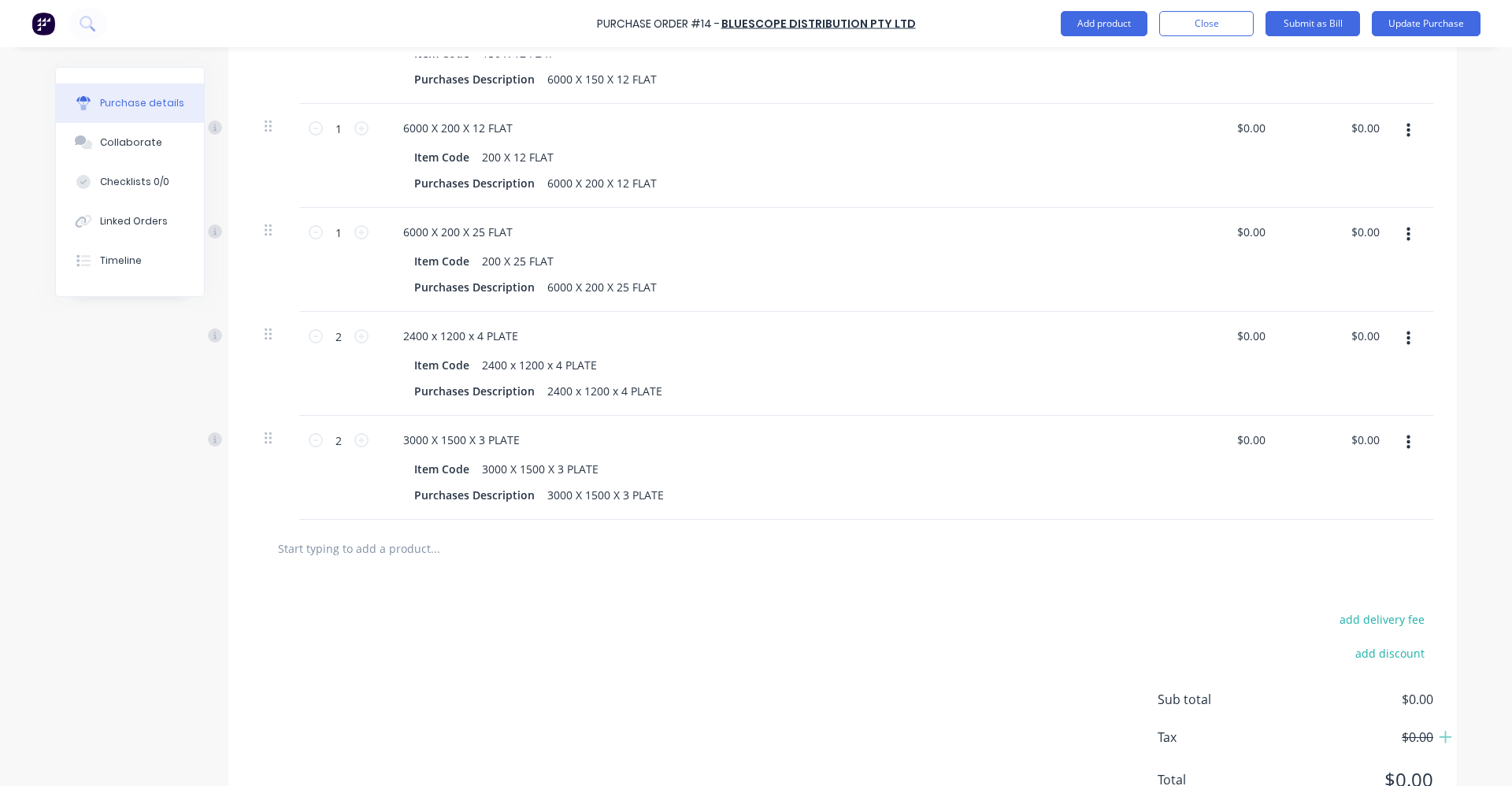
click at [340, 545] on input "text" at bounding box center [435, 548] width 315 height 31
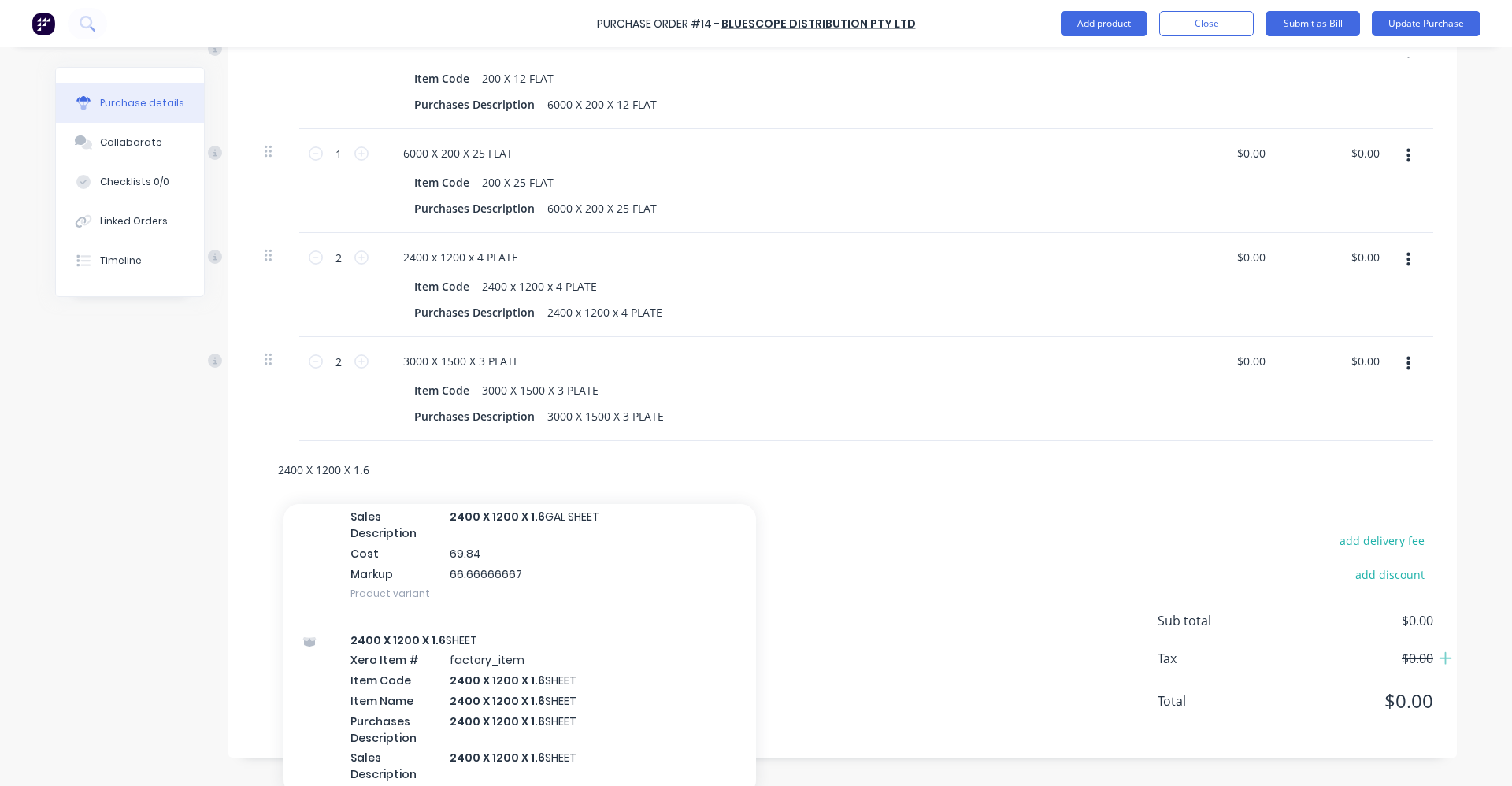
scroll to position [945, 0]
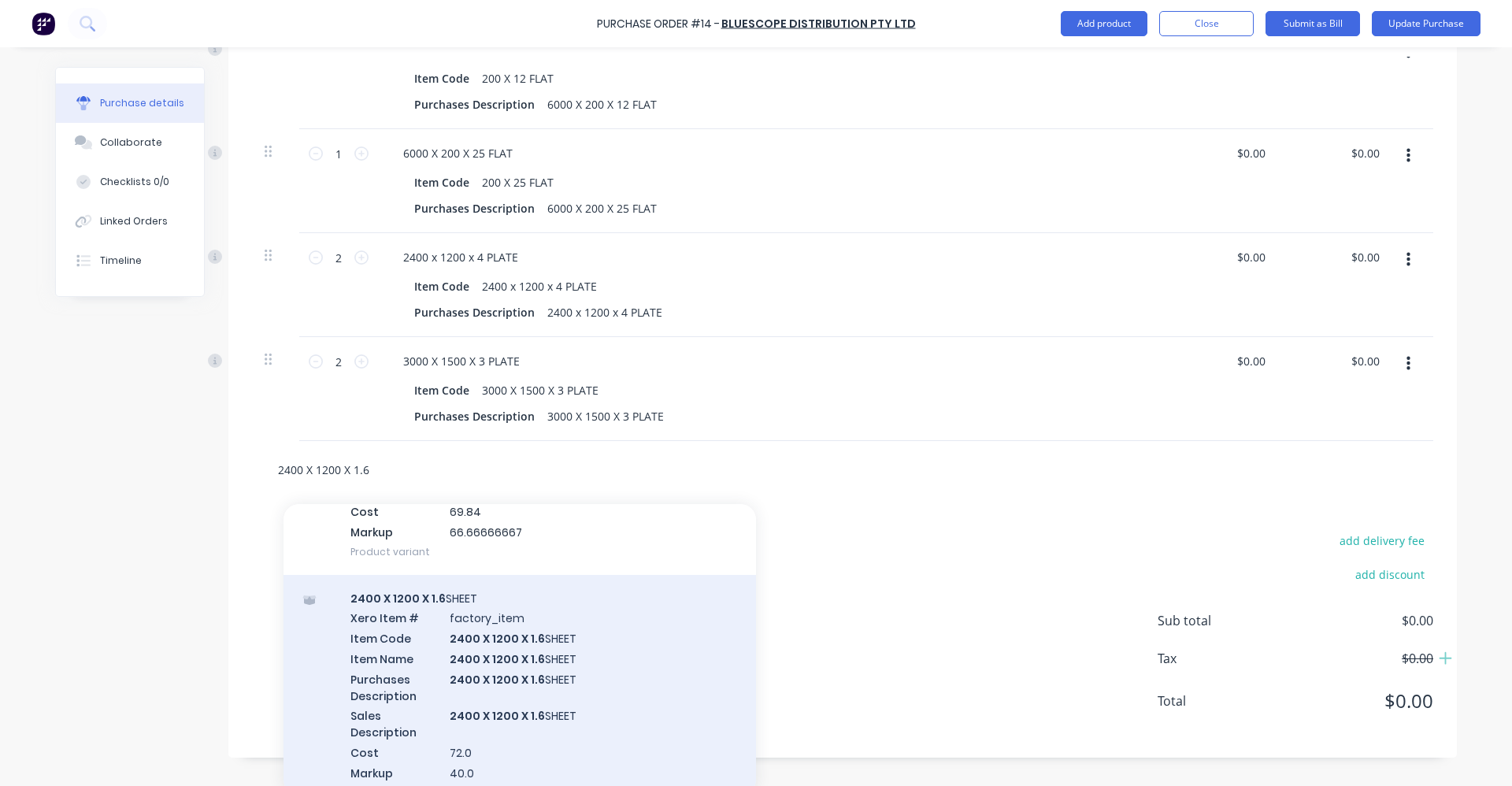
type input "2400 X 1200 X 1.6"
click at [575, 676] on div "2400 X 1200 X 1.6 SHEET Xero Item # factory_item Item Code 2400 X 1200 X 1.6 SH…" at bounding box center [520, 695] width 473 height 241
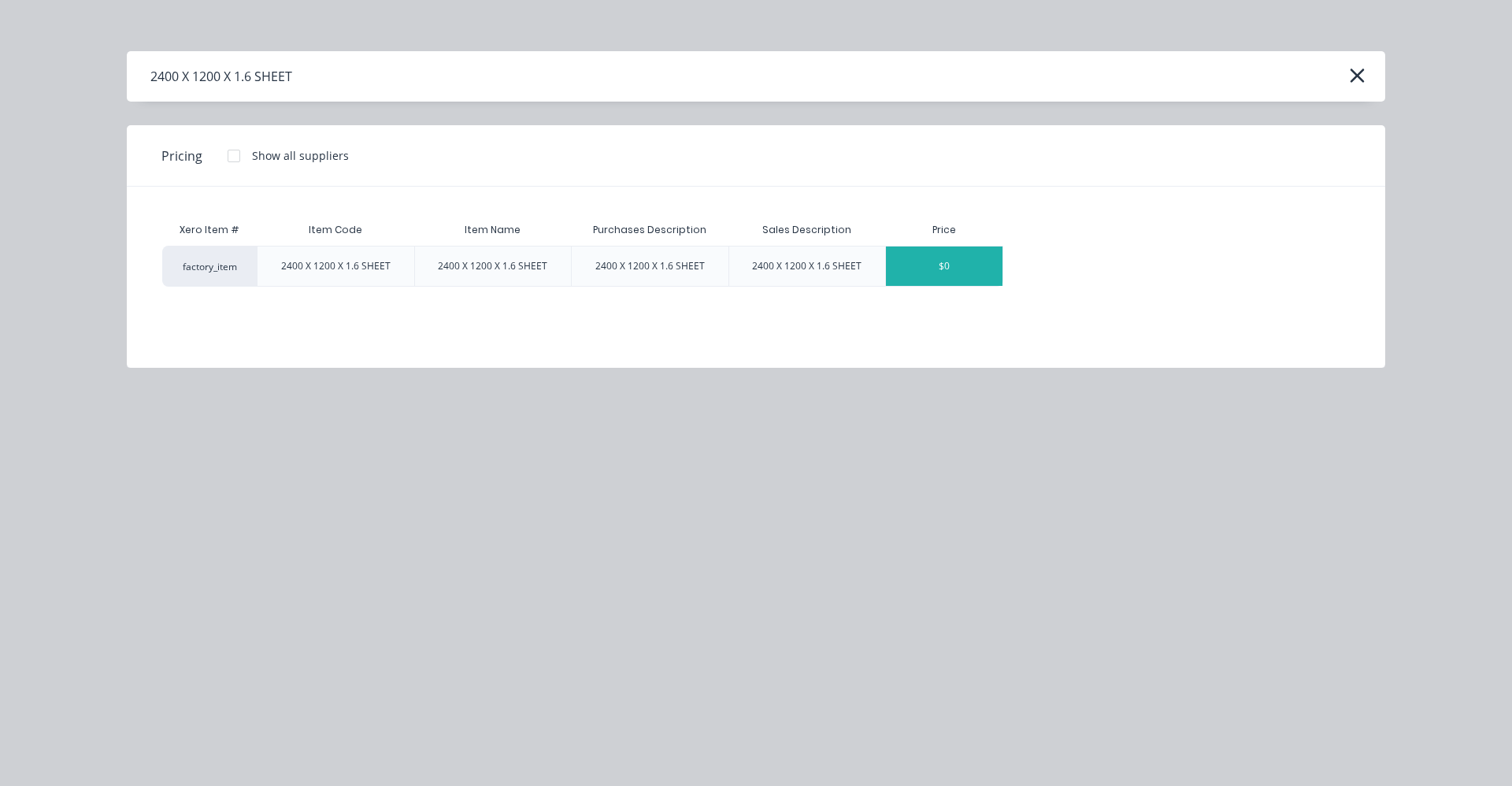
click at [954, 263] on div "$0" at bounding box center [944, 266] width 116 height 39
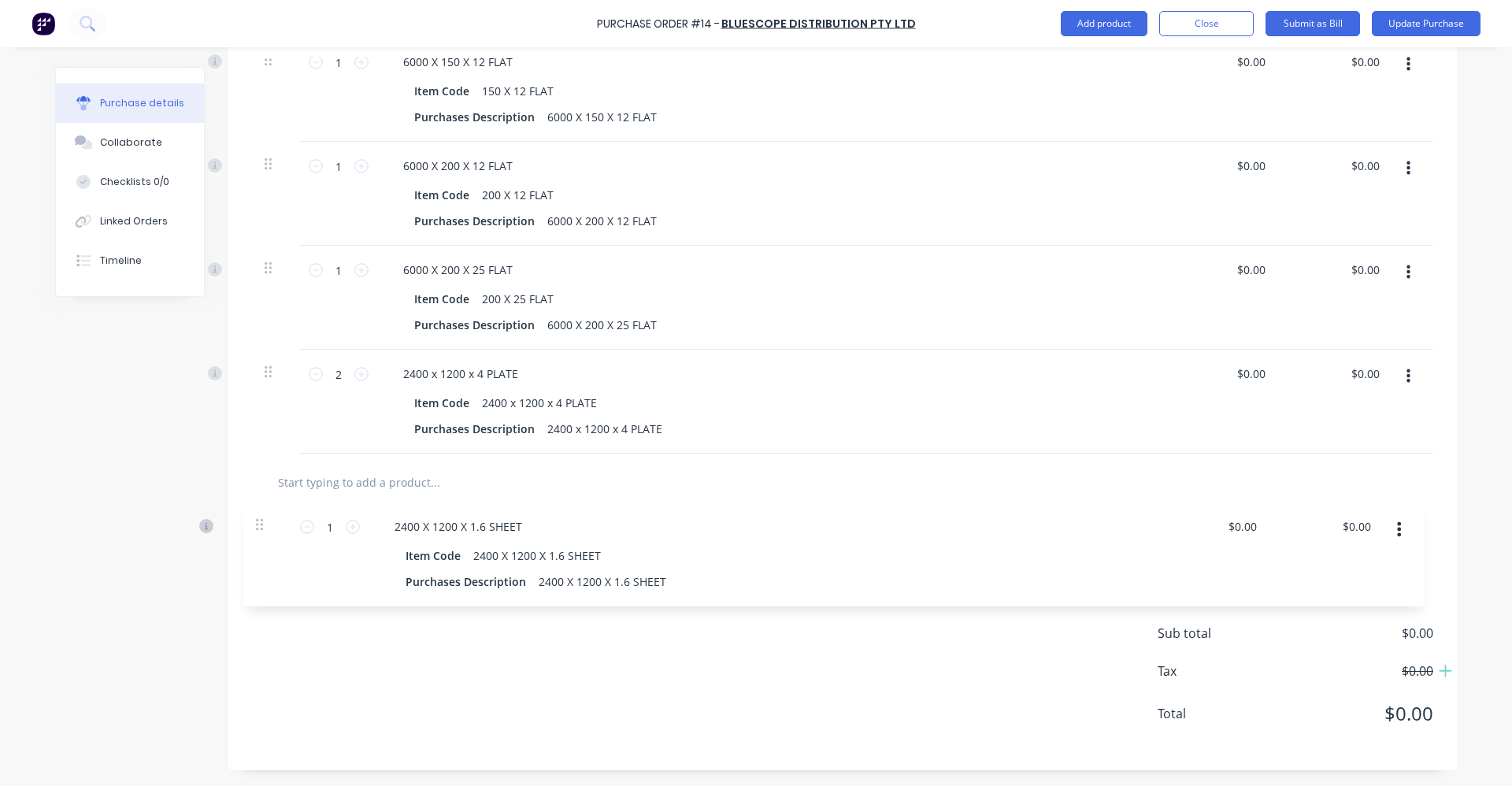
scroll to position [1537, 0]
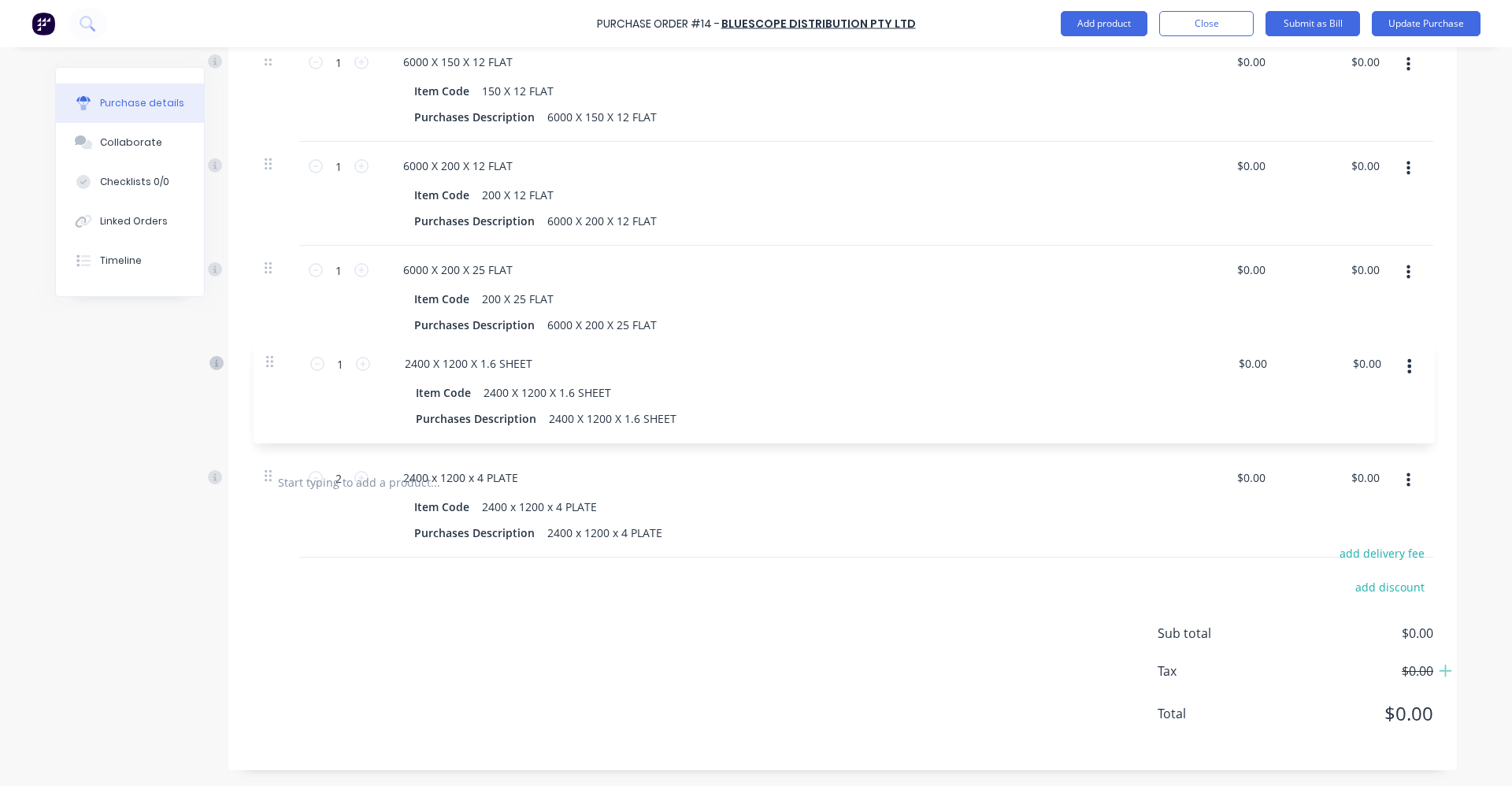
drag, startPoint x: 261, startPoint y: 541, endPoint x: 268, endPoint y: 357, distance: 184.1
type input "1"
type input "2"
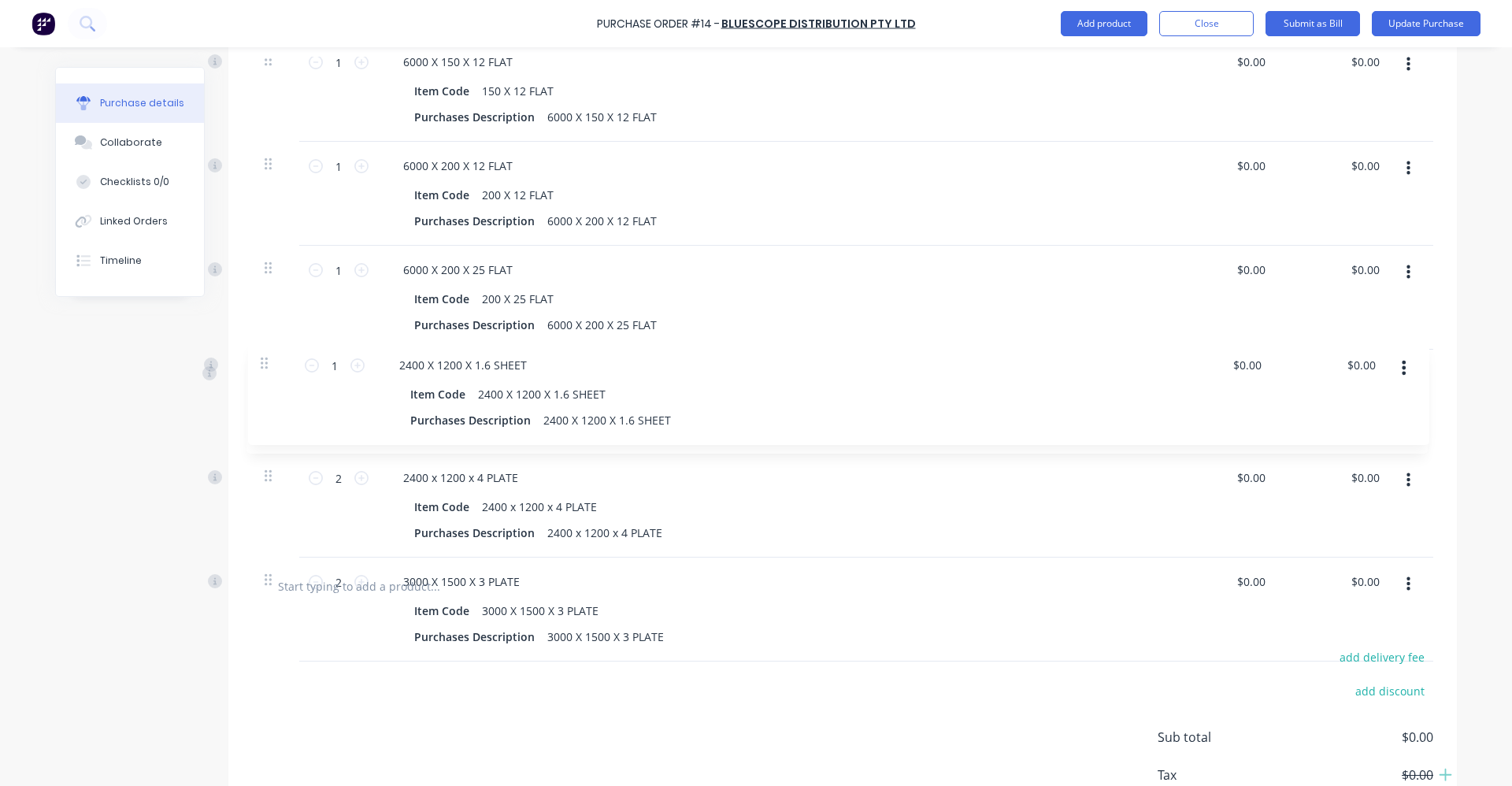
drag, startPoint x: 268, startPoint y: 480, endPoint x: 272, endPoint y: 360, distance: 120.1
type input "2"
type input "1"
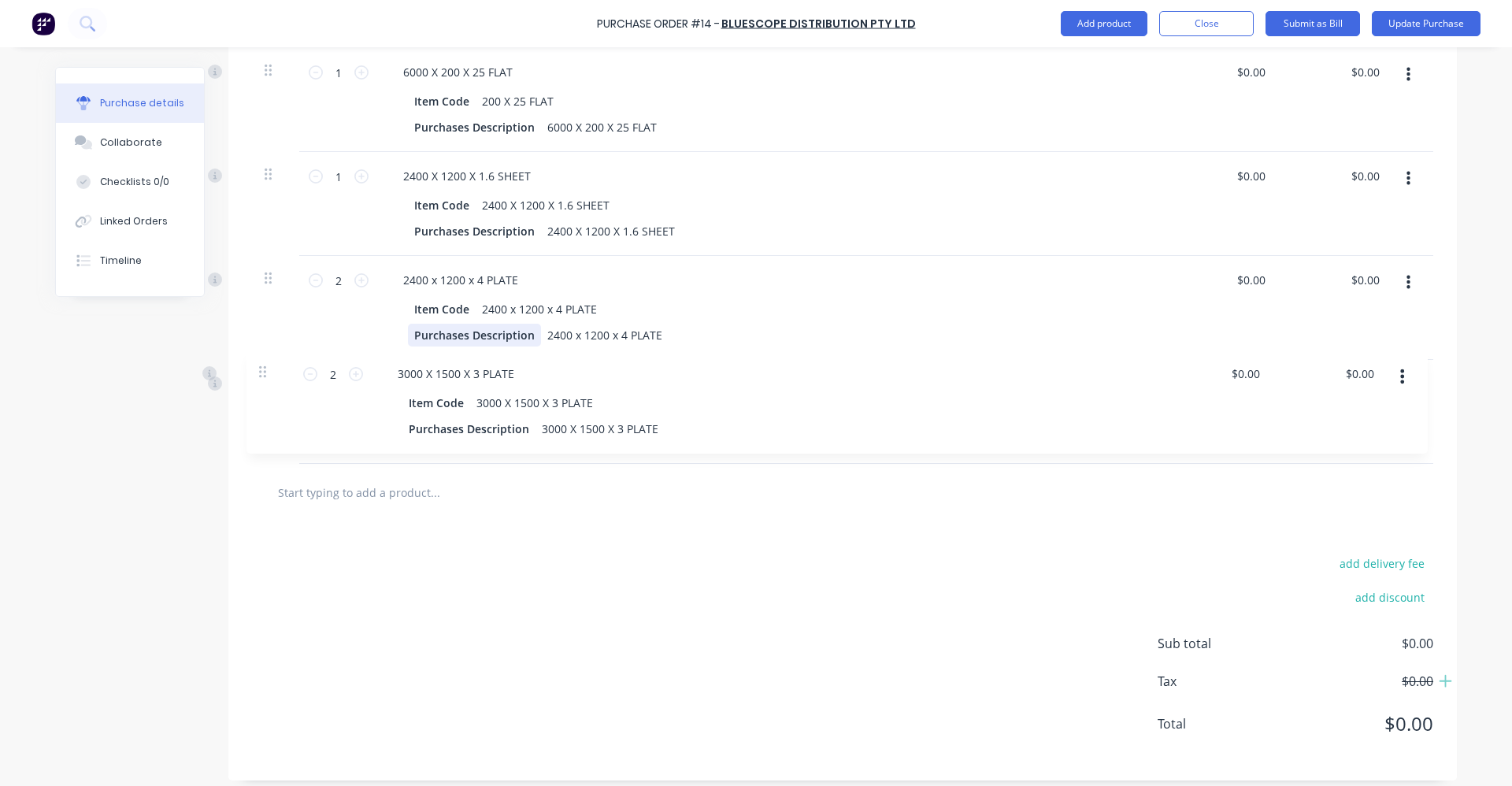
scroll to position [1745, 0]
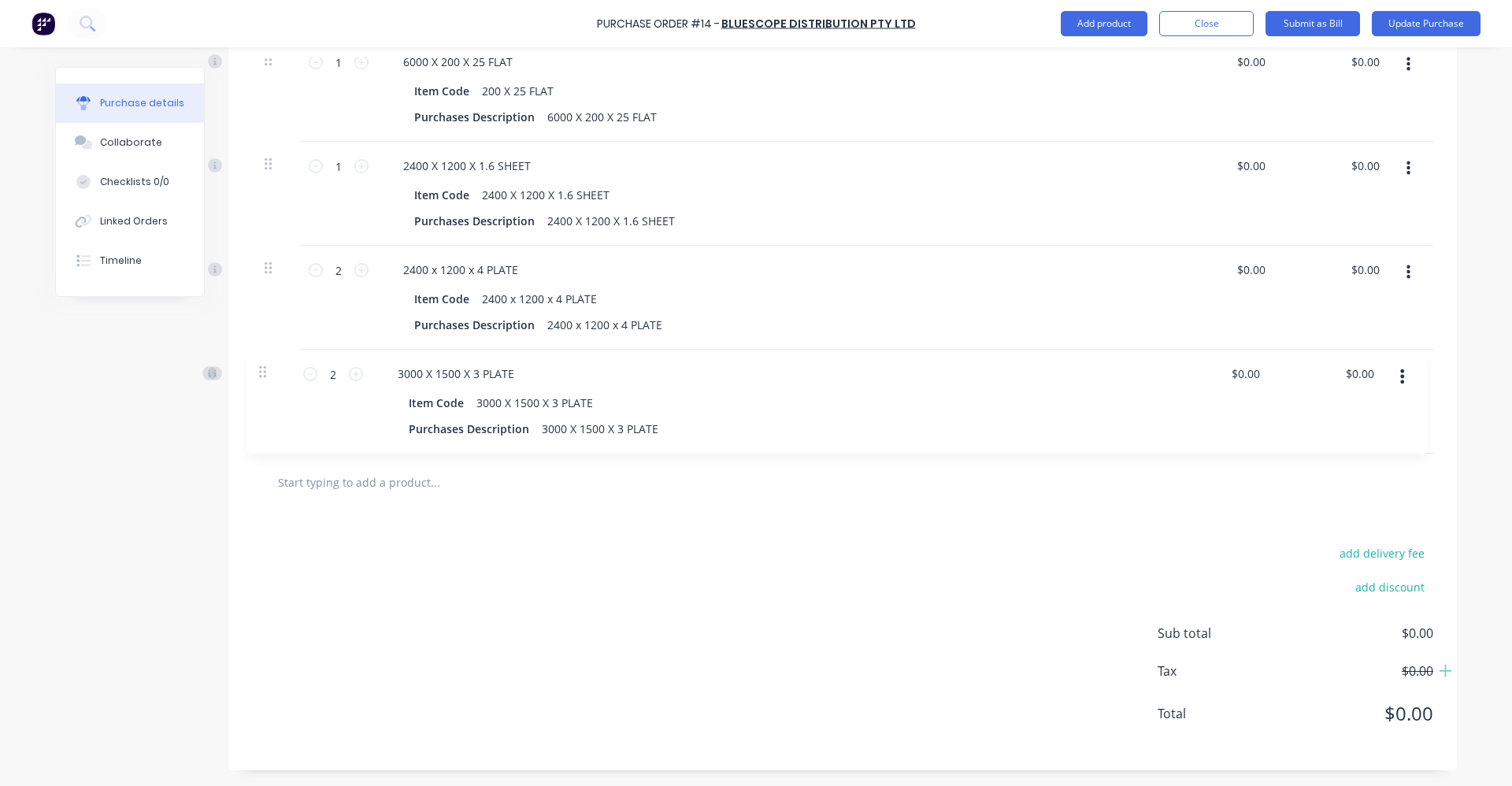
click at [422, 536] on div "add delivery fee add discount Sub total $0.00 Tax $0.00 Total $0.00" at bounding box center [842, 640] width 1229 height 259
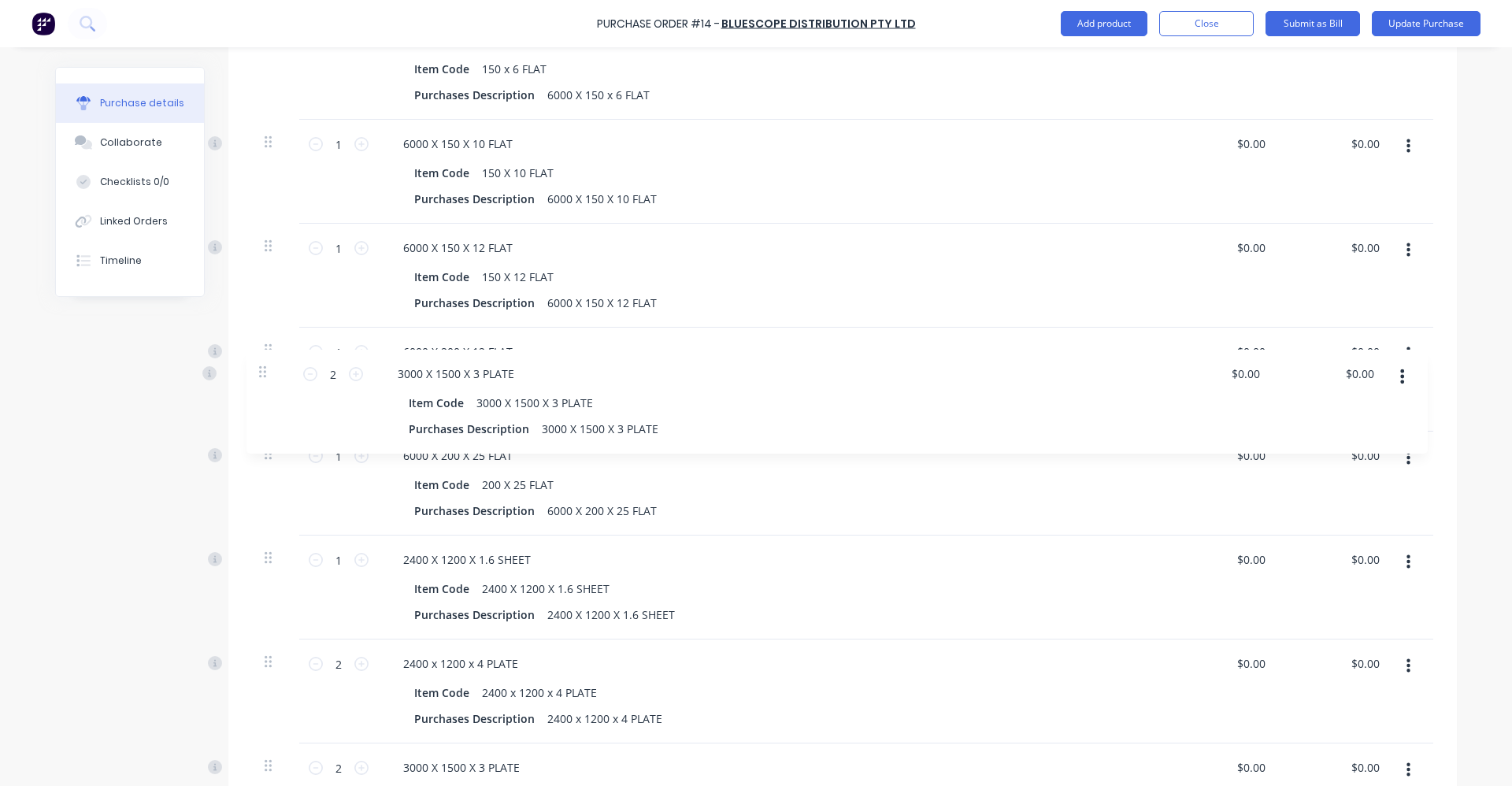
scroll to position [1666, 0]
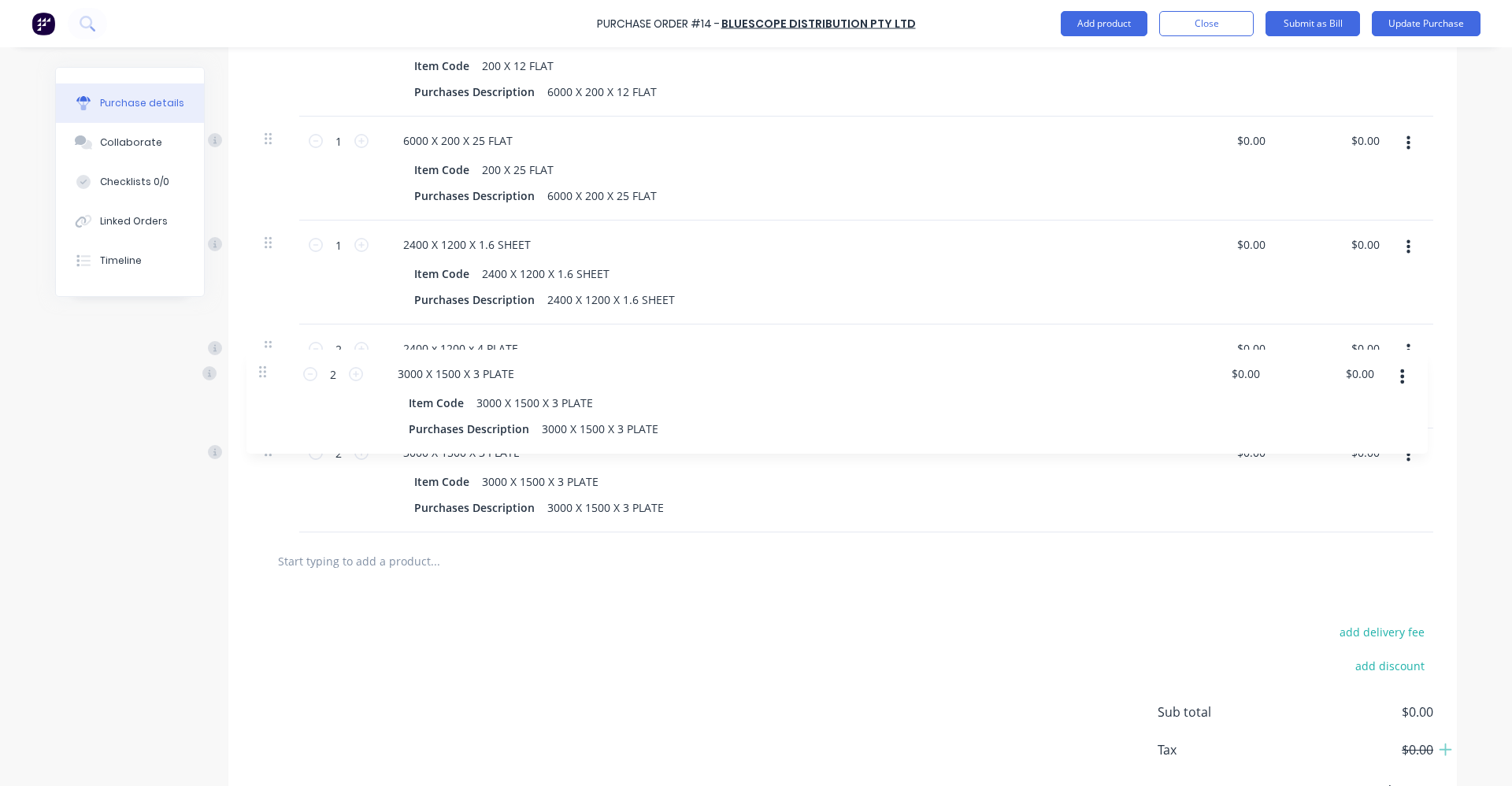
click at [264, 371] on div at bounding box center [276, 376] width 48 height 104
click at [606, 624] on div "add delivery fee add discount Sub total $0.00 Tax $0.00 Total $0.00" at bounding box center [842, 719] width 1229 height 259
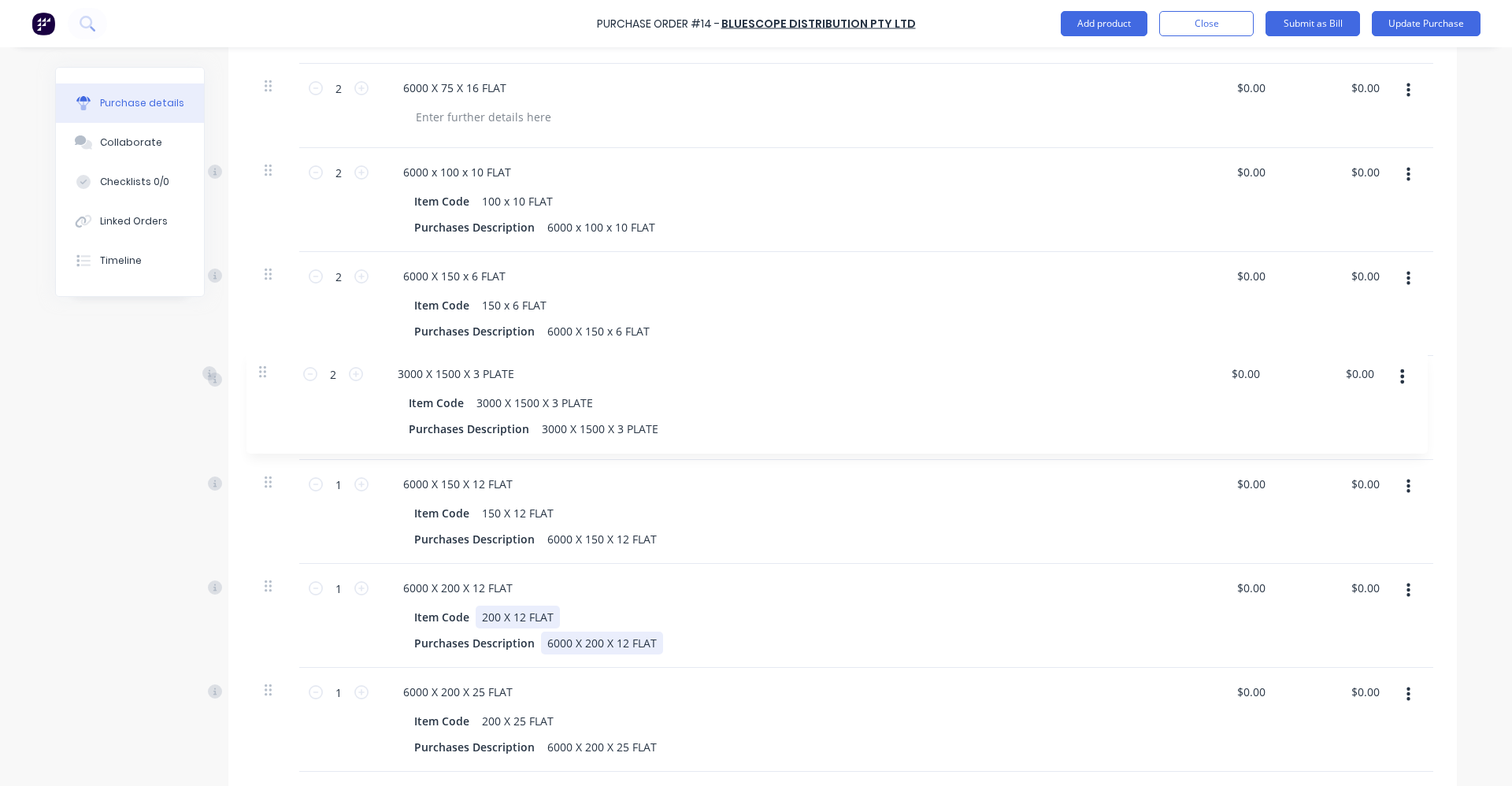
drag, startPoint x: 597, startPoint y: 610, endPoint x: 589, endPoint y: 612, distance: 8.2
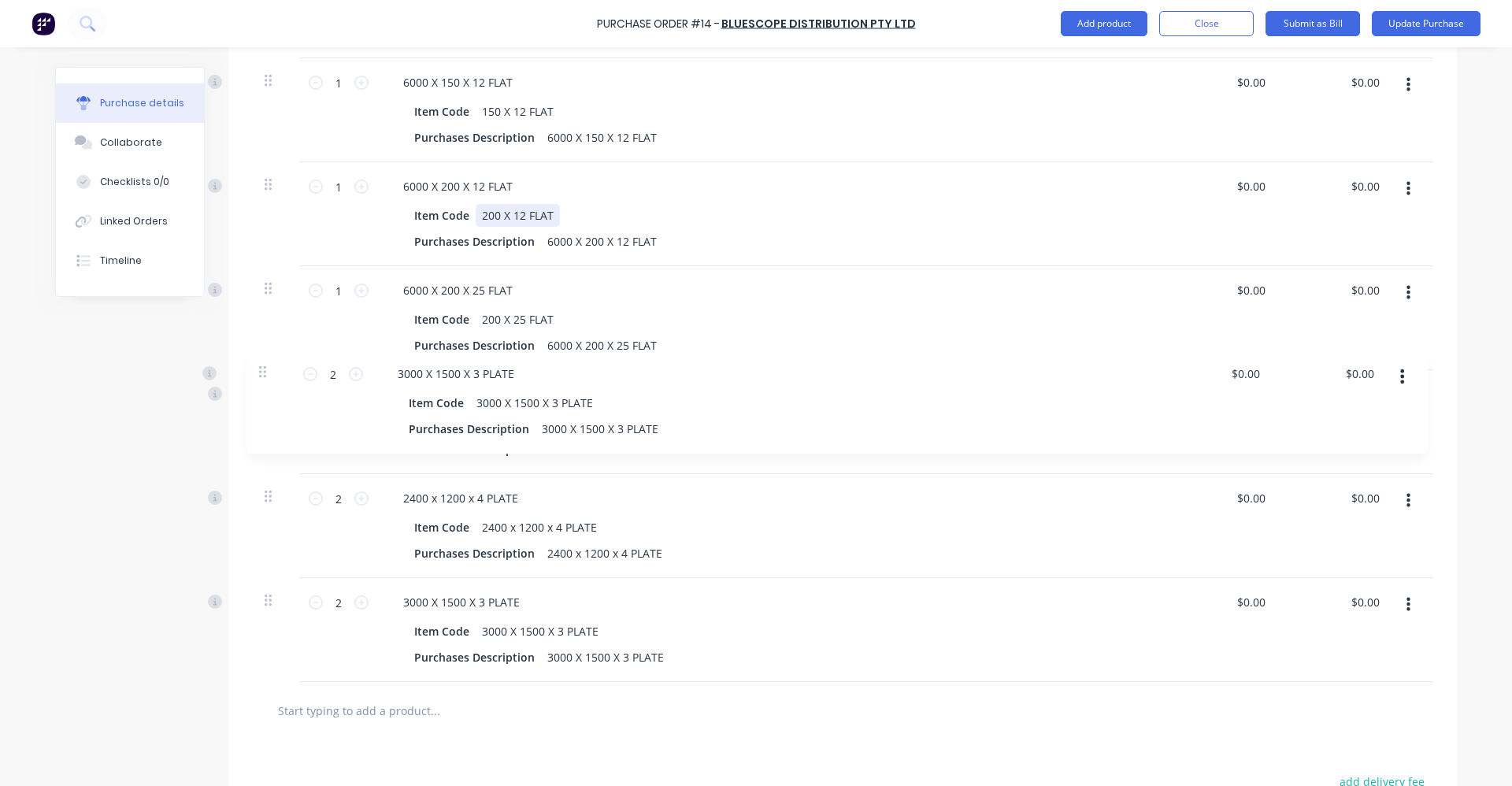
scroll to position [1745, 0]
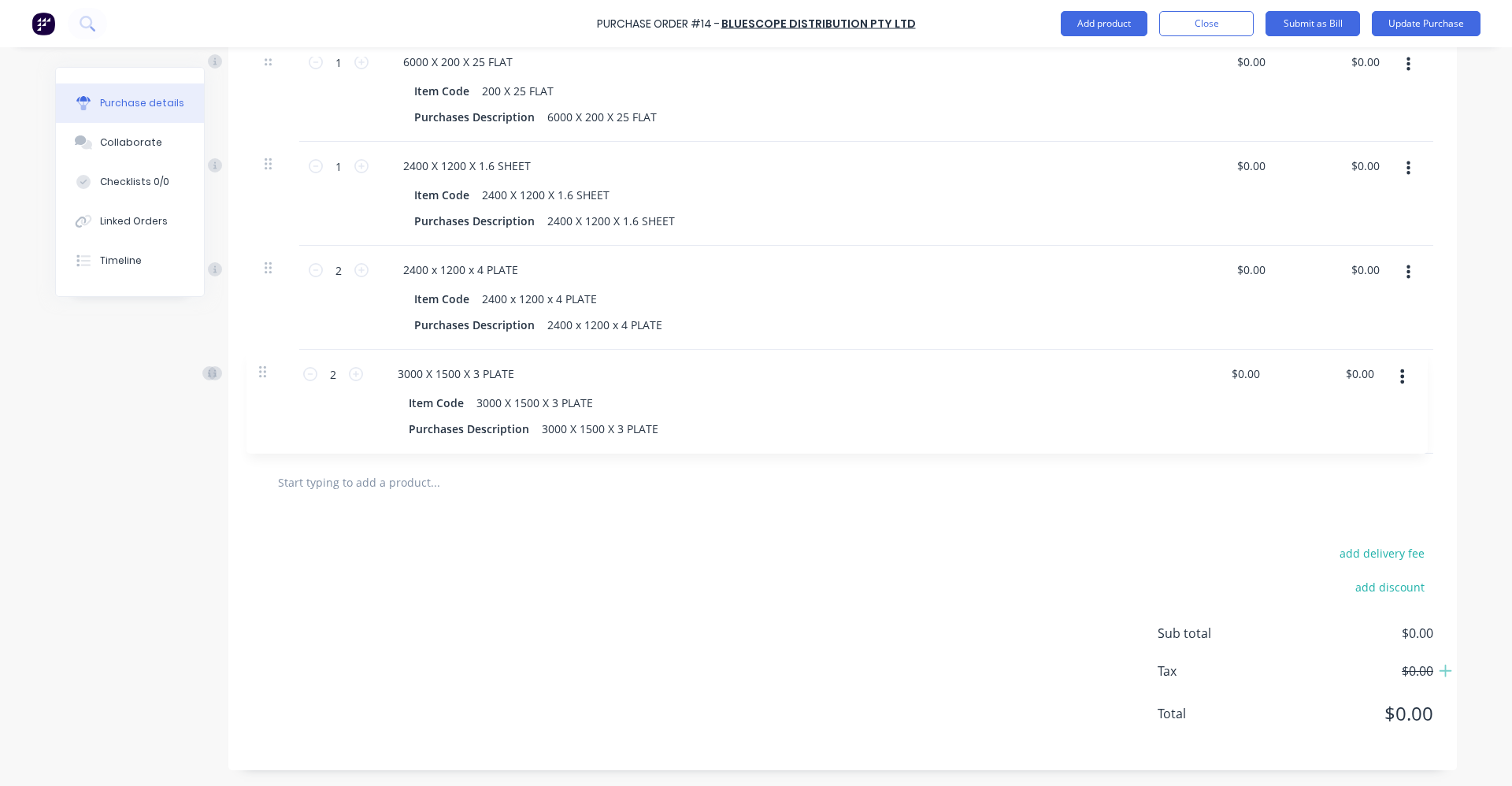
click at [634, 573] on div "add delivery fee add discount Sub total $0.00 Tax $0.00 Total $0.00" at bounding box center [842, 640] width 1229 height 259
click at [559, 581] on div "add delivery fee add discount Sub total $0.00 Tax $0.00 Total $0.00" at bounding box center [842, 640] width 1229 height 259
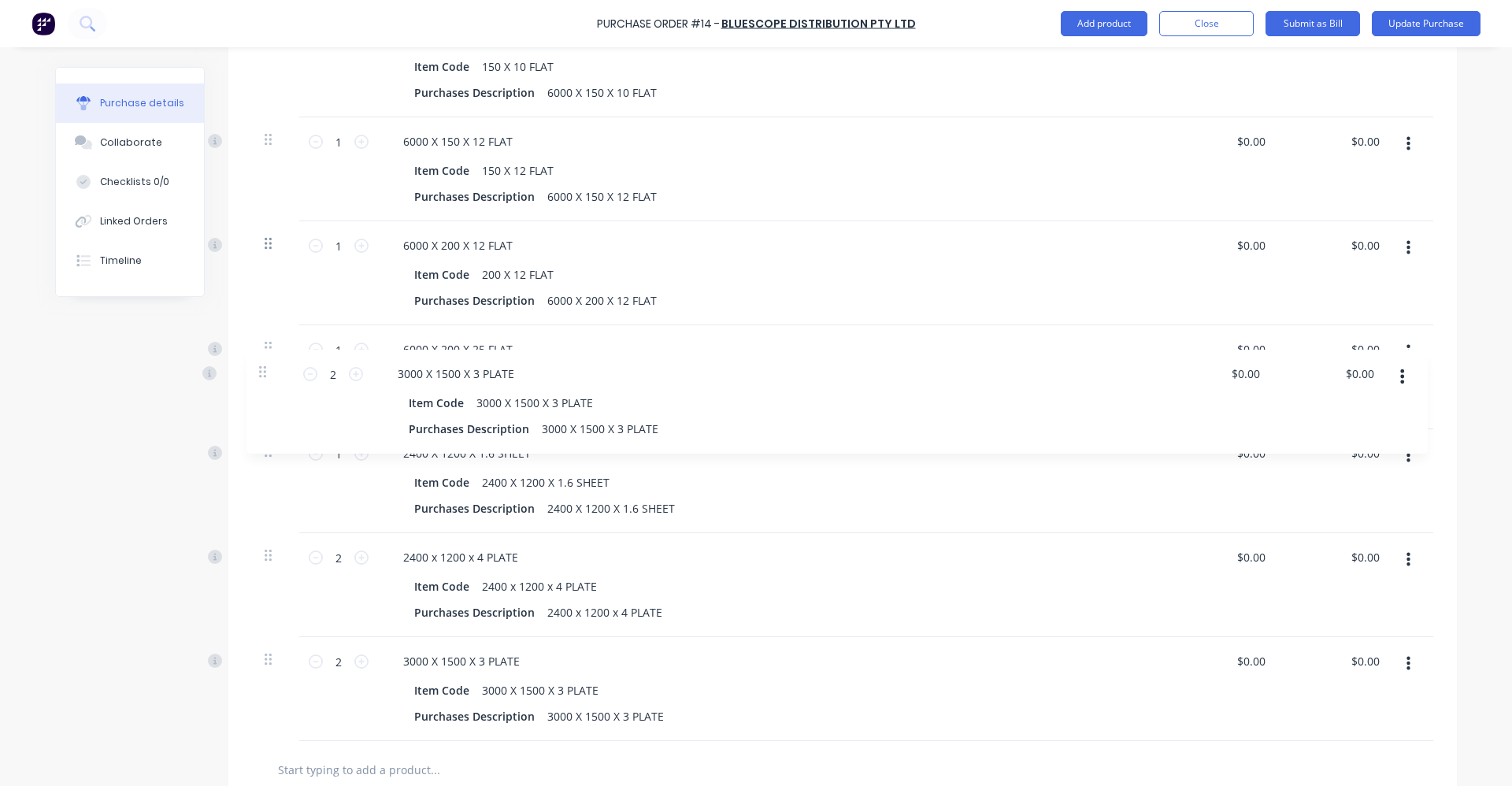
scroll to position [1430, 0]
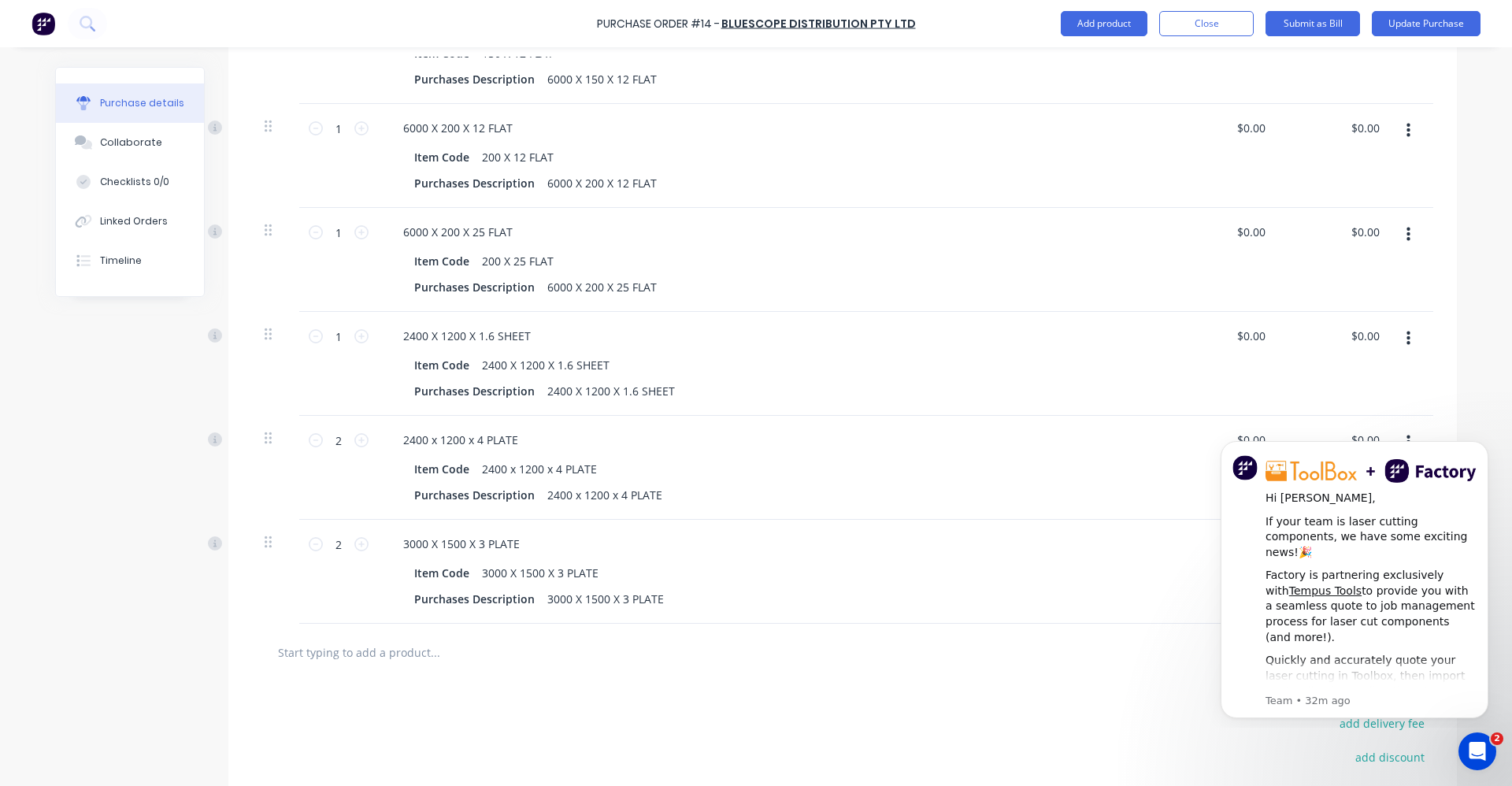
scroll to position [1535, 0]
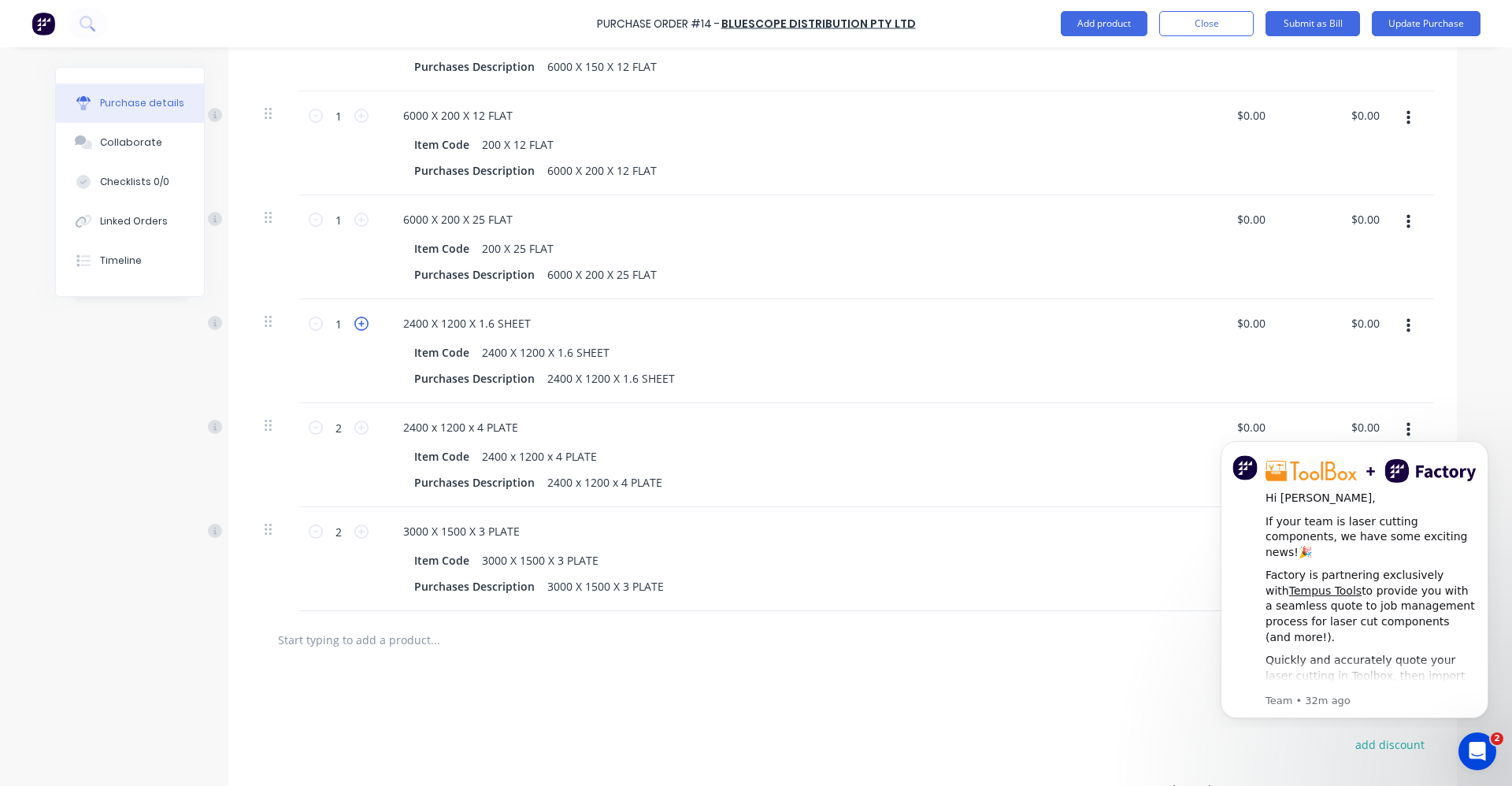
click at [361, 327] on icon at bounding box center [361, 323] width 14 height 14
click at [356, 325] on icon at bounding box center [361, 323] width 14 height 14
type input "5"
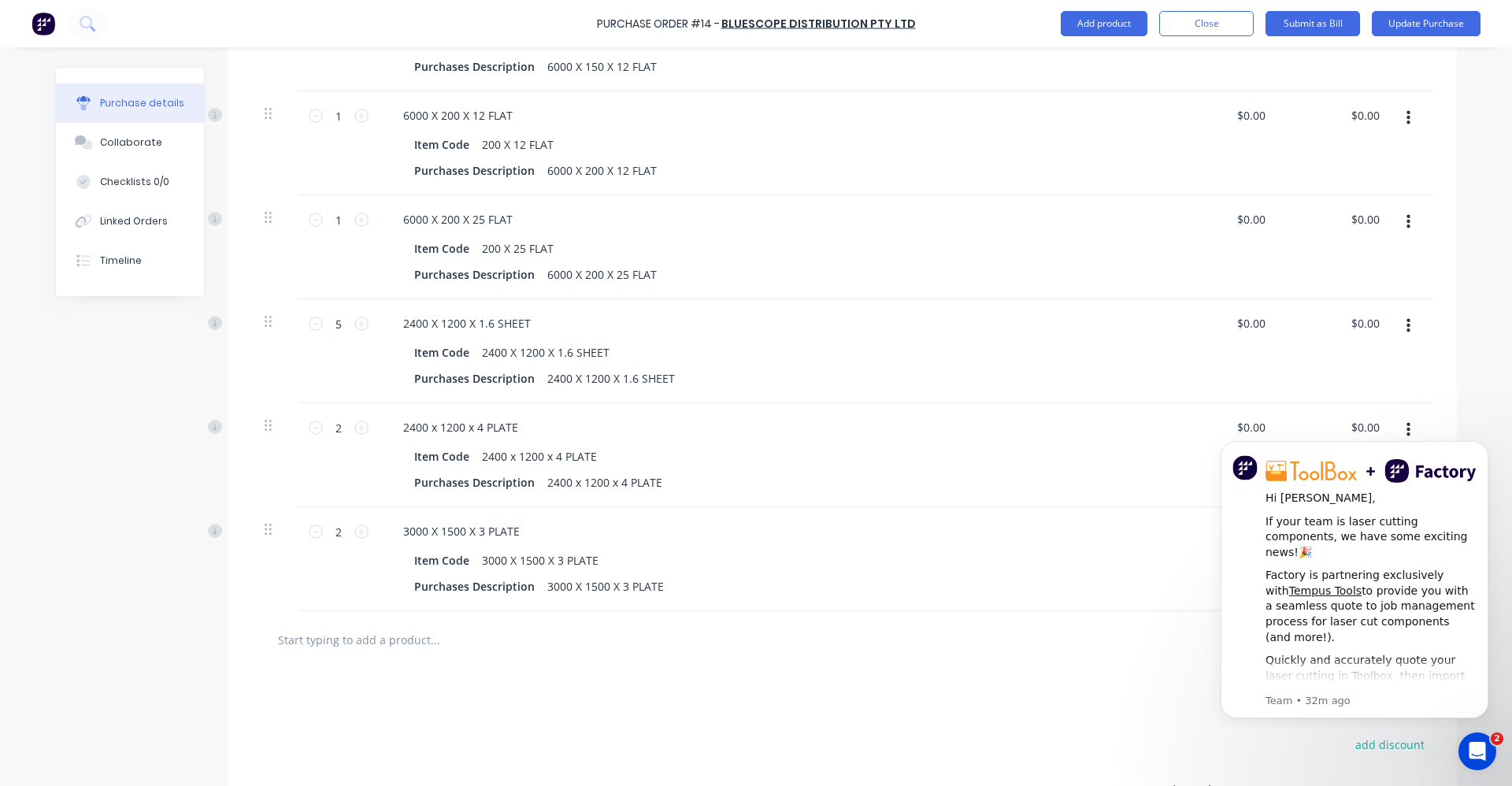
click at [644, 660] on div at bounding box center [842, 639] width 1181 height 58
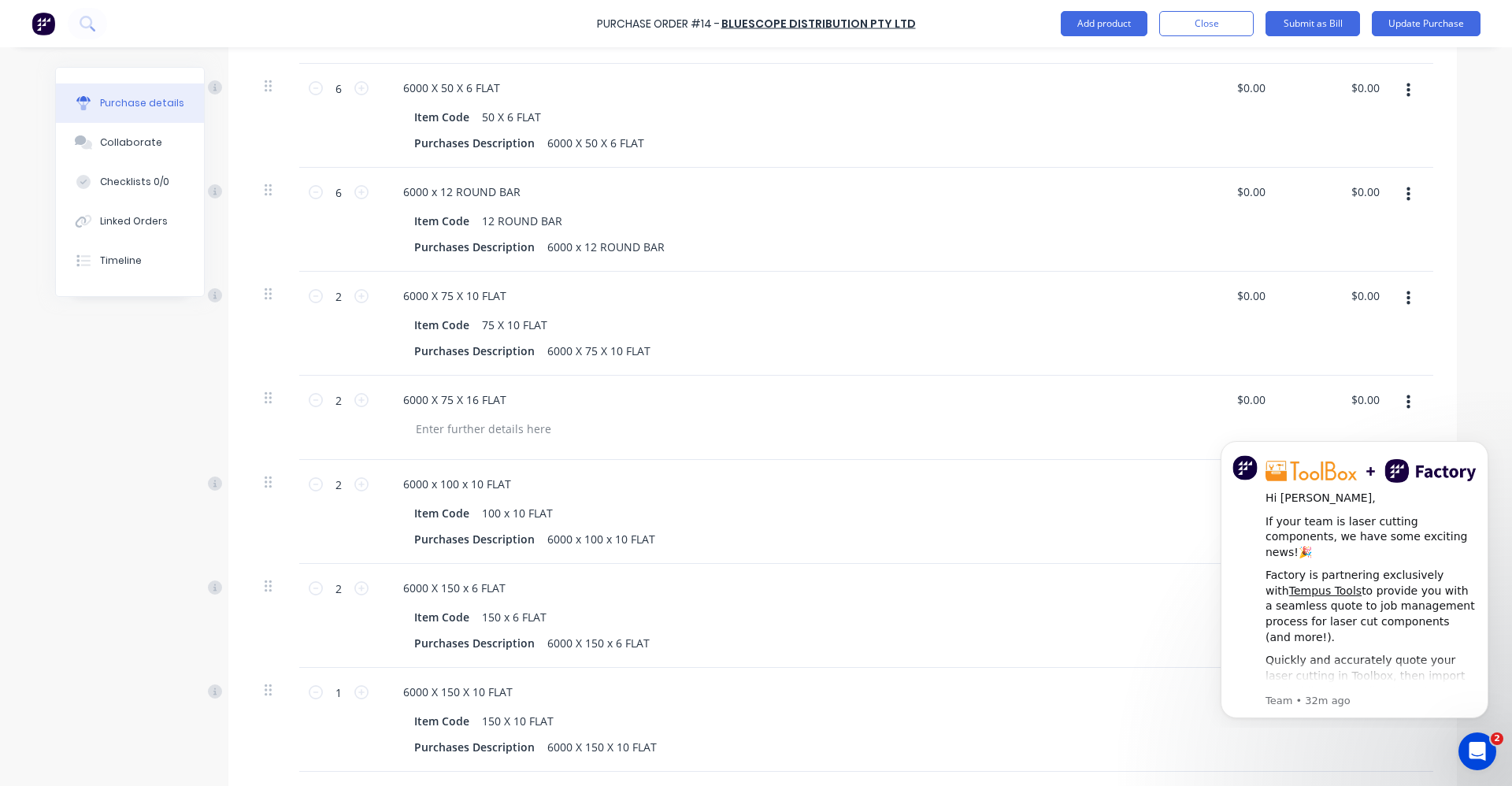
scroll to position [591, 0]
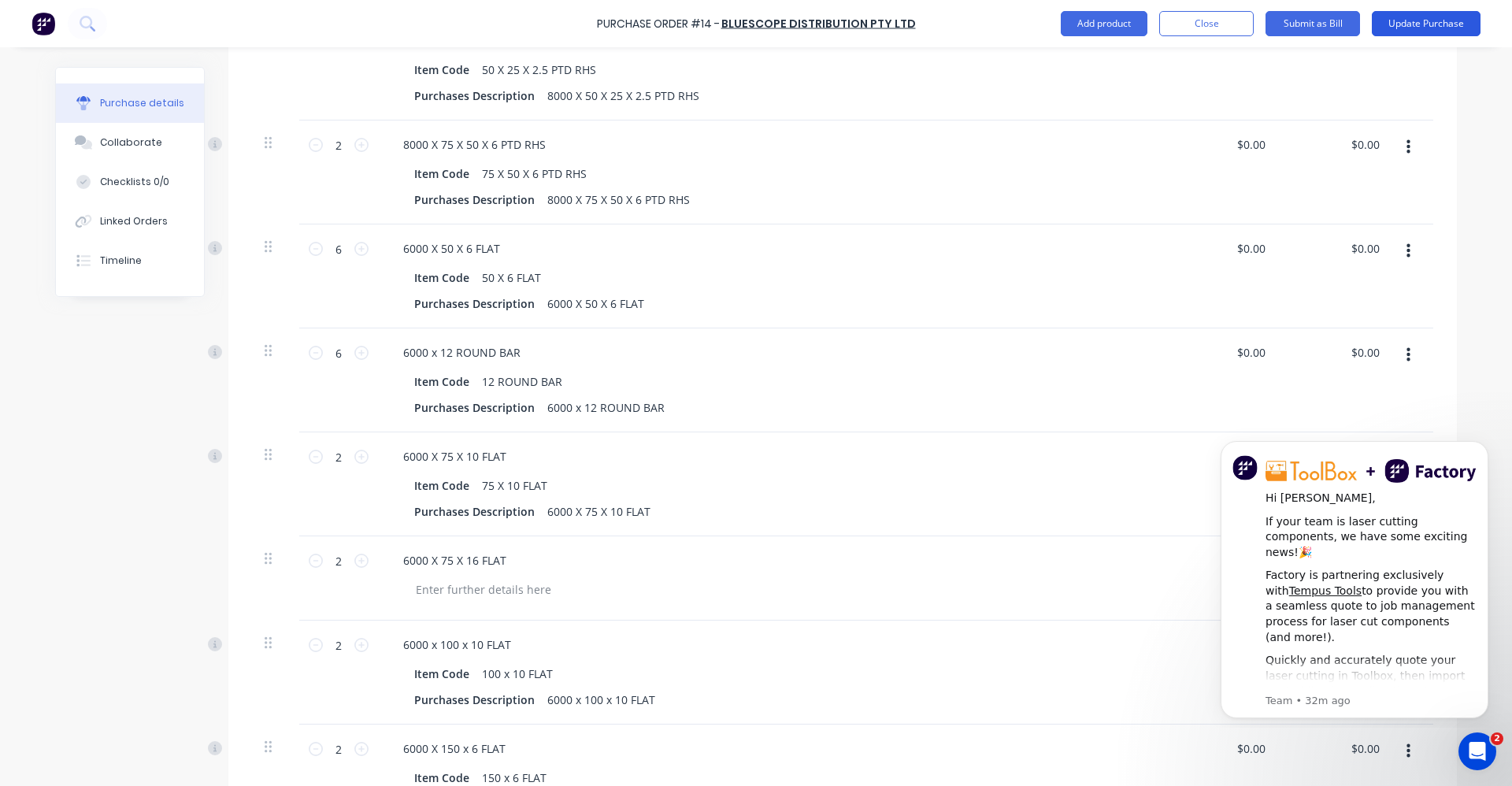
click at [1389, 24] on button "Update Purchase" at bounding box center [1426, 24] width 109 height 26
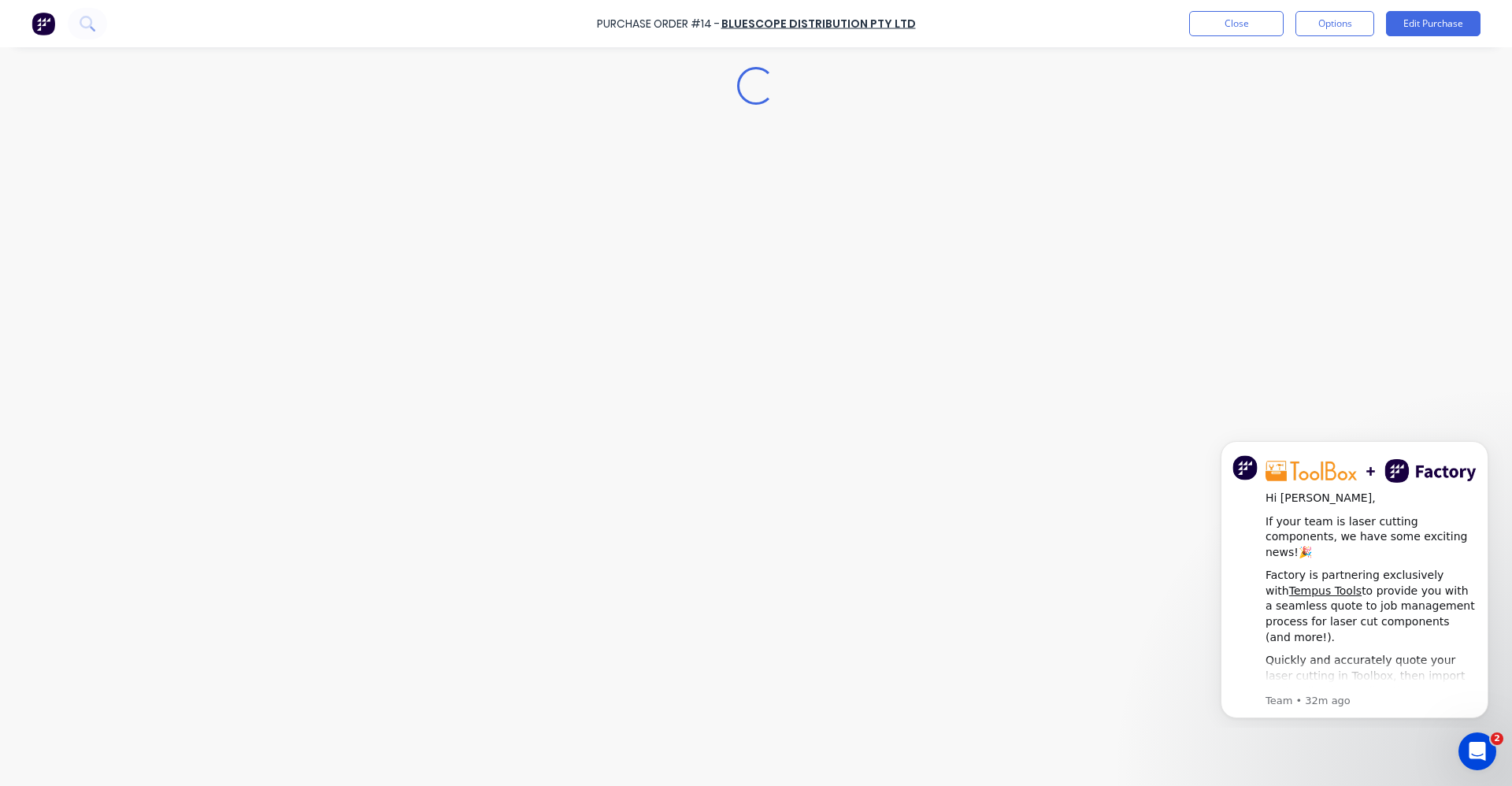
scroll to position [0, 0]
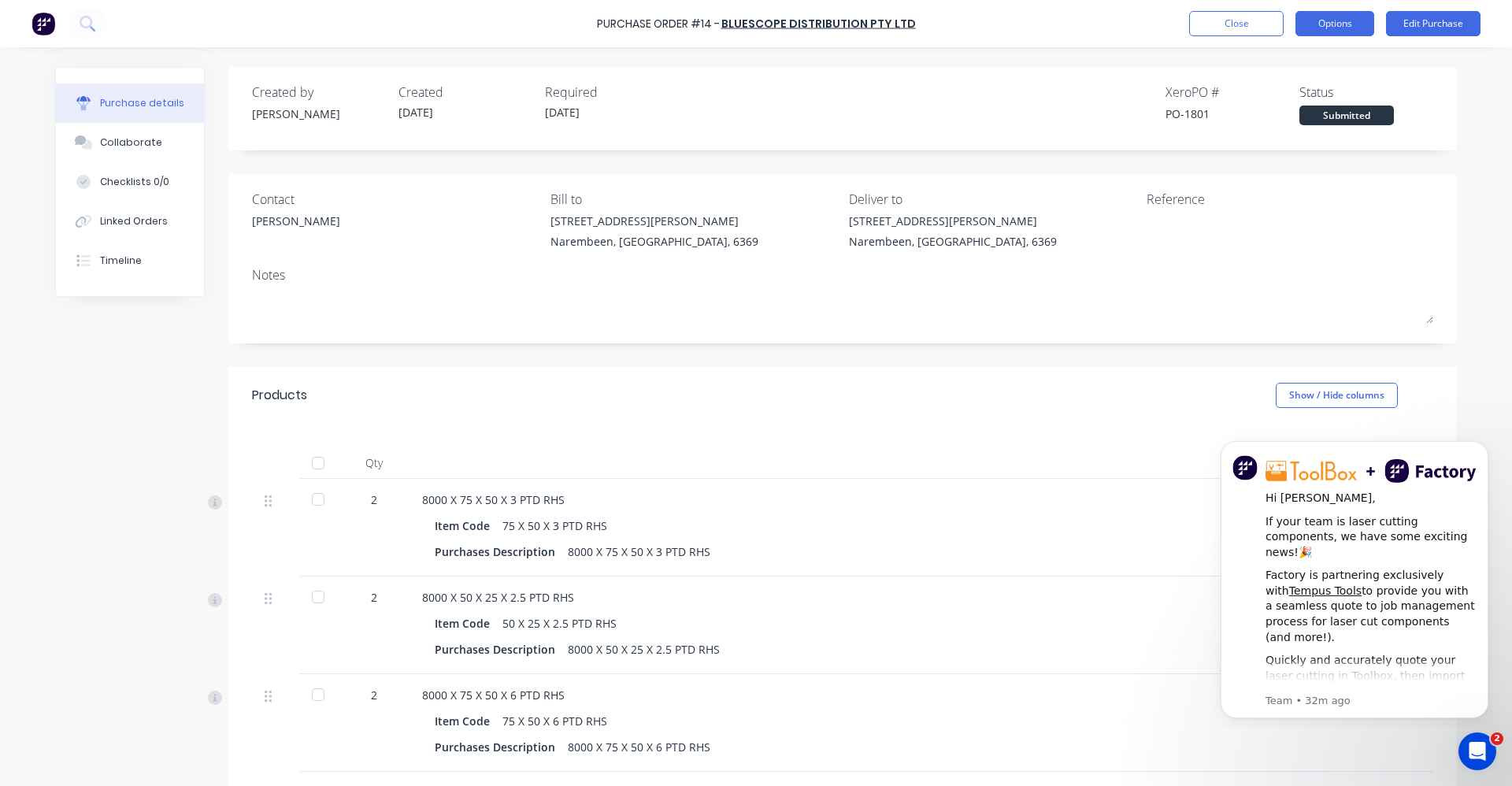
click at [1326, 29] on button "Options" at bounding box center [1335, 24] width 79 height 26
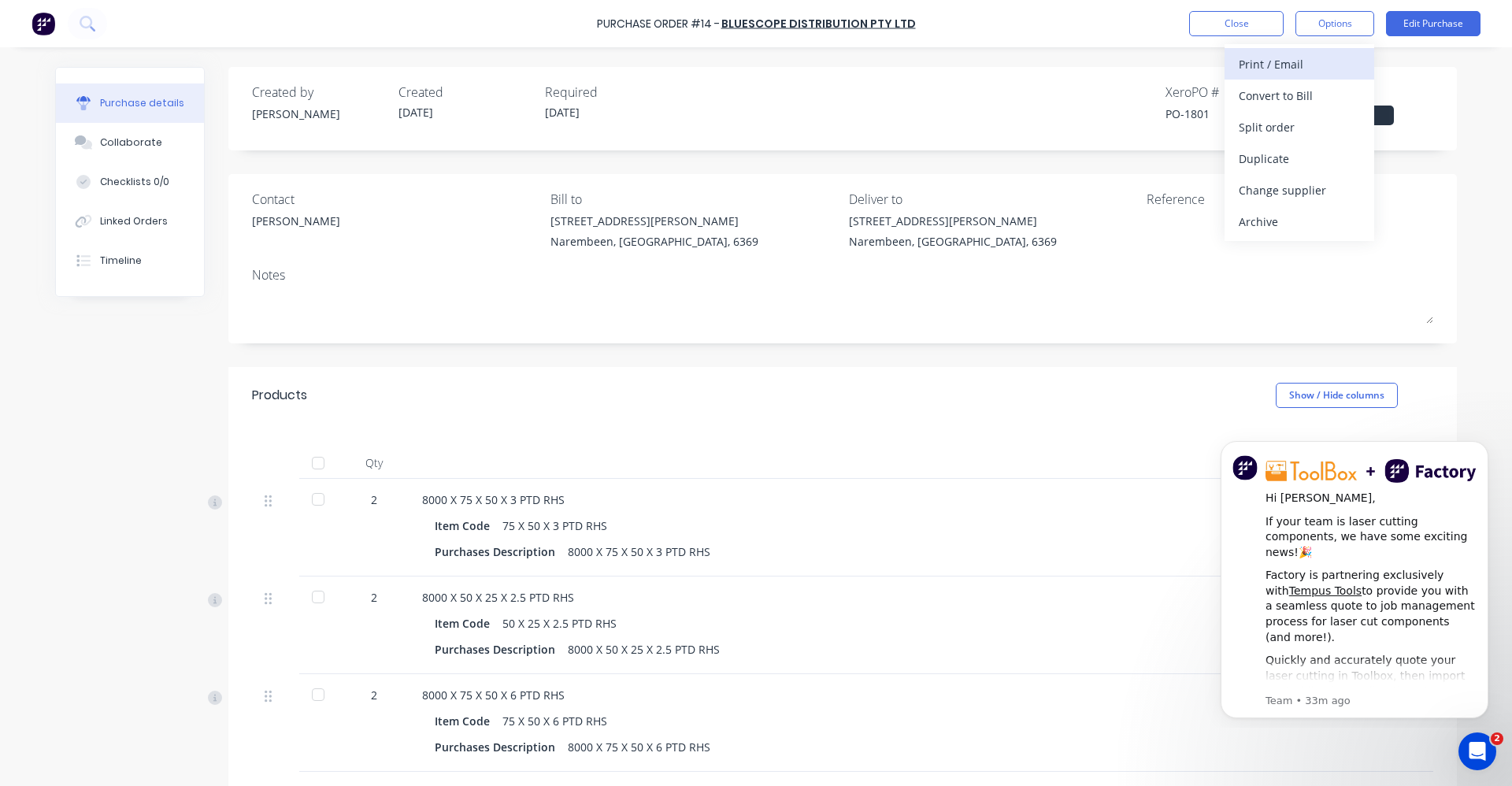
click at [1297, 60] on div "Print / Email" at bounding box center [1299, 64] width 121 height 23
click at [1254, 123] on div "Without pricing" at bounding box center [1299, 126] width 121 height 23
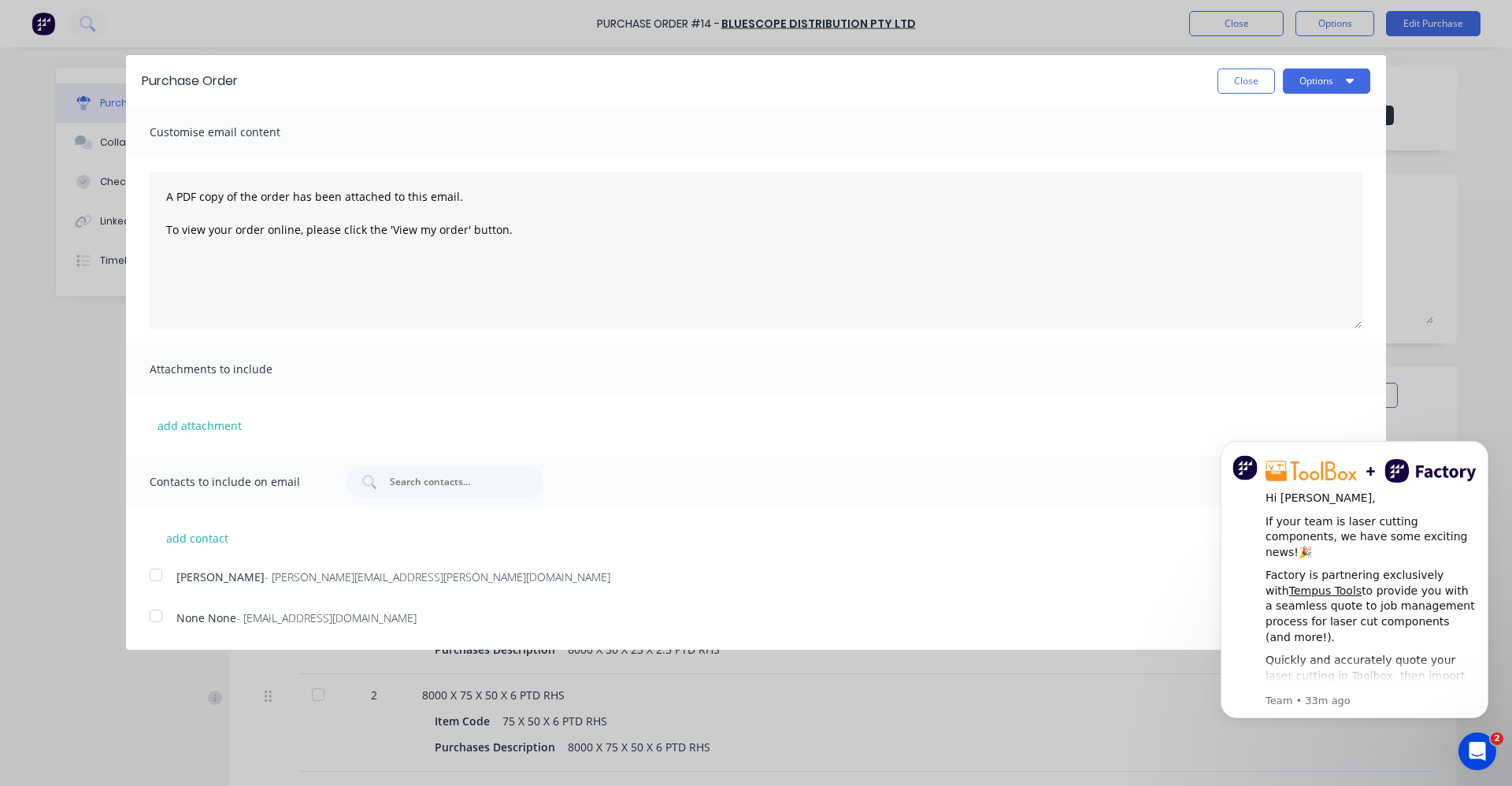
click at [265, 570] on span "- jamie.buchanan@bluescopesteel.com" at bounding box center [437, 577] width 345 height 15
click at [1332, 71] on button "Options" at bounding box center [1326, 82] width 87 height 26
click at [1282, 153] on div "Email" at bounding box center [1296, 152] width 121 height 23
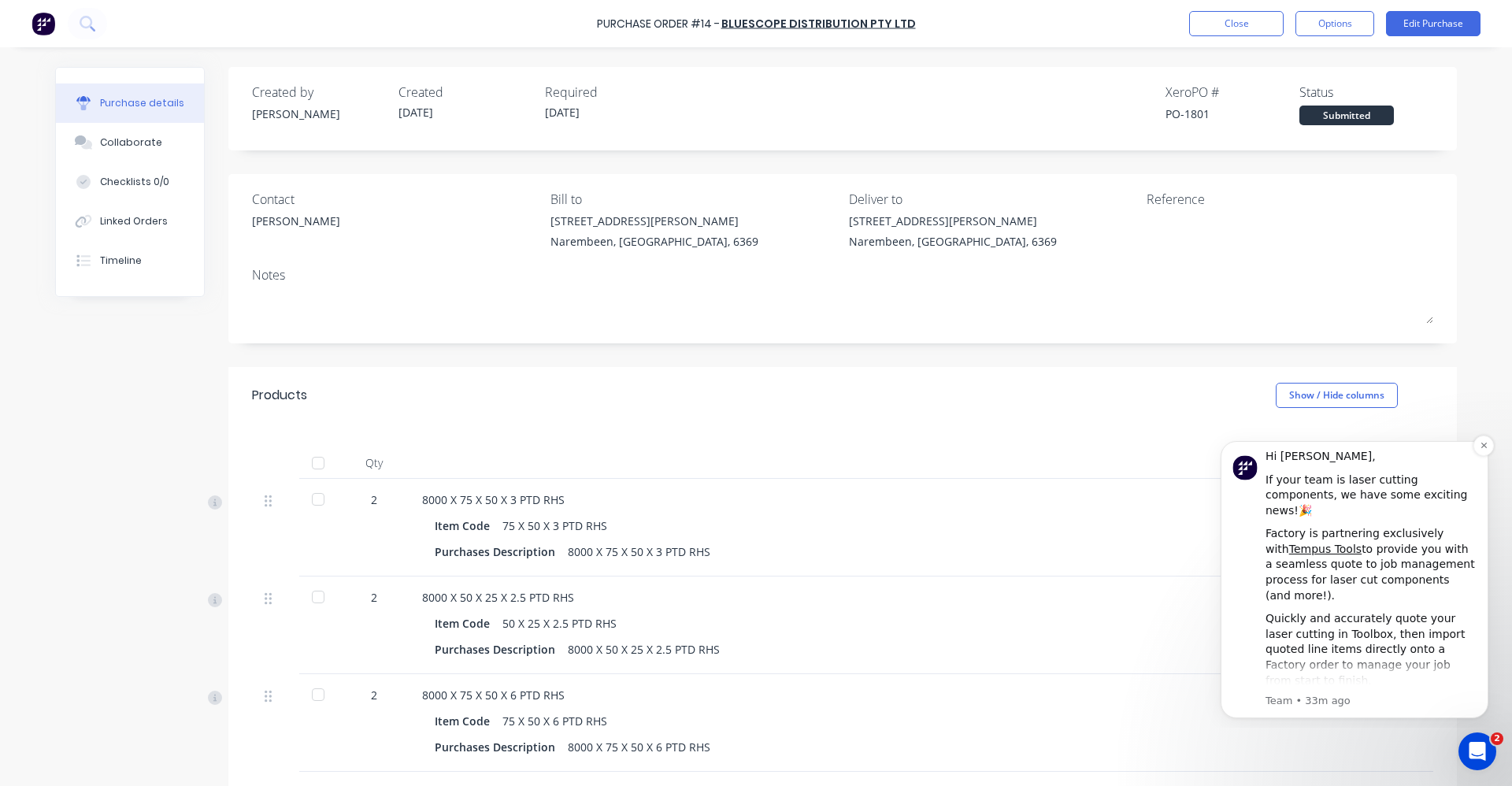
scroll to position [82, 0]
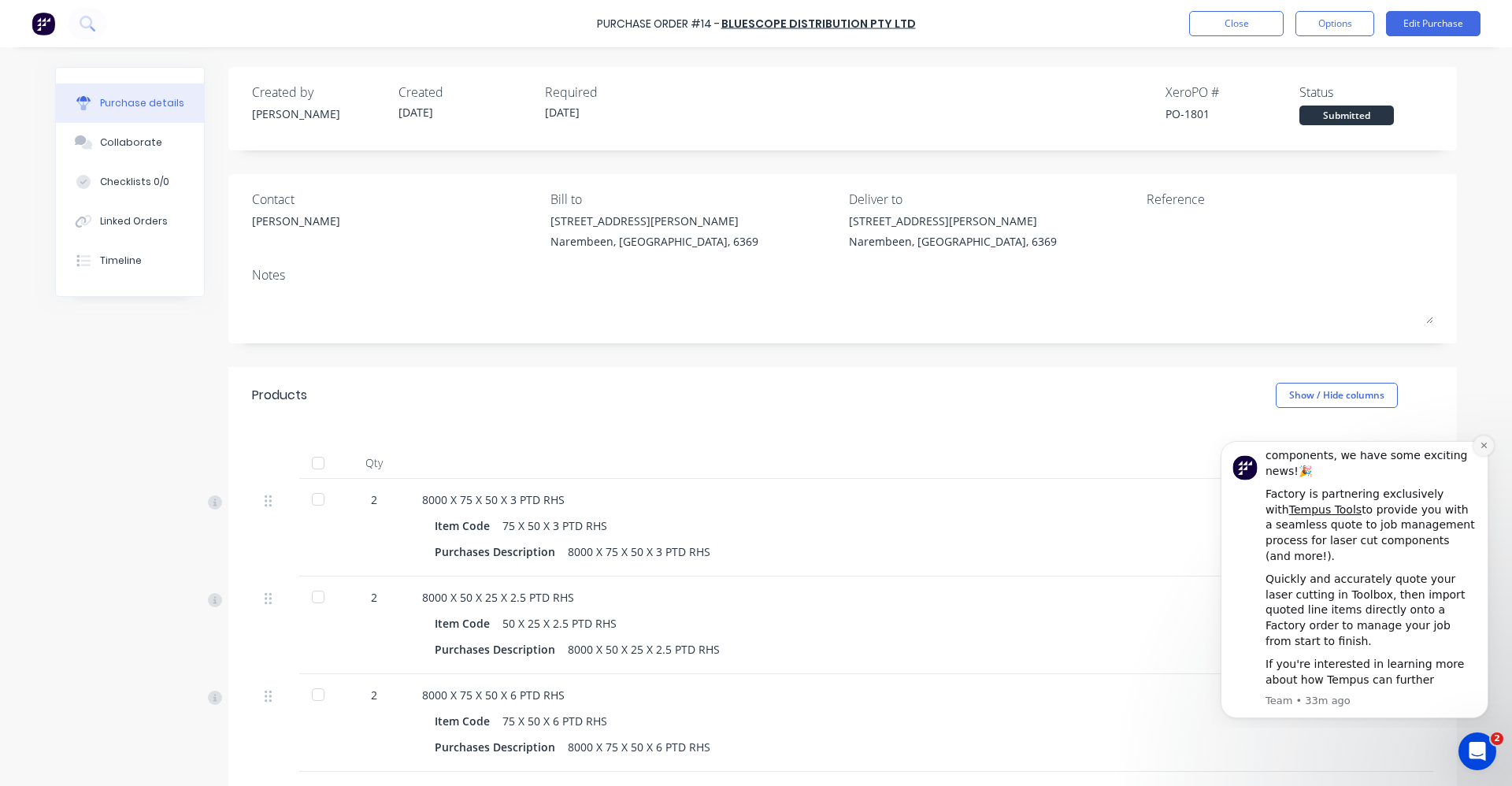
click at [1480, 447] on icon "Dismiss notification" at bounding box center [1484, 444] width 8 height 8
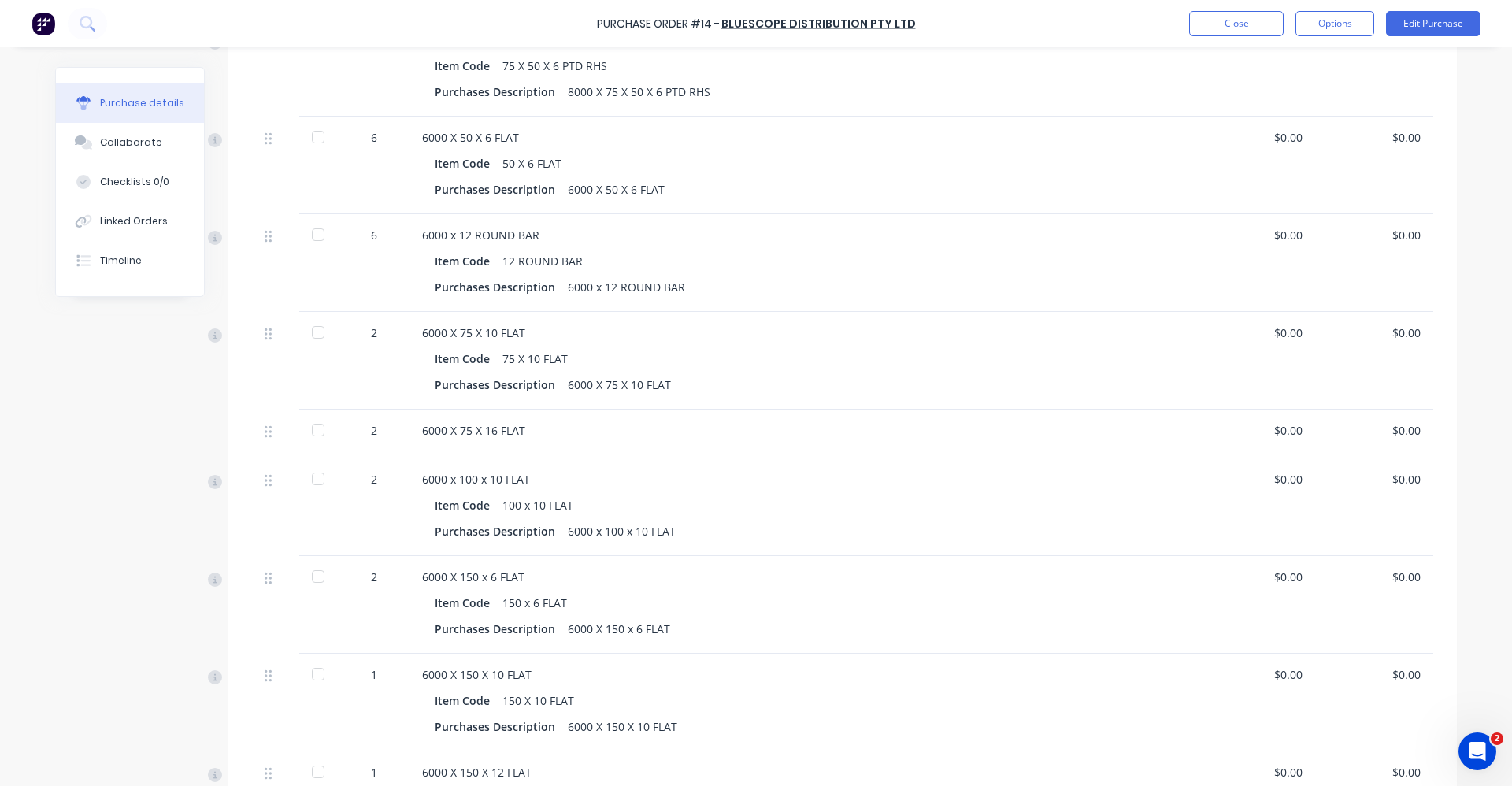
scroll to position [0, 0]
